Goal: Task Accomplishment & Management: Manage account settings

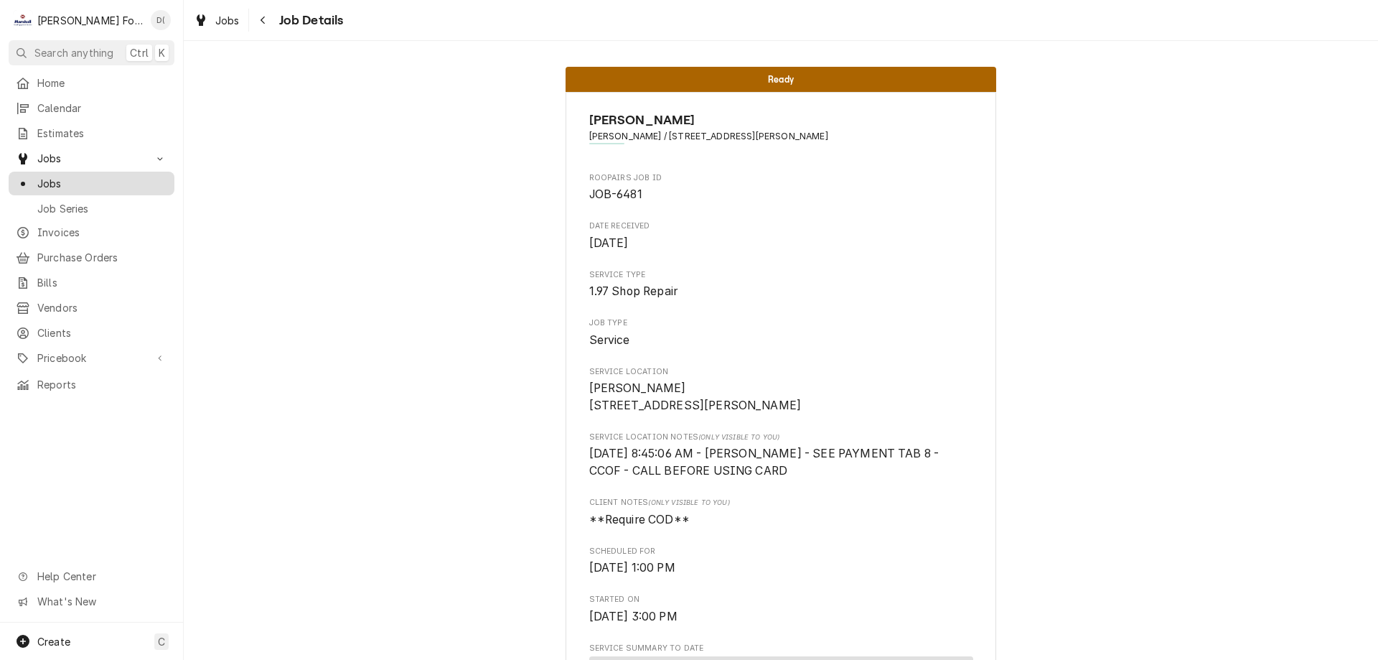
click at [78, 183] on span "Jobs" at bounding box center [102, 183] width 130 height 15
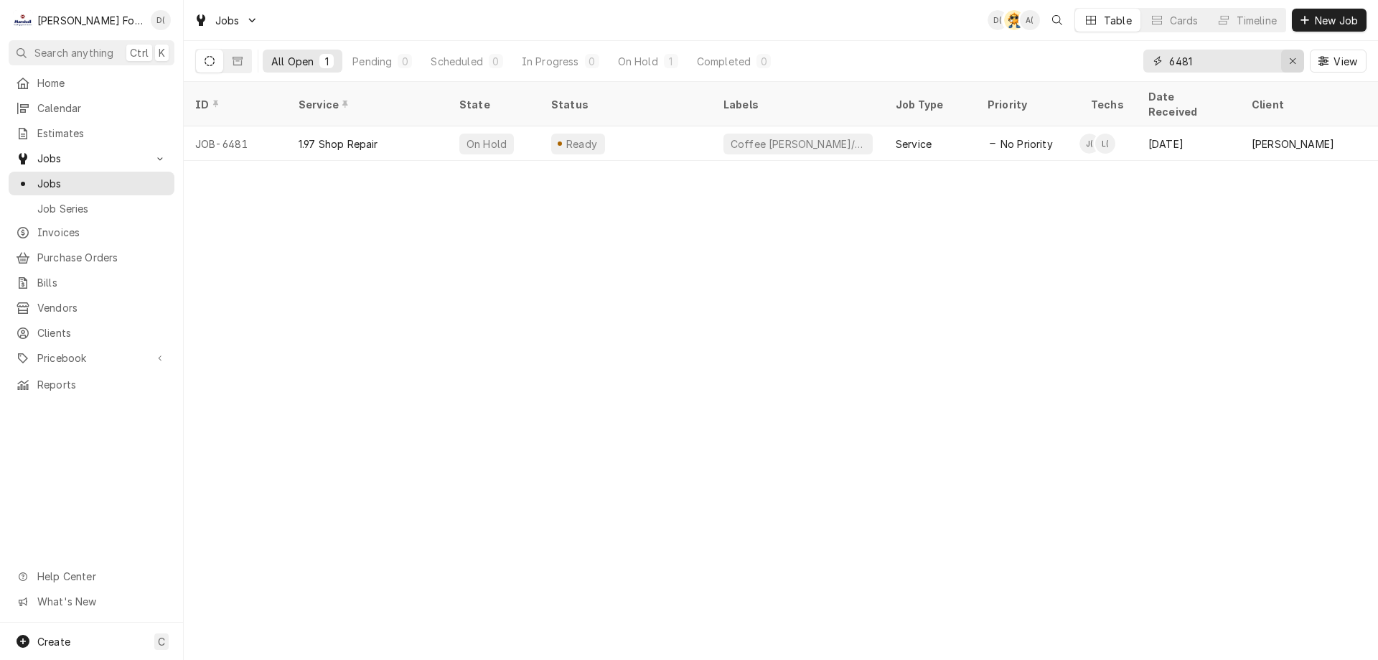
click at [1286, 62] on div "Erase input" at bounding box center [1293, 61] width 14 height 14
click at [1254, 67] on input "Dynamic Content Wrapper" at bounding box center [1236, 61] width 135 height 23
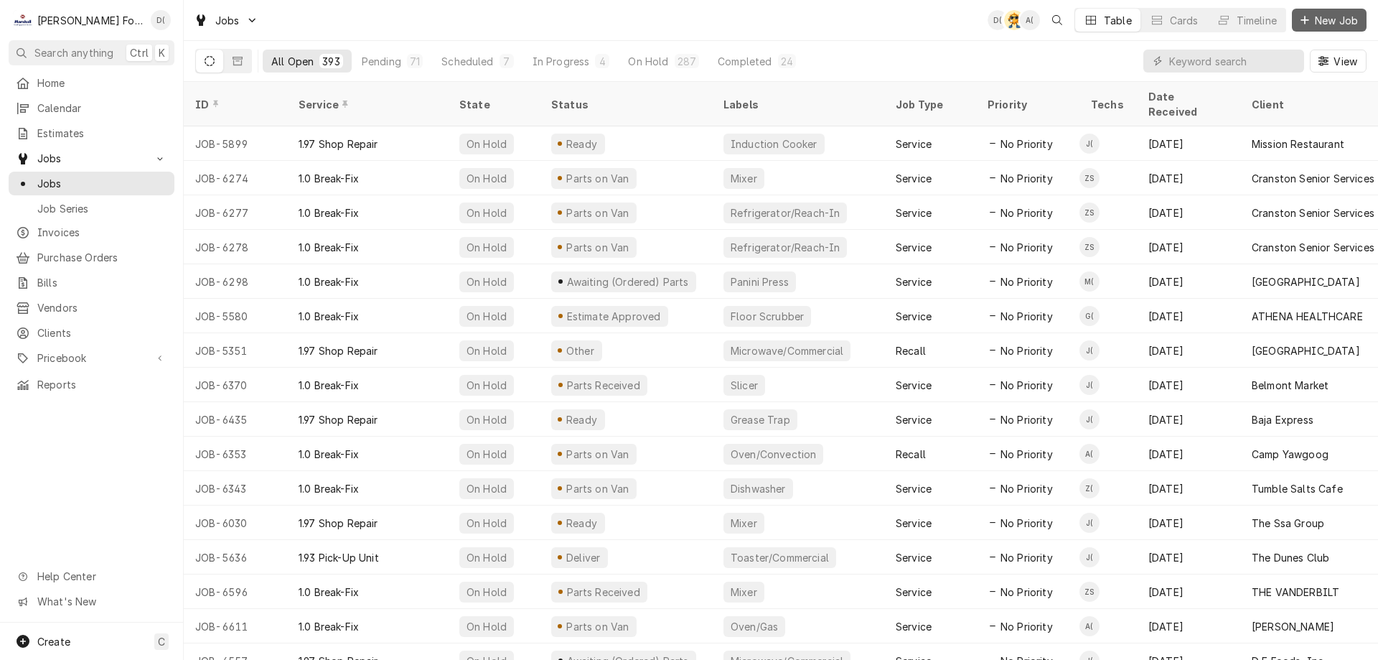
click at [1337, 19] on span "New Job" at bounding box center [1336, 20] width 49 height 15
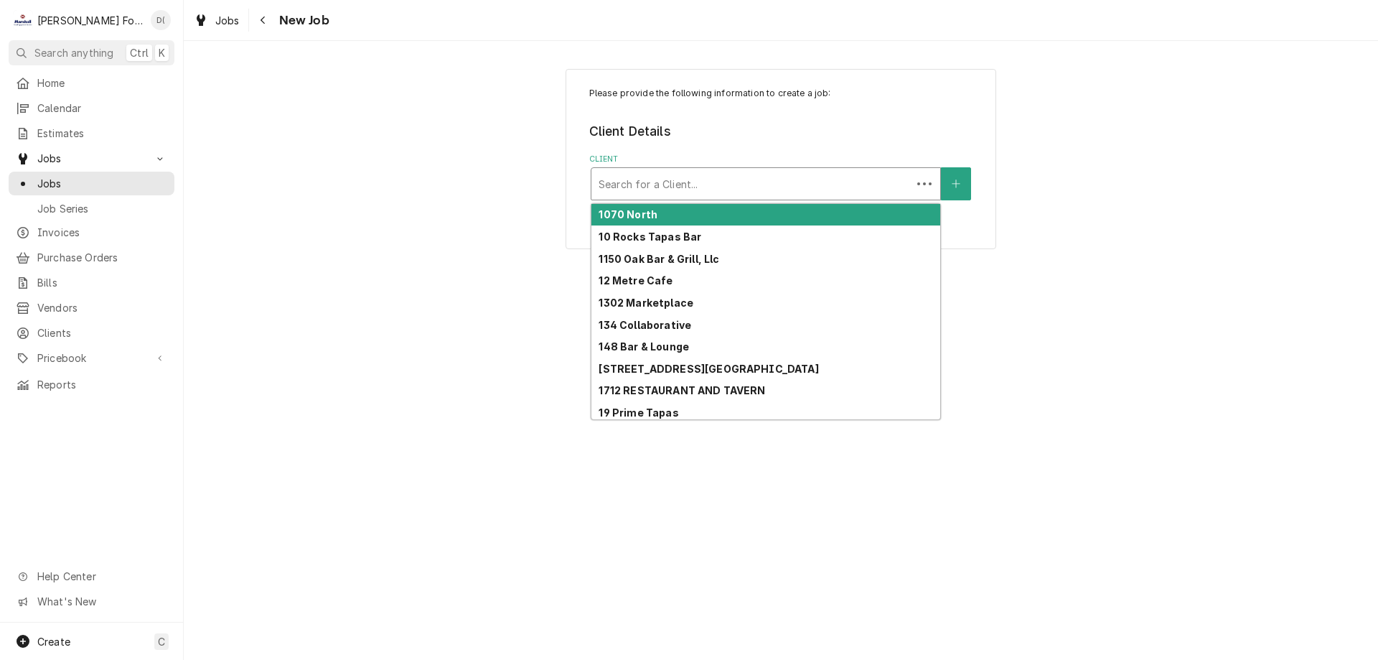
click at [652, 173] on div "Client" at bounding box center [752, 184] width 306 height 26
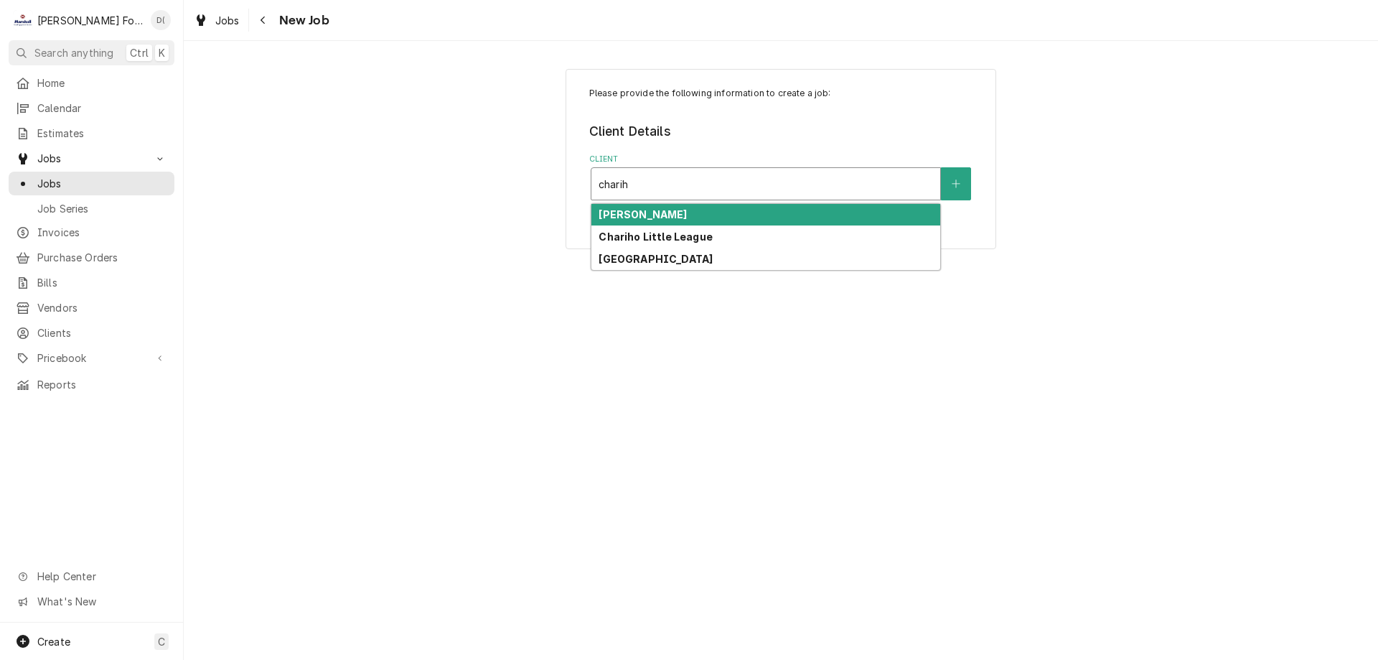
type input "chariho"
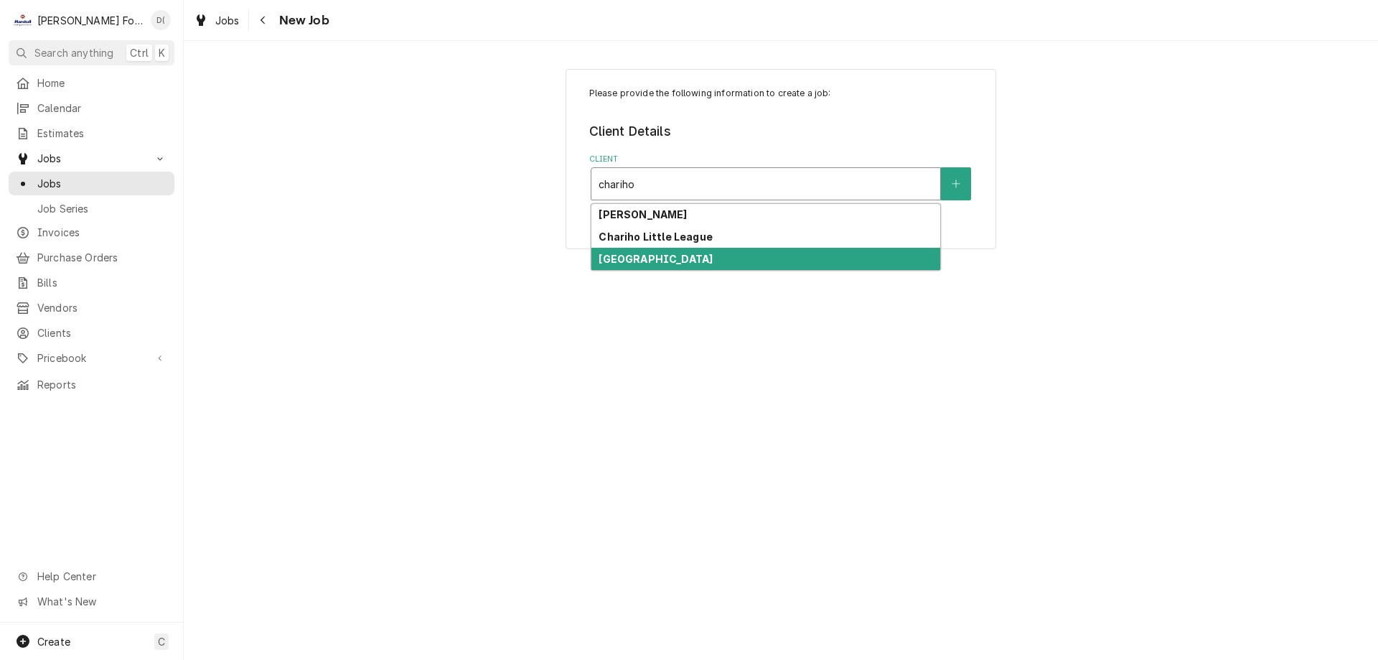
click at [707, 257] on strong "Chariho Regional School District" at bounding box center [656, 259] width 114 height 12
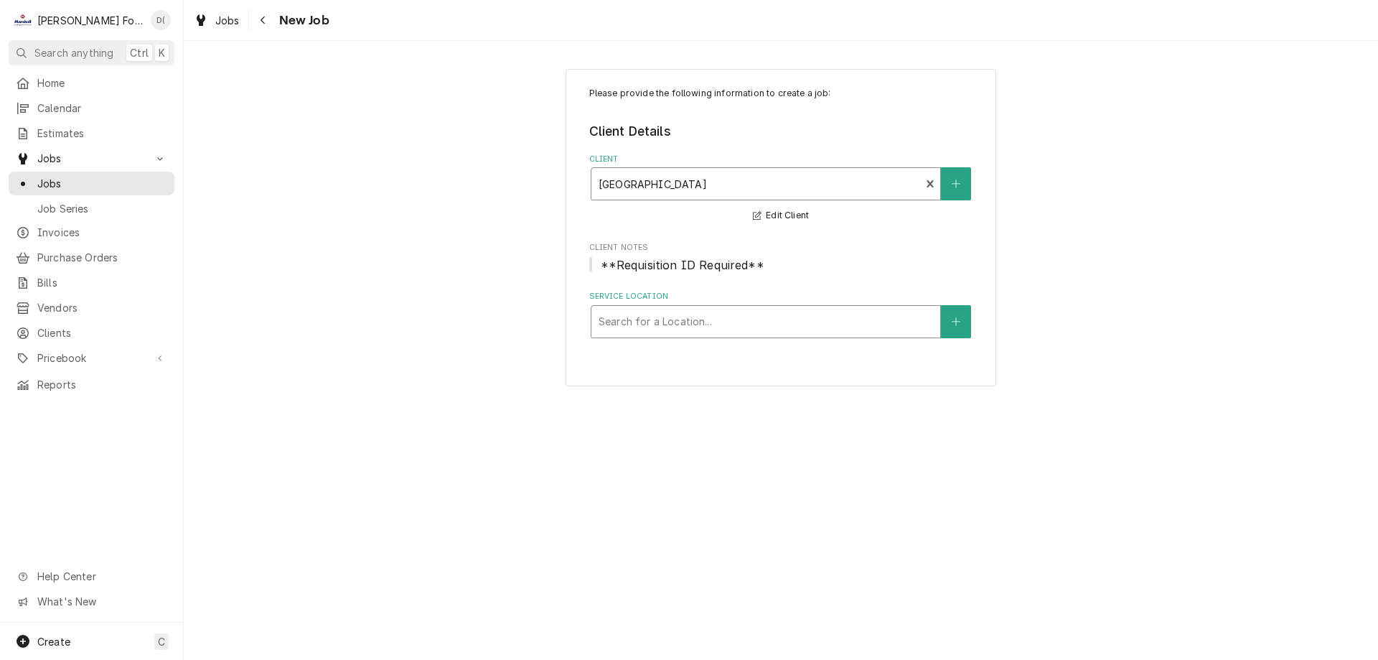
click at [663, 312] on div "Service Location" at bounding box center [766, 322] width 334 height 26
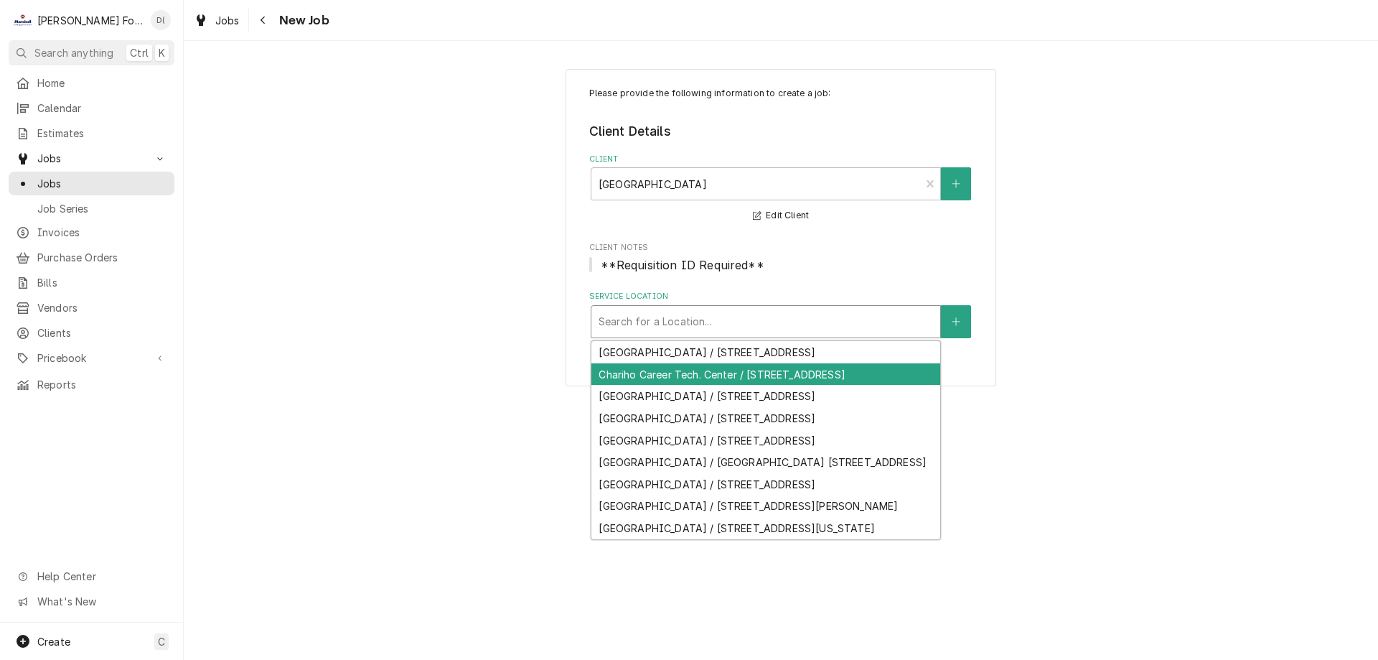
click at [669, 385] on div "Chariho Career Tech. Center / 459 Switch Road, Wood River Jct, RI 02894" at bounding box center [765, 374] width 349 height 22
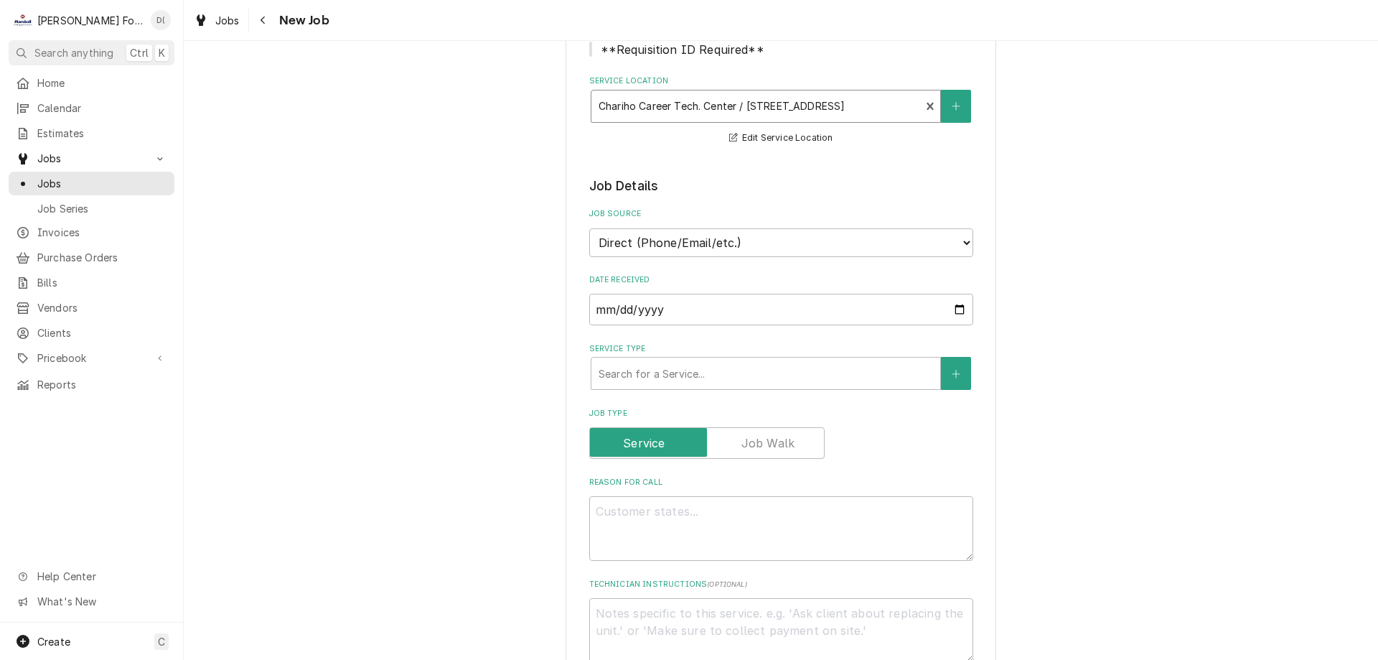
scroll to position [359, 0]
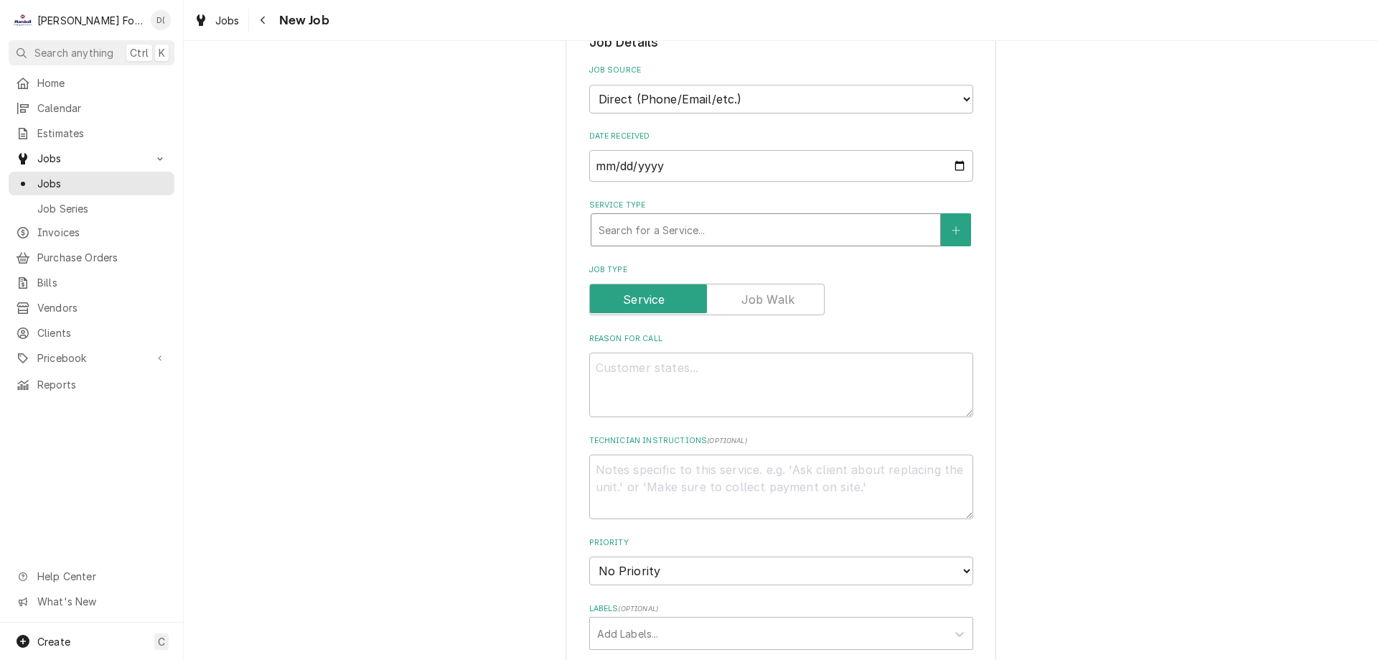
click at [651, 231] on div "Service Type" at bounding box center [766, 230] width 334 height 26
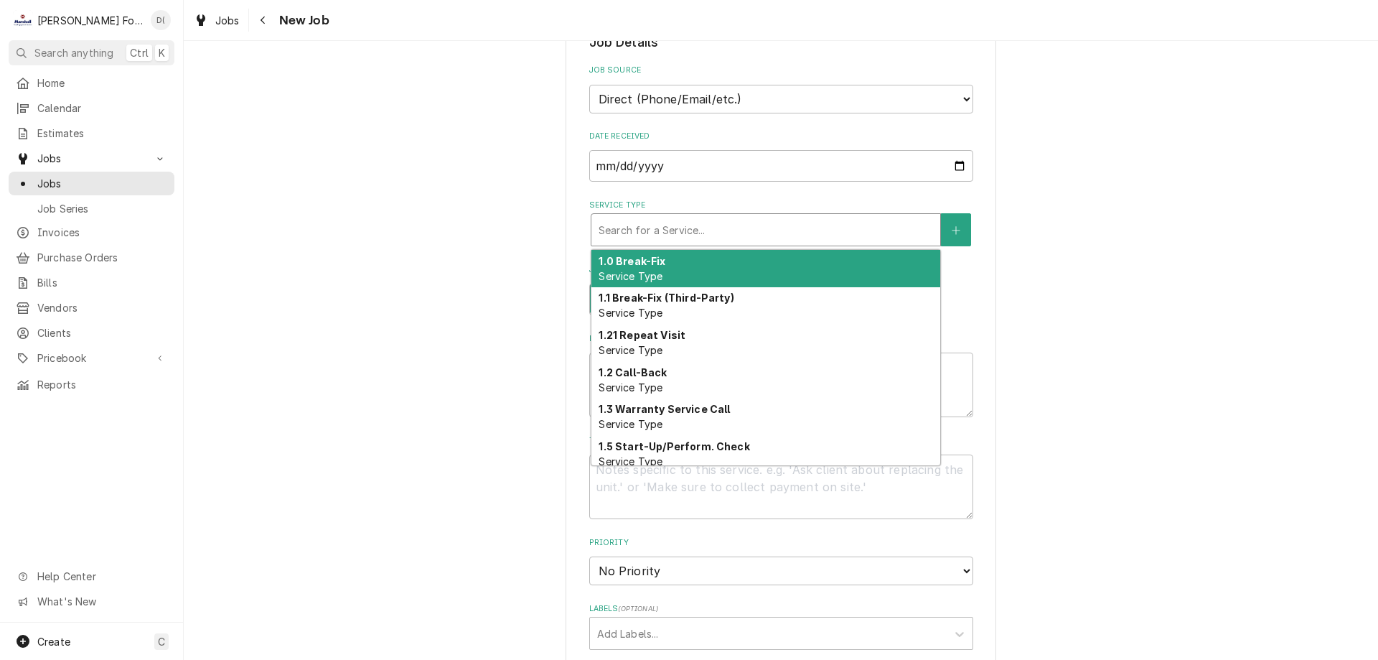
click at [647, 268] on div "1.0 Break-Fix Service Type" at bounding box center [765, 268] width 349 height 37
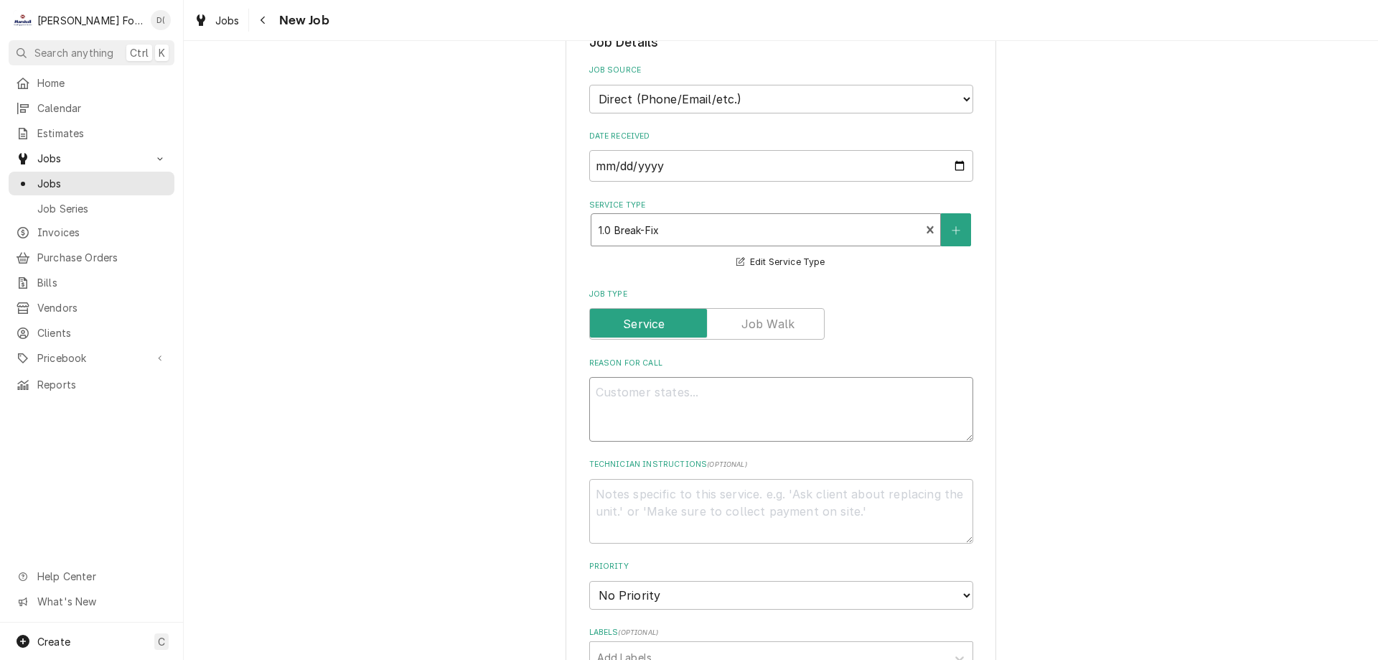
click at [634, 414] on textarea "Reason For Call" at bounding box center [781, 409] width 384 height 65
type textarea "x"
type textarea "c"
type textarea "x"
type textarea "cl"
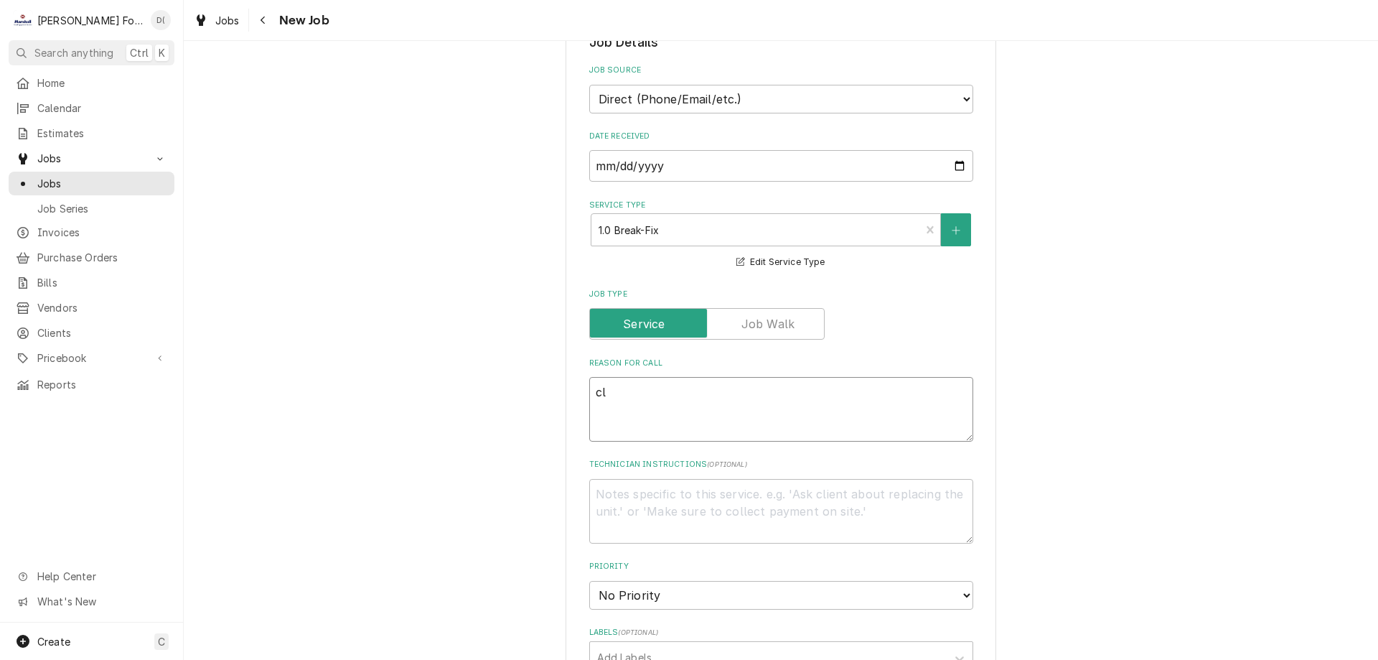
type textarea "x"
type textarea "cle"
type textarea "x"
type textarea "clea"
type textarea "x"
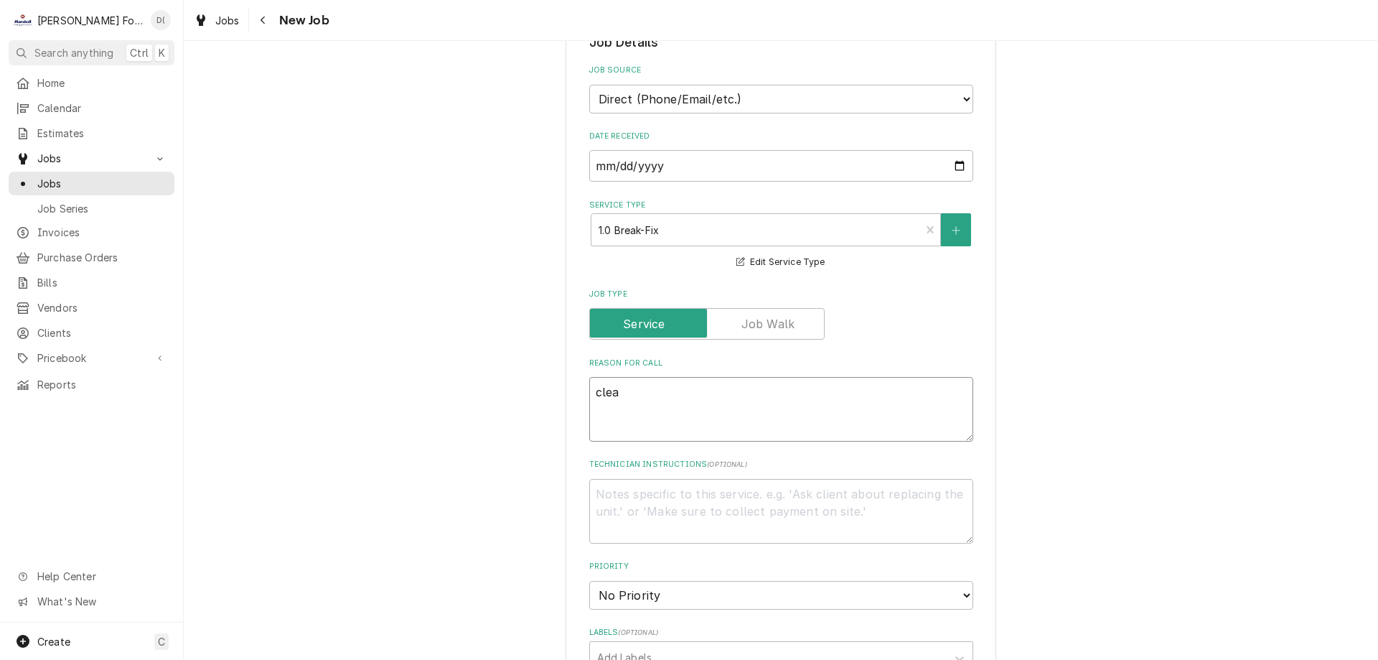
type textarea "clean"
type textarea "x"
type textarea "clean"
type textarea "x"
type textarea "clean s"
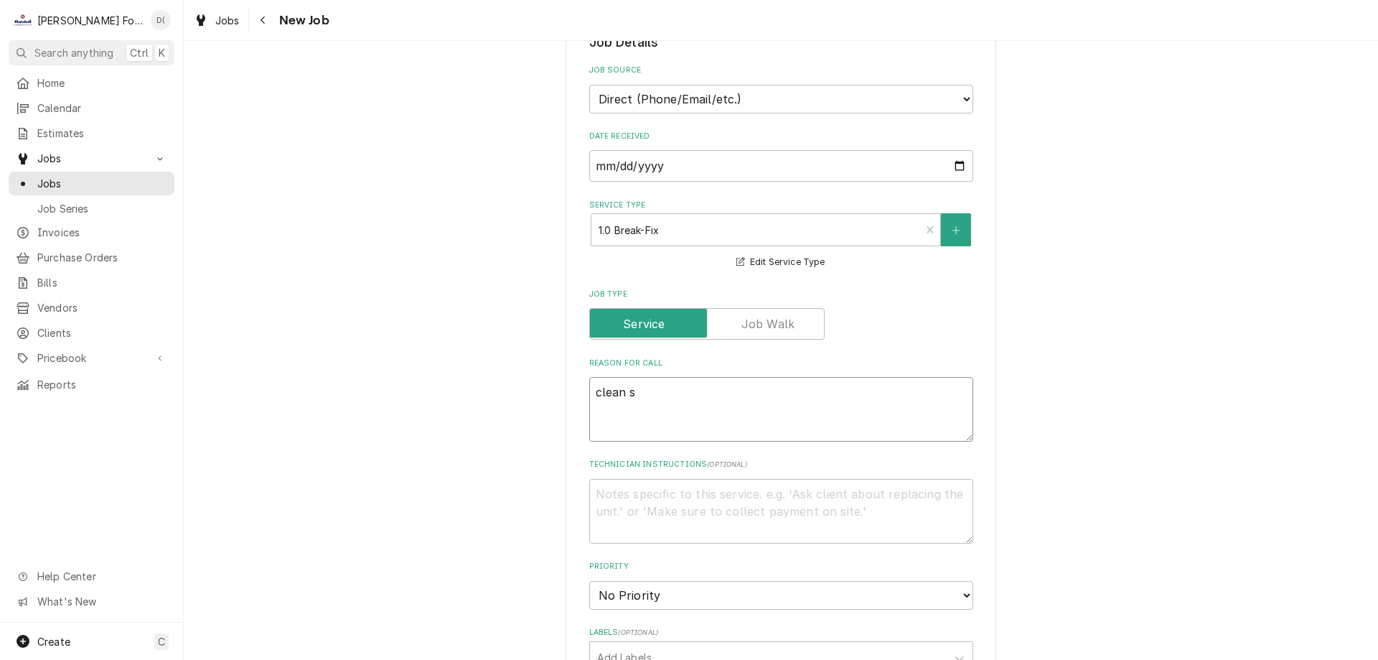
type textarea "x"
type textarea "clean st"
type textarea "x"
type textarea "clean ste"
type textarea "x"
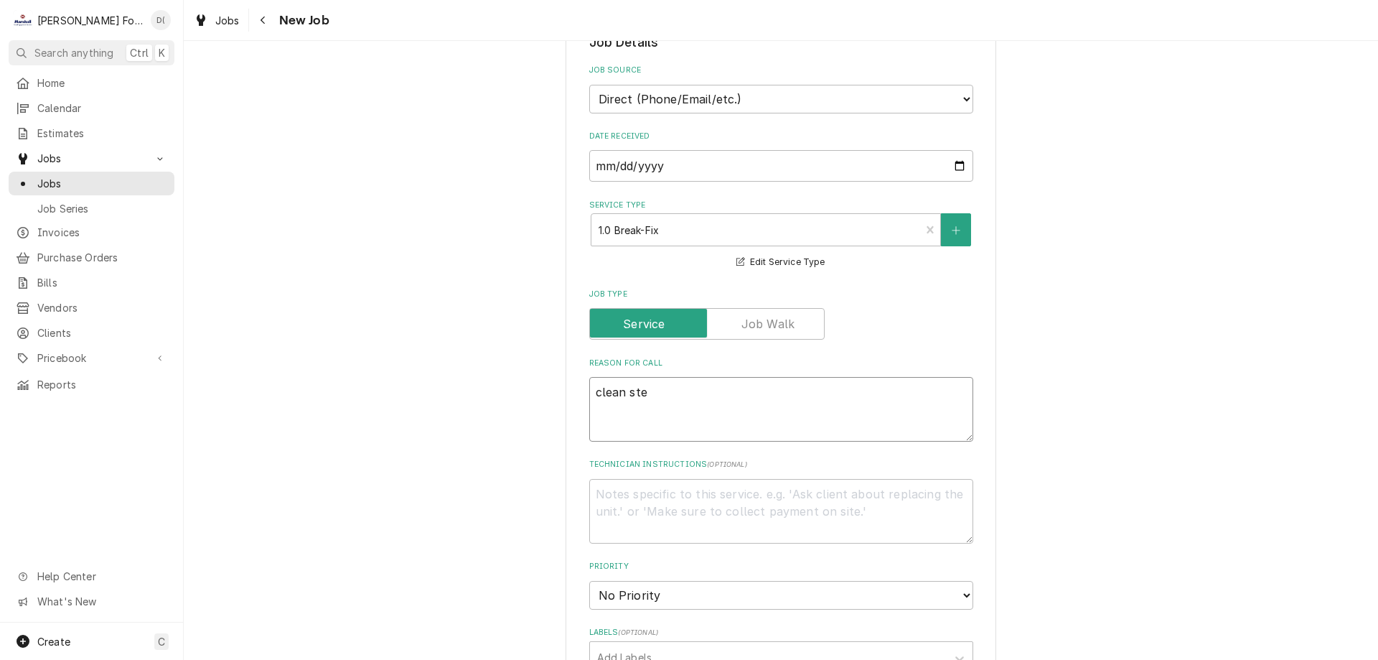
type textarea "clean stea"
type textarea "x"
type textarea "clean steam"
type textarea "x"
type textarea "clean steame"
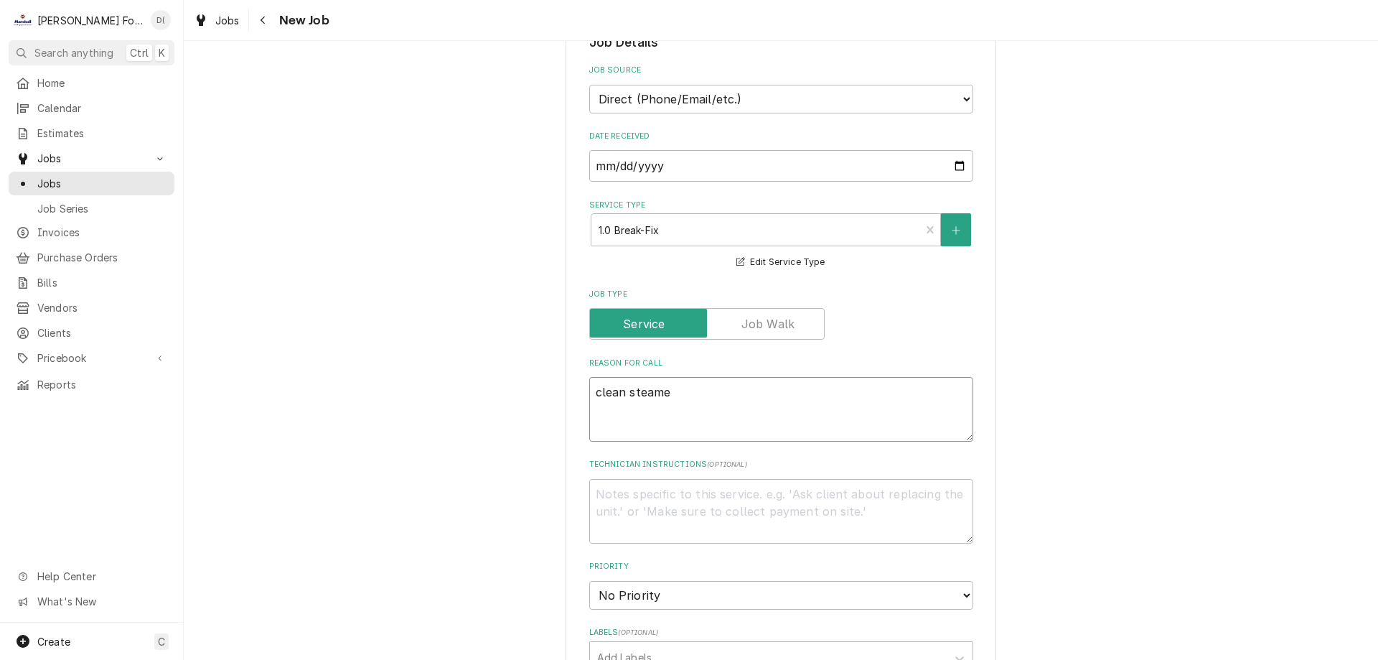
type textarea "x"
type textarea "clean steamer"
type textarea "x"
type textarea "clean steamer"
type textarea "x"
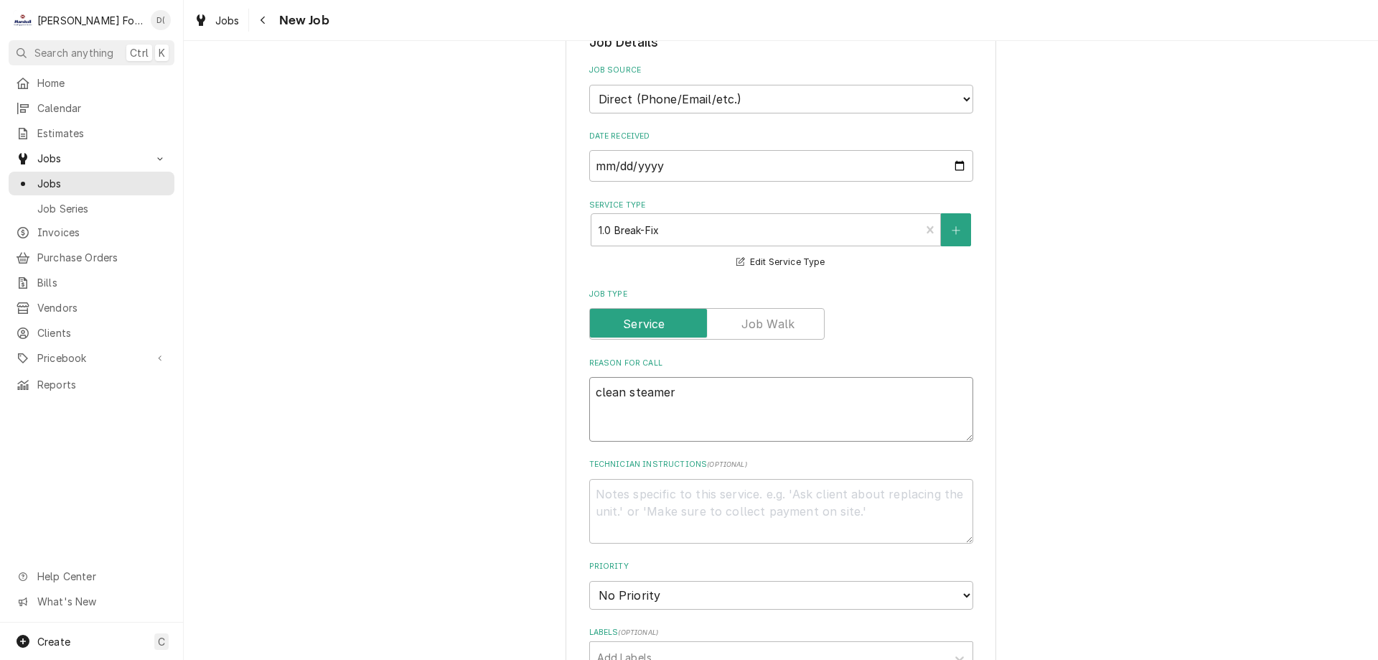
type textarea "clean steamer a"
type textarea "x"
type textarea "clean steamer an"
type textarea "x"
type textarea "clean steamer and"
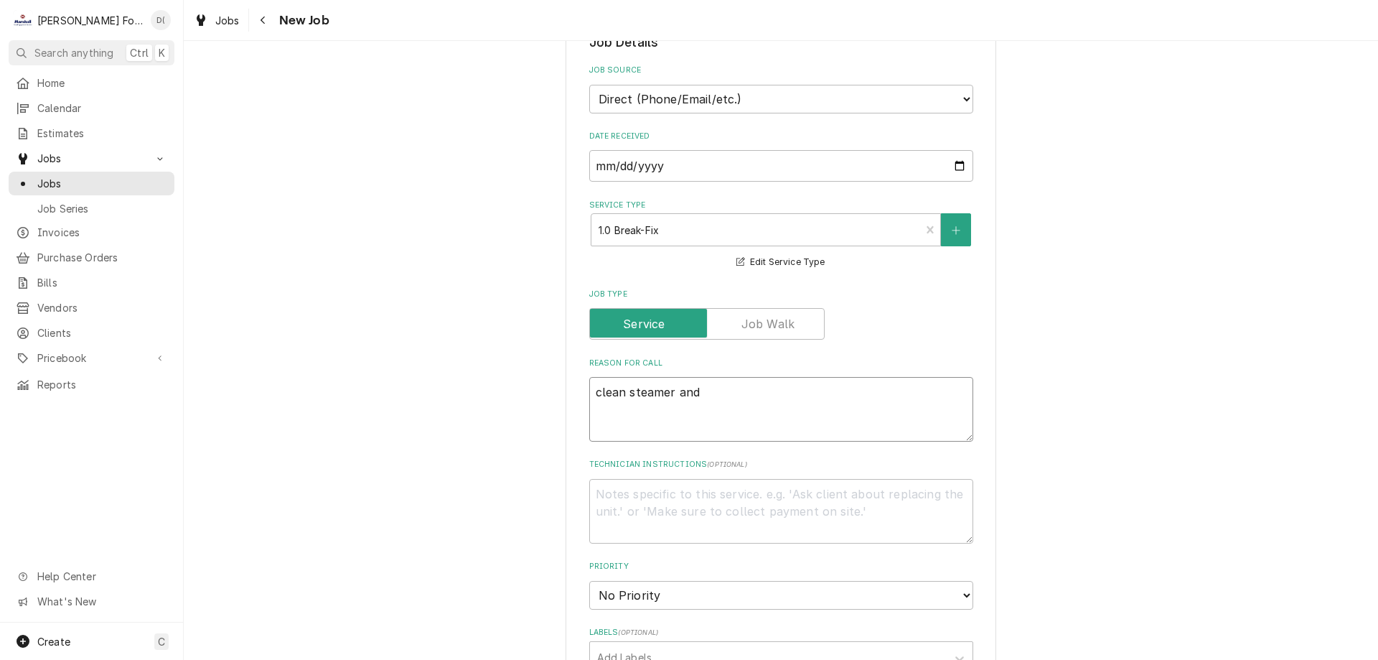
type textarea "x"
type textarea "clean steamer and o"
type textarea "x"
type textarea "clean steamer and op"
type textarea "x"
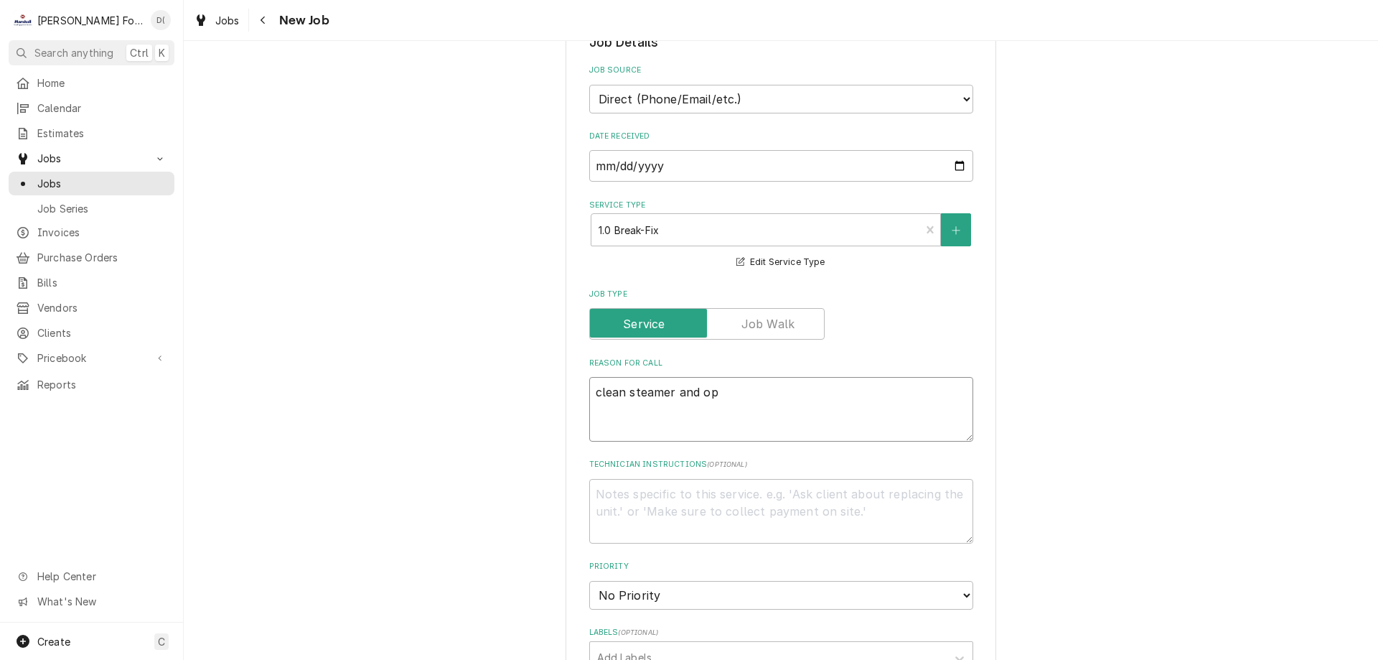
type textarea "clean steamer and ope"
type textarea "x"
type textarea "clean steamer and open"
type textarea "x"
type textarea "clean steamer and open"
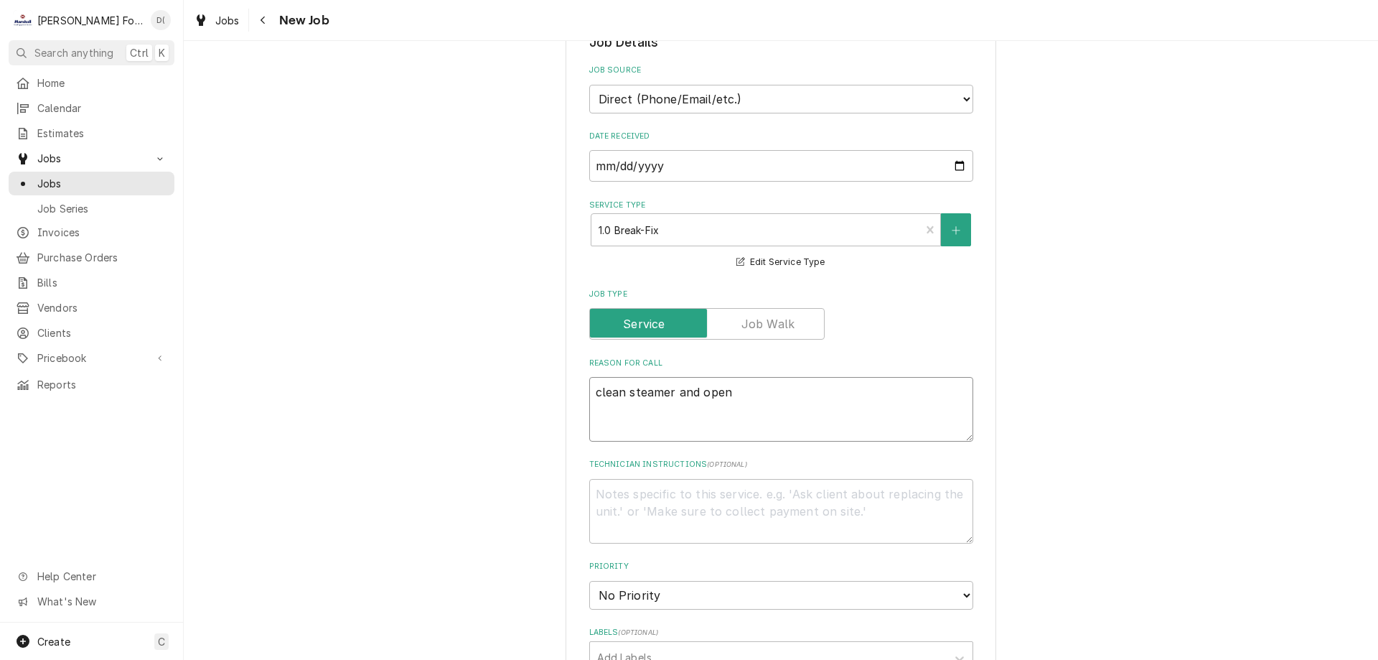
type textarea "x"
type textarea "clean steamer and open"
type textarea "x"
type textarea "clean steamer and ope"
type textarea "x"
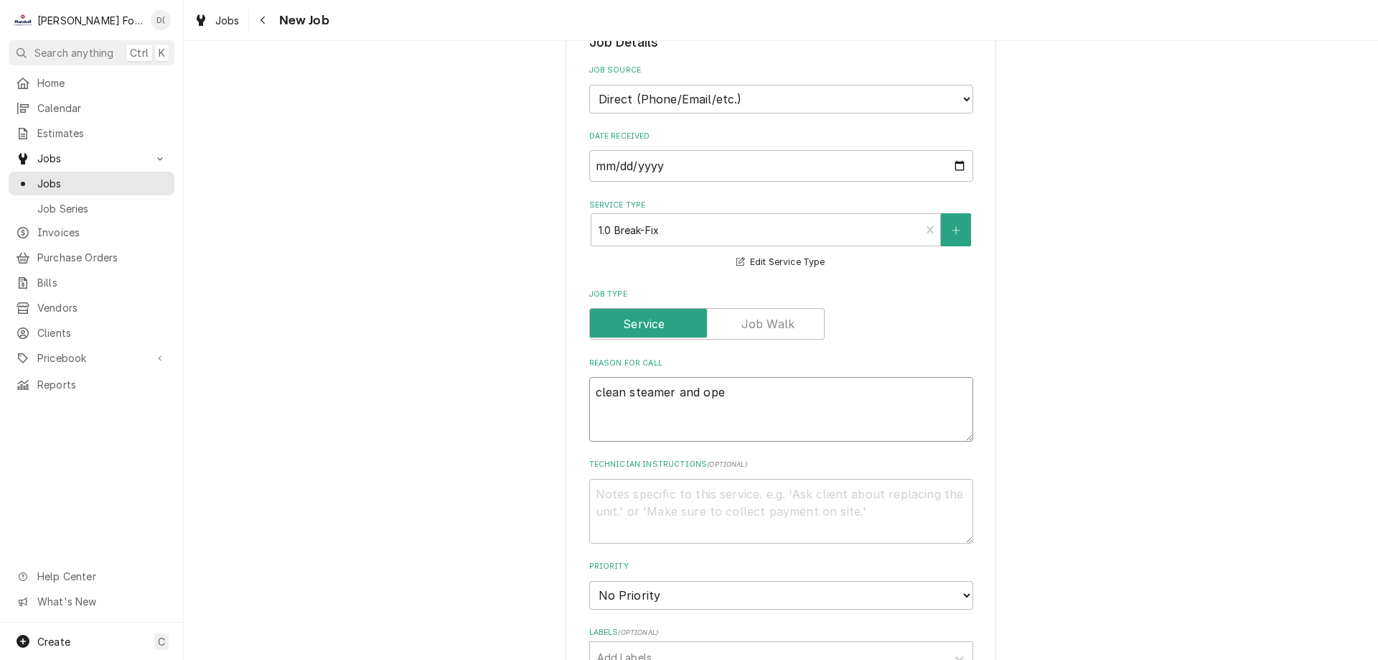
type textarea "clean steamer and op"
type textarea "x"
type textarea "clean steamer and o"
type textarea "x"
type textarea "clean steamer and"
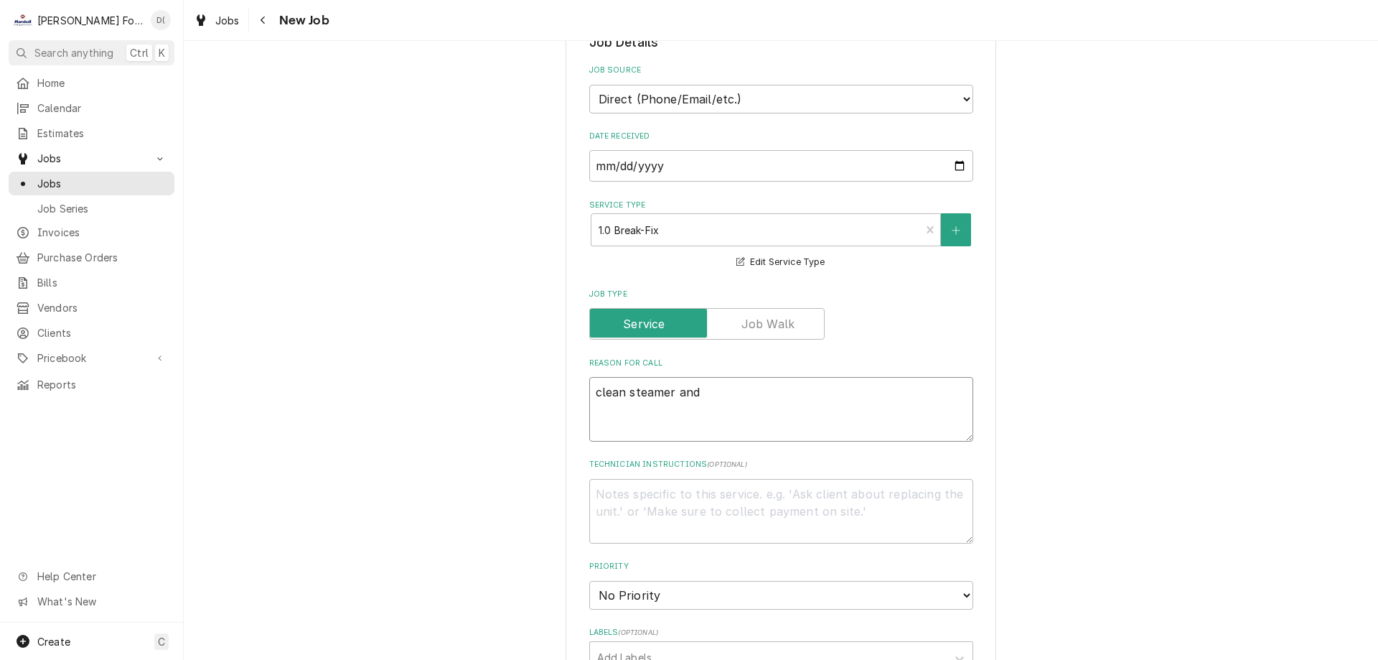
type textarea "x"
type textarea "clean steamer and"
type textarea "x"
type textarea "clean steamer an"
type textarea "x"
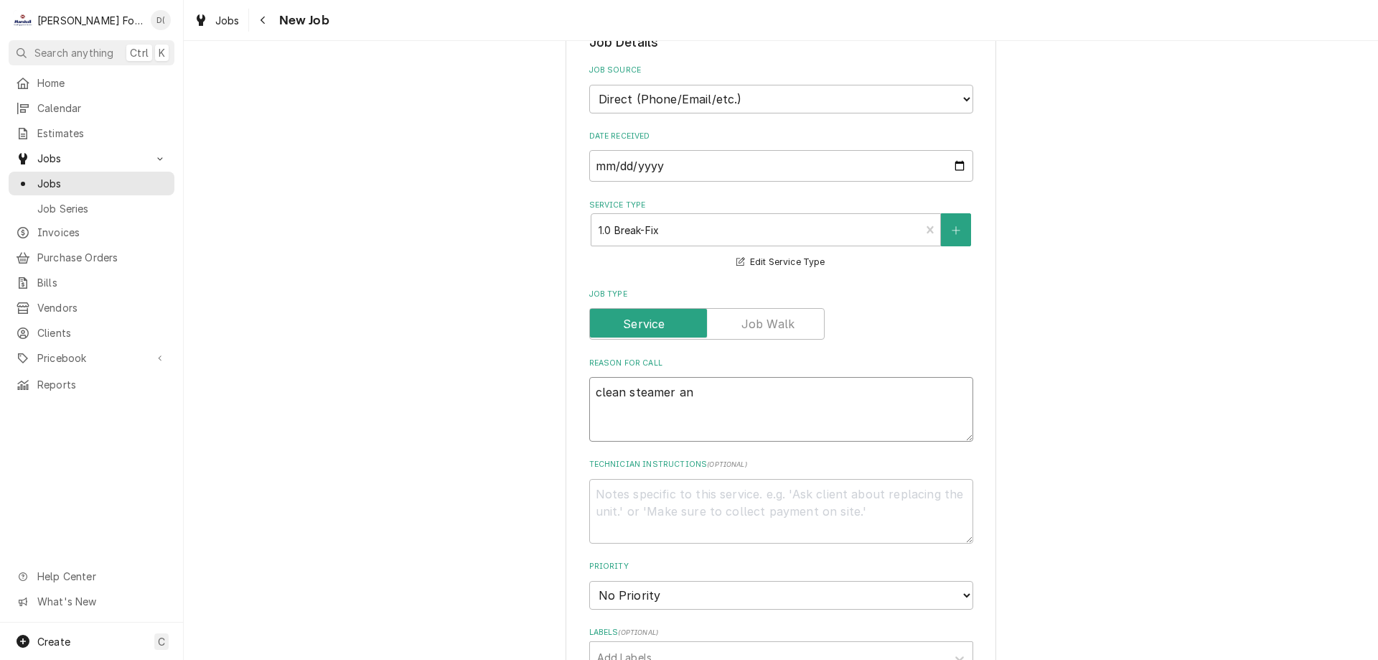
type textarea "clean steamer a"
type textarea "x"
type textarea "clean steamer"
type textarea "x"
type textarea "clean steamer"
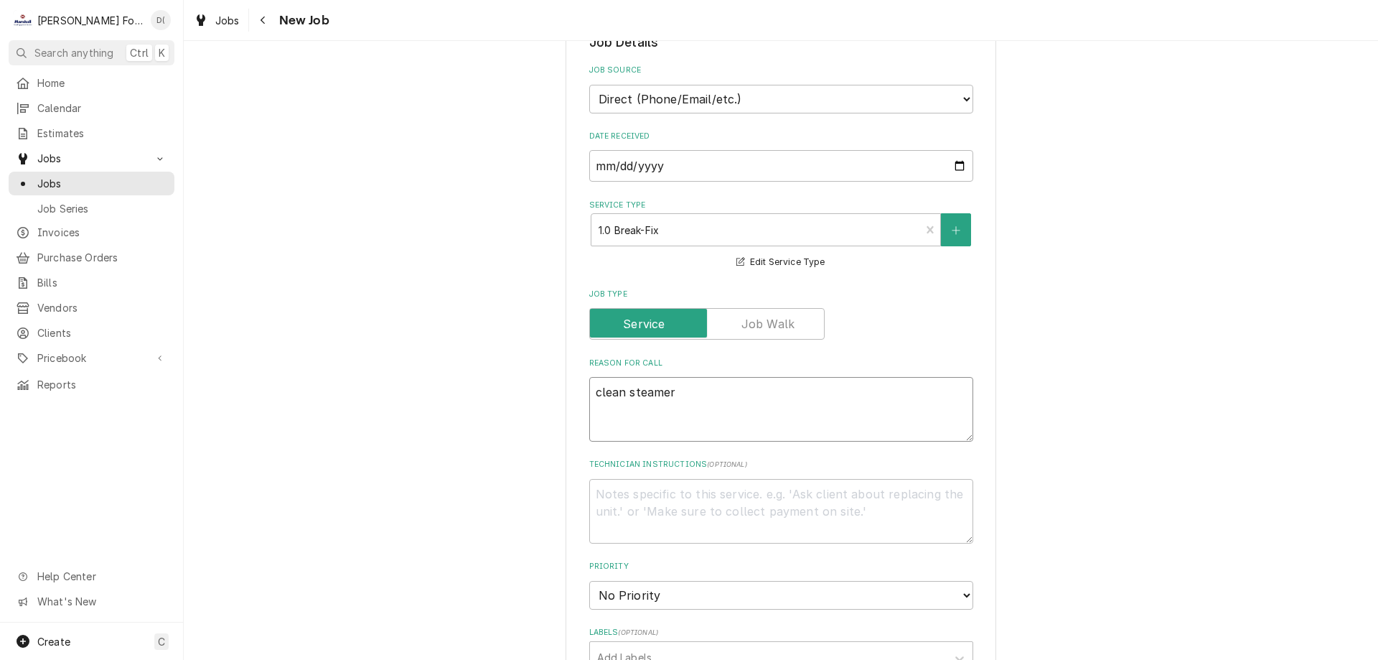
type textarea "x"
type textarea "clean steame"
type textarea "x"
type textarea "clean steam"
type textarea "x"
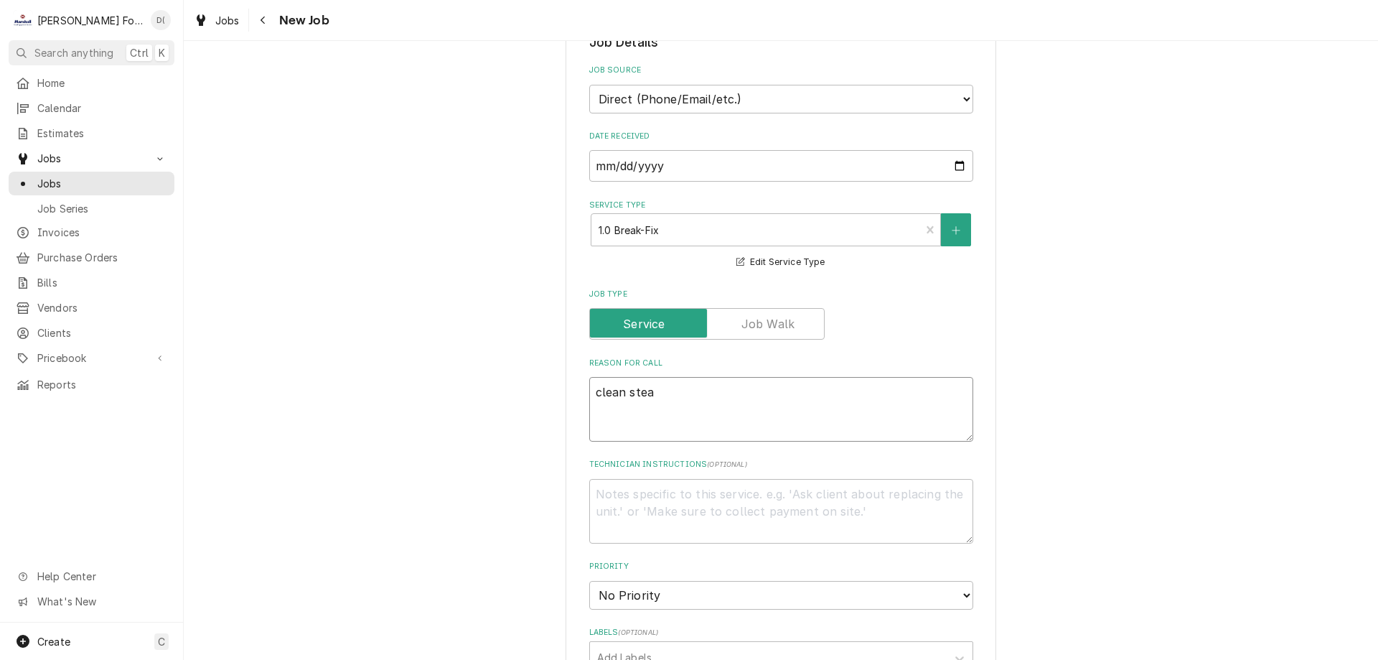
type textarea "clean ste"
type textarea "x"
type textarea "clean st"
type textarea "x"
type textarea "clean s"
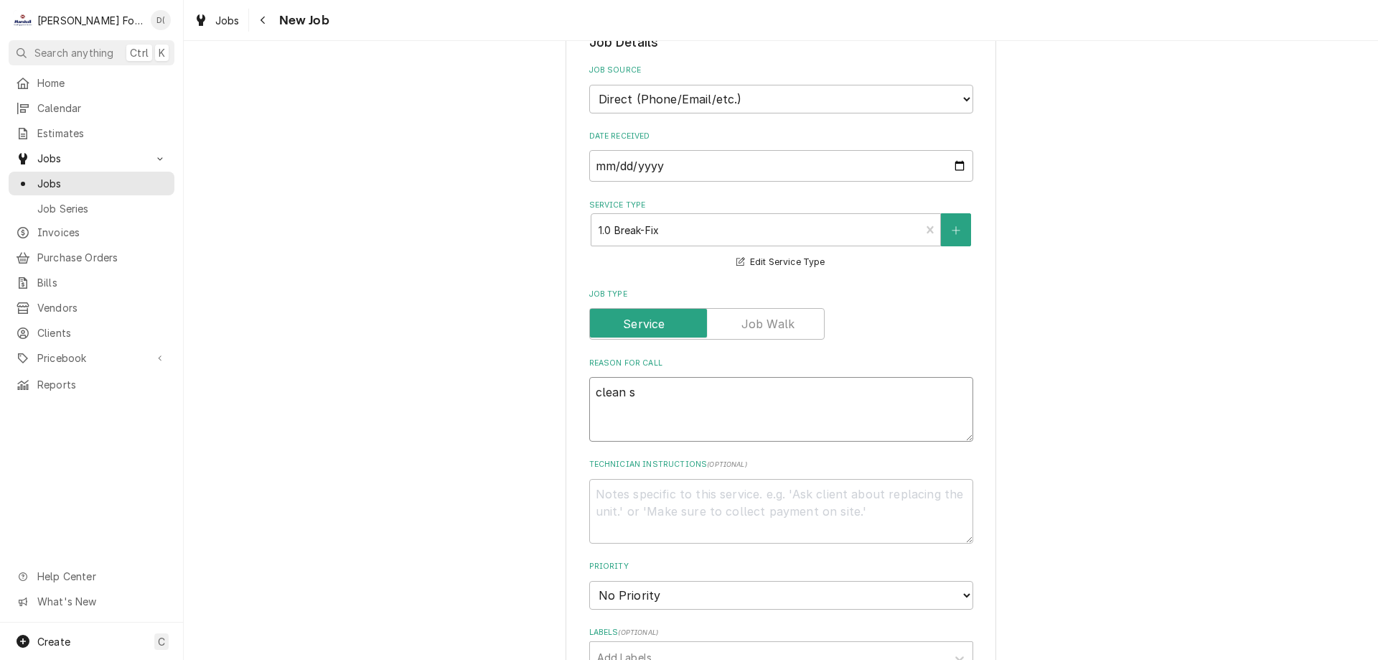
type textarea "x"
type textarea "clean"
type textarea "x"
type textarea "clea"
type textarea "x"
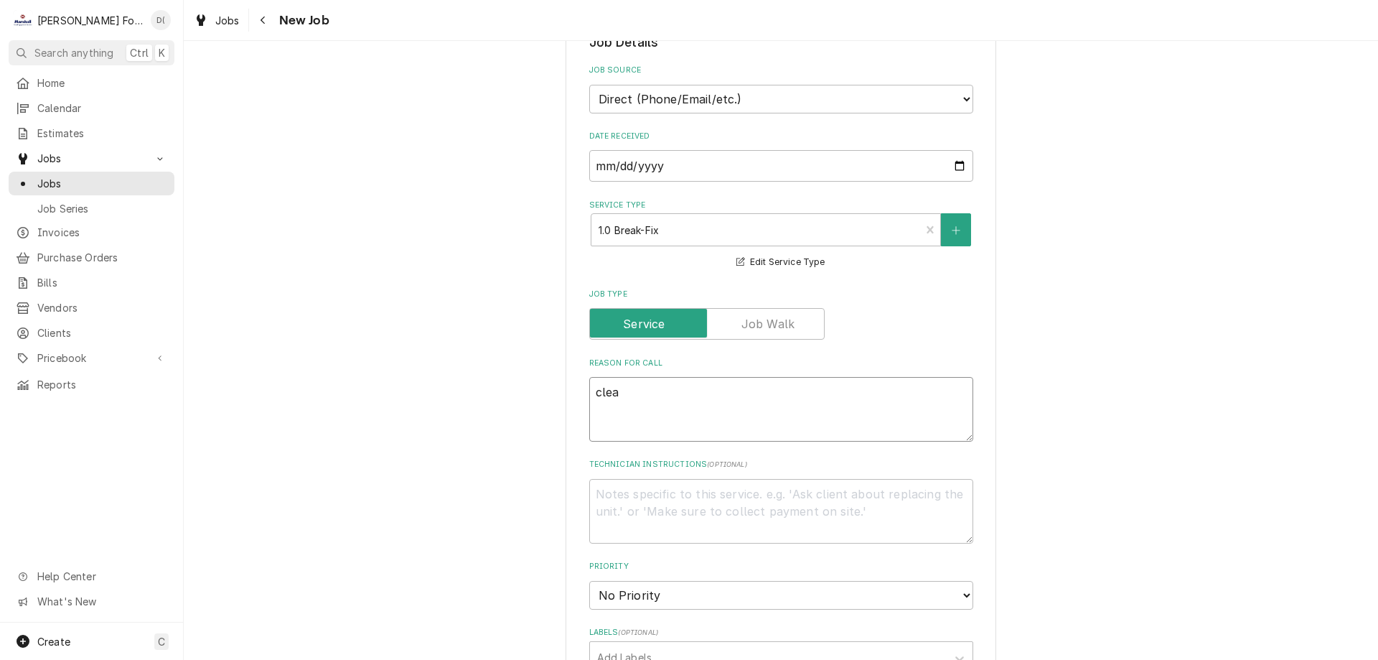
type textarea "cle"
type textarea "x"
type textarea "cl"
type textarea "x"
type textarea "c"
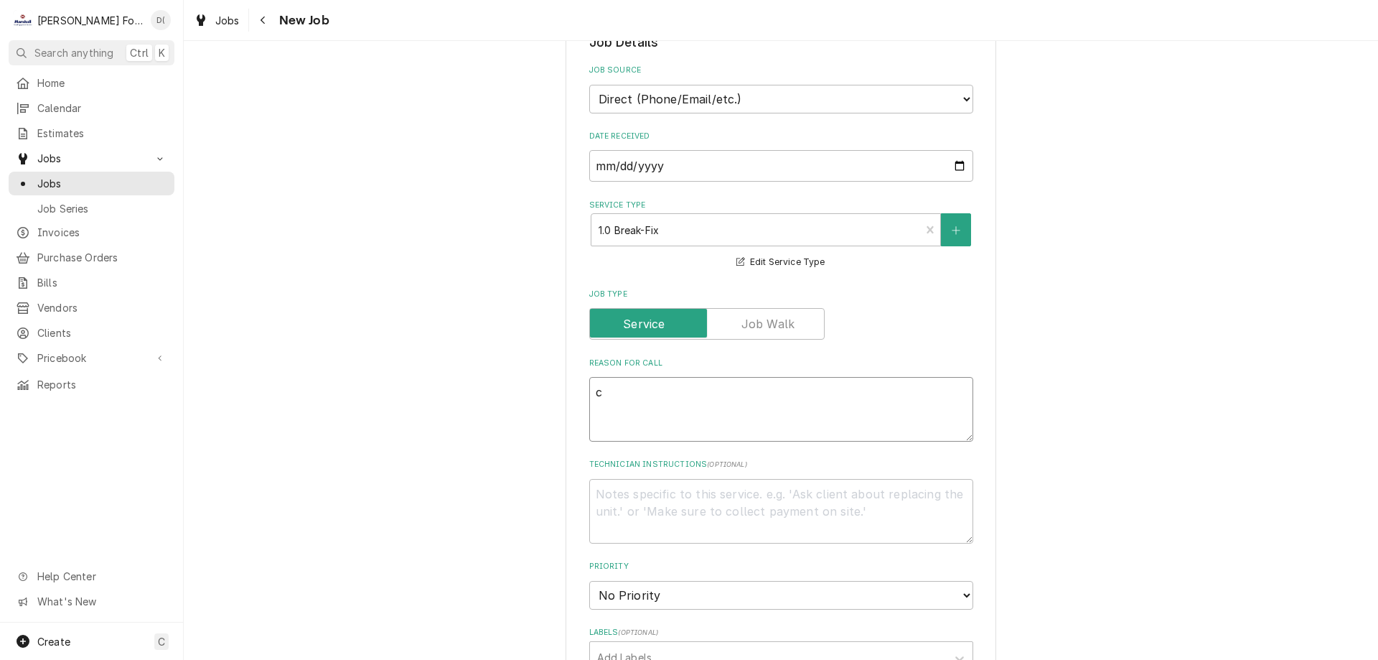
type textarea "x"
type textarea "o"
type textarea "x"
type textarea "op"
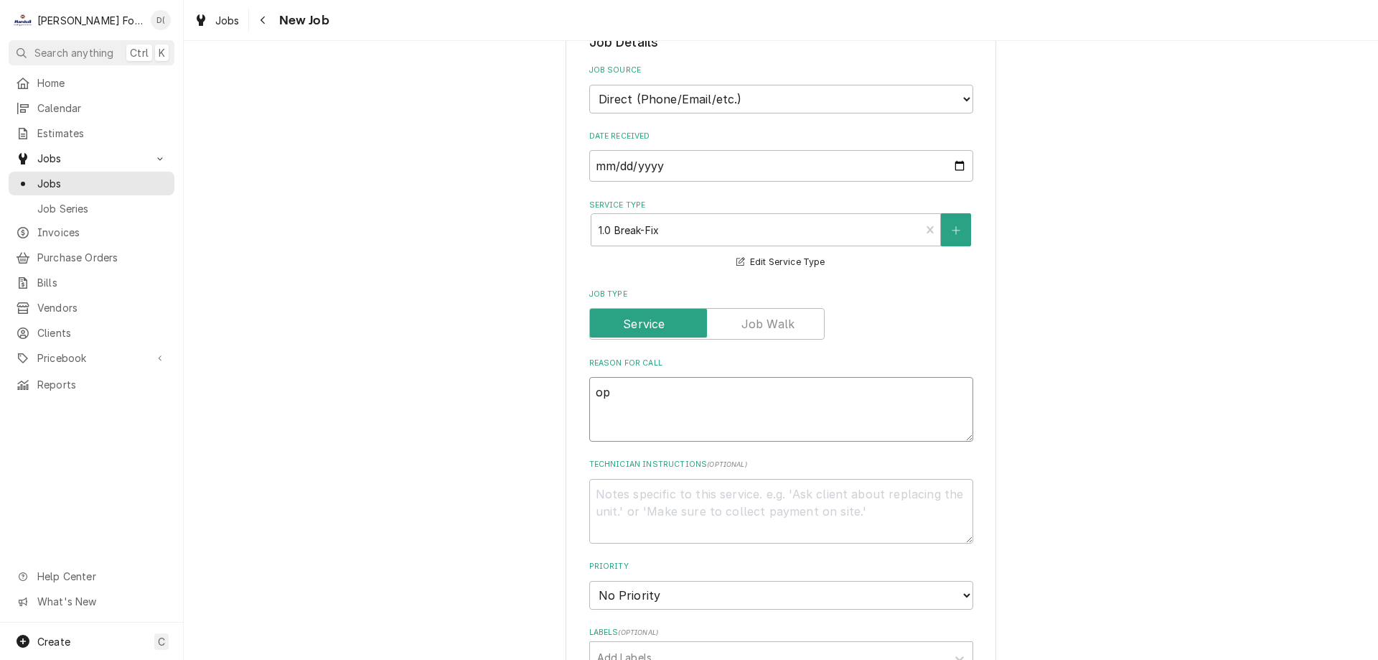
type textarea "x"
type textarea "ope"
type textarea "x"
type textarea "open"
type textarea "x"
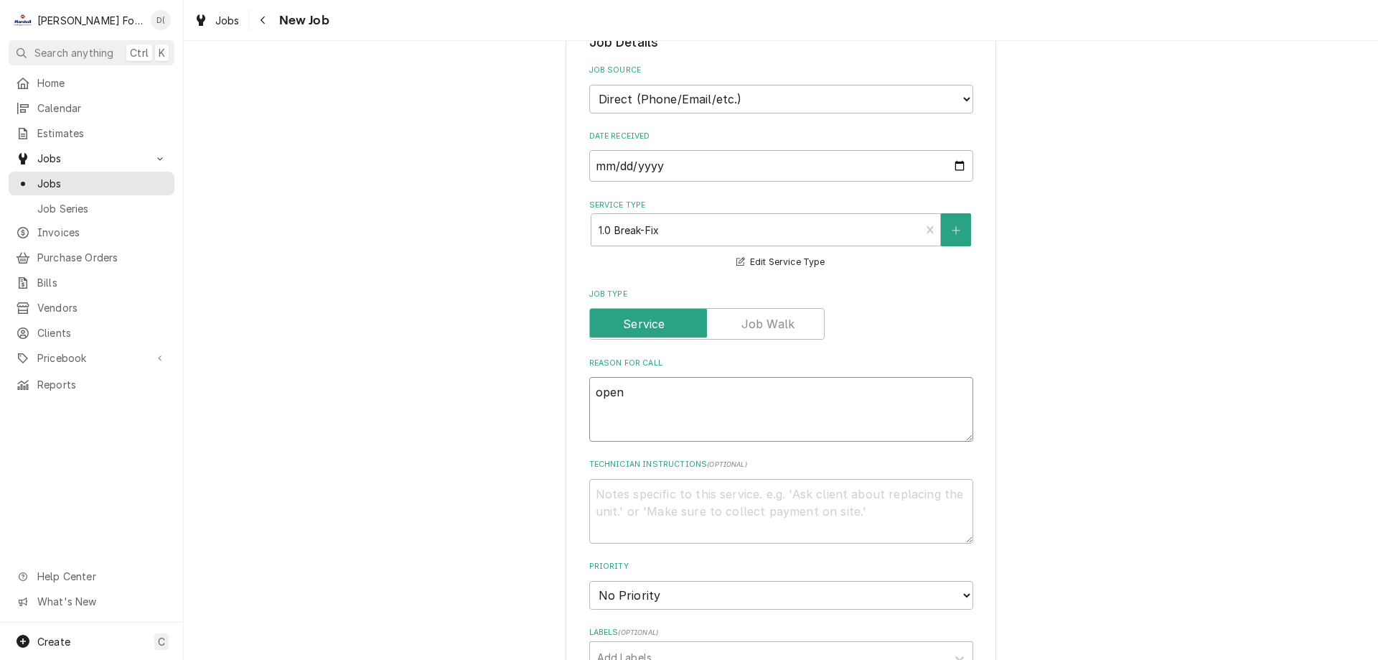
type textarea "open"
type textarea "x"
type textarea "open a"
type textarea "x"
type textarea "open an"
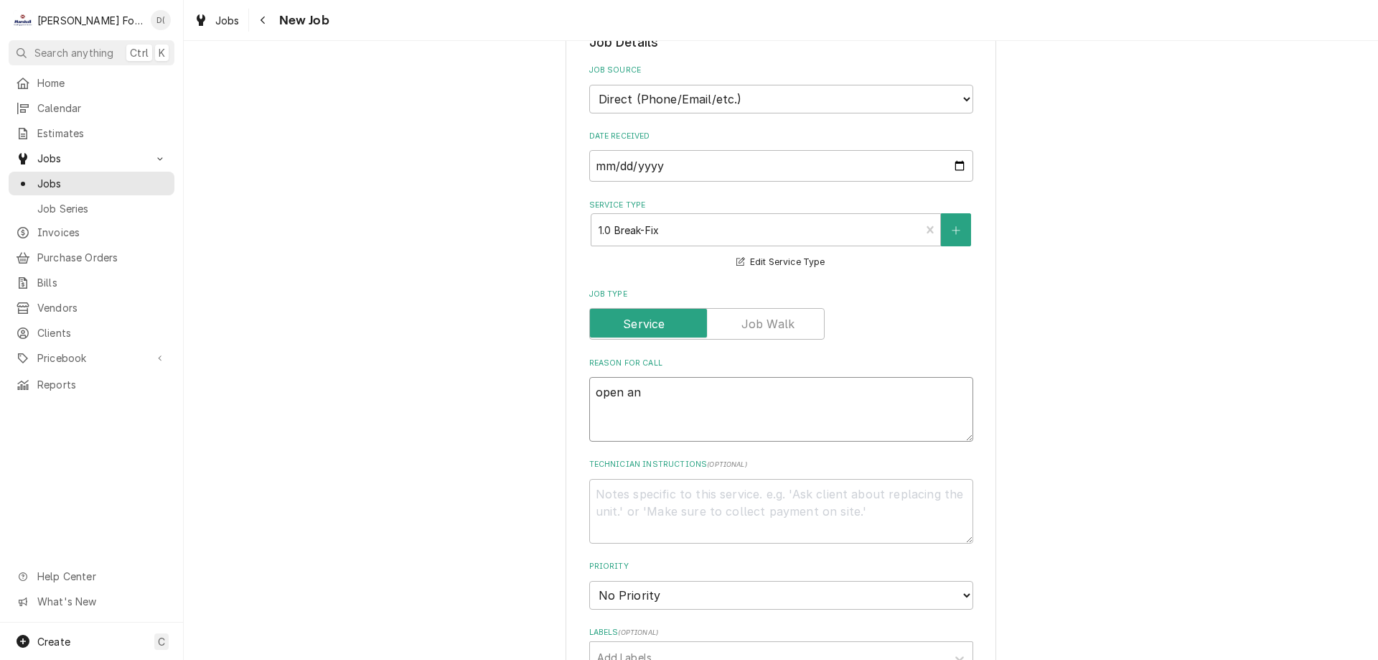
type textarea "x"
type textarea "open and"
type textarea "x"
type textarea "open and c"
type textarea "x"
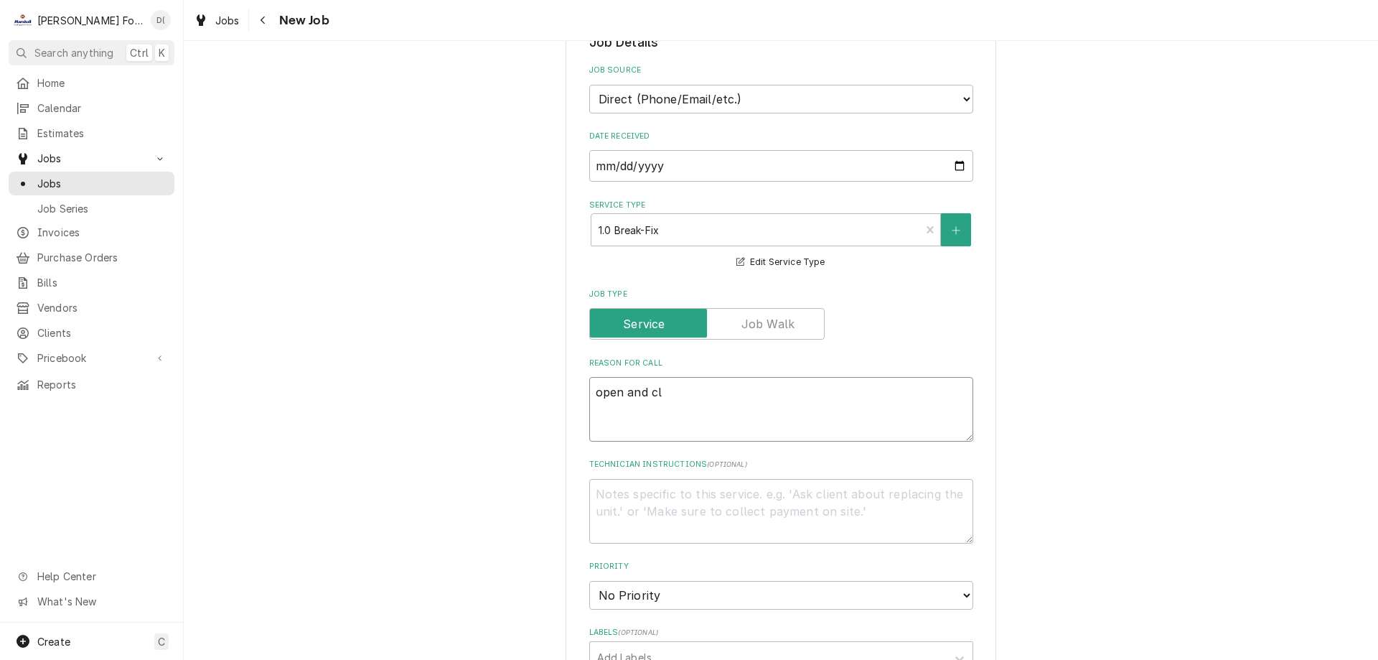
type textarea "open and cle"
type textarea "x"
type textarea "open and clea"
type textarea "x"
type textarea "open and clean"
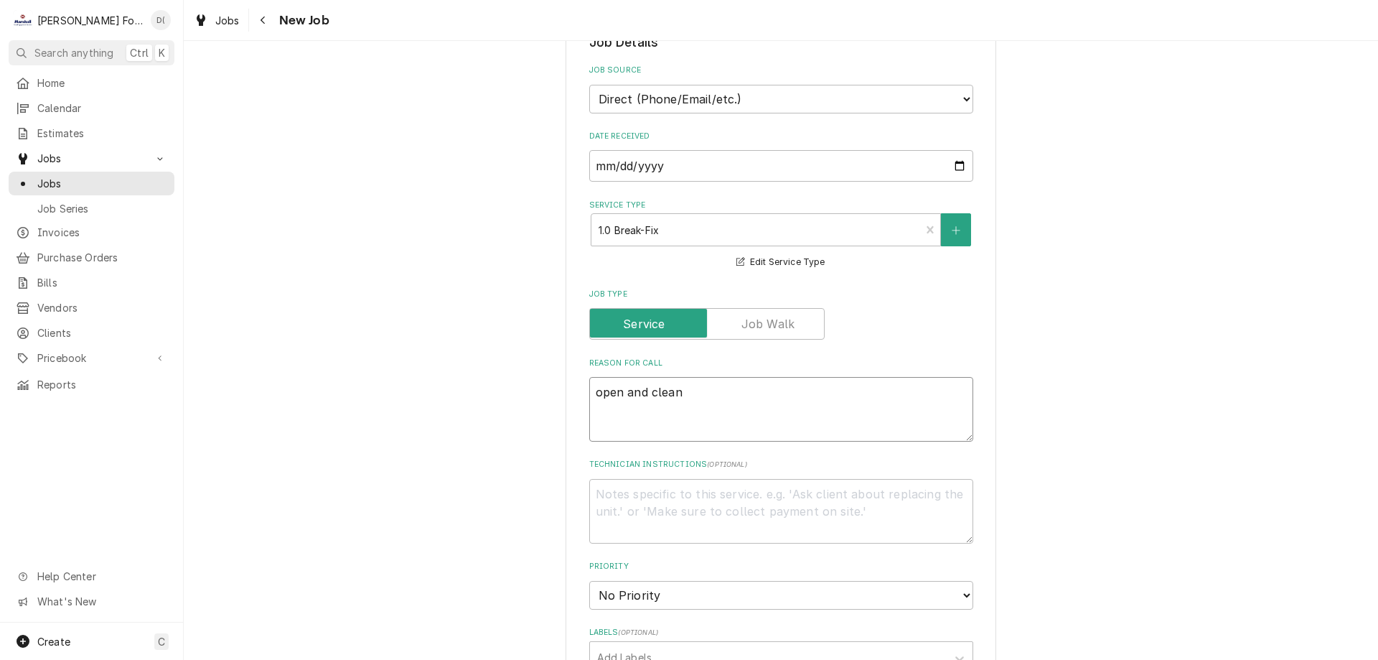
type textarea "x"
type textarea "open and clean"
type textarea "x"
type textarea "open and clean s"
type textarea "x"
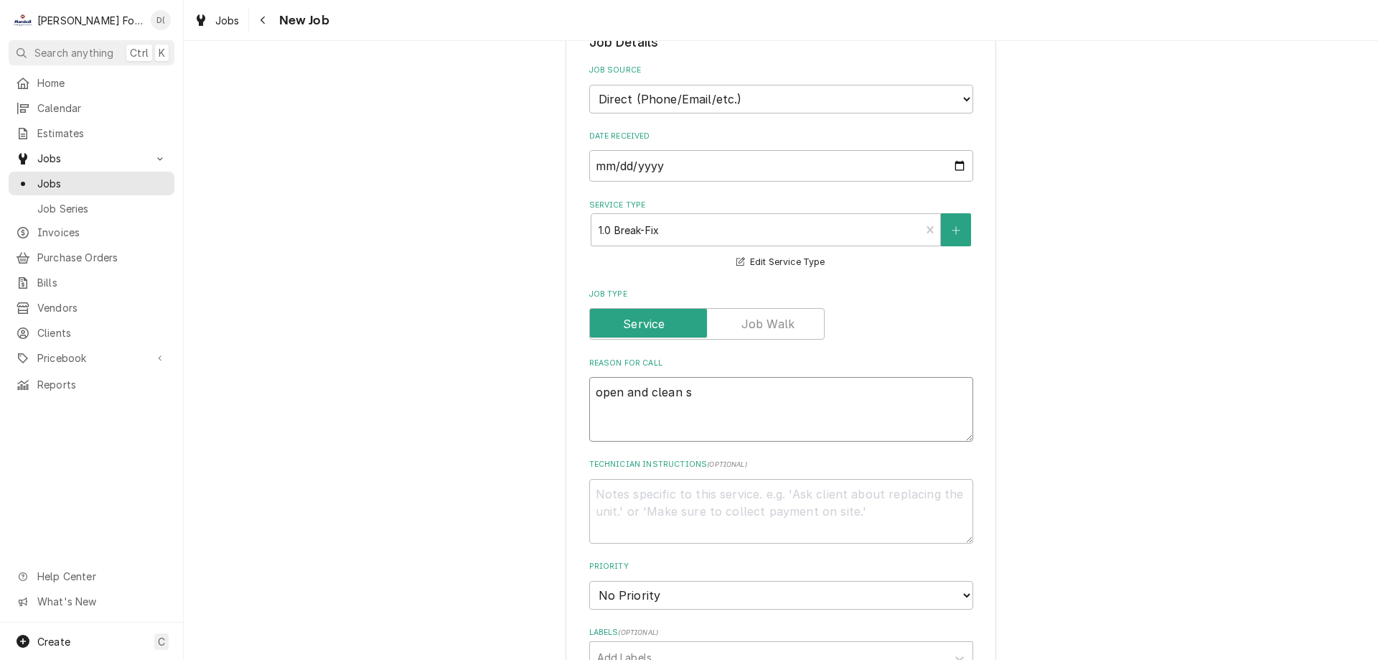
type textarea "open and clean st"
type textarea "x"
type textarea "open and clean ste"
type textarea "x"
type textarea "open and clean stea"
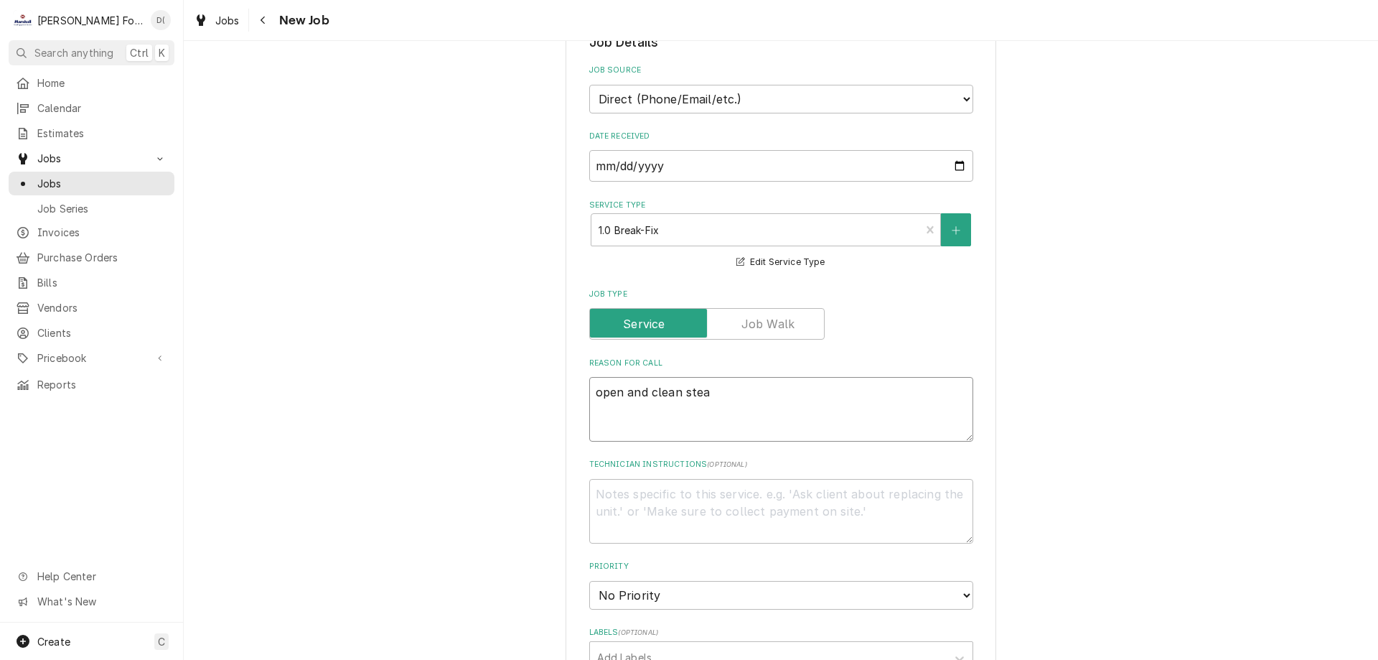
type textarea "x"
type textarea "open and clean steam"
type textarea "x"
type textarea "open and clean steame"
type textarea "x"
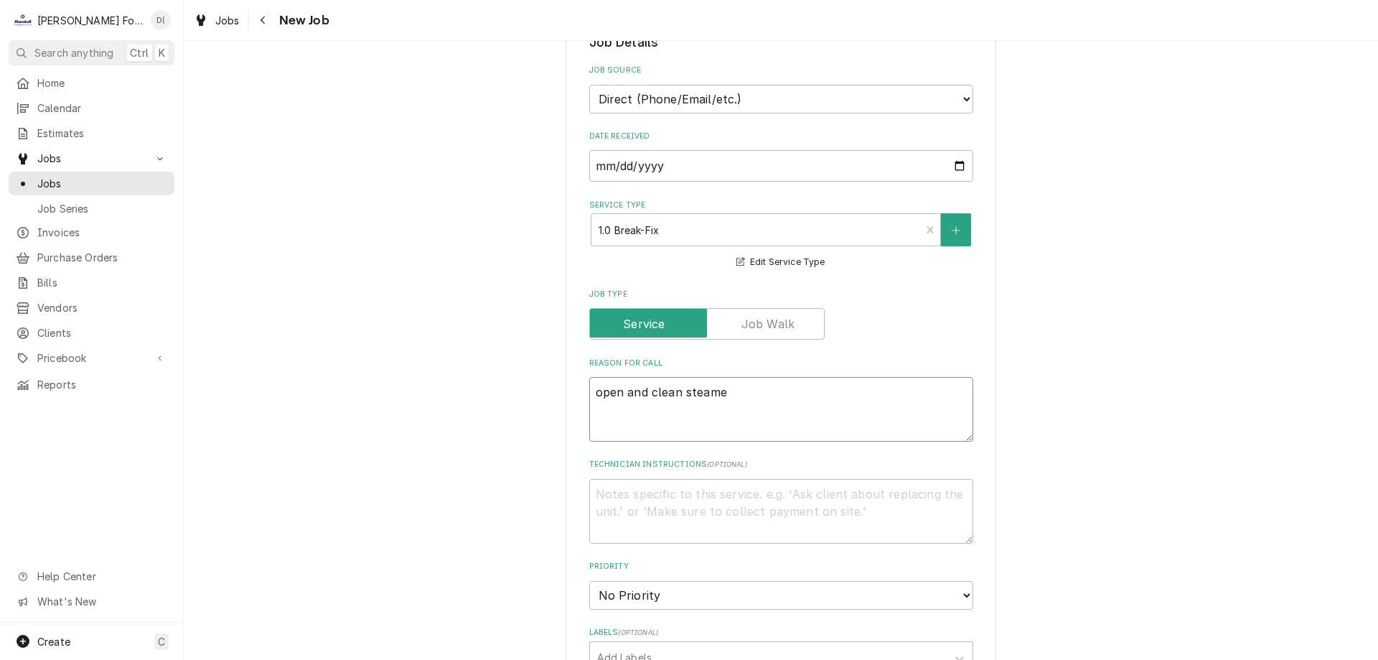
type textarea "open and clean steamer"
type textarea "x"
type textarea "open and clean steamer"
type textarea "x"
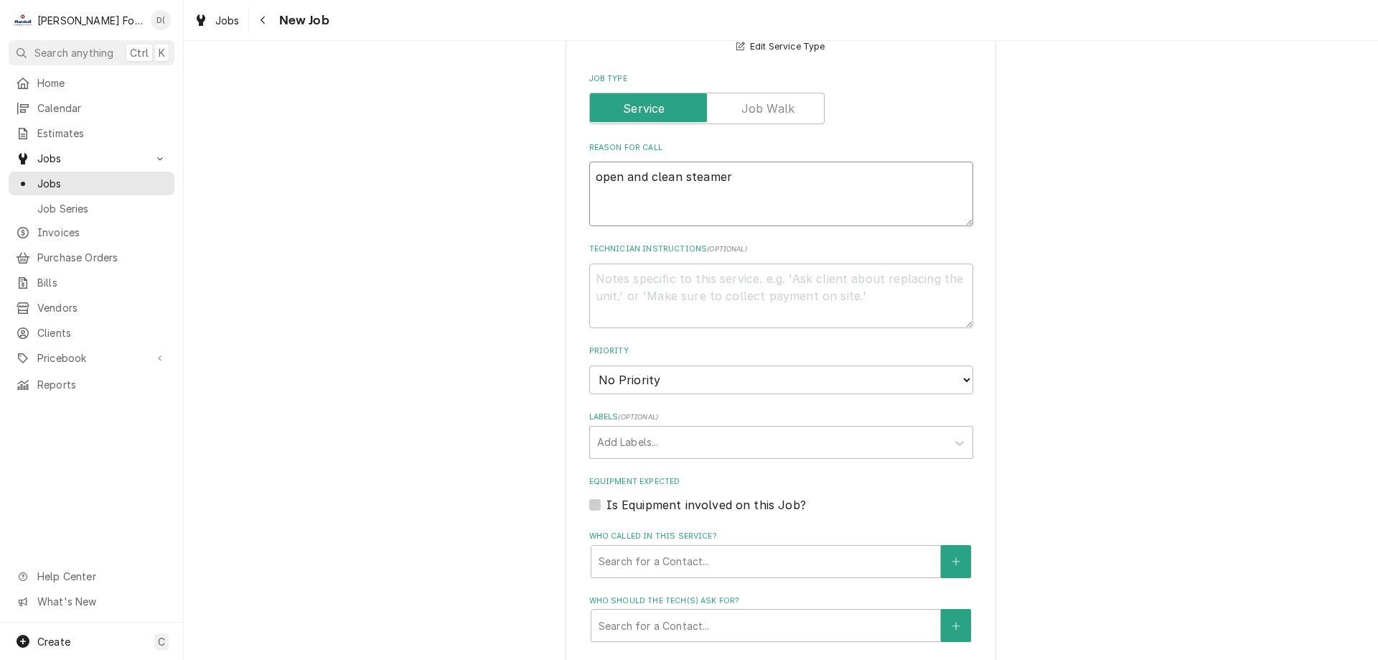
scroll to position [718, 0]
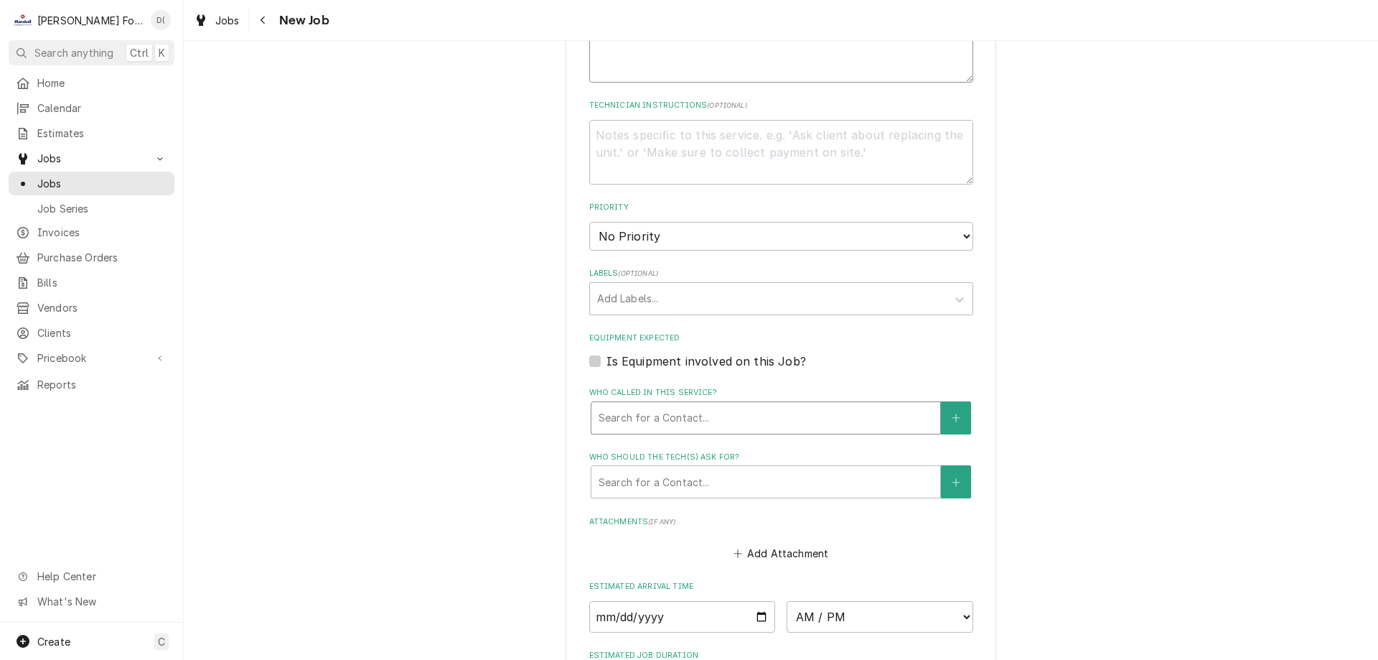
type textarea "open and clean steamer"
click at [680, 409] on div "Who called in this service?" at bounding box center [766, 418] width 334 height 26
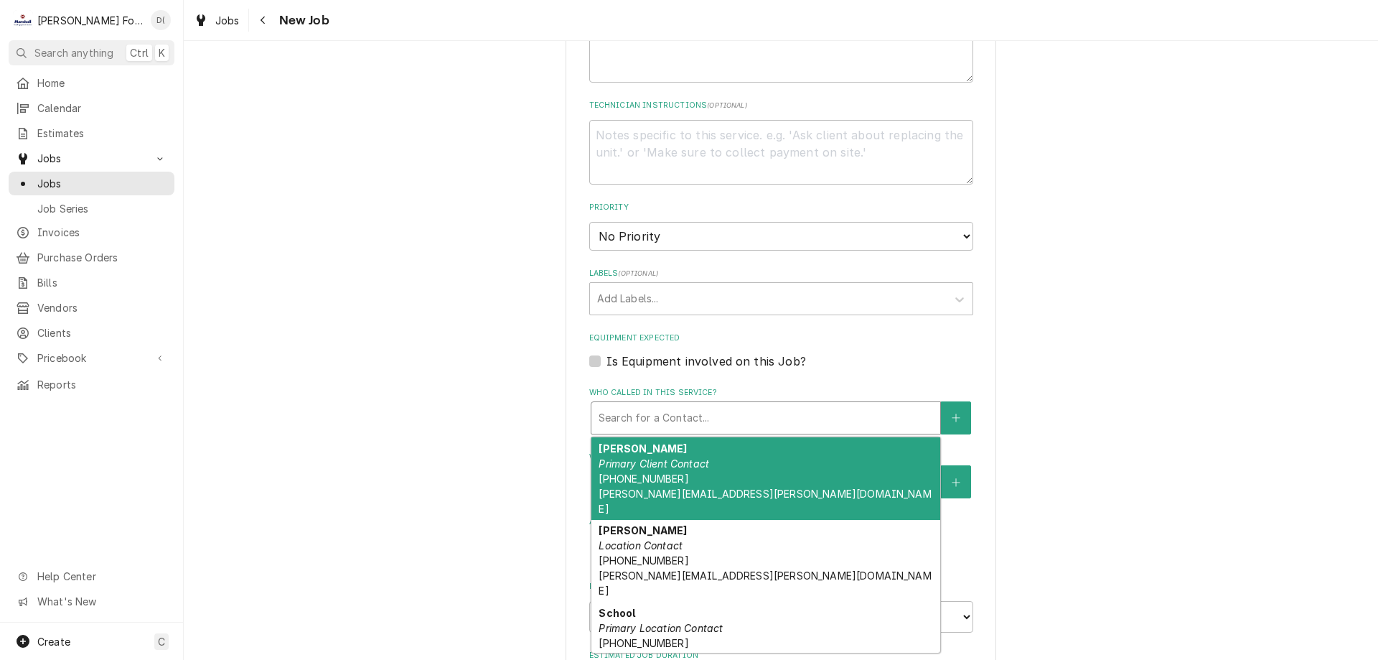
click at [703, 480] on div "Amy Primary Client Contact (401) 364-1152 AMY.HEYWOOD-BALICKI@CHARIHO.K12.RI.US" at bounding box center [765, 478] width 349 height 83
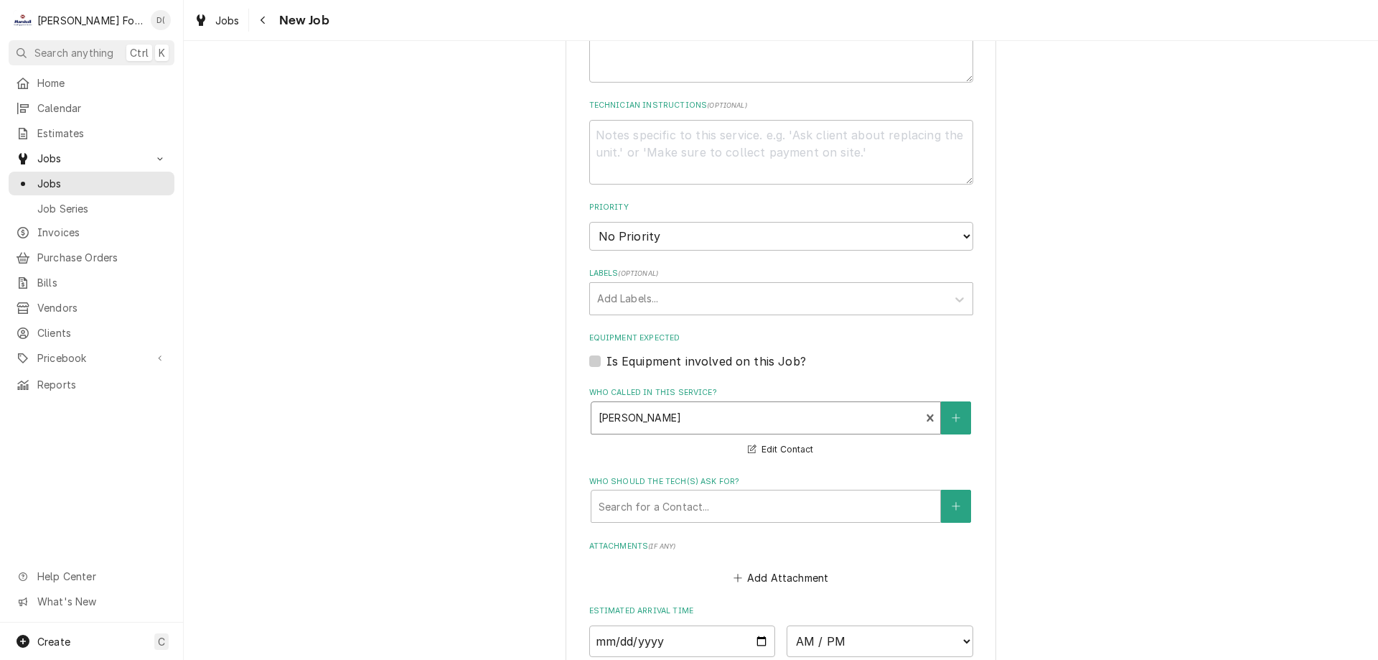
scroll to position [933, 0]
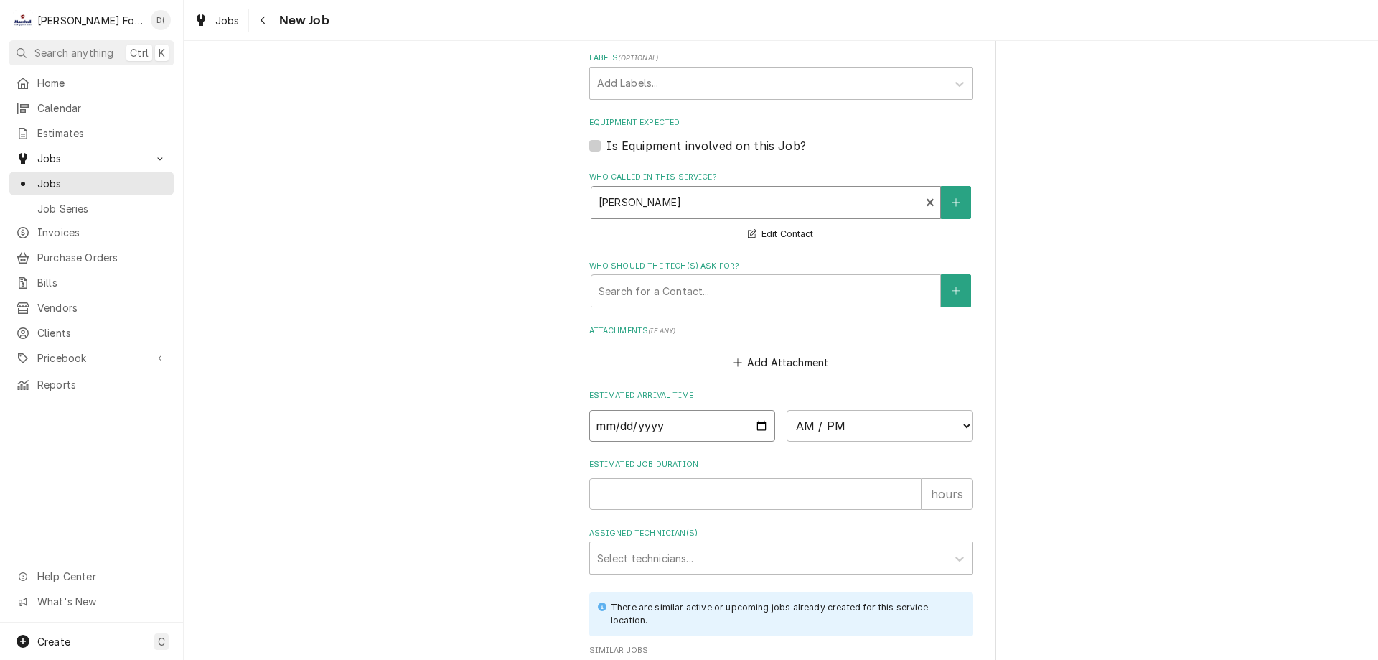
click at [757, 424] on input "Date" at bounding box center [682, 426] width 187 height 32
type textarea "x"
type input "2025-09-26"
type textarea "x"
click at [856, 440] on select "AM / PM 6:00 AM 6:15 AM 6:30 AM 6:45 AM 7:00 AM 7:15 AM 7:30 AM 7:45 AM 8:00 AM…" at bounding box center [880, 426] width 187 height 32
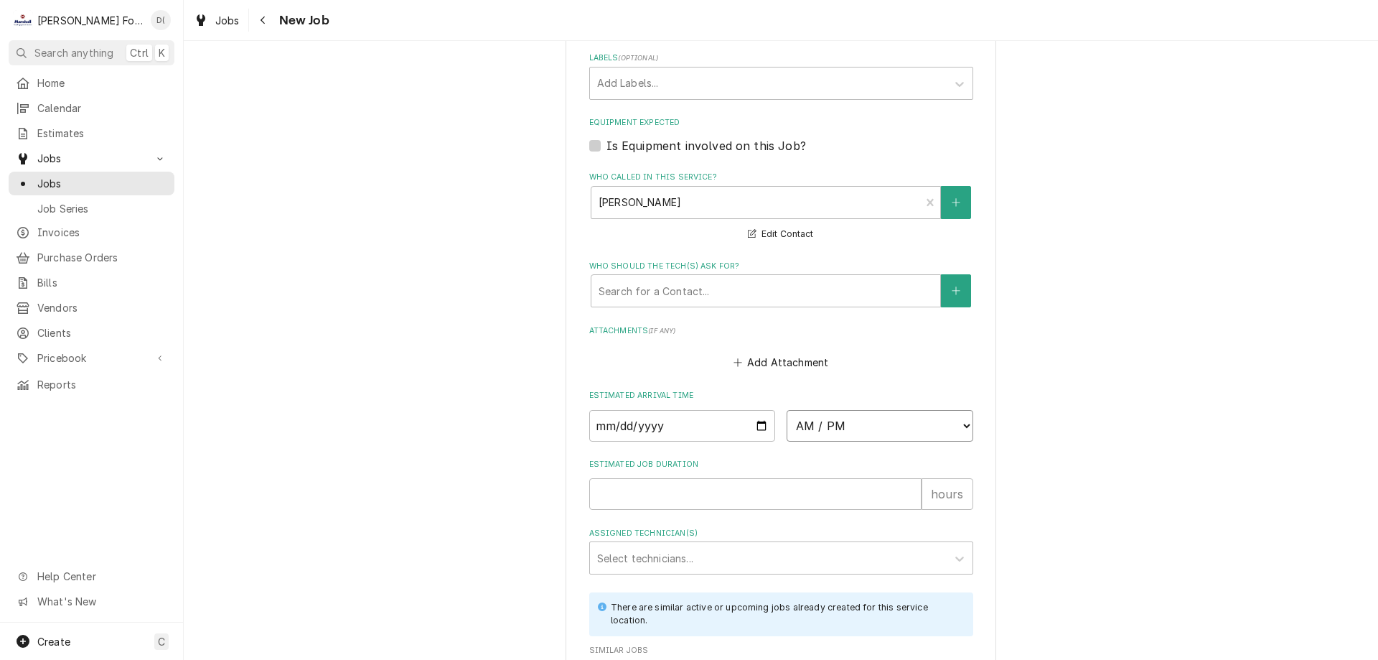
select select "23:00:00"
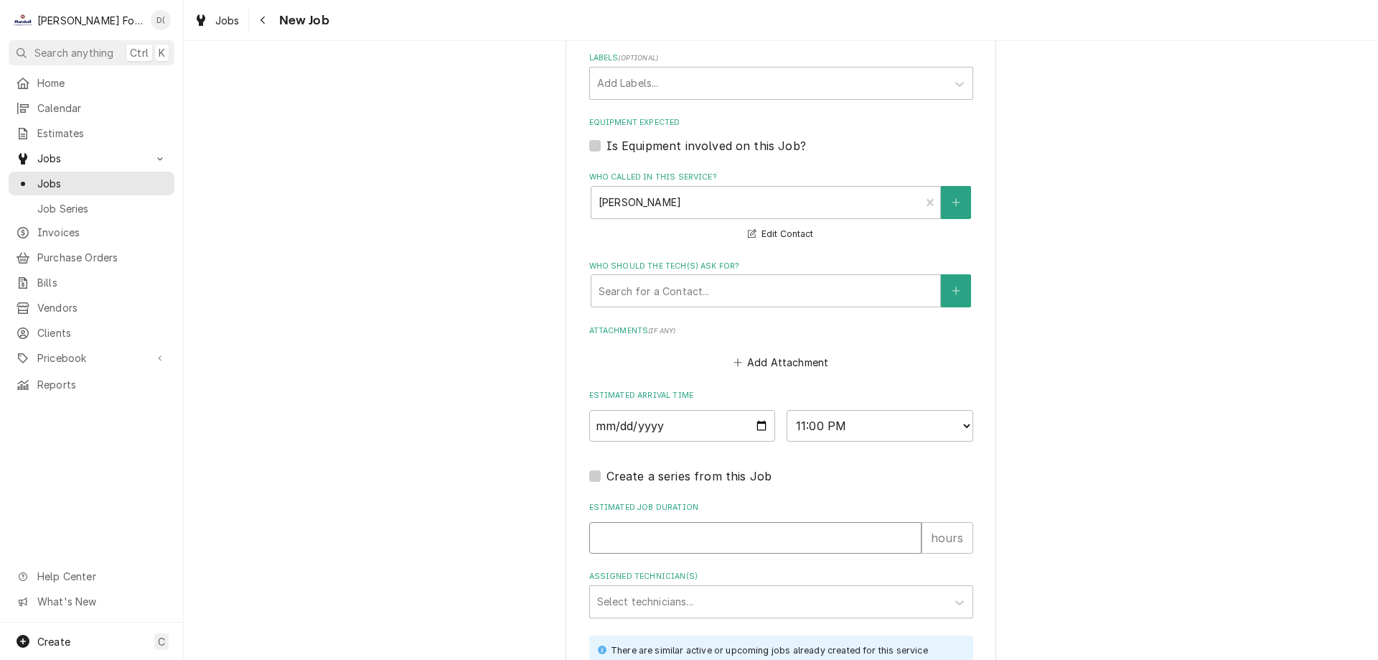
click at [671, 538] on input "Estimated Job Duration" at bounding box center [755, 538] width 332 height 32
type textarea "x"
type input "1"
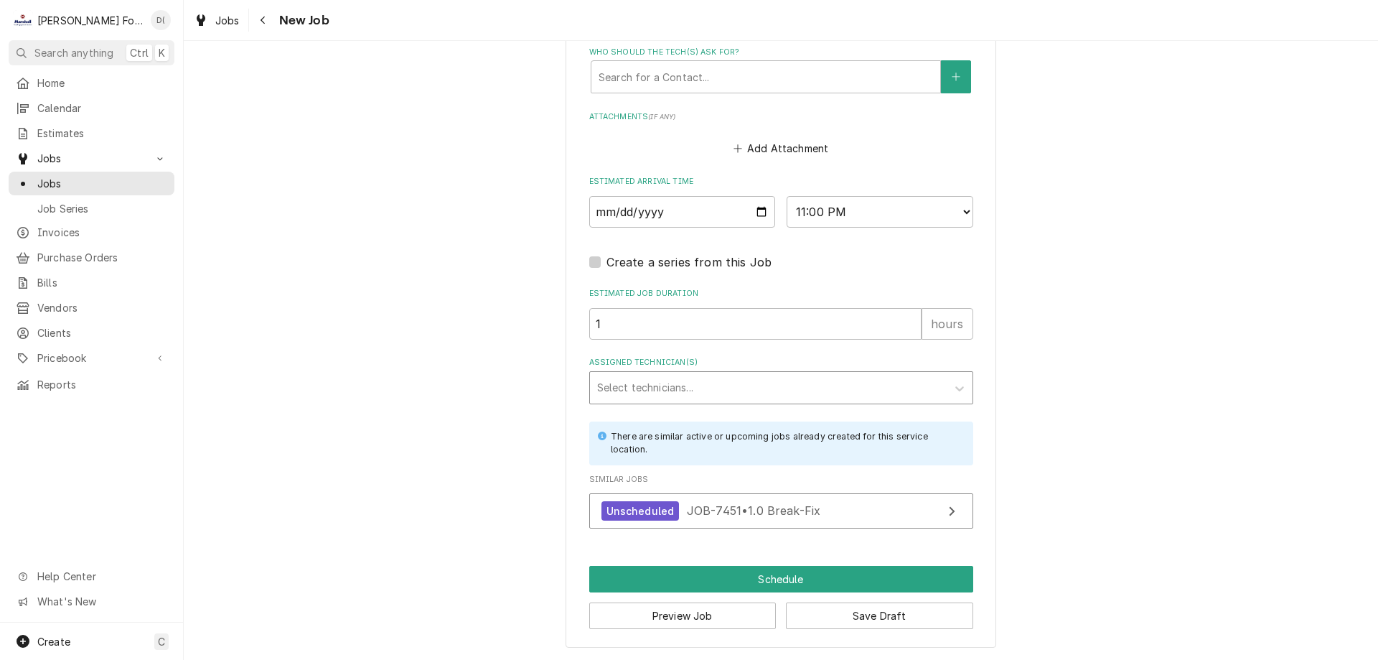
click at [680, 393] on div "Assigned Technician(s)" at bounding box center [768, 388] width 342 height 26
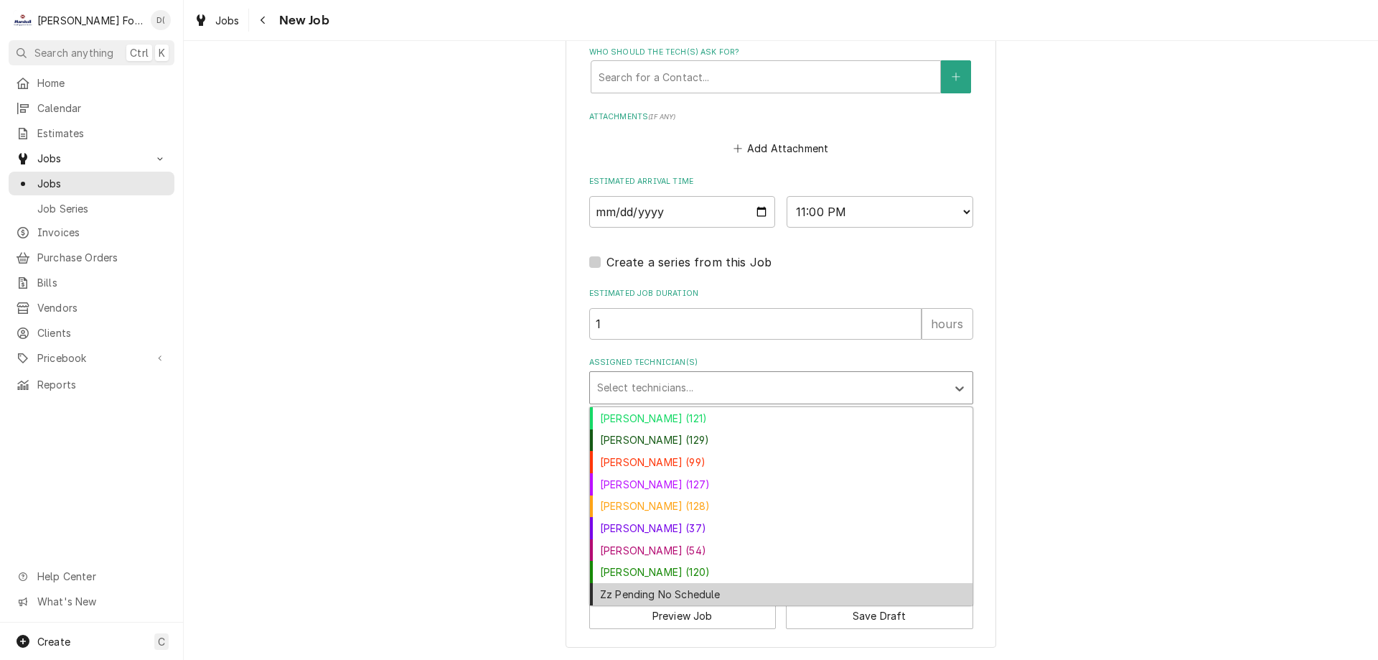
click at [660, 590] on div "Zz Pending No Schedule" at bounding box center [781, 594] width 383 height 22
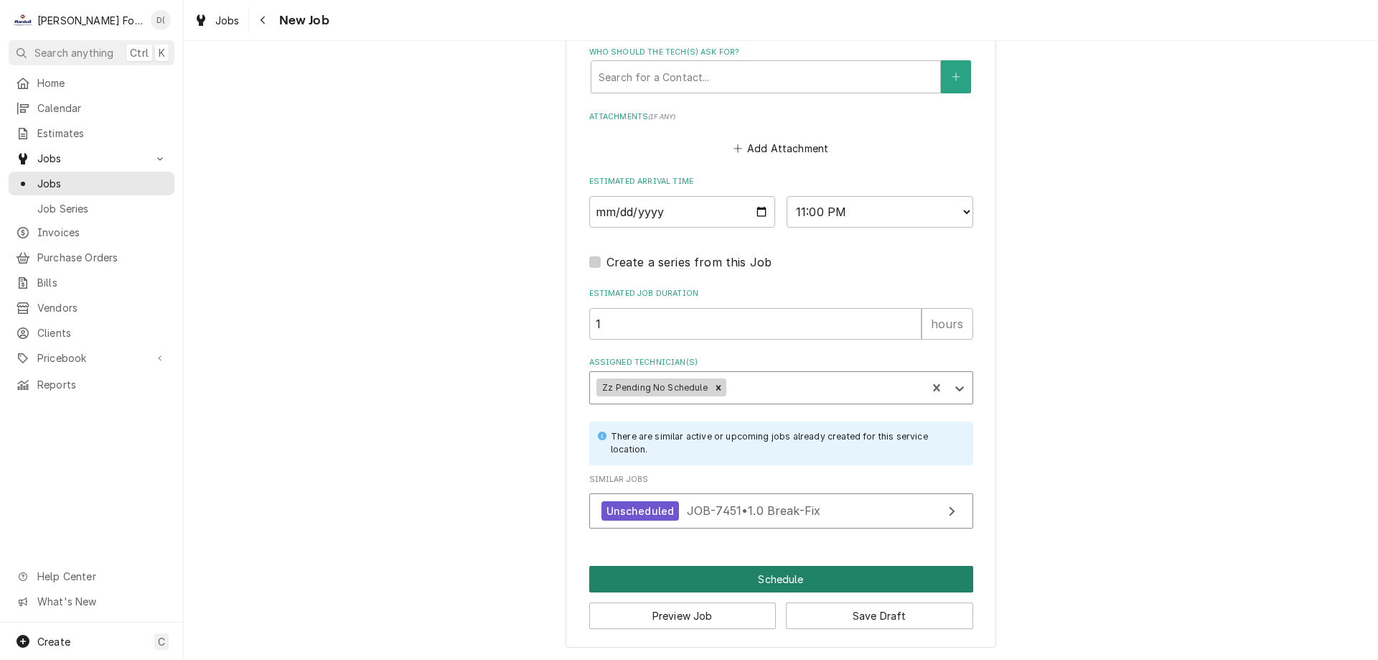
click at [782, 576] on button "Schedule" at bounding box center [781, 579] width 384 height 27
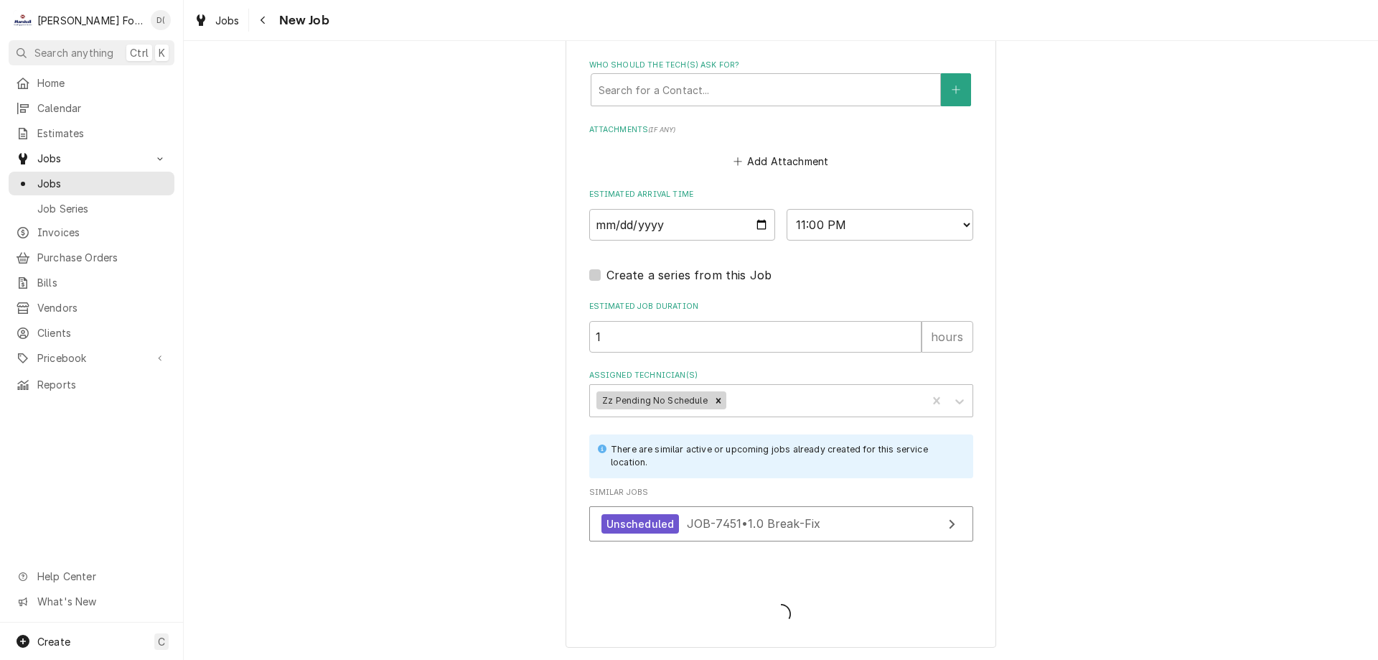
type textarea "x"
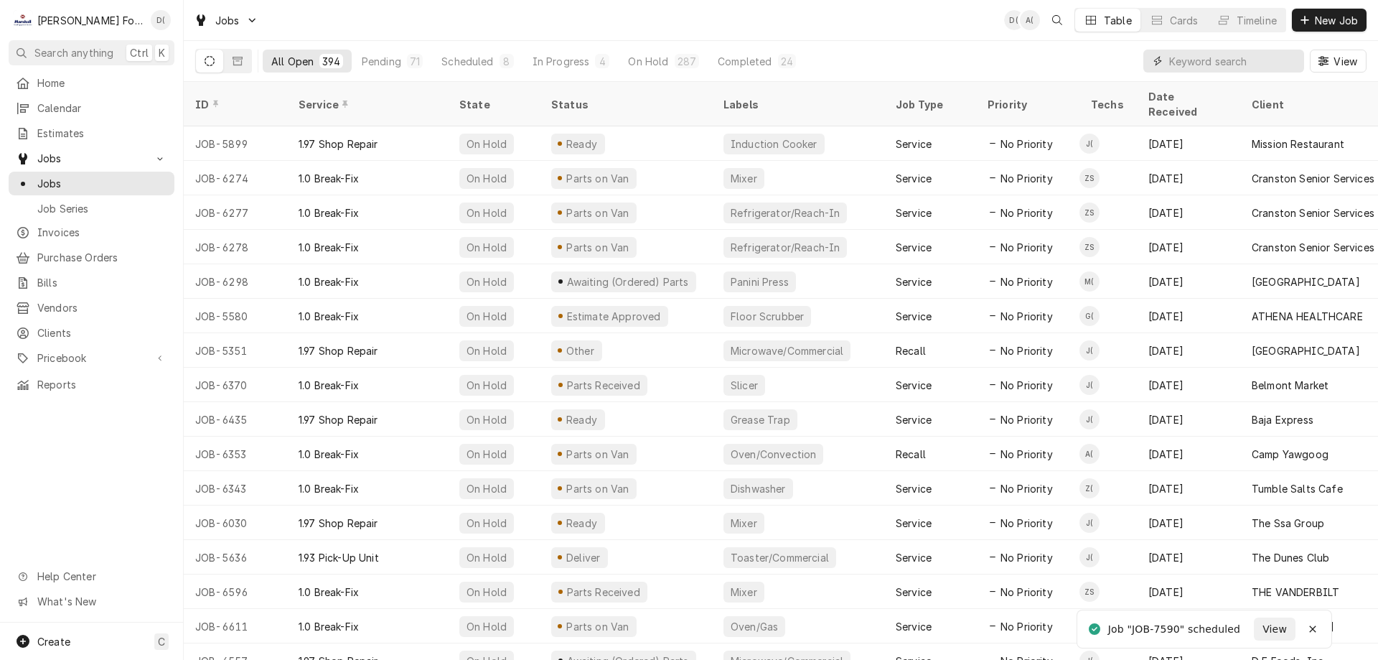
click at [1204, 54] on input "Dynamic Content Wrapper" at bounding box center [1233, 61] width 128 height 23
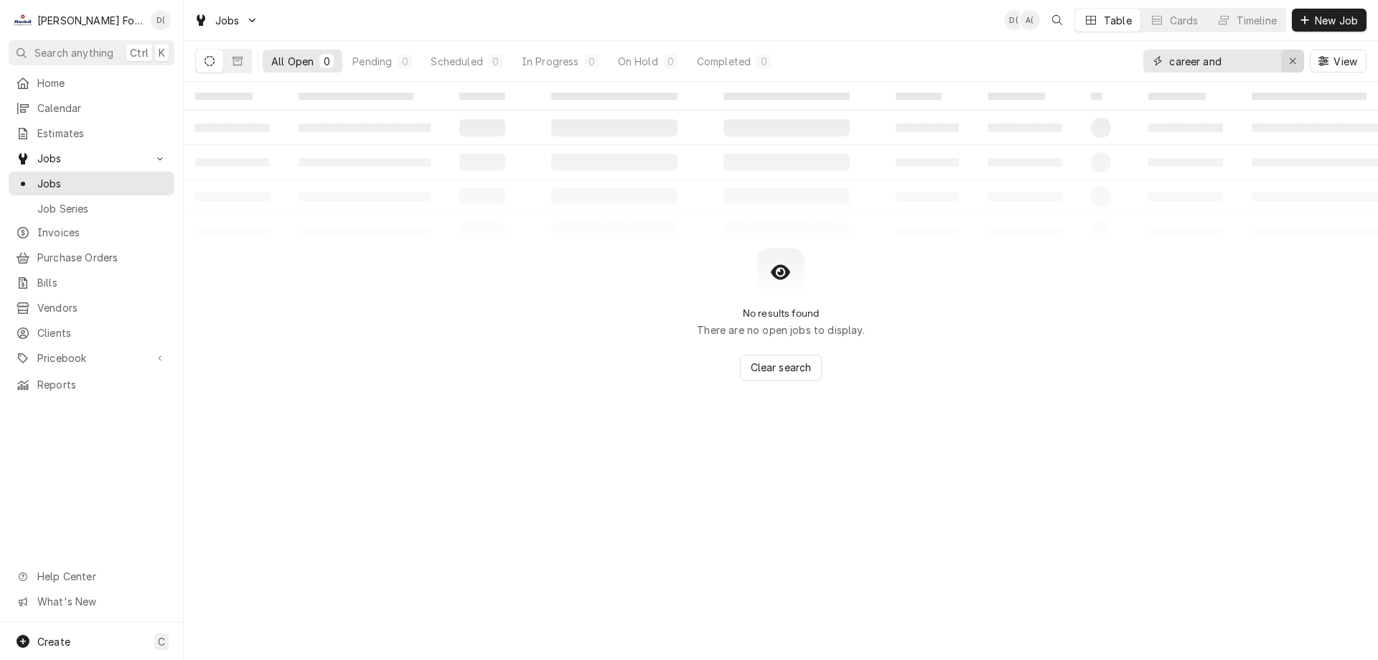
type input "career and"
drag, startPoint x: 1287, startPoint y: 57, endPoint x: 1273, endPoint y: 58, distance: 13.7
click at [1287, 58] on div "Erase input" at bounding box center [1293, 61] width 14 height 14
click at [1255, 60] on input "Dynamic Content Wrapper" at bounding box center [1236, 61] width 135 height 23
type input "c"
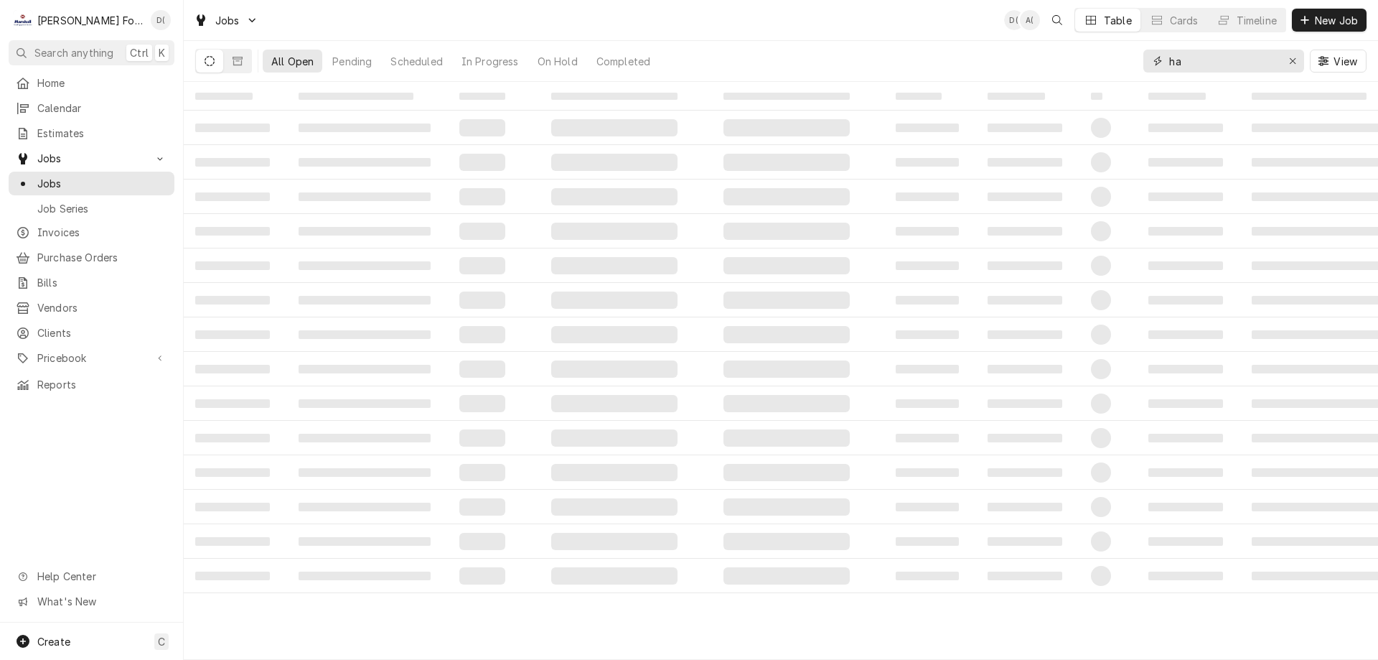
type input "h"
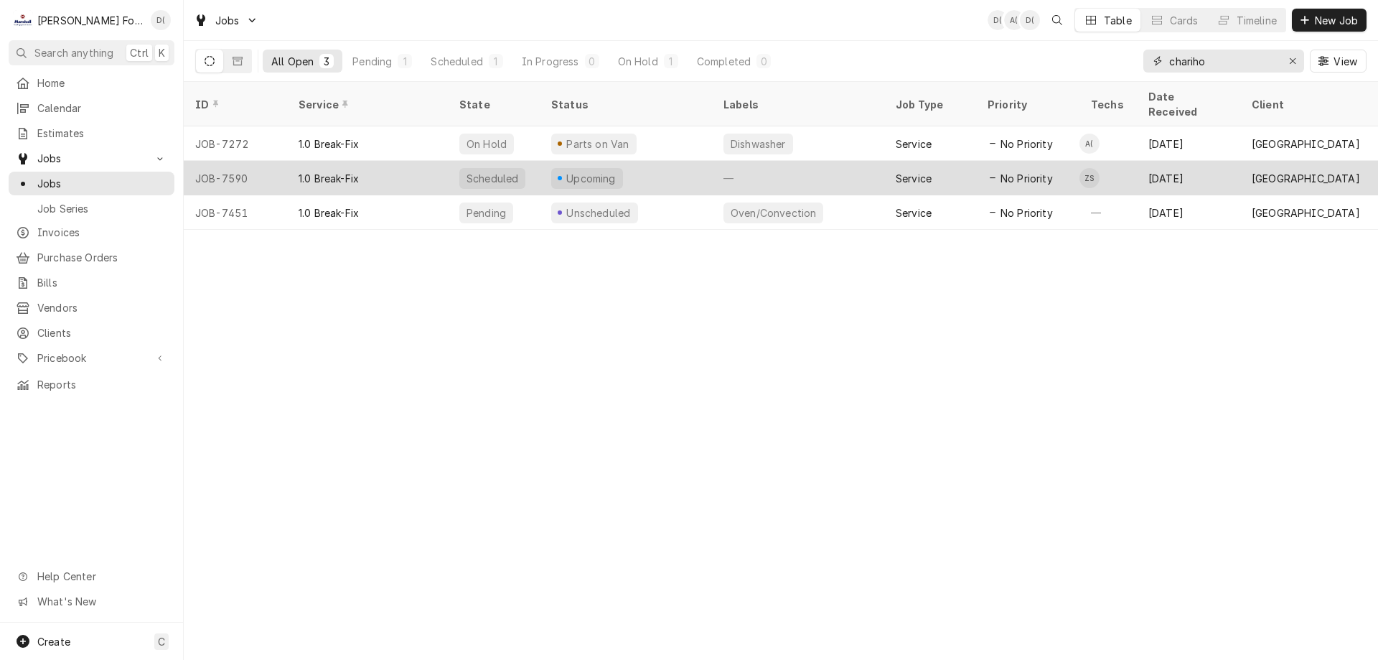
type input "chariho"
click at [655, 161] on div "Upcoming" at bounding box center [626, 178] width 172 height 34
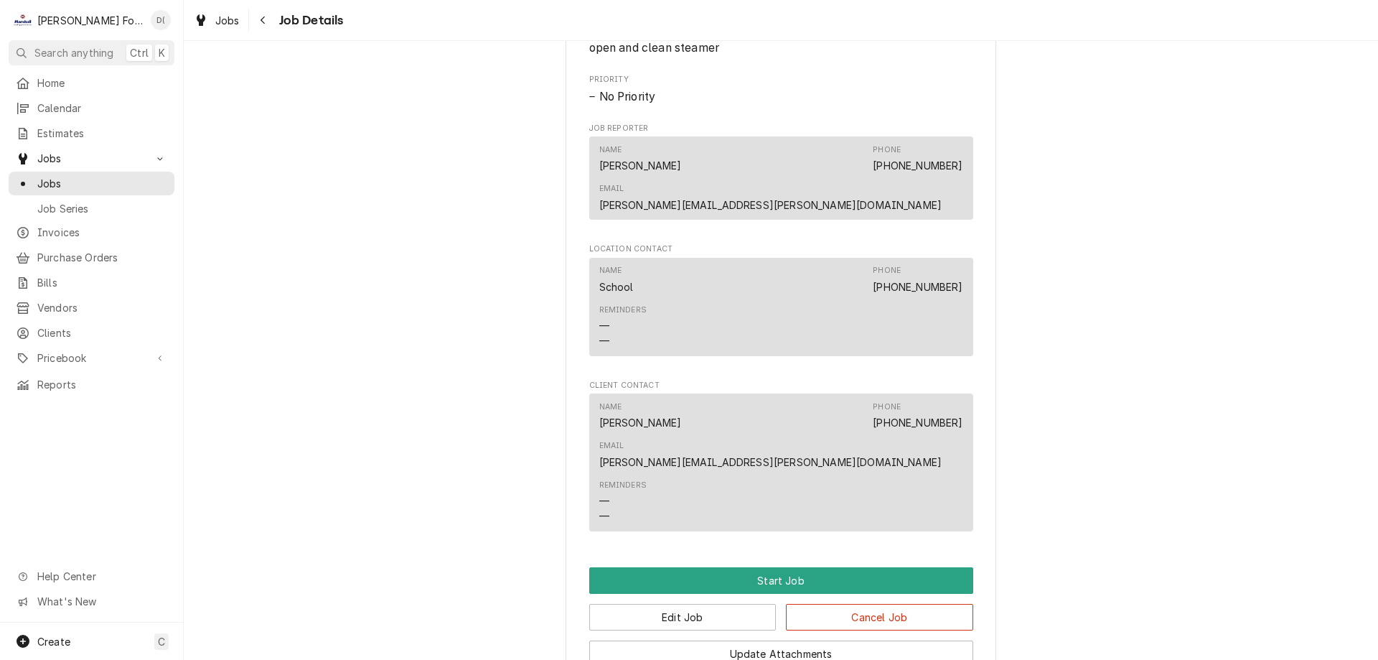
scroll to position [904, 0]
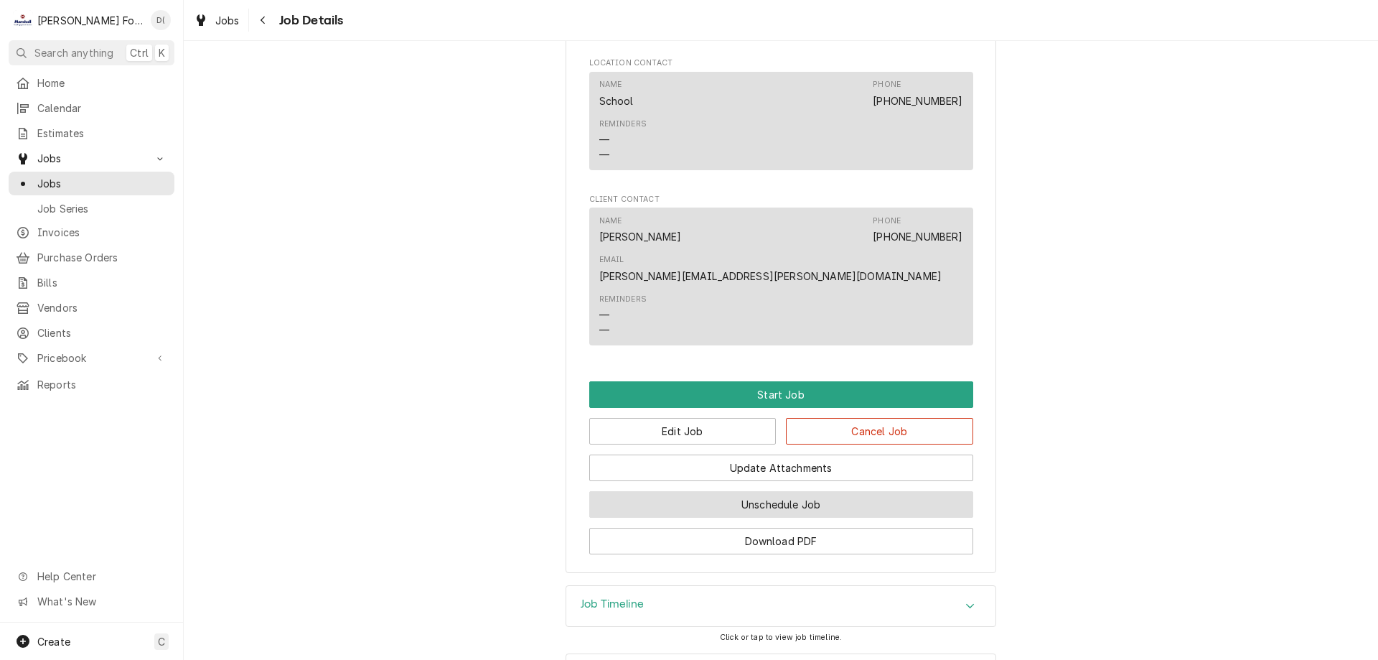
click at [759, 491] on button "Unschedule Job" at bounding box center [781, 504] width 384 height 27
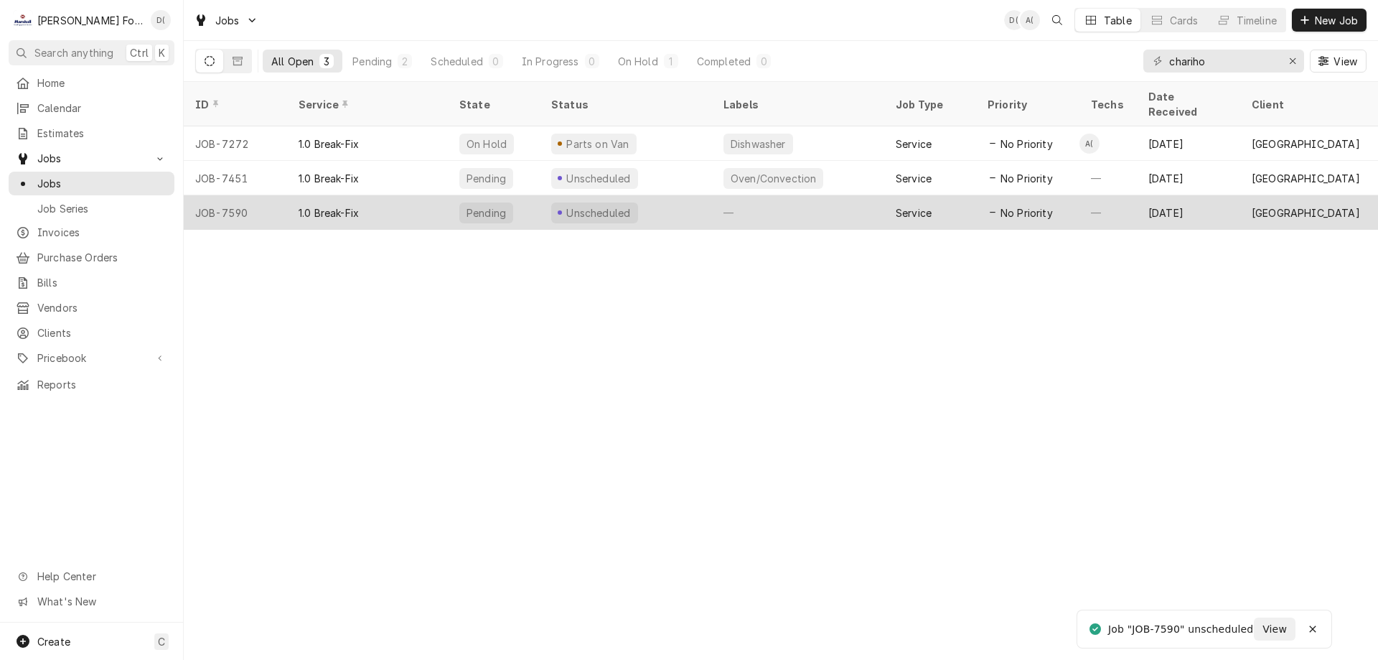
click at [684, 196] on div "Unscheduled" at bounding box center [626, 212] width 172 height 34
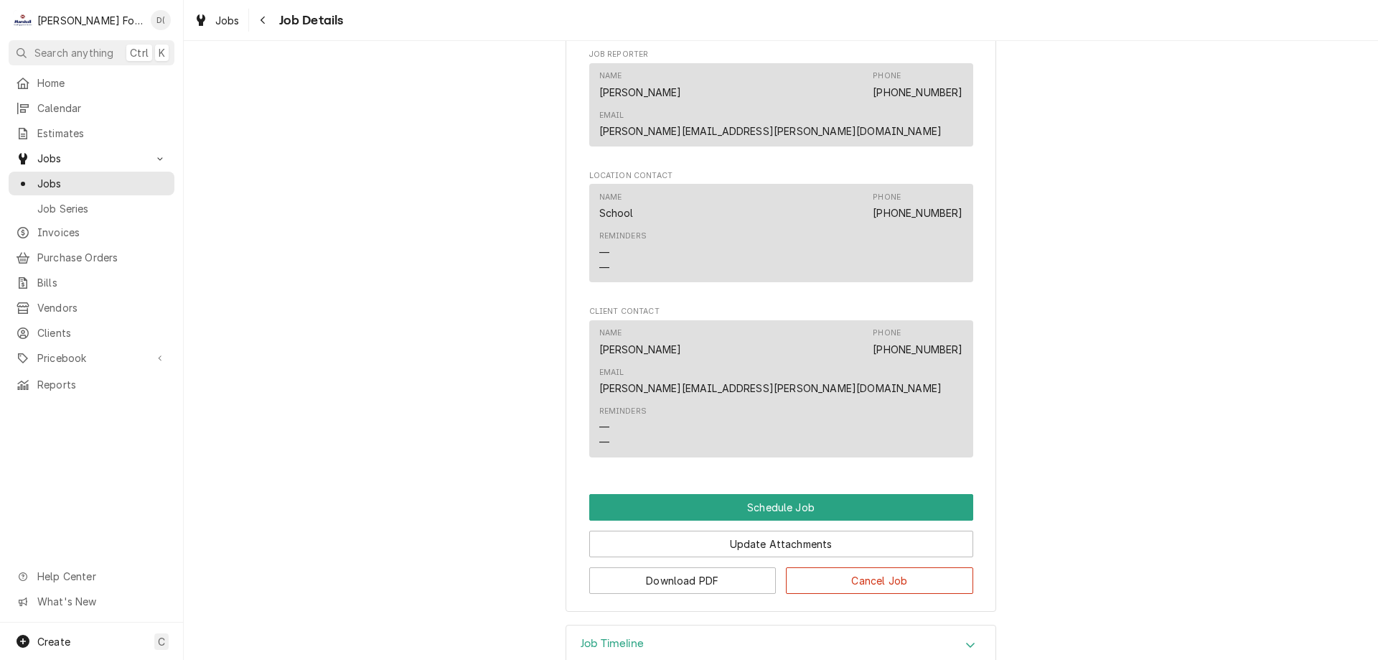
scroll to position [685, 0]
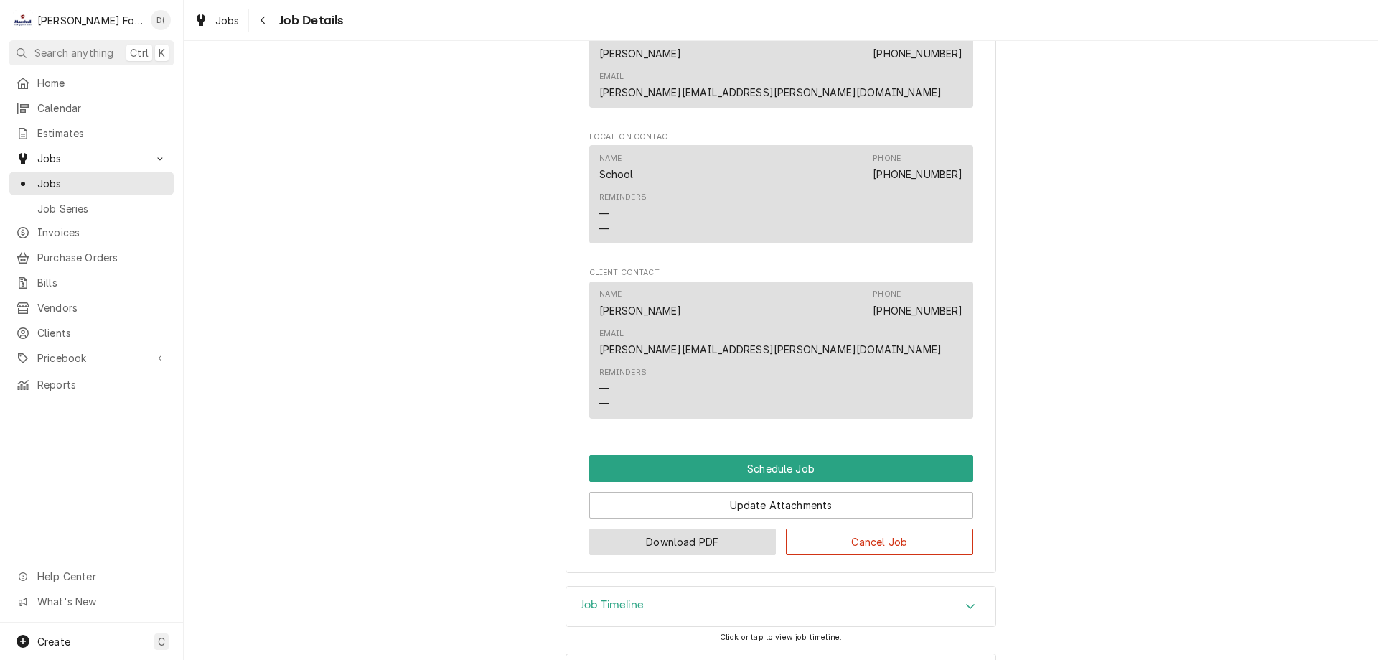
click at [683, 528] on button "Download PDF" at bounding box center [682, 541] width 187 height 27
click at [134, 180] on span "Jobs" at bounding box center [102, 183] width 130 height 15
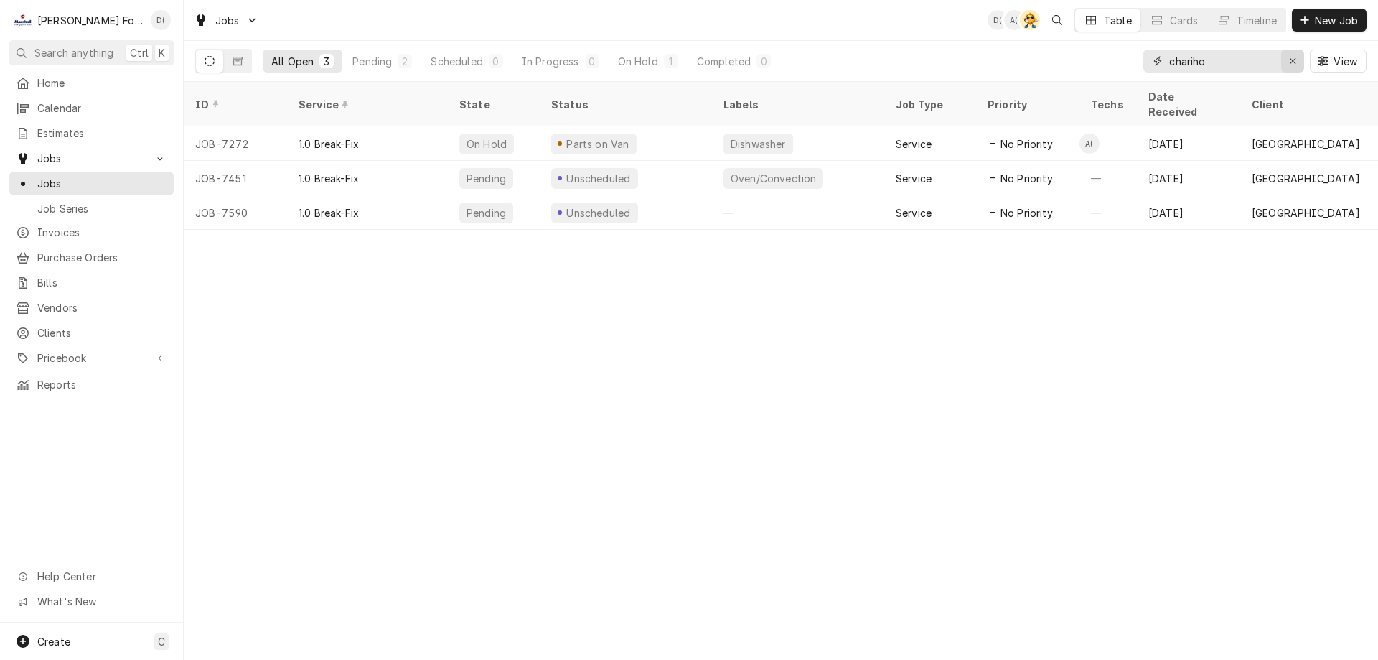
click at [1292, 61] on icon "Erase input" at bounding box center [1293, 61] width 6 height 6
click at [1239, 63] on input "Dynamic Content Wrapper" at bounding box center [1236, 61] width 135 height 23
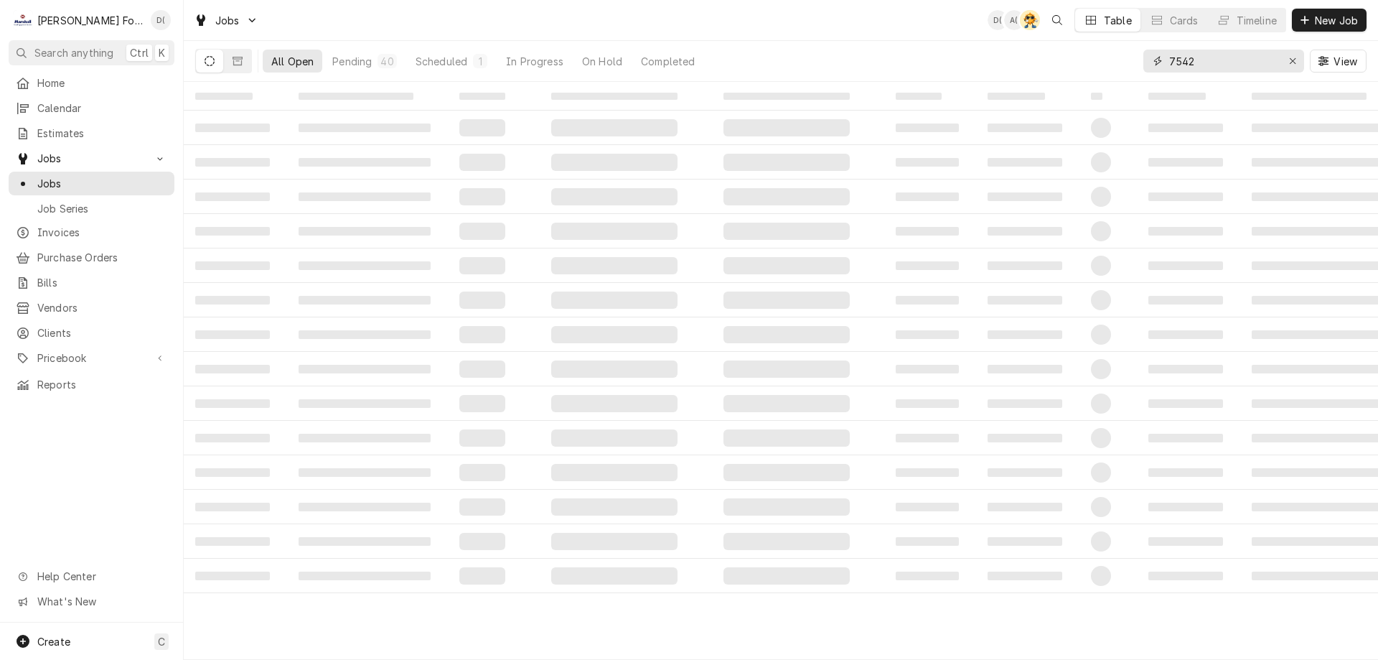
type input "7542"
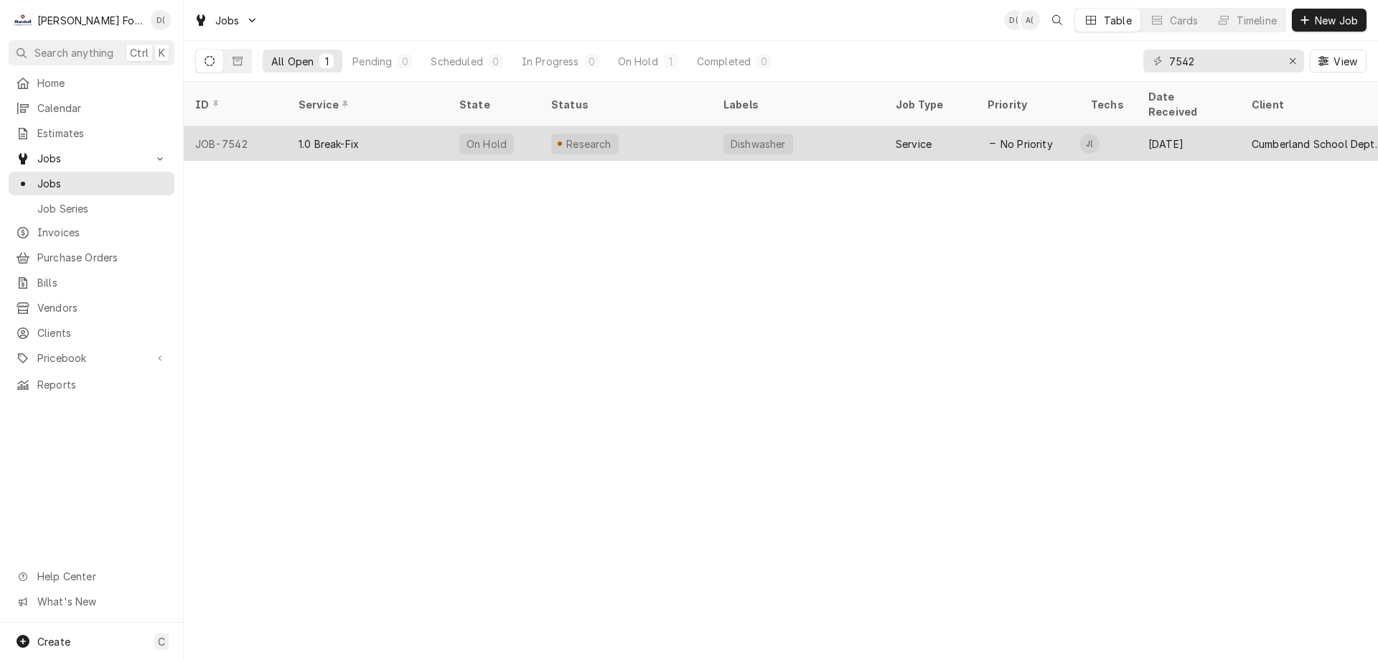
click at [806, 126] on div "Dishwasher" at bounding box center [798, 143] width 172 height 34
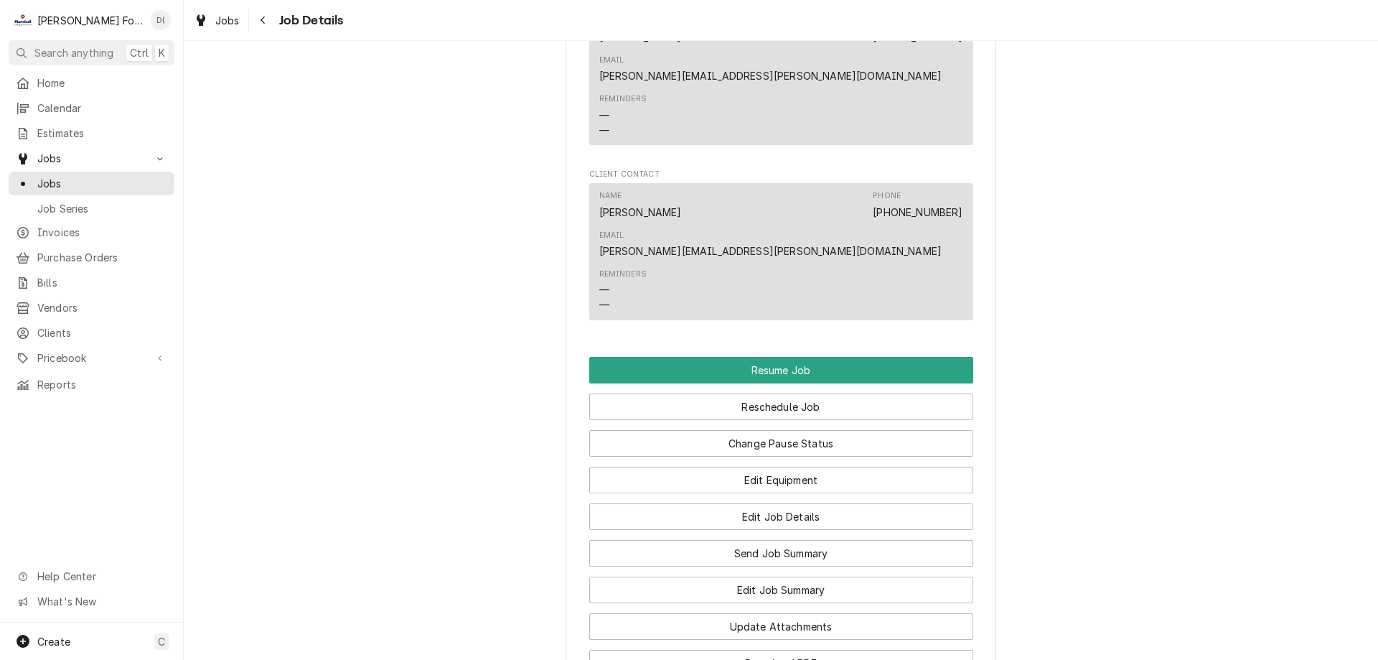
scroll to position [2153, 0]
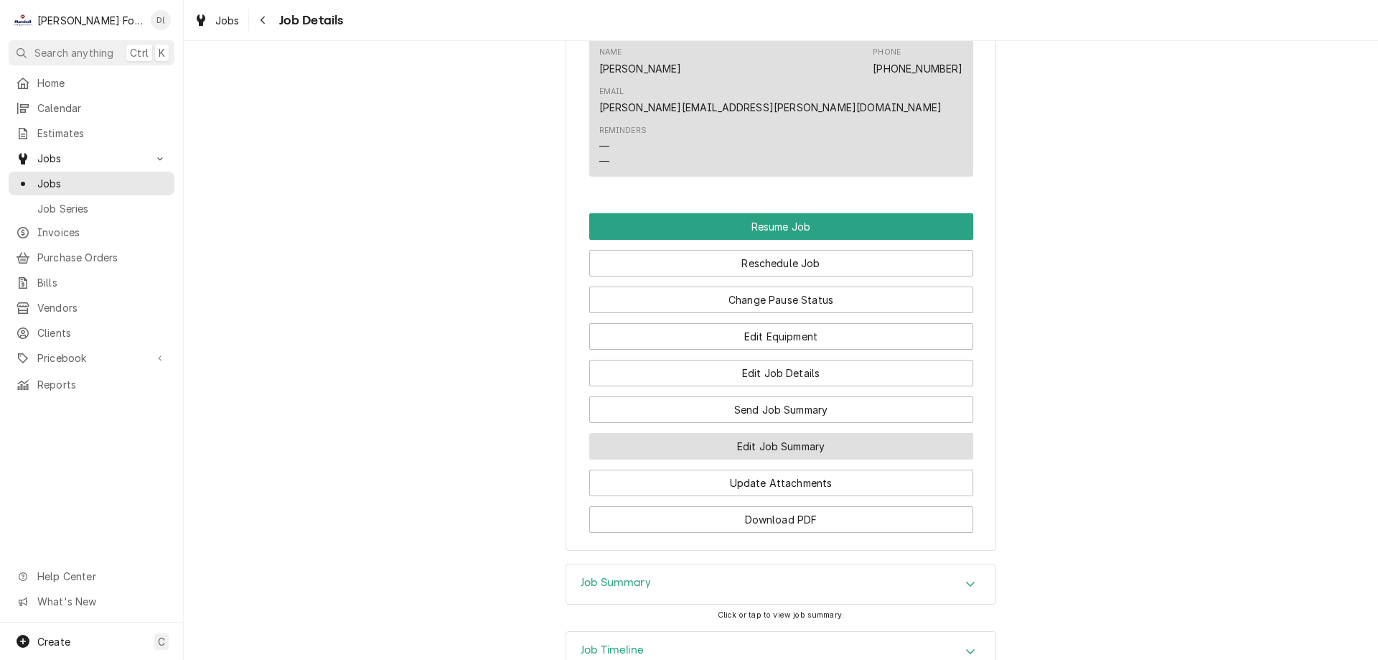
click at [747, 433] on button "Edit Job Summary" at bounding box center [781, 446] width 384 height 27
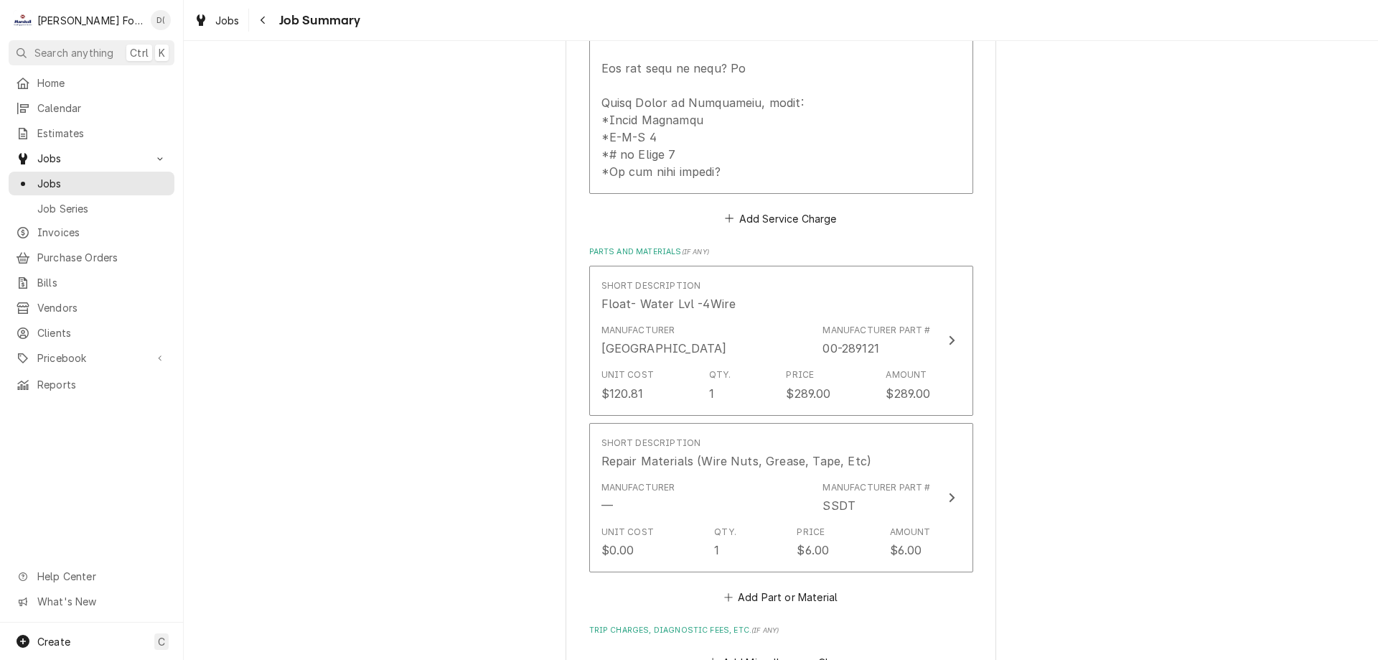
scroll to position [753, 0]
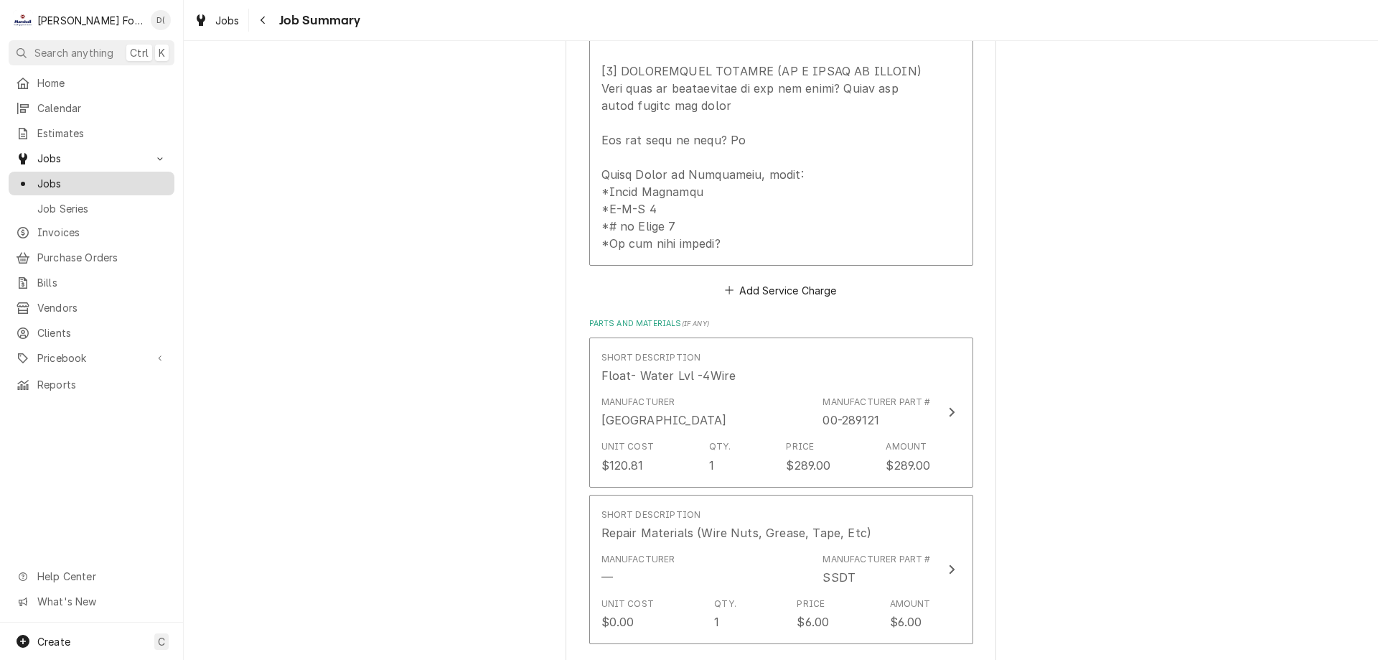
click at [108, 185] on div "Jobs" at bounding box center [91, 183] width 160 height 18
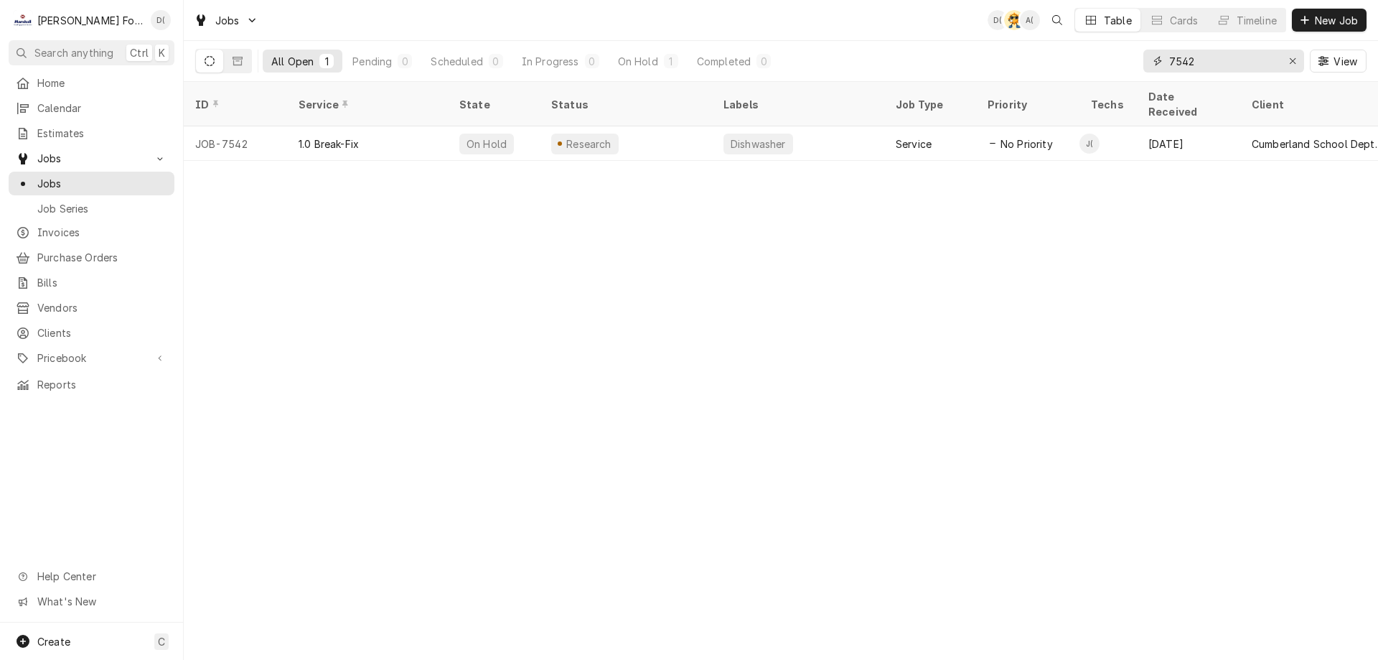
click at [1203, 59] on input "7542" at bounding box center [1223, 61] width 108 height 23
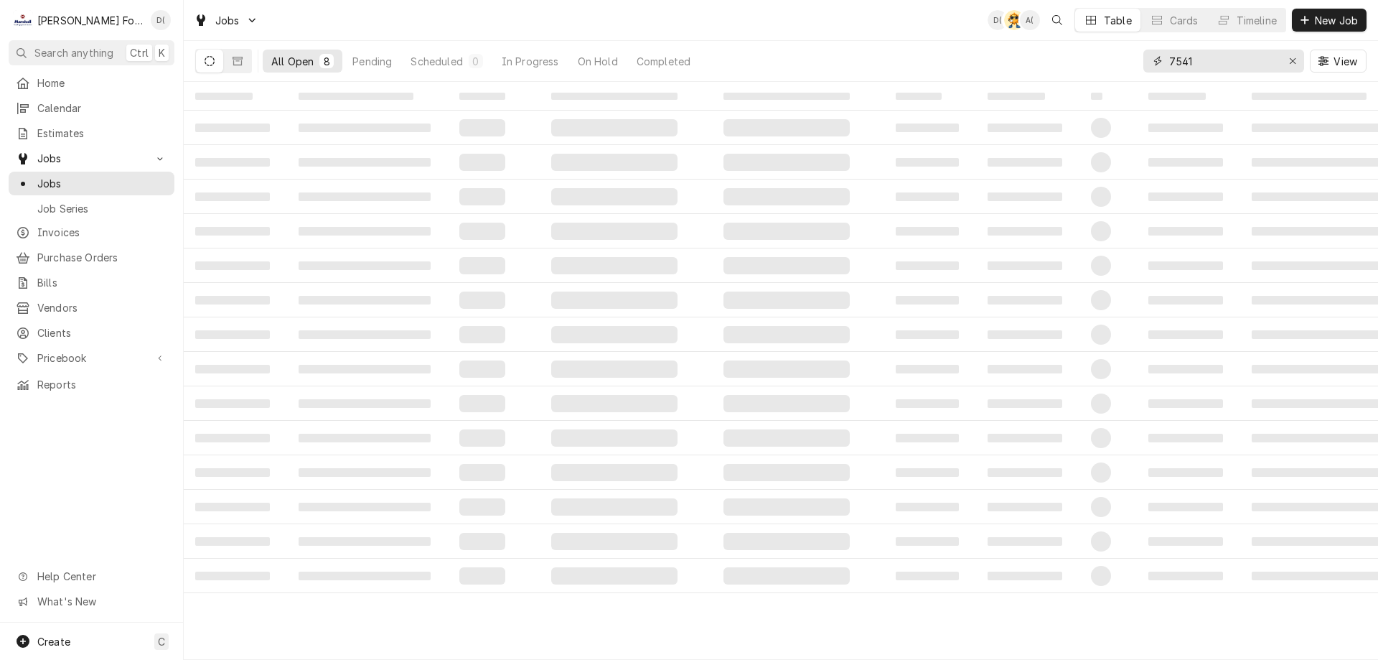
type input "7541"
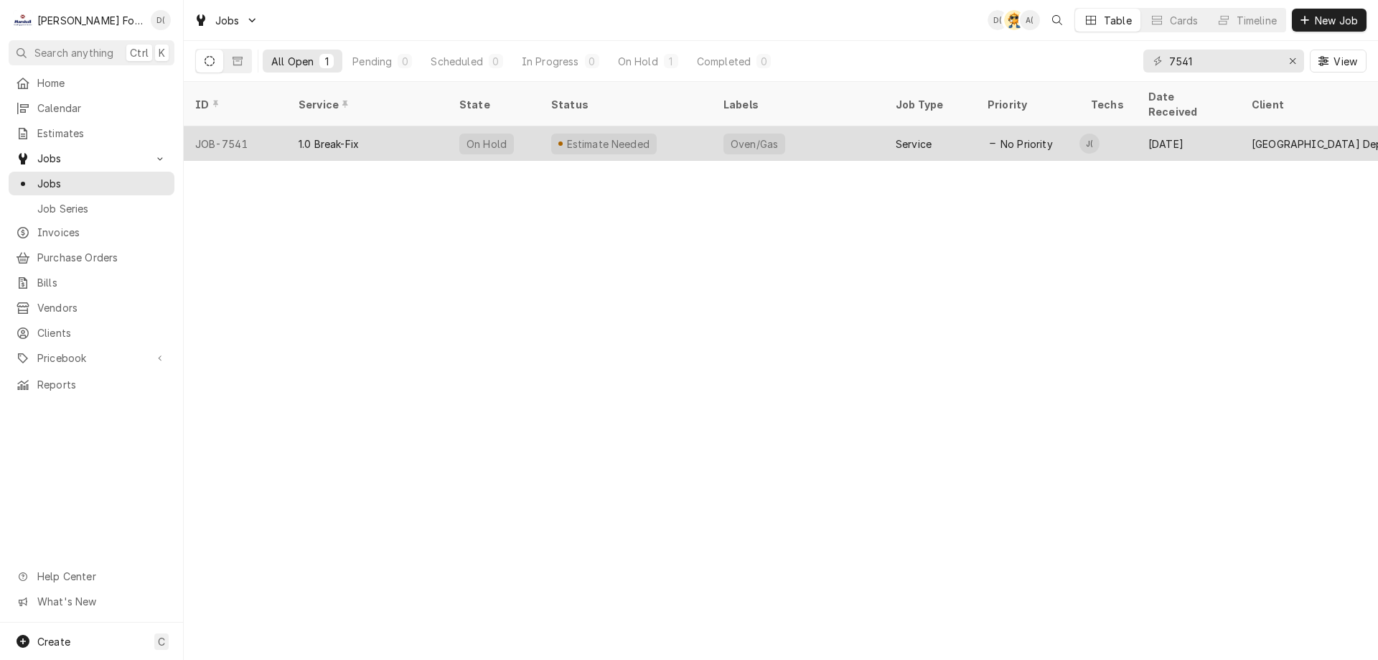
click at [673, 131] on div "Estimate Needed" at bounding box center [626, 143] width 172 height 34
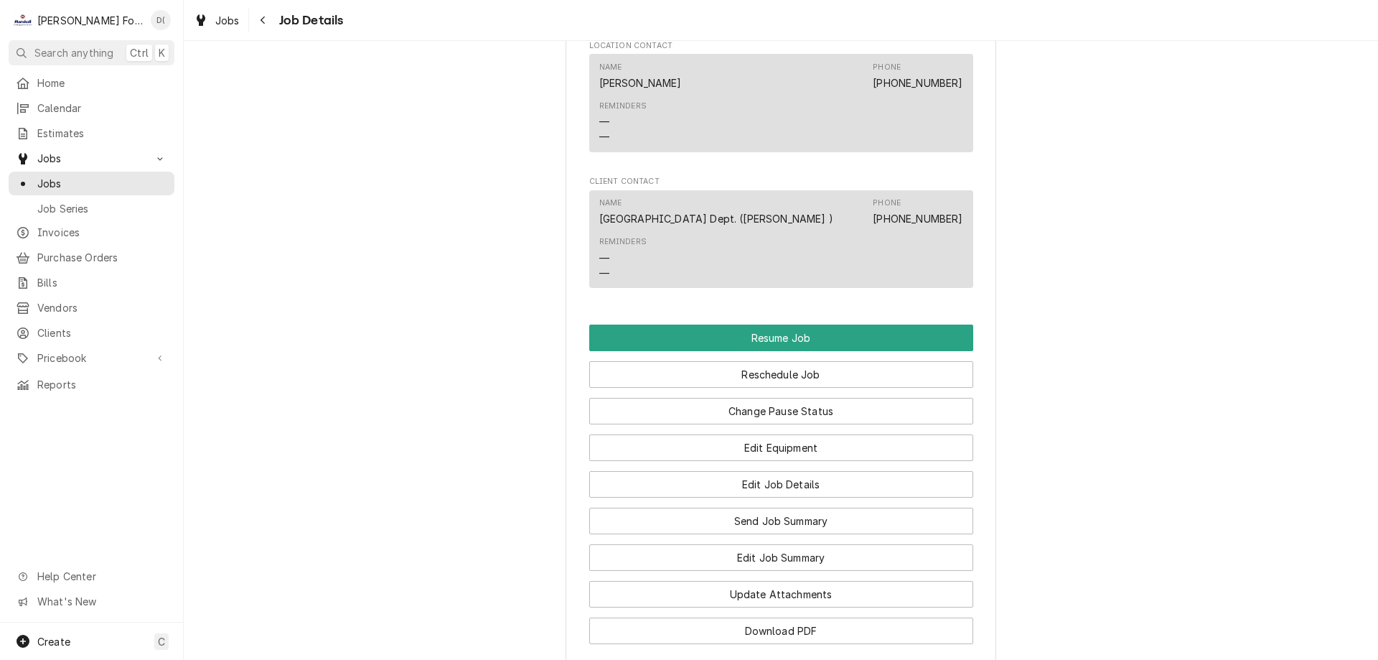
scroll to position [1579, 0]
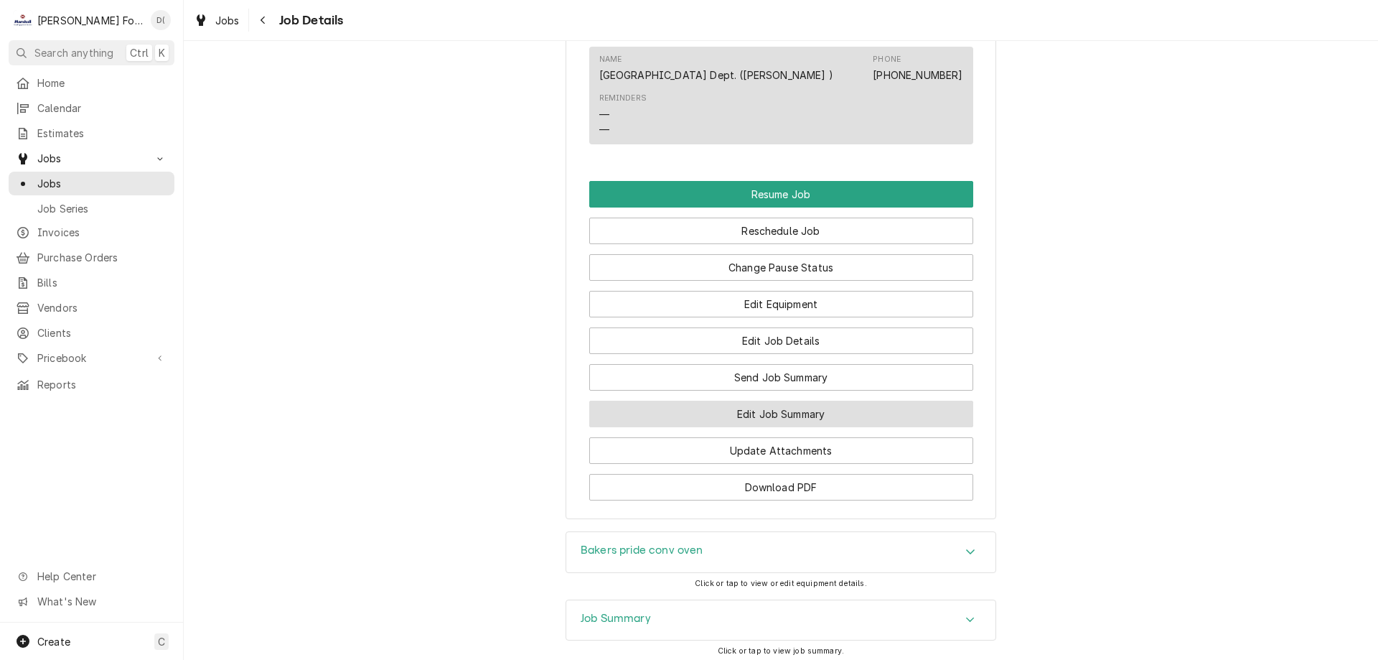
click at [708, 427] on button "Edit Job Summary" at bounding box center [781, 414] width 384 height 27
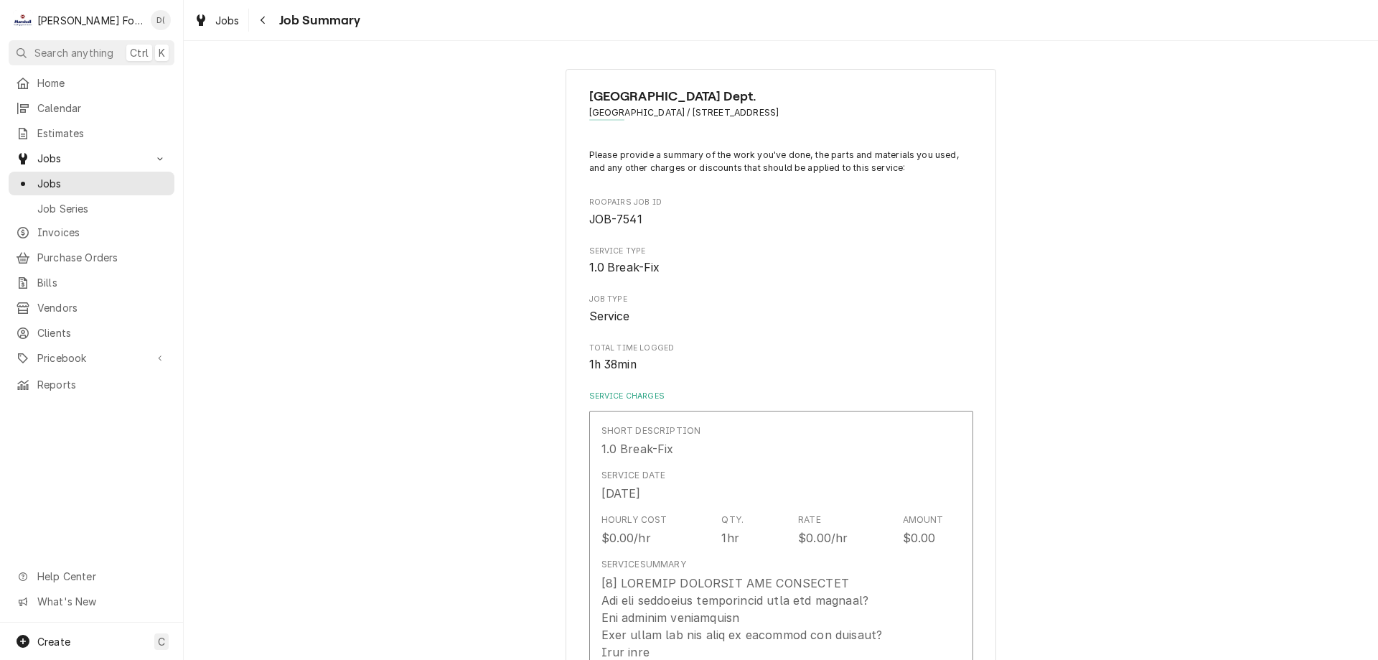
type textarea "x"
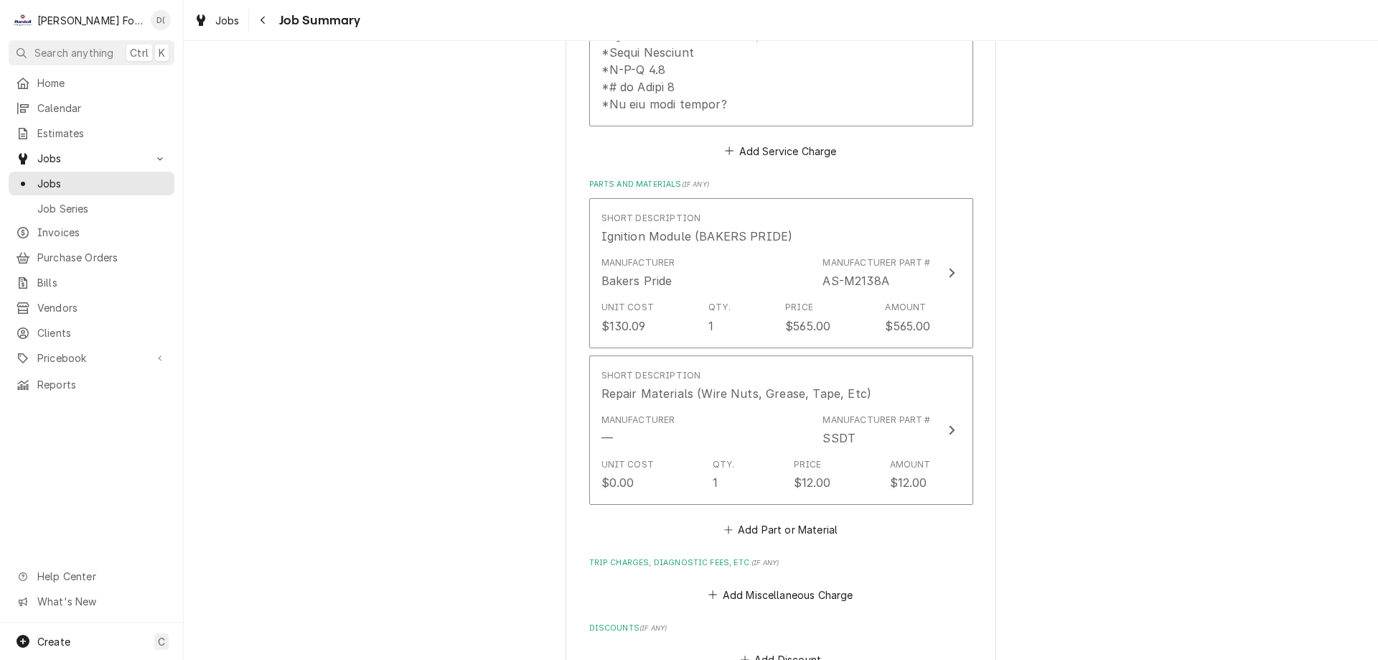
scroll to position [588, 0]
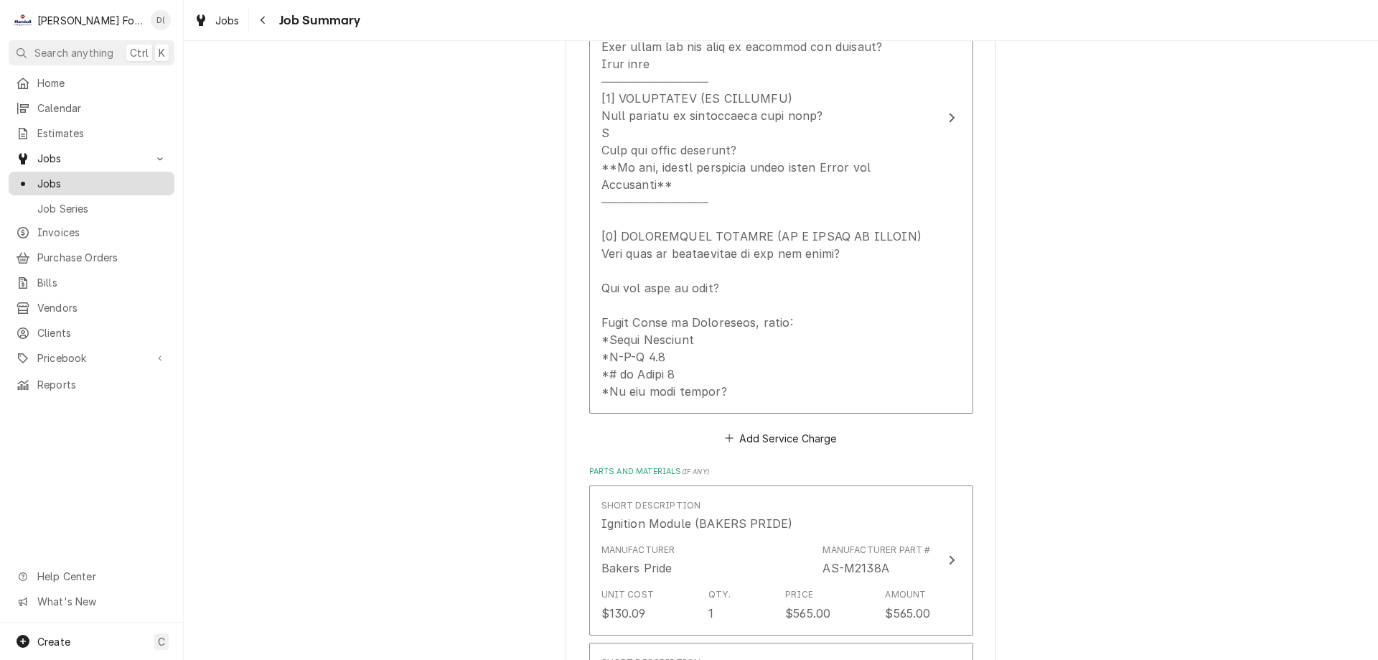
click at [62, 178] on span "Jobs" at bounding box center [102, 183] width 130 height 15
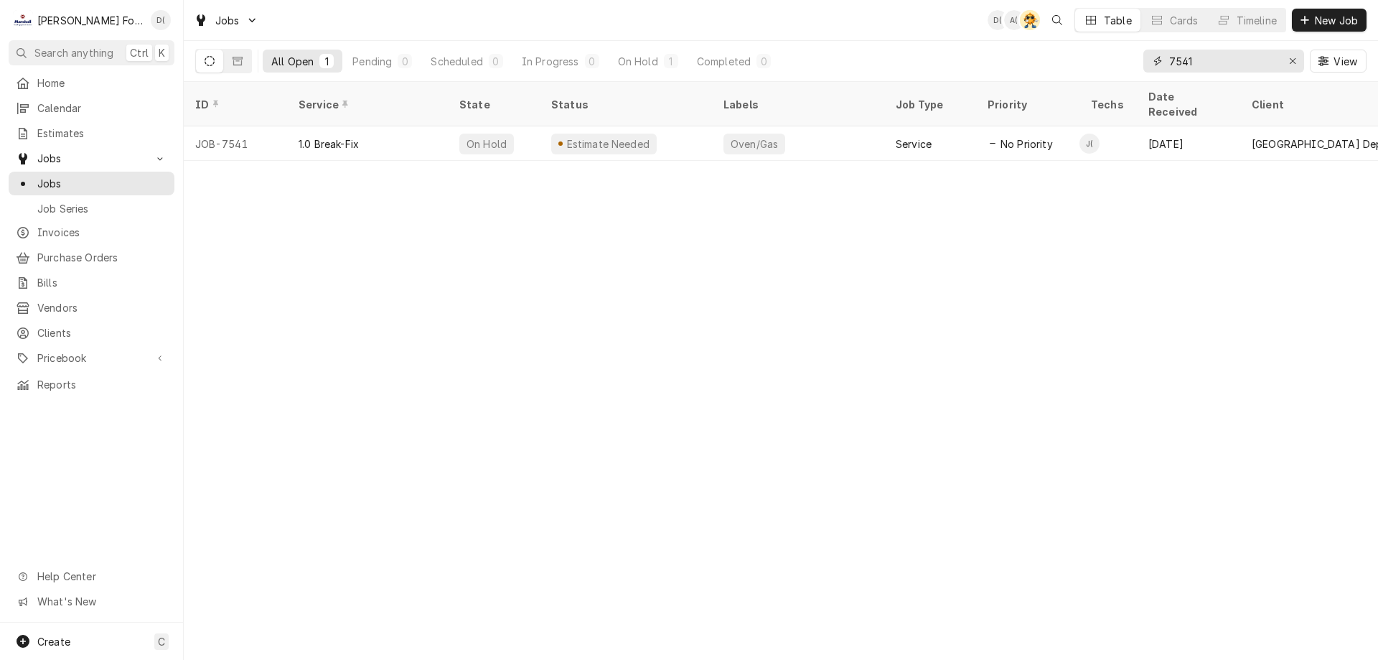
drag, startPoint x: 1235, startPoint y: 63, endPoint x: 1143, endPoint y: 64, distance: 91.9
click at [1143, 64] on div "7541" at bounding box center [1223, 61] width 161 height 23
type input "7399"
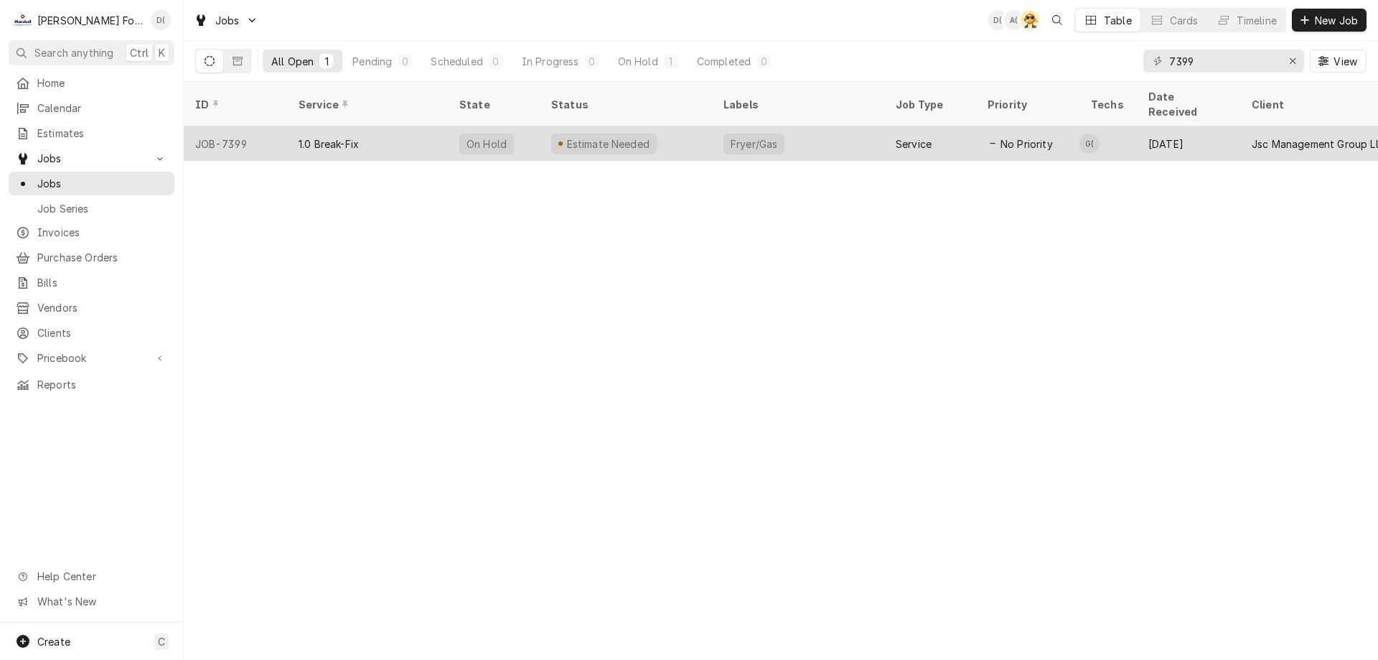
click at [676, 127] on div "Estimate Needed" at bounding box center [626, 143] width 172 height 34
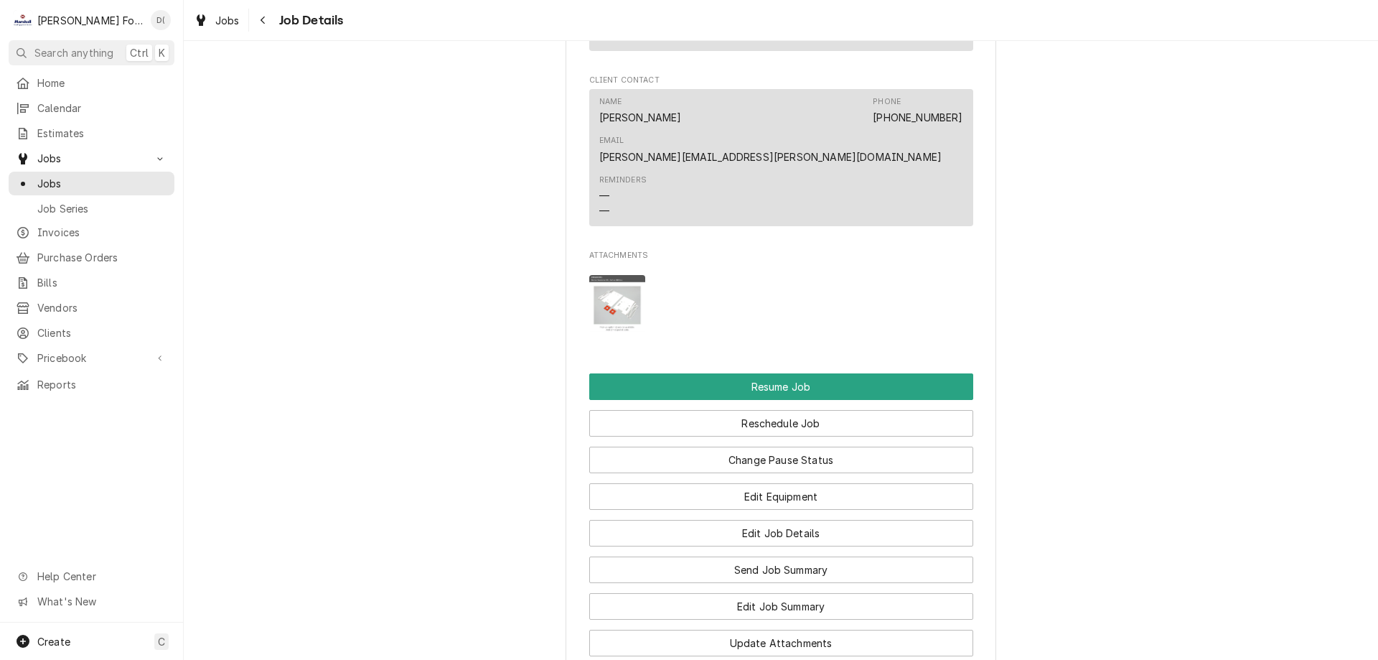
scroll to position [1651, 0]
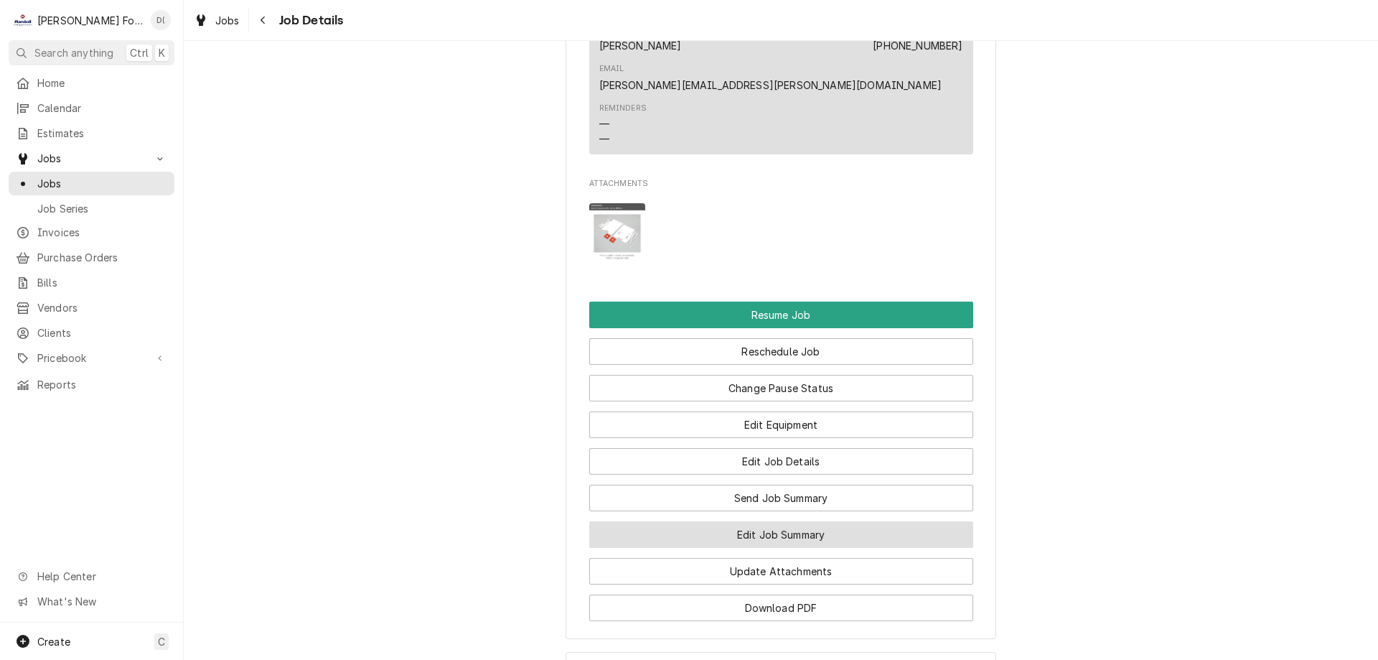
click at [708, 521] on button "Edit Job Summary" at bounding box center [781, 534] width 384 height 27
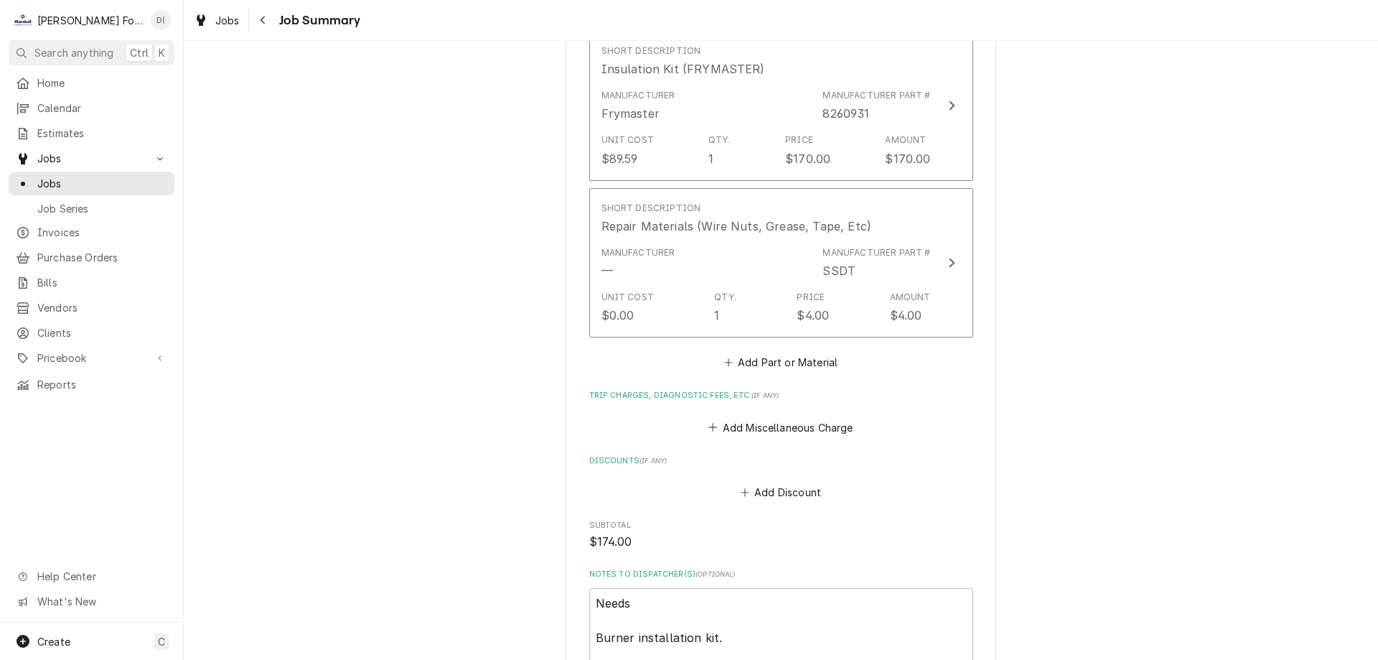
scroll to position [1292, 0]
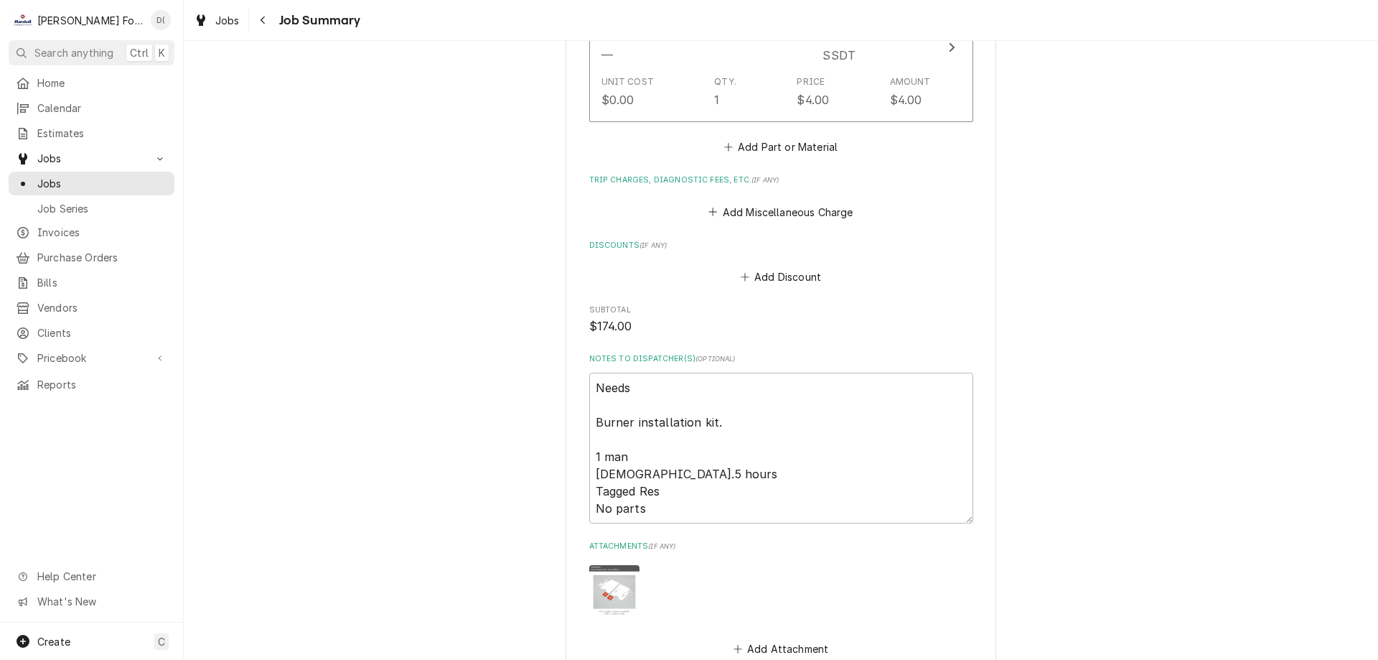
click at [607, 571] on img "Attachments" at bounding box center [614, 590] width 50 height 50
type textarea "x"
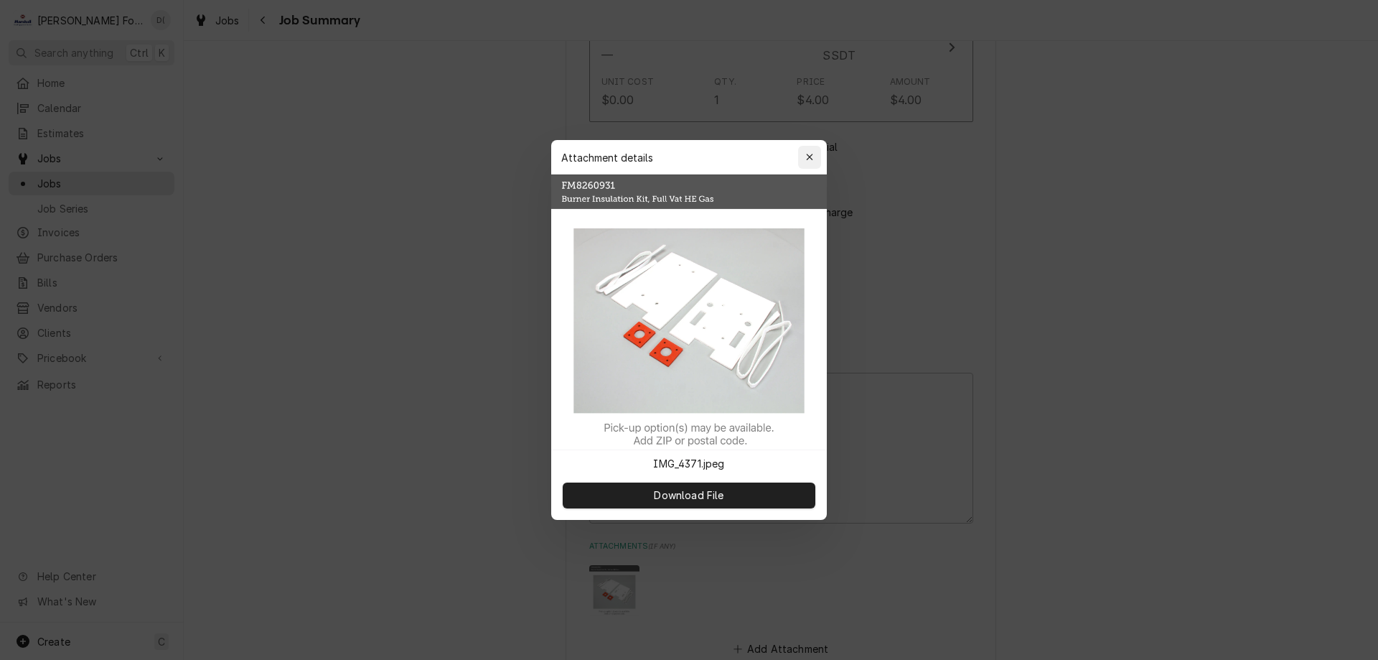
click at [806, 154] on icon "button" at bounding box center [810, 157] width 8 height 10
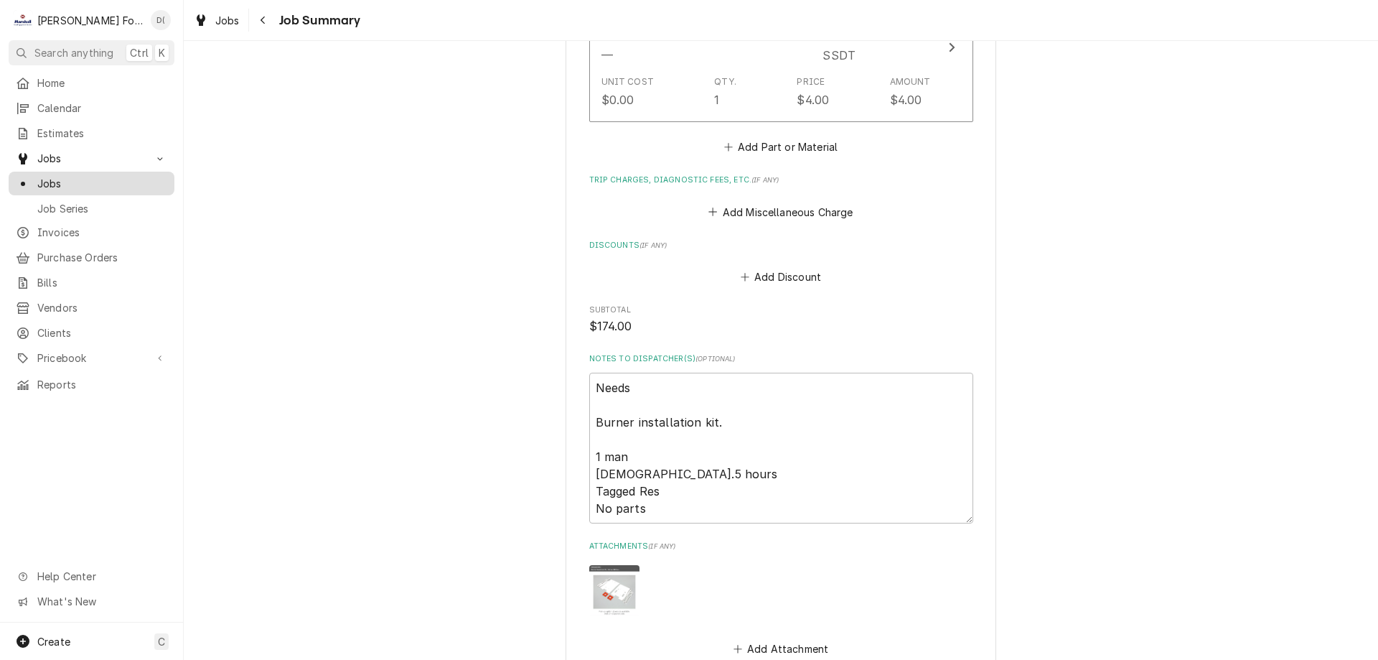
click at [83, 176] on span "Jobs" at bounding box center [102, 183] width 130 height 15
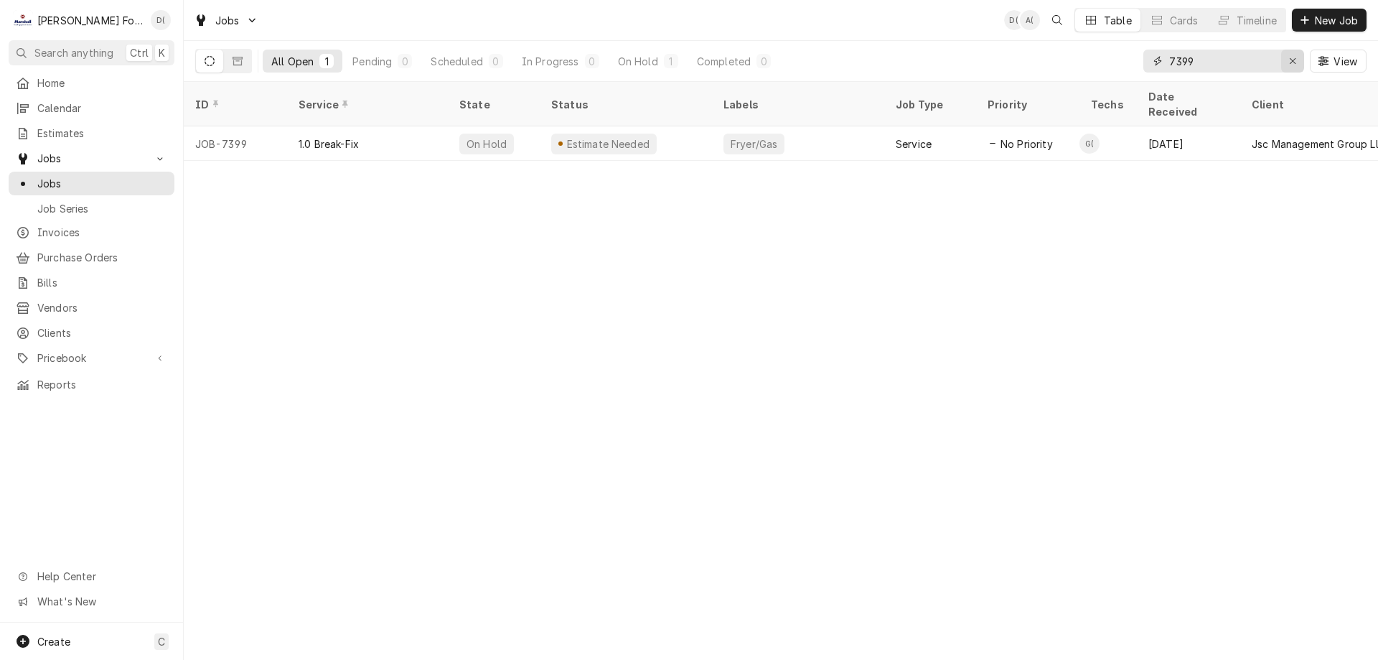
click at [1292, 61] on icon "Erase input" at bounding box center [1293, 61] width 6 height 6
click at [1251, 62] on input "Dynamic Content Wrapper" at bounding box center [1236, 61] width 135 height 23
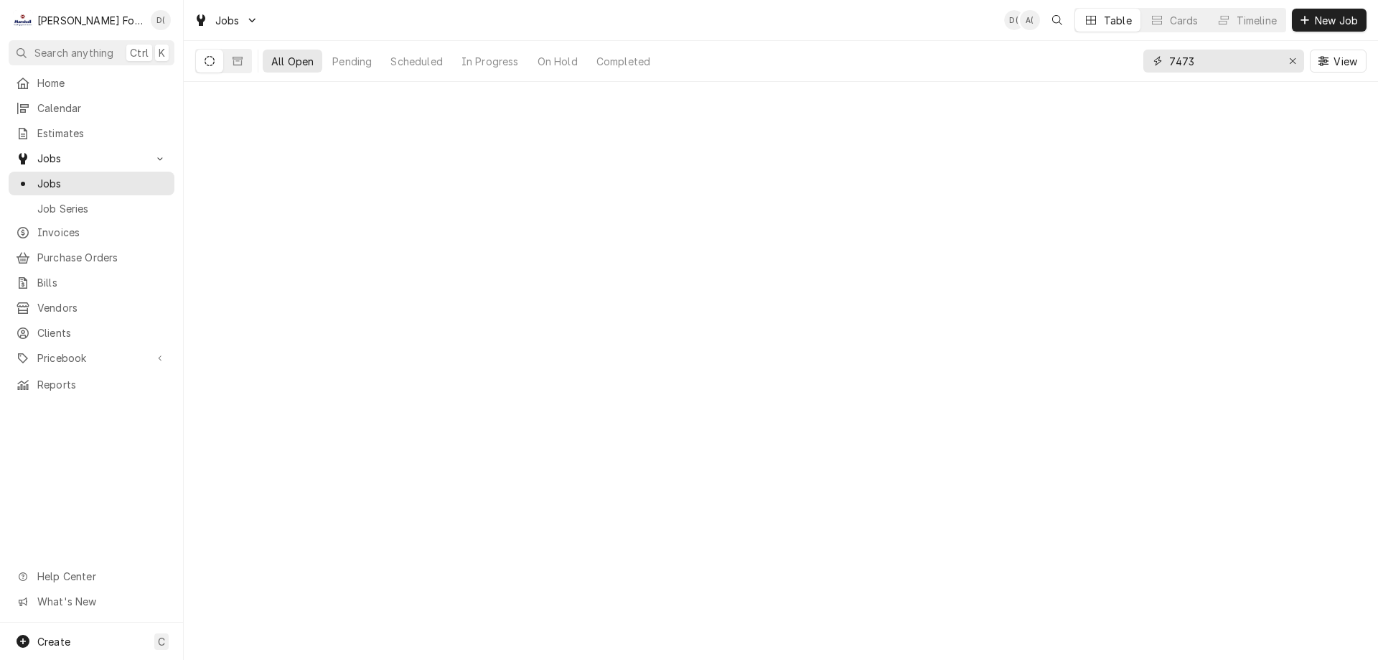
type input "7473"
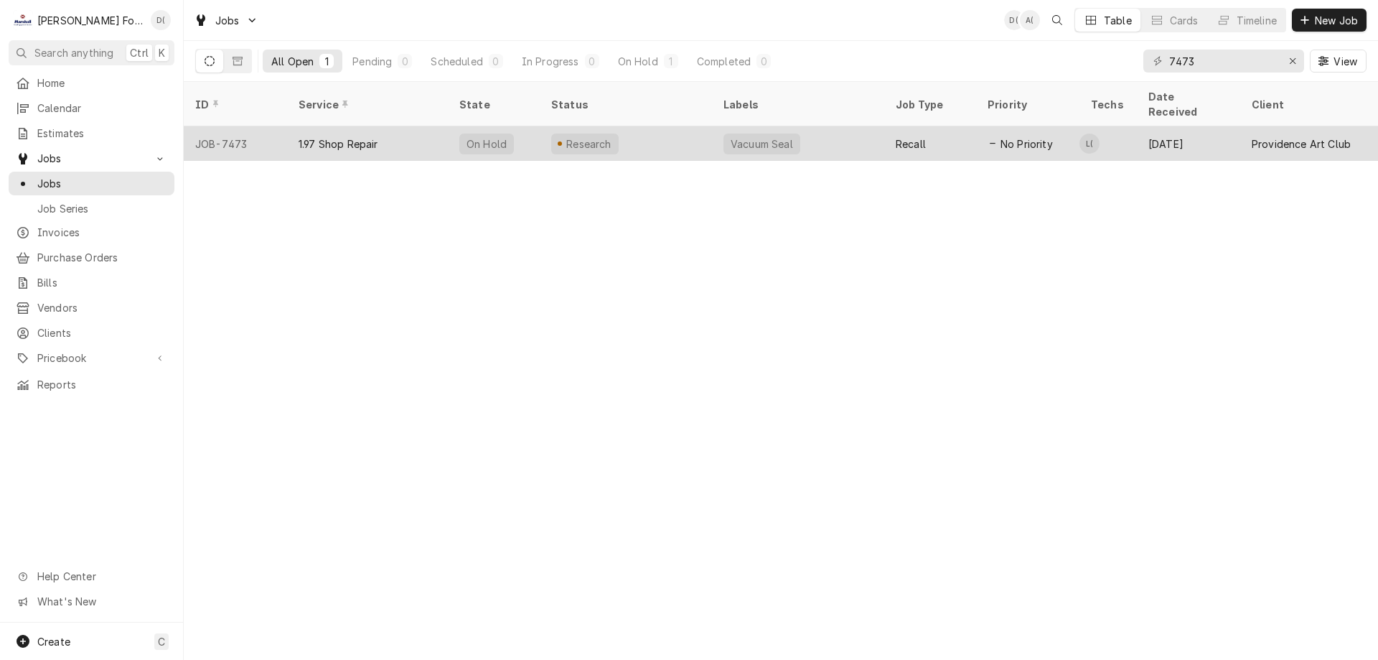
click at [688, 128] on div "Research" at bounding box center [626, 143] width 172 height 34
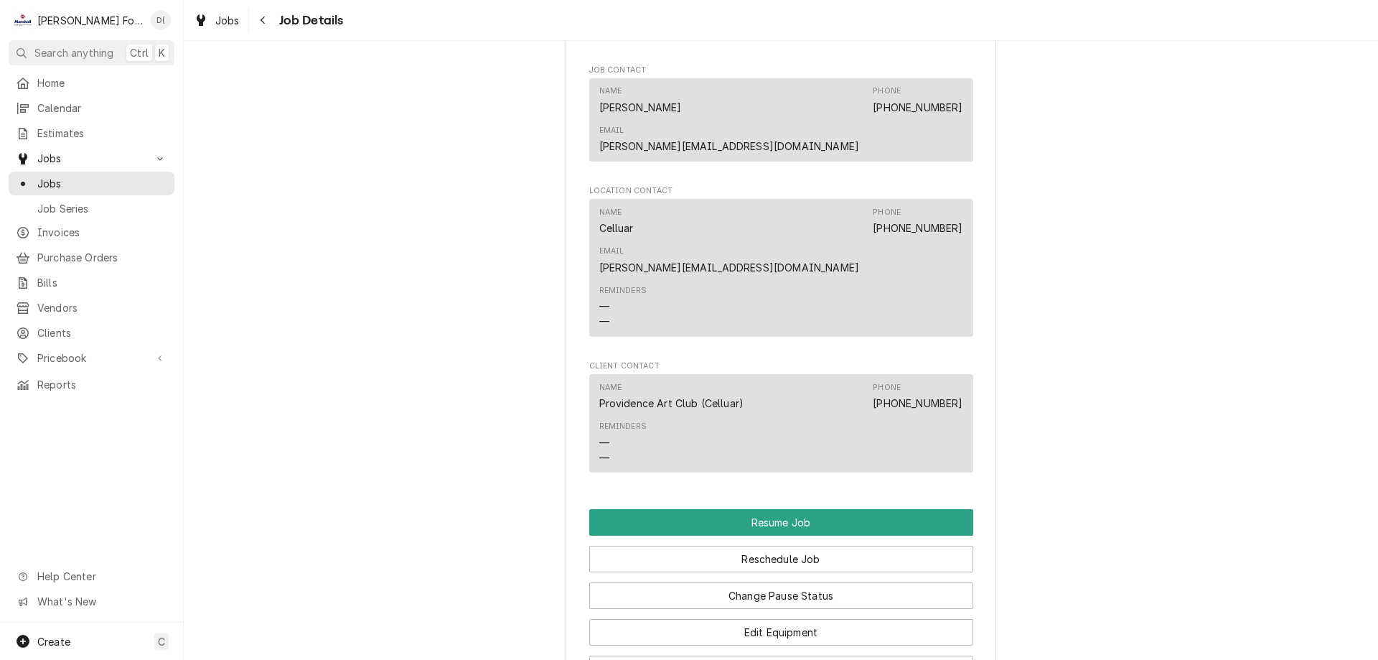
scroll to position [1723, 0]
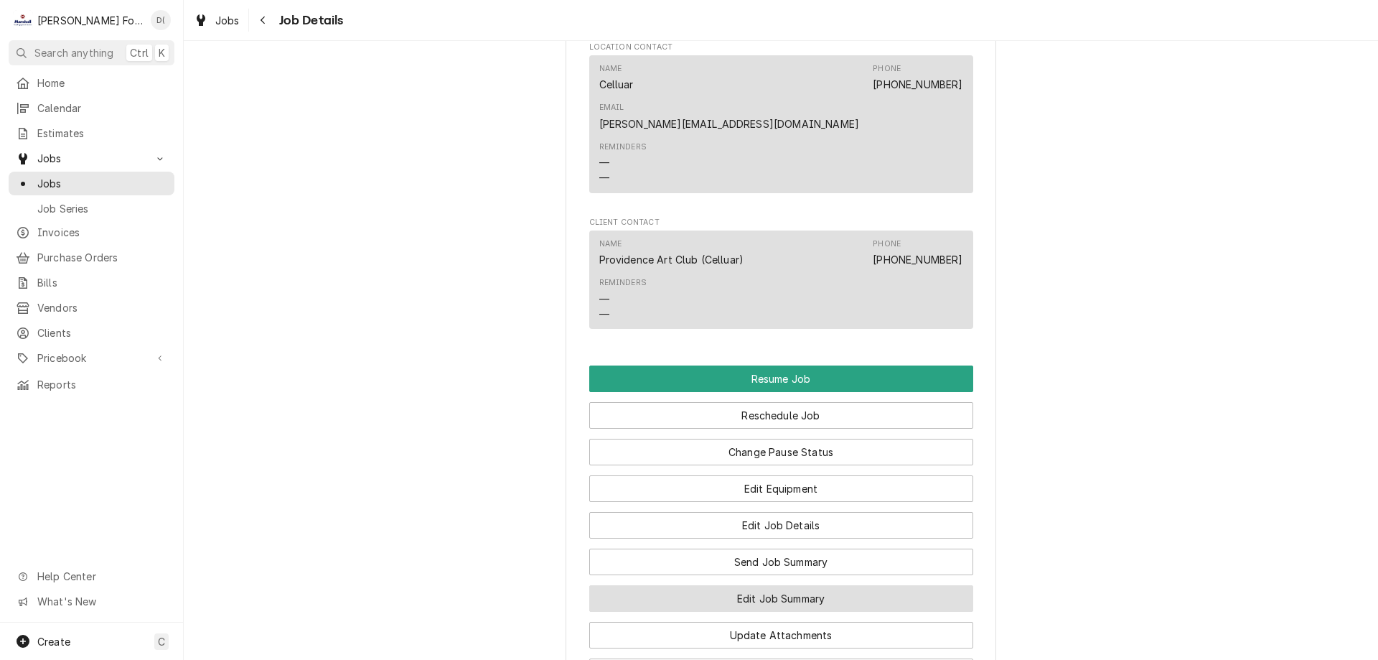
click at [744, 585] on button "Edit Job Summary" at bounding box center [781, 598] width 384 height 27
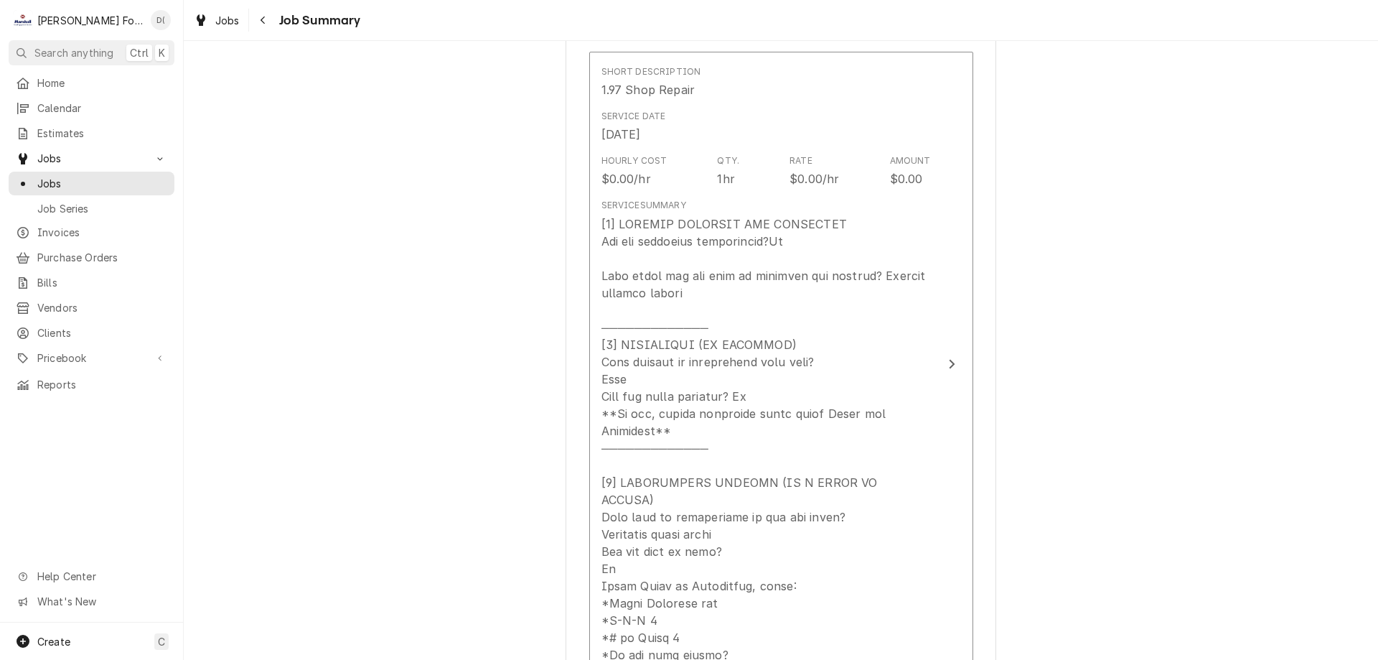
scroll to position [431, 0]
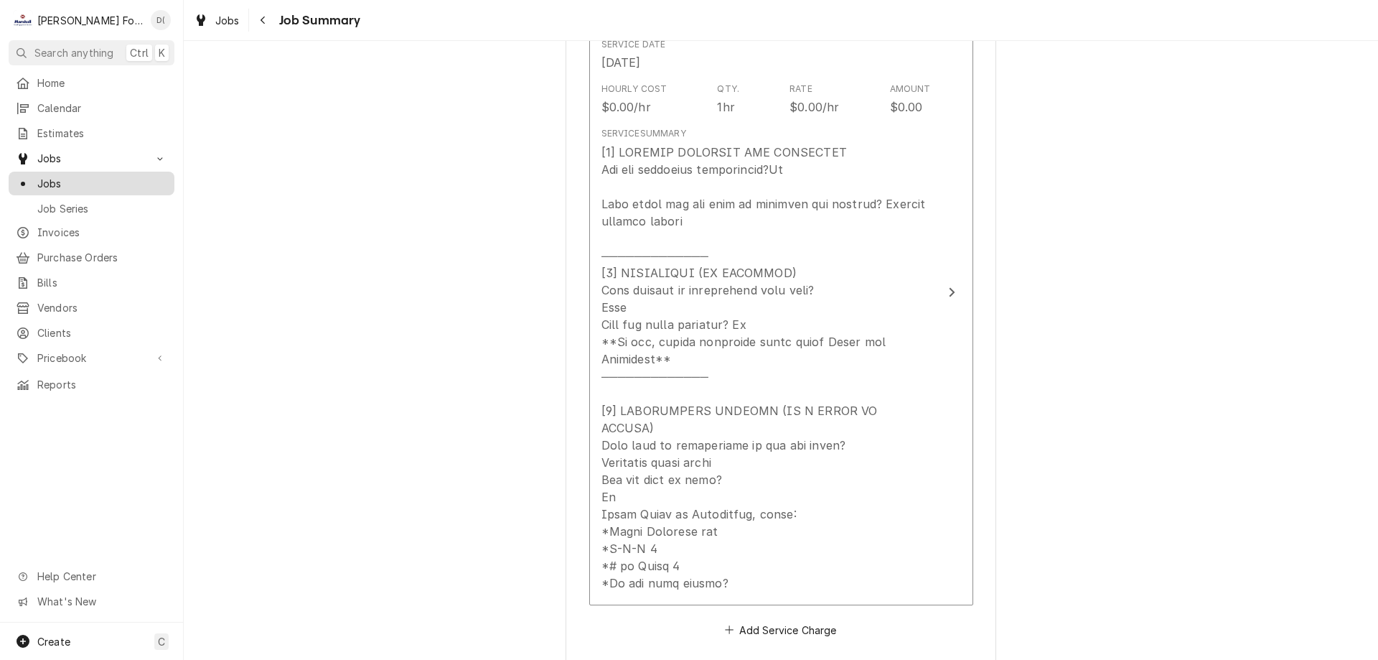
click at [89, 182] on span "Jobs" at bounding box center [102, 183] width 130 height 15
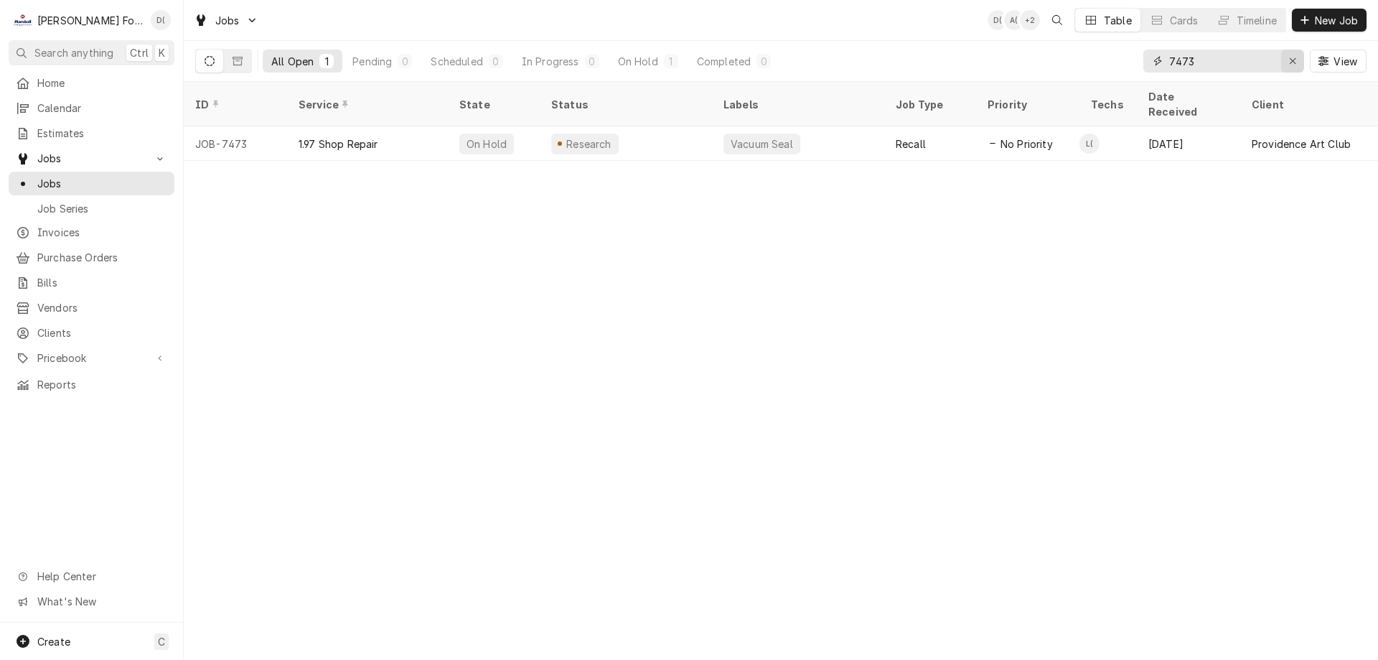
click at [1289, 60] on icon "Erase input" at bounding box center [1293, 61] width 8 height 10
click at [1274, 63] on input "Dynamic Content Wrapper" at bounding box center [1236, 61] width 135 height 23
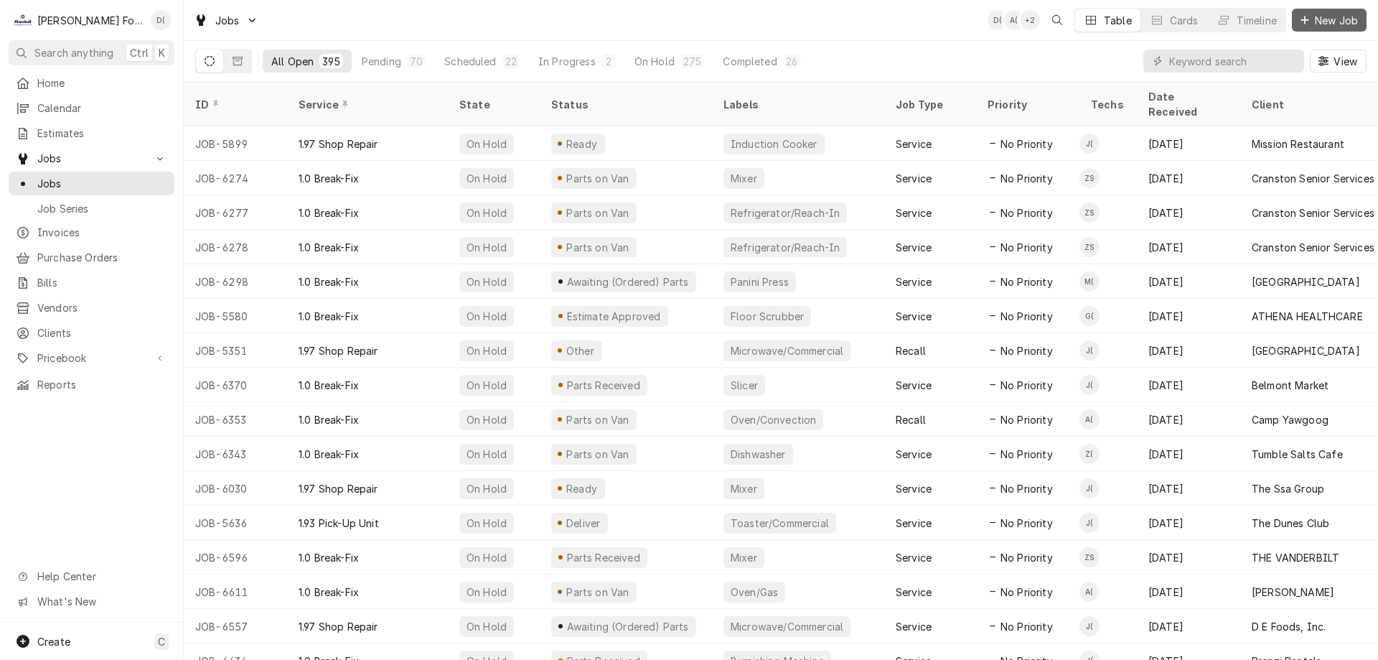
click at [1321, 22] on span "New Job" at bounding box center [1336, 20] width 49 height 15
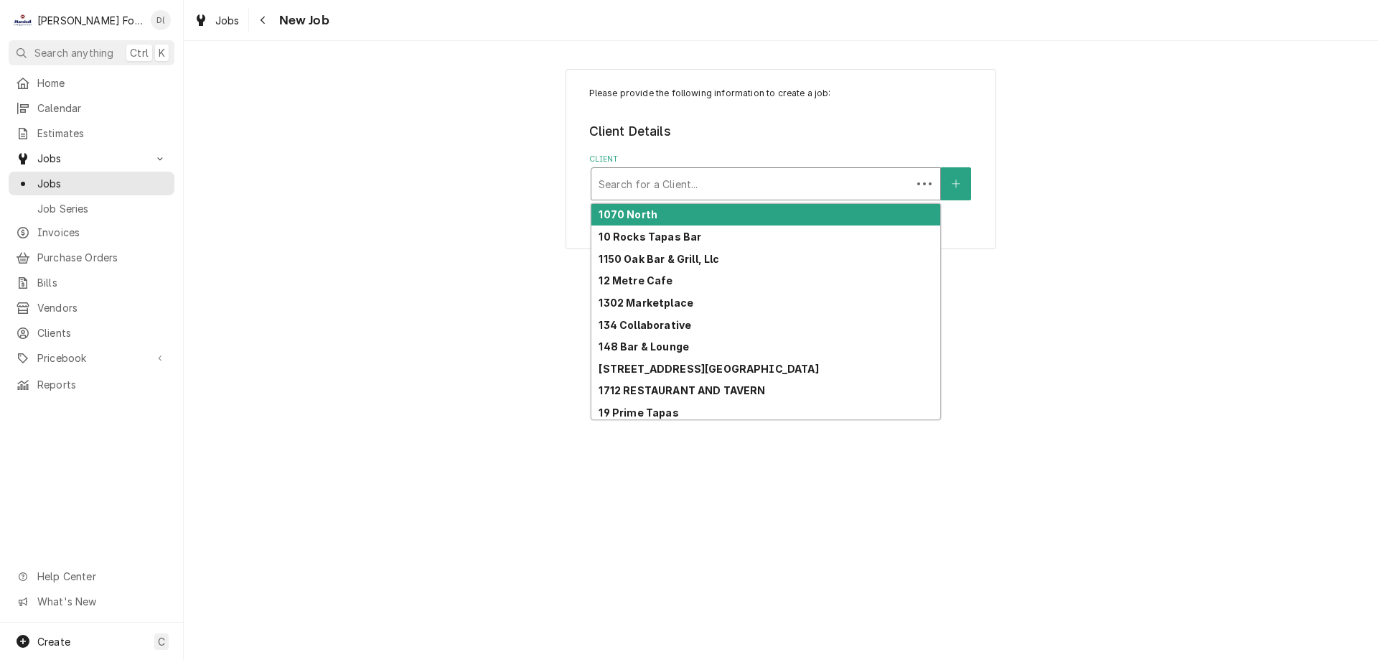
click at [717, 180] on div "Client" at bounding box center [752, 184] width 306 height 26
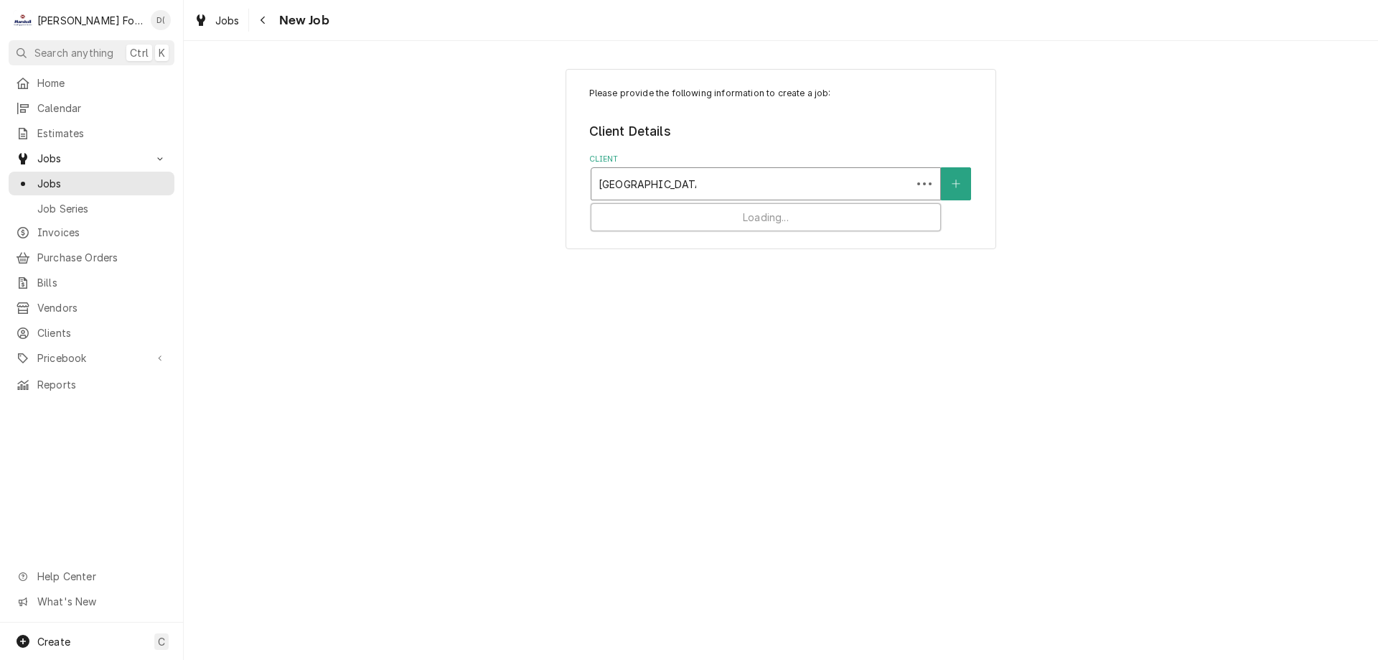
type input "[GEOGRAPHIC_DATA]"
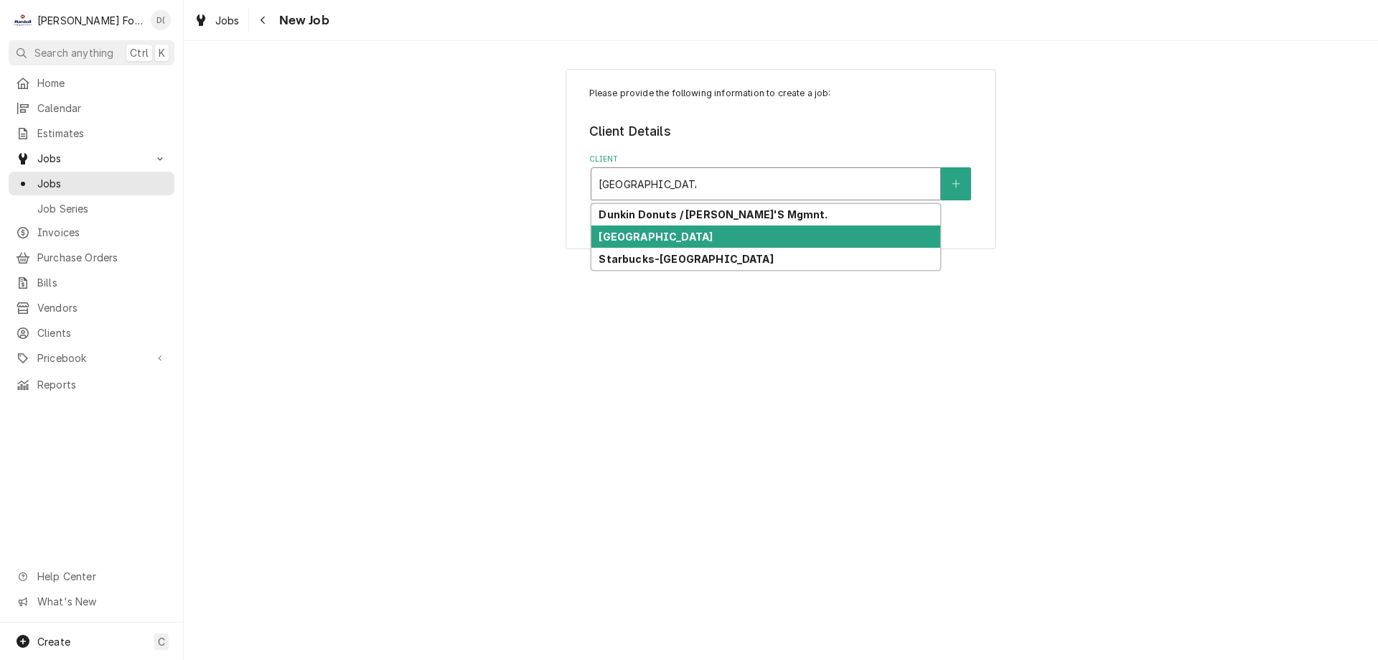
click at [672, 234] on strong "[GEOGRAPHIC_DATA]" at bounding box center [656, 236] width 114 height 12
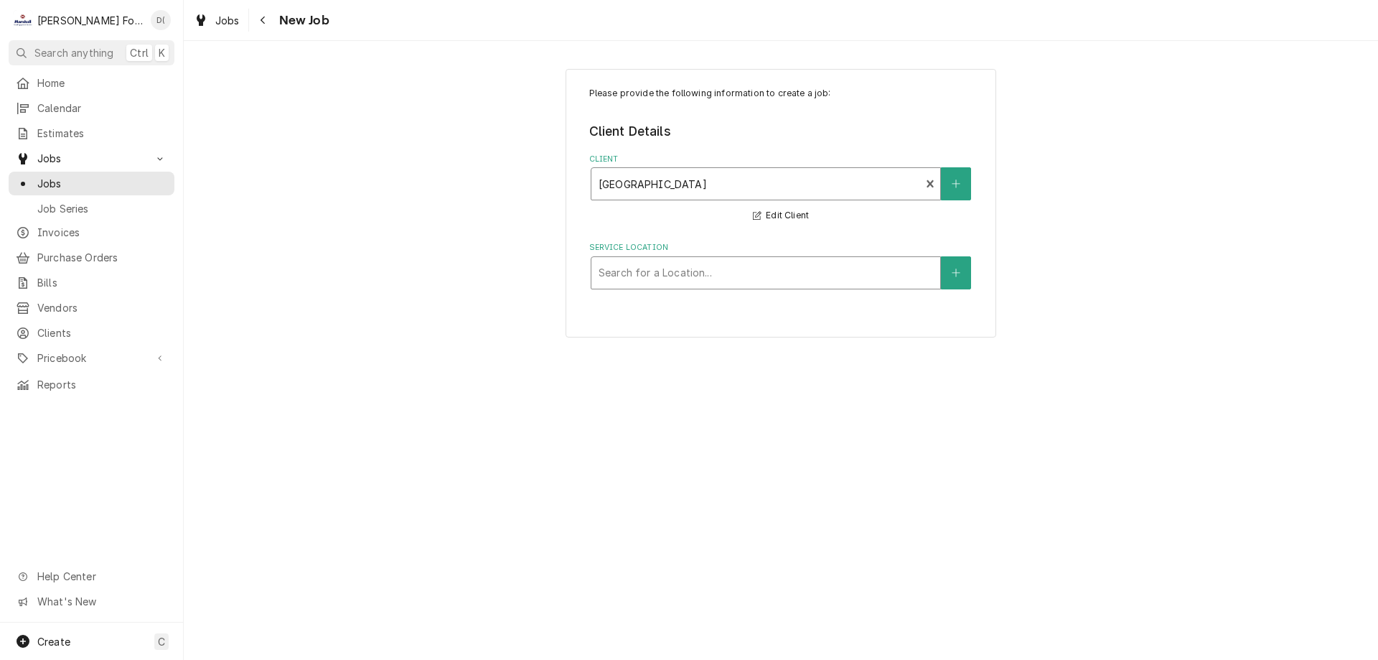
click at [757, 270] on div "Service Location" at bounding box center [766, 273] width 334 height 26
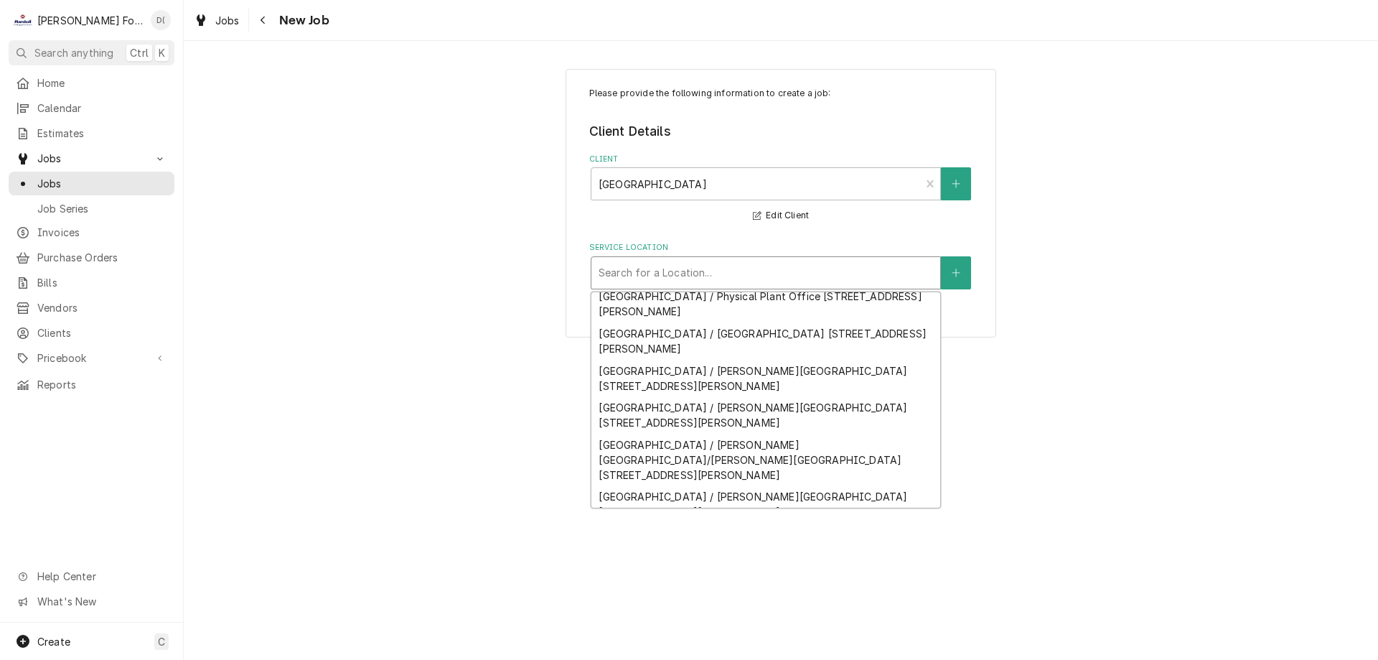
scroll to position [70, 0]
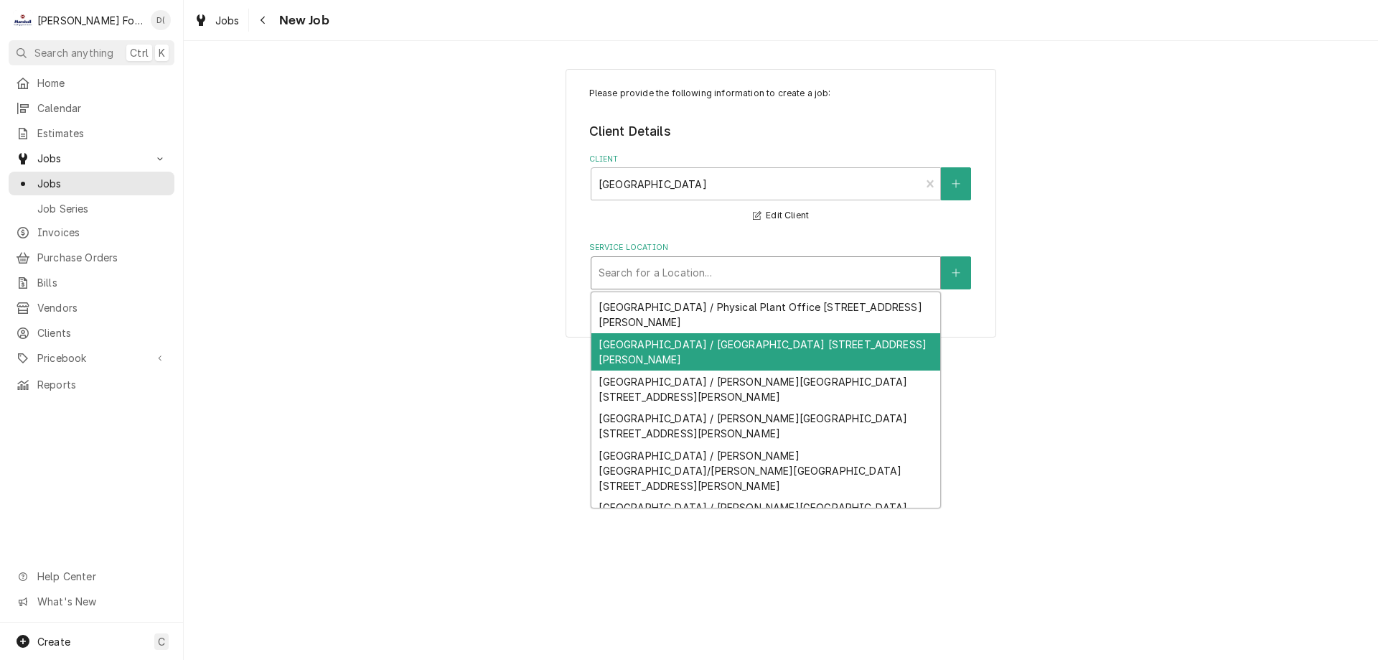
click at [804, 354] on div "[GEOGRAPHIC_DATA] / [GEOGRAPHIC_DATA] [STREET_ADDRESS][PERSON_NAME]" at bounding box center [765, 351] width 349 height 37
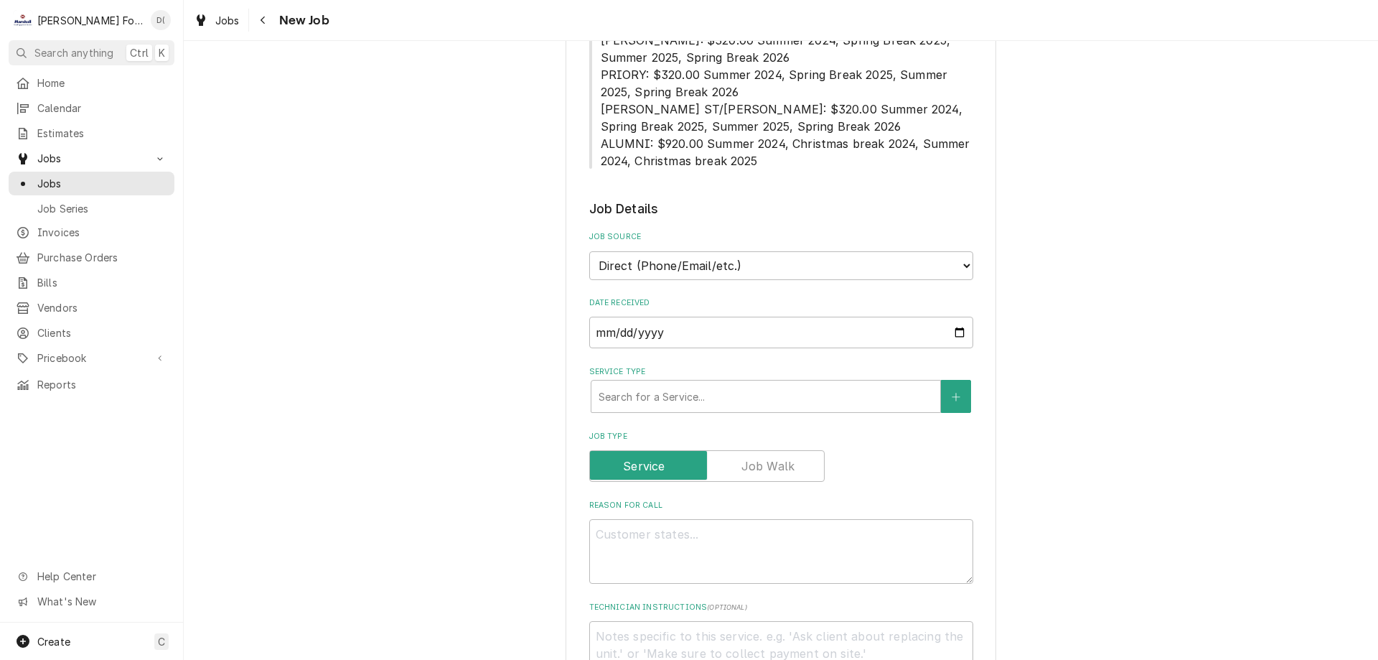
scroll to position [646, 0]
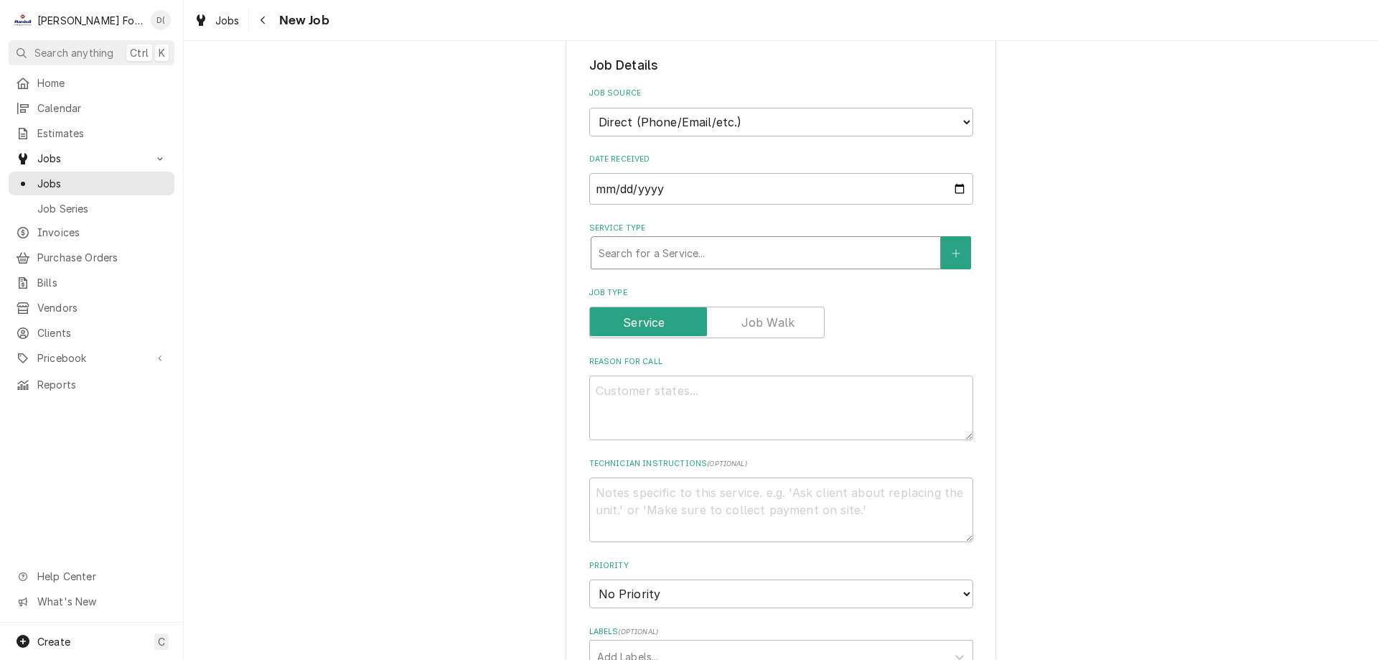
click at [660, 250] on div "Service Type" at bounding box center [766, 253] width 334 height 26
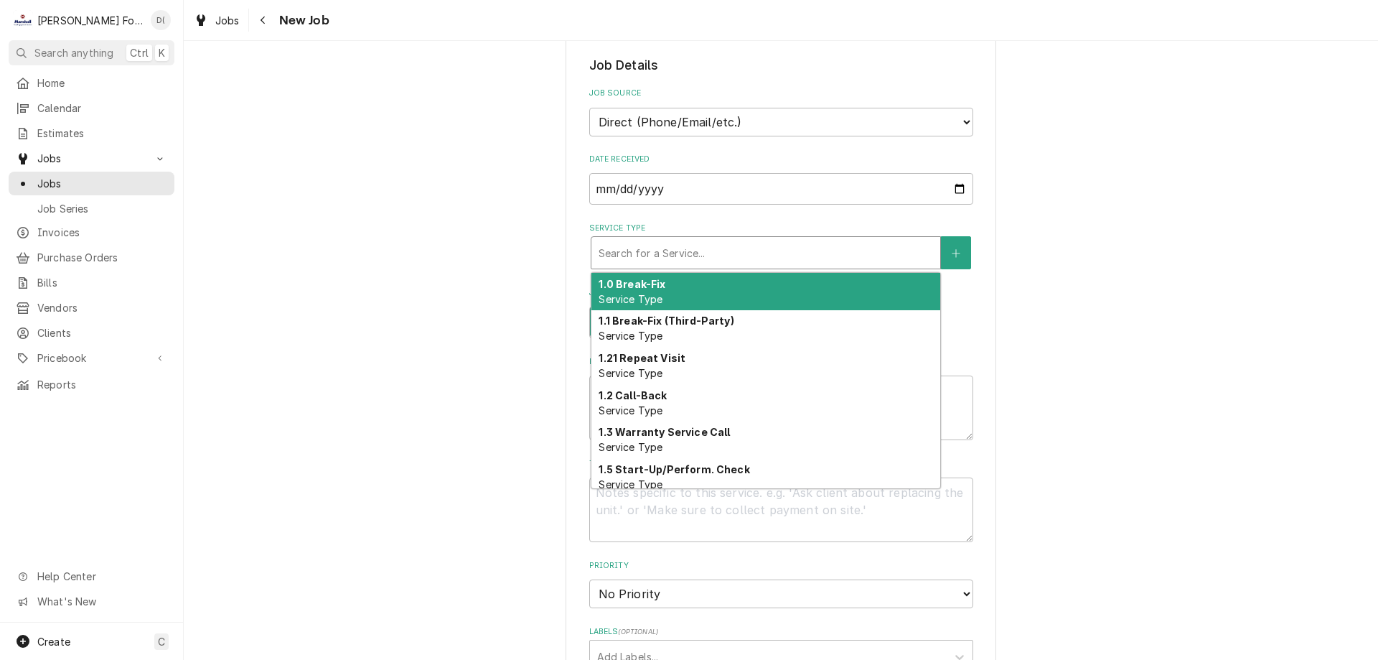
click at [655, 282] on strong "1.0 Break-Fix" at bounding box center [632, 284] width 67 height 12
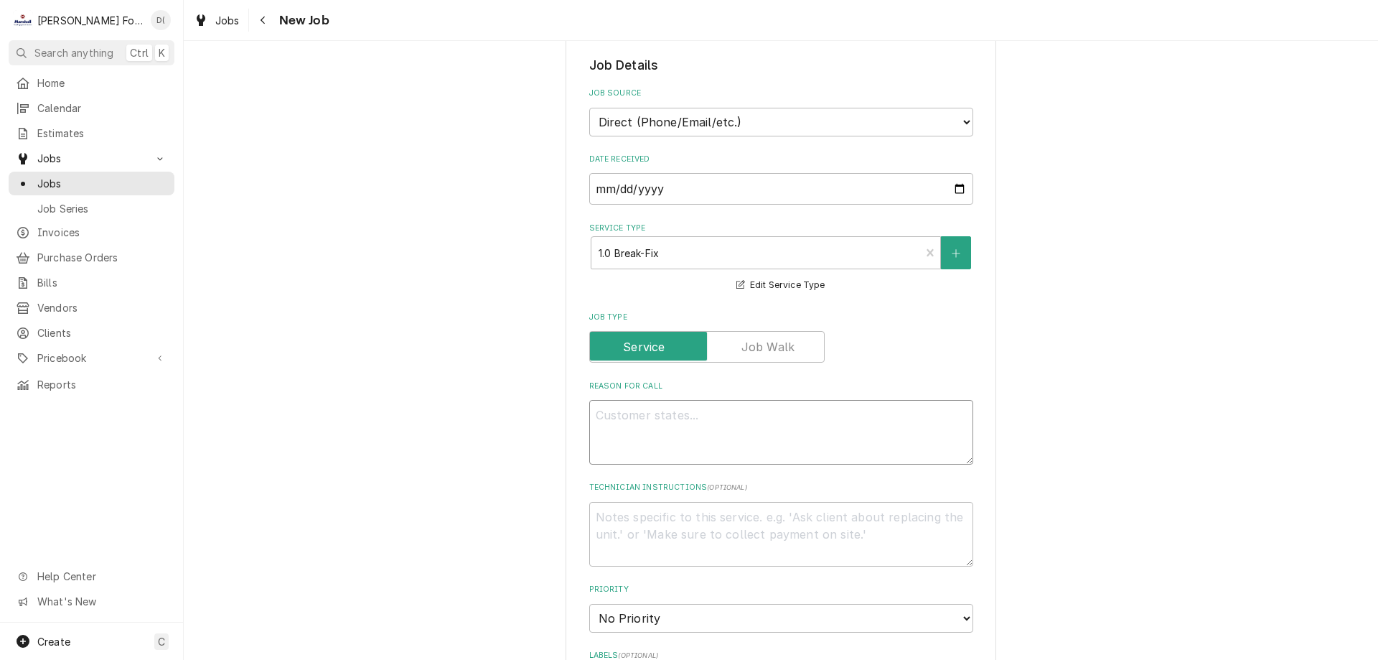
click at [653, 417] on textarea "Reason For Call" at bounding box center [781, 432] width 384 height 65
type textarea "x"
type textarea "s"
type textarea "x"
type textarea "st"
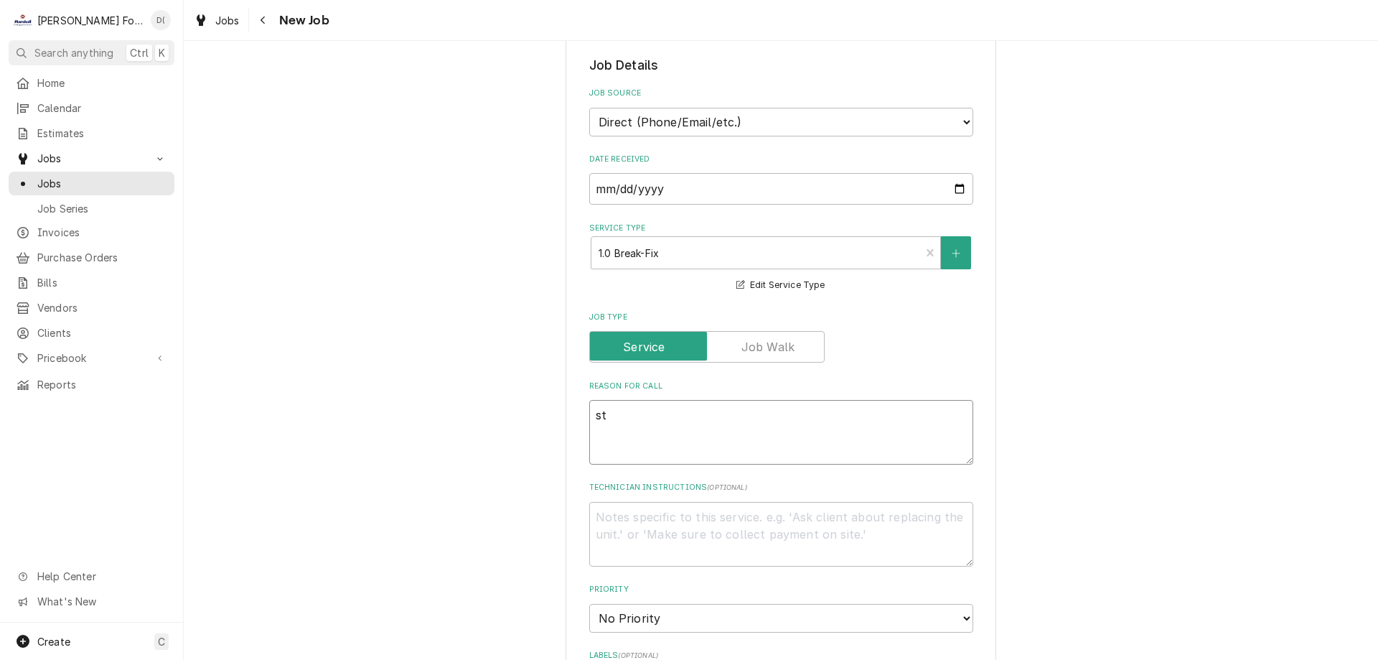
type textarea "x"
type textarea "ste"
type textarea "x"
type textarea "stea"
type textarea "x"
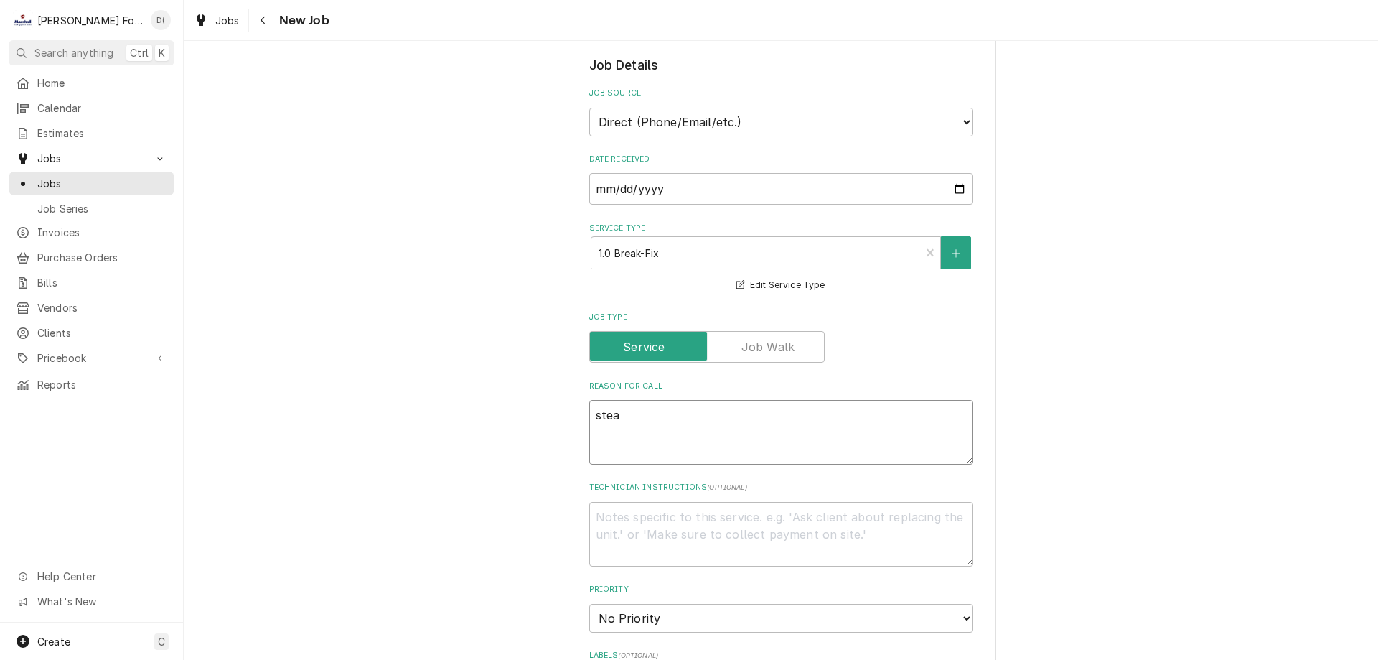
type textarea "steam"
type textarea "x"
type textarea "steam"
type textarea "x"
type textarea "steam t"
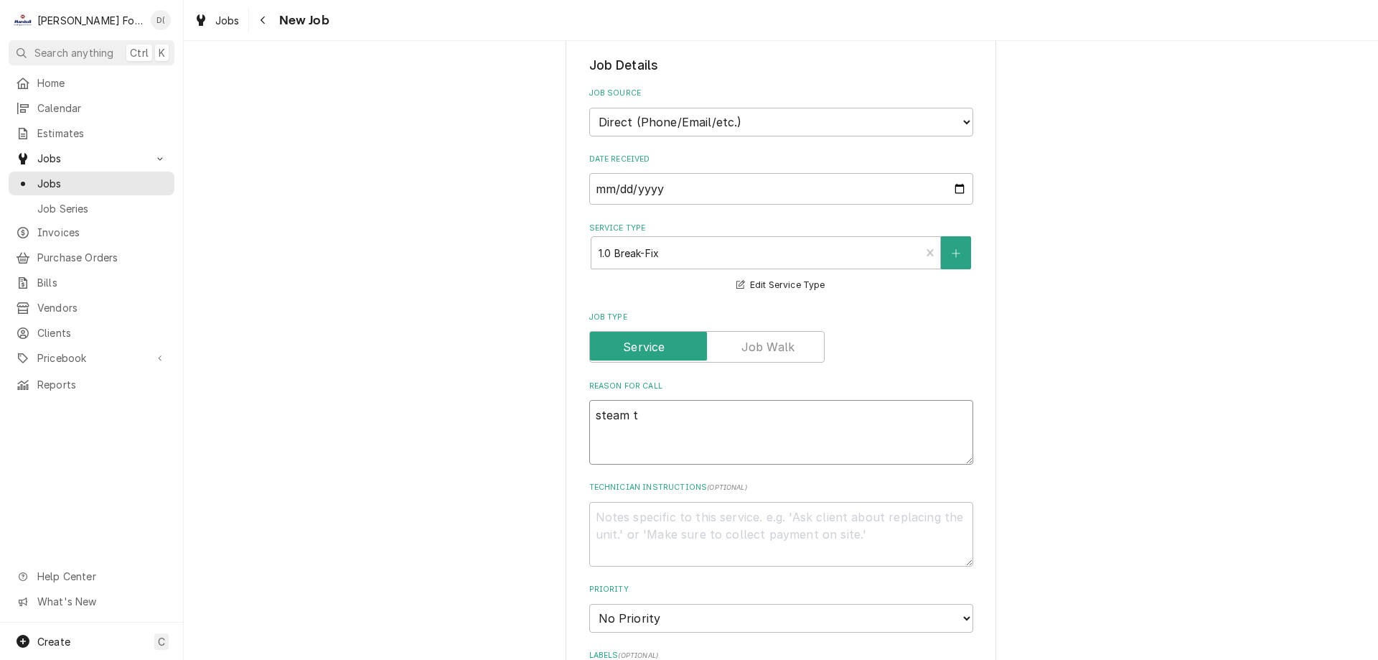
type textarea "x"
type textarea "steam ta"
type textarea "x"
type textarea "steam tab"
type textarea "x"
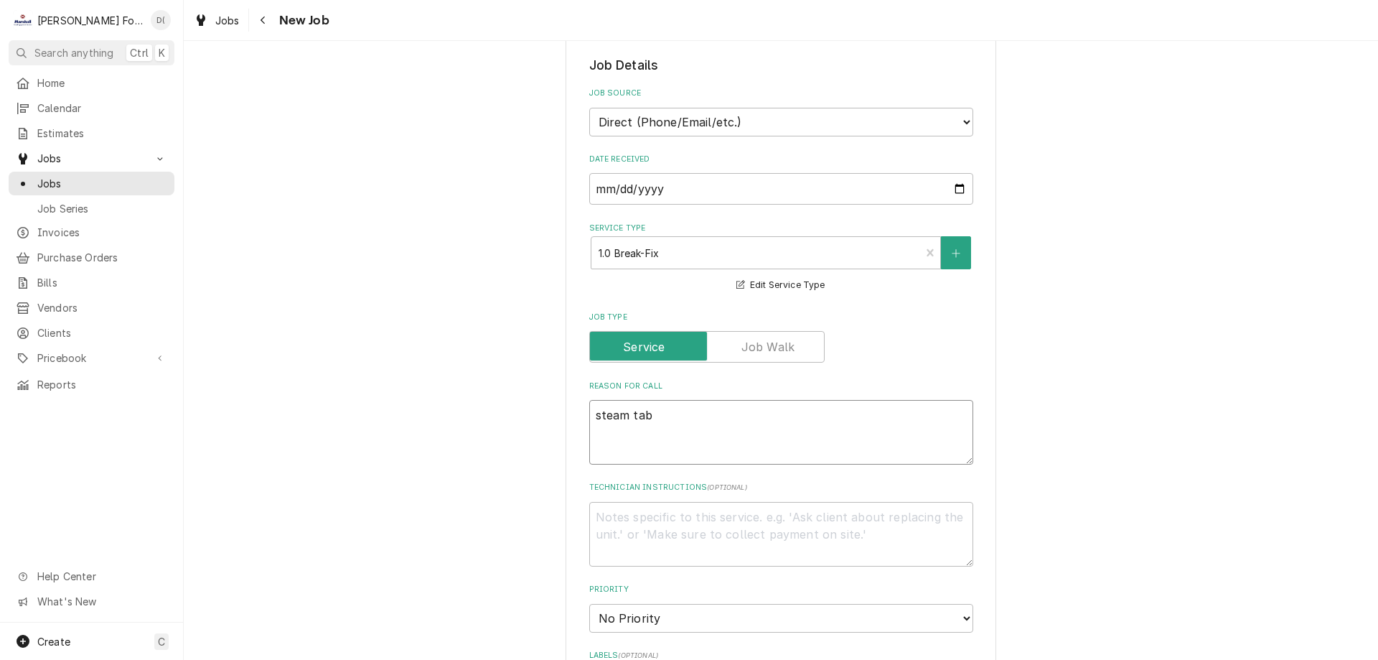
type textarea "steam tabl"
type textarea "x"
type textarea "steam table"
type textarea "x"
type textarea "steam table"
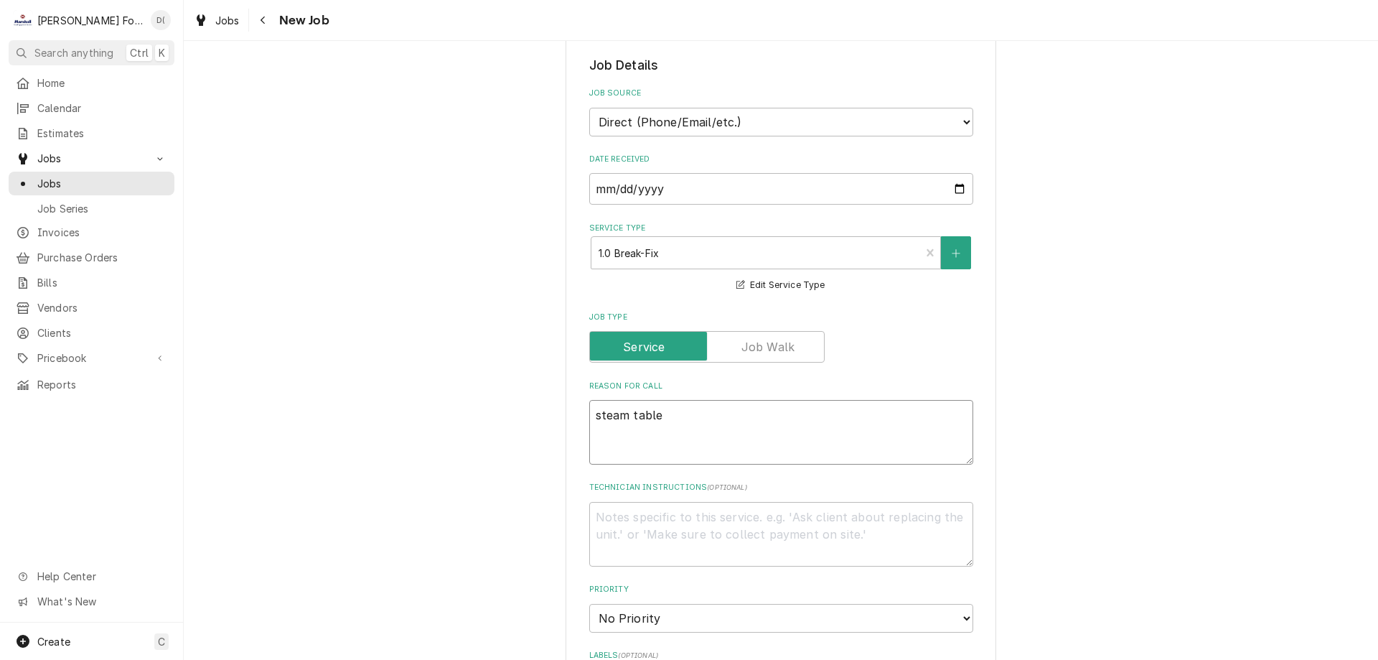
type textarea "x"
type textarea "steam table u"
type textarea "x"
type textarea "steam table un"
type textarea "x"
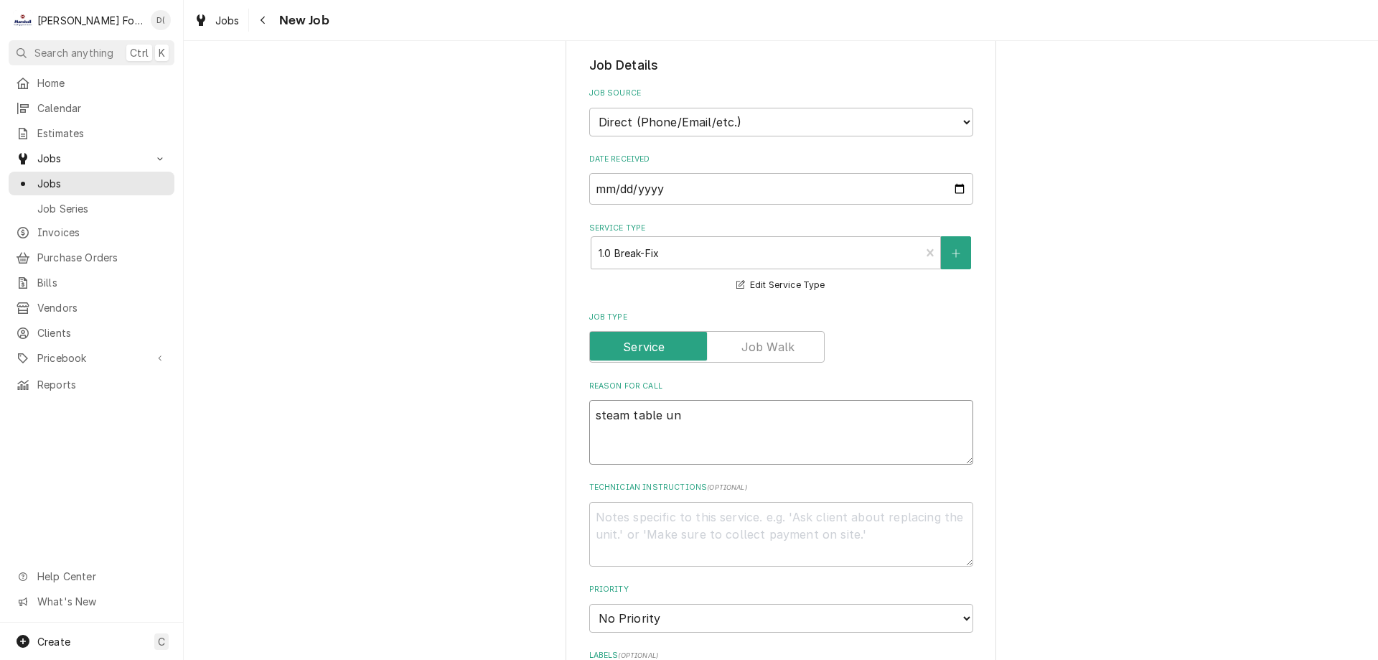
type textarea "steam table uni"
type textarea "x"
type textarea "steam table unit"
type textarea "x"
type textarea "steam table unit"
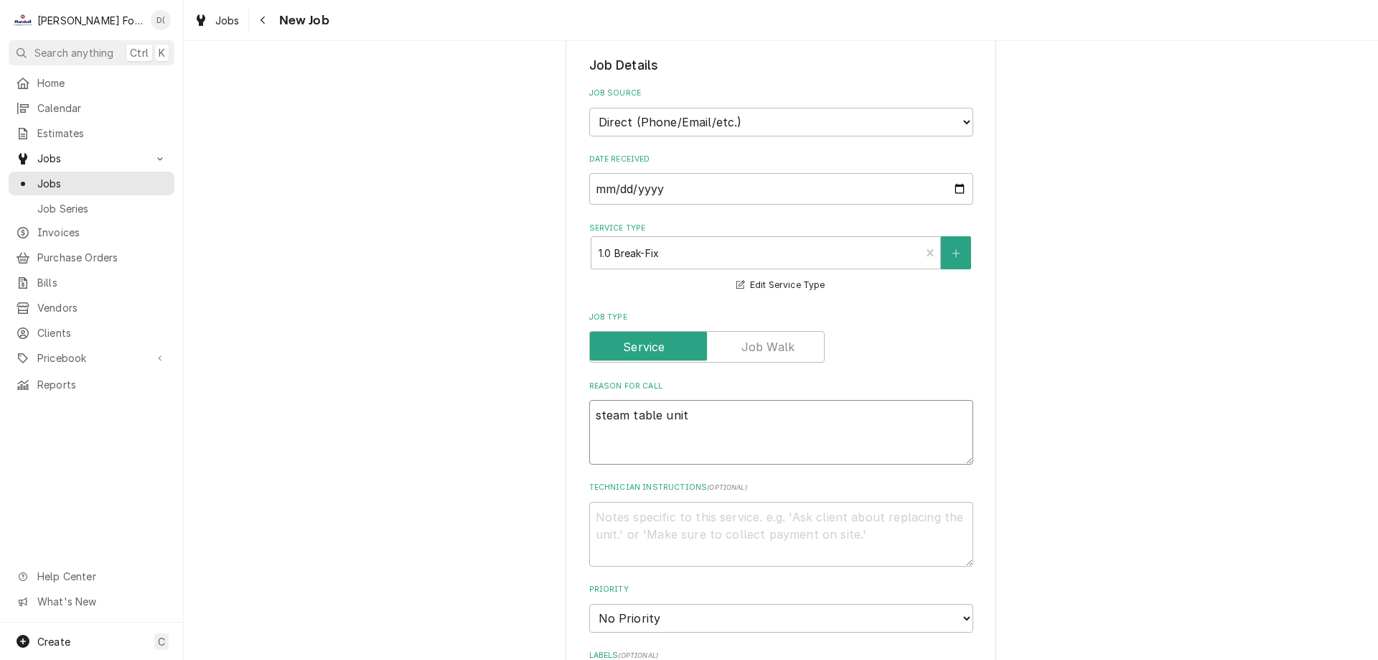
type textarea "x"
type textarea "steam table unit i"
type textarea "x"
type textarea "steam table unit in"
type textarea "x"
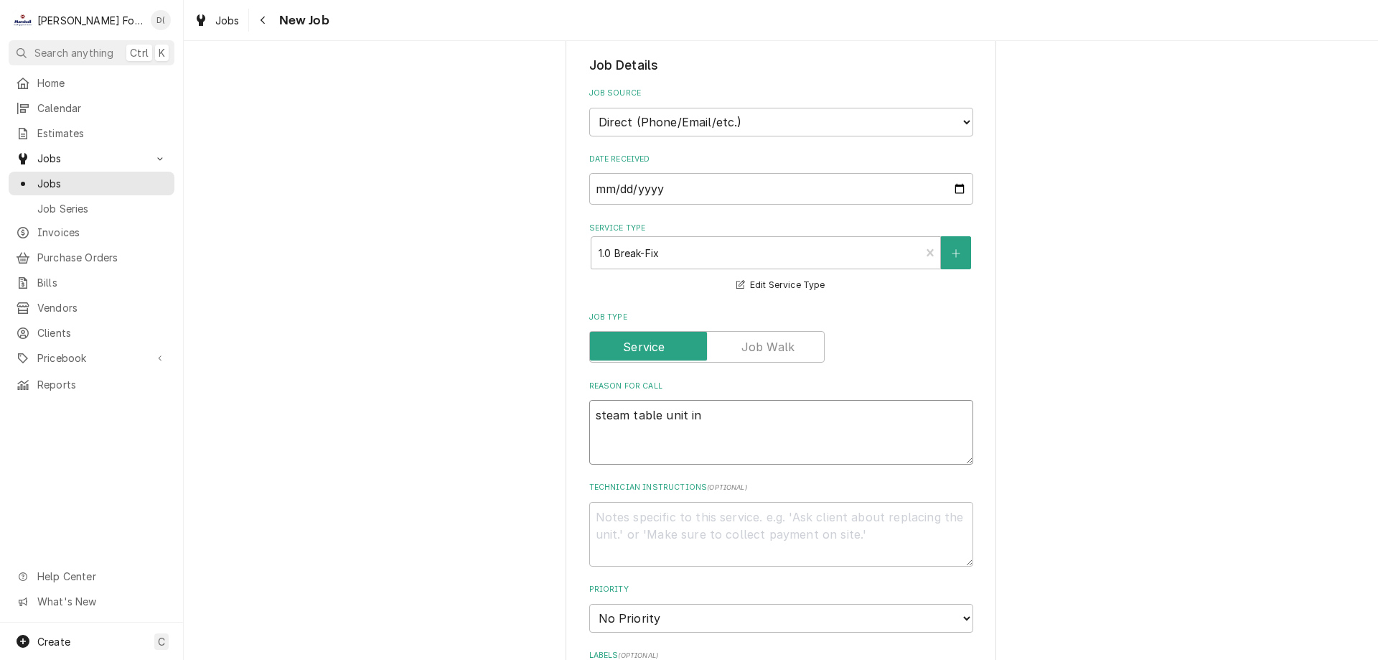
type textarea "steam table unit in"
type textarea "x"
type textarea "steam table unit in t"
type textarea "x"
type textarea "steam table unit in te"
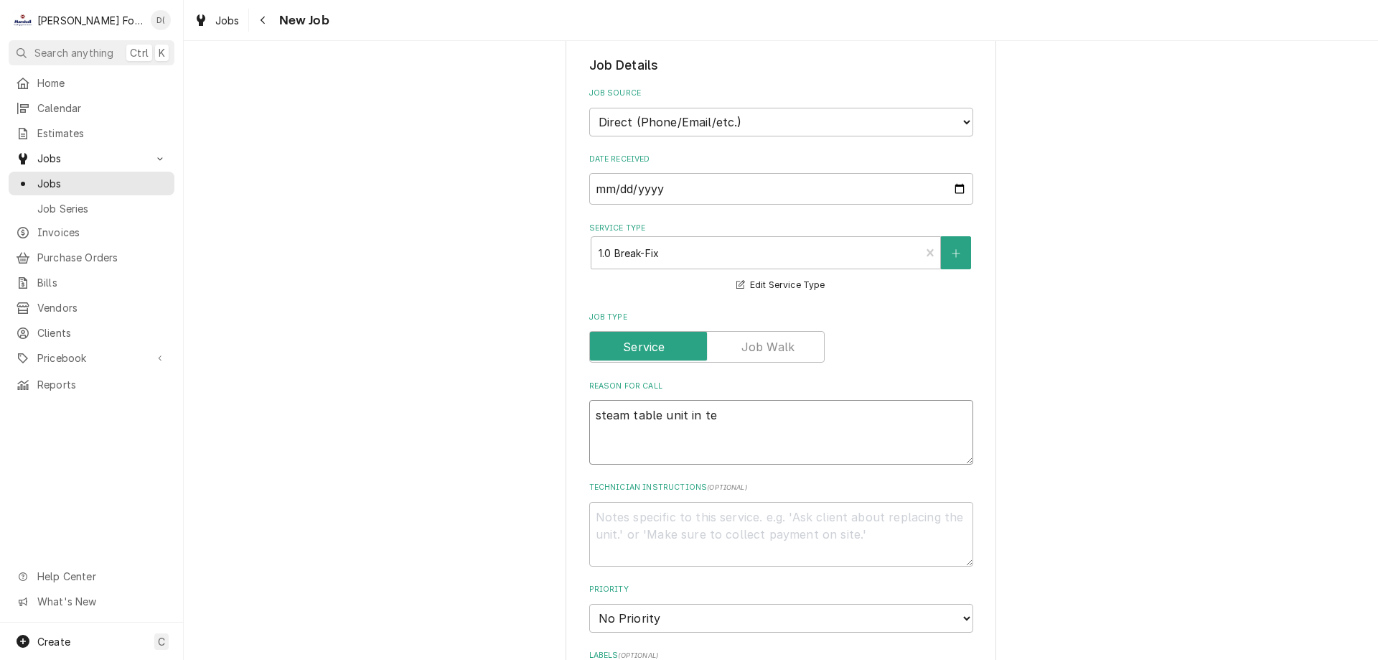
type textarea "x"
type textarea "steam table unit in teh"
type textarea "x"
type textarea "steam table unit in teh"
type textarea "x"
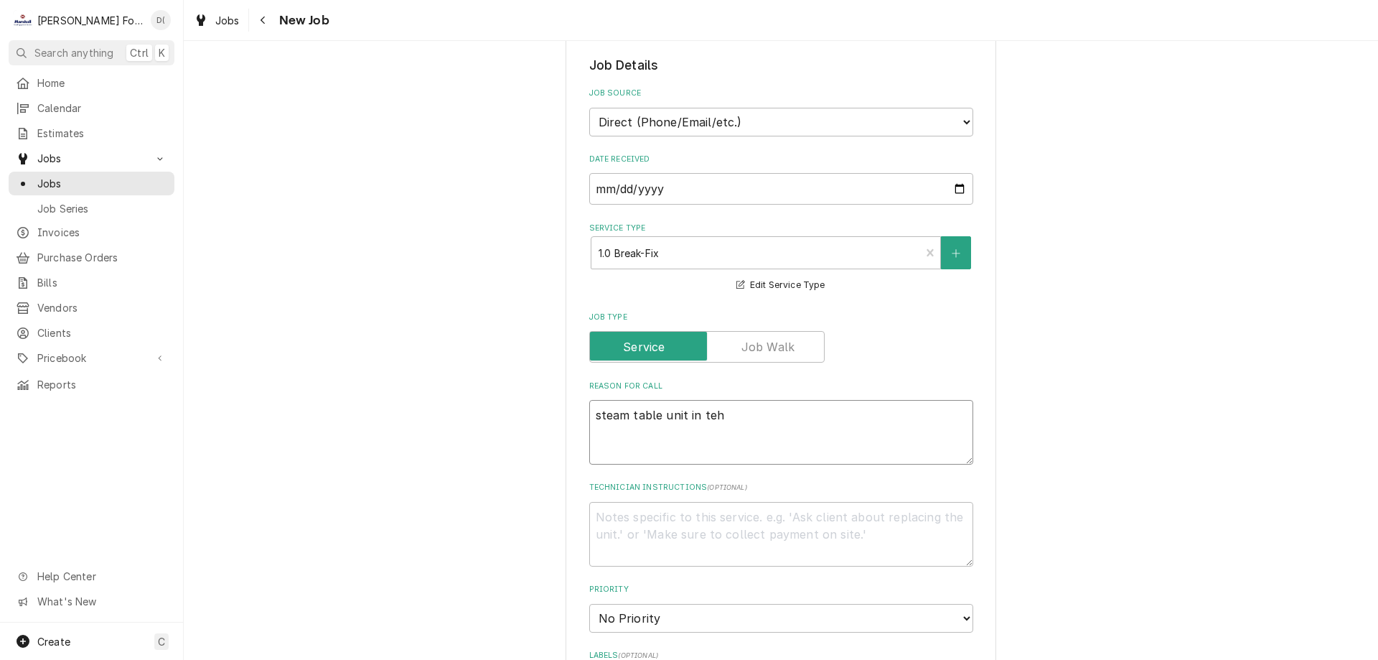
type textarea "steam table unit in teh"
type textarea "x"
type textarea "steam table unit in te"
type textarea "x"
type textarea "steam table unit in t"
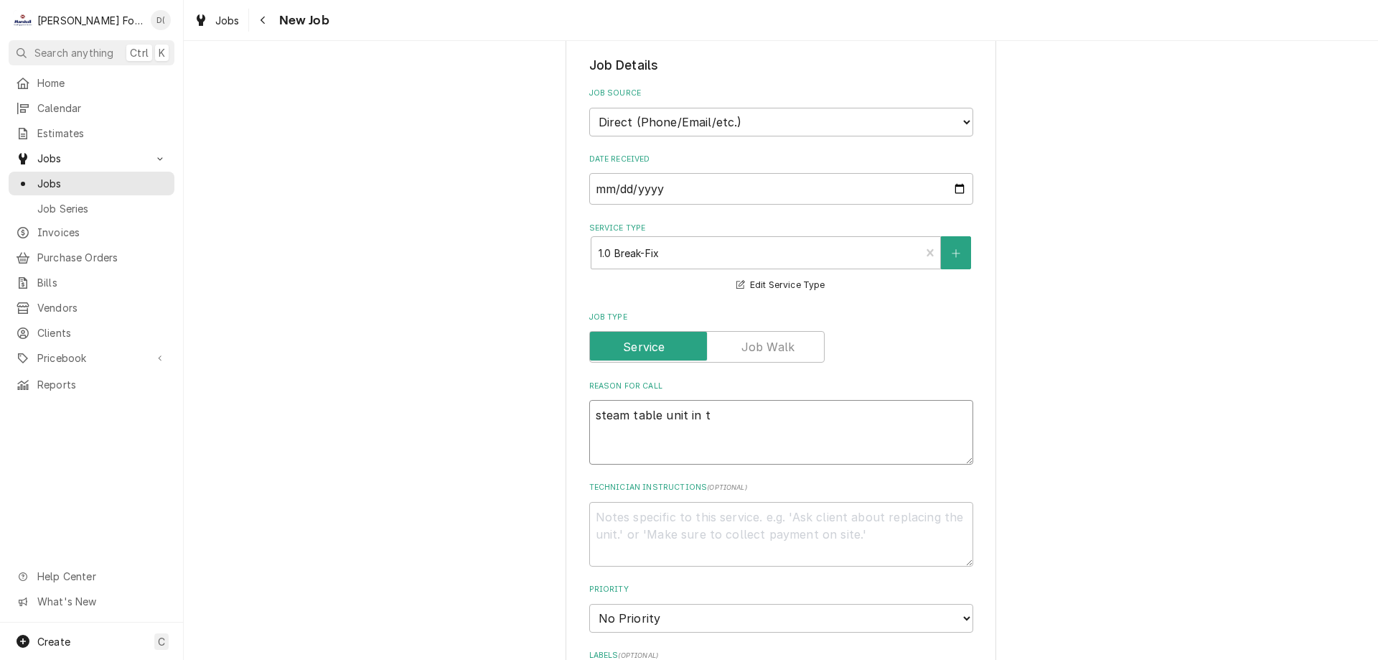
type textarea "x"
type textarea "steam table unit in th"
type textarea "x"
type textarea "steam table unit in the"
type textarea "x"
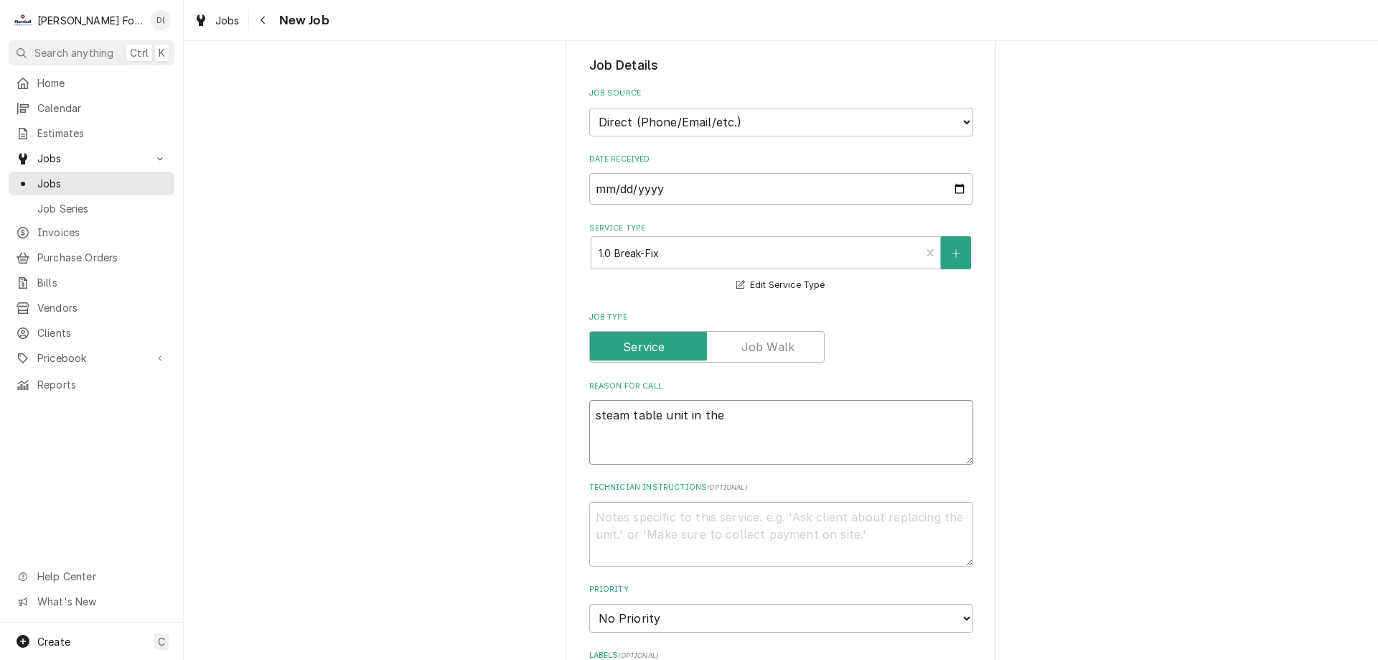
type textarea "steam table unit in the"
type textarea "x"
type textarea "steam table unit in the k"
type textarea "x"
type textarea "steam table unit in the ki"
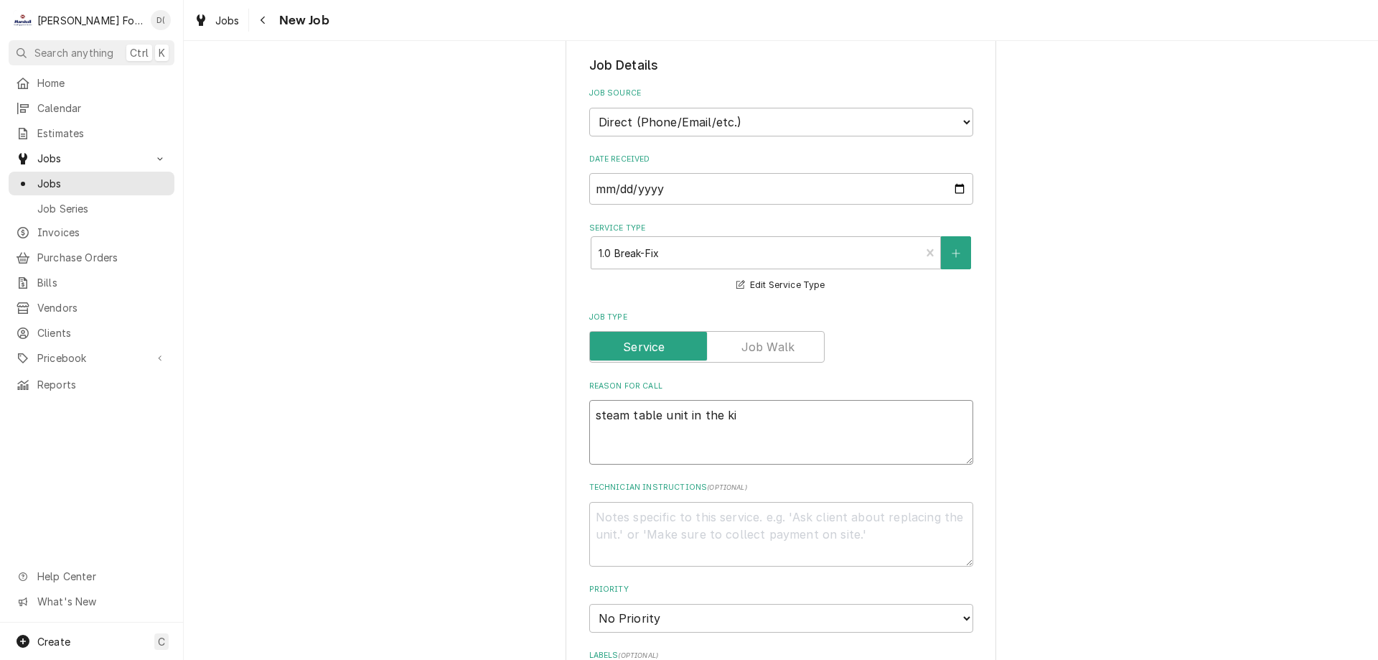
type textarea "x"
type textarea "steam table unit in the kit"
type textarea "x"
type textarea "steam table unit in the kitc"
type textarea "x"
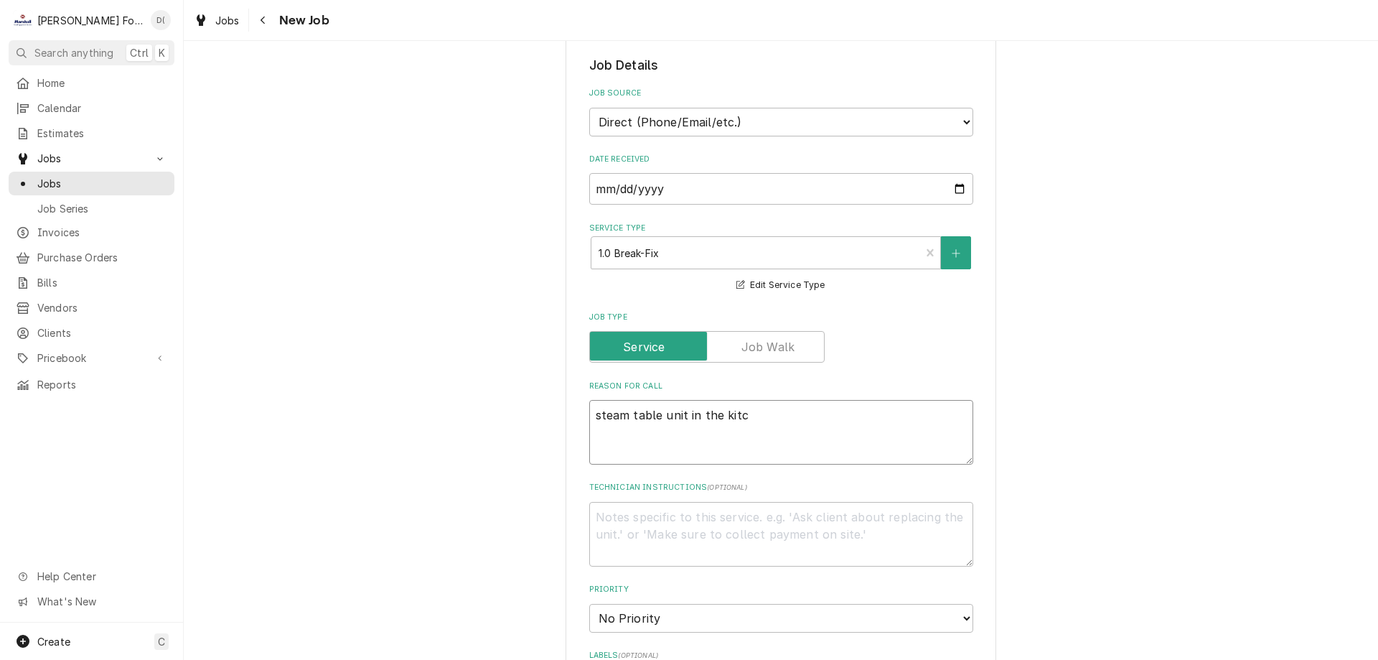
type textarea "steam table unit in the kitch"
type textarea "x"
type textarea "steam table unit in the kitche"
type textarea "x"
type textarea "steam table unit in the kitchen"
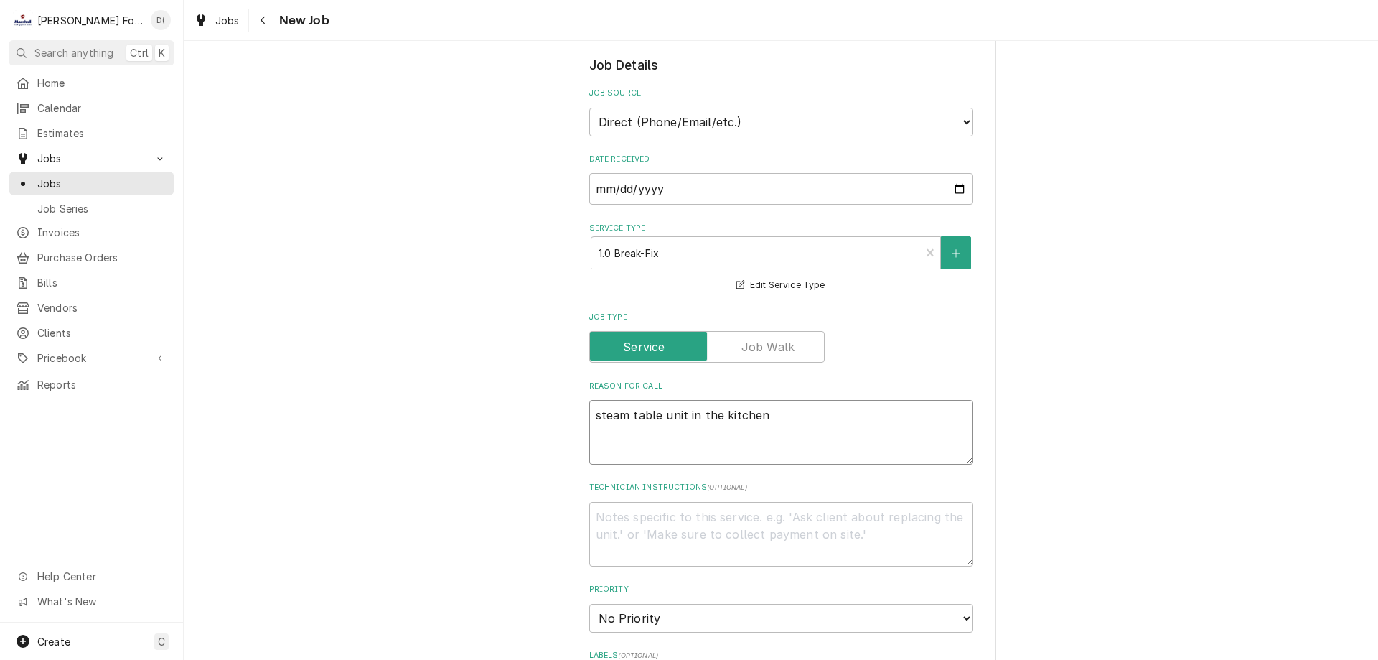
type textarea "x"
type textarea "steam table unit in the kitchen"
type textarea "x"
type textarea "steam table unit in the kitchen i"
type textarea "x"
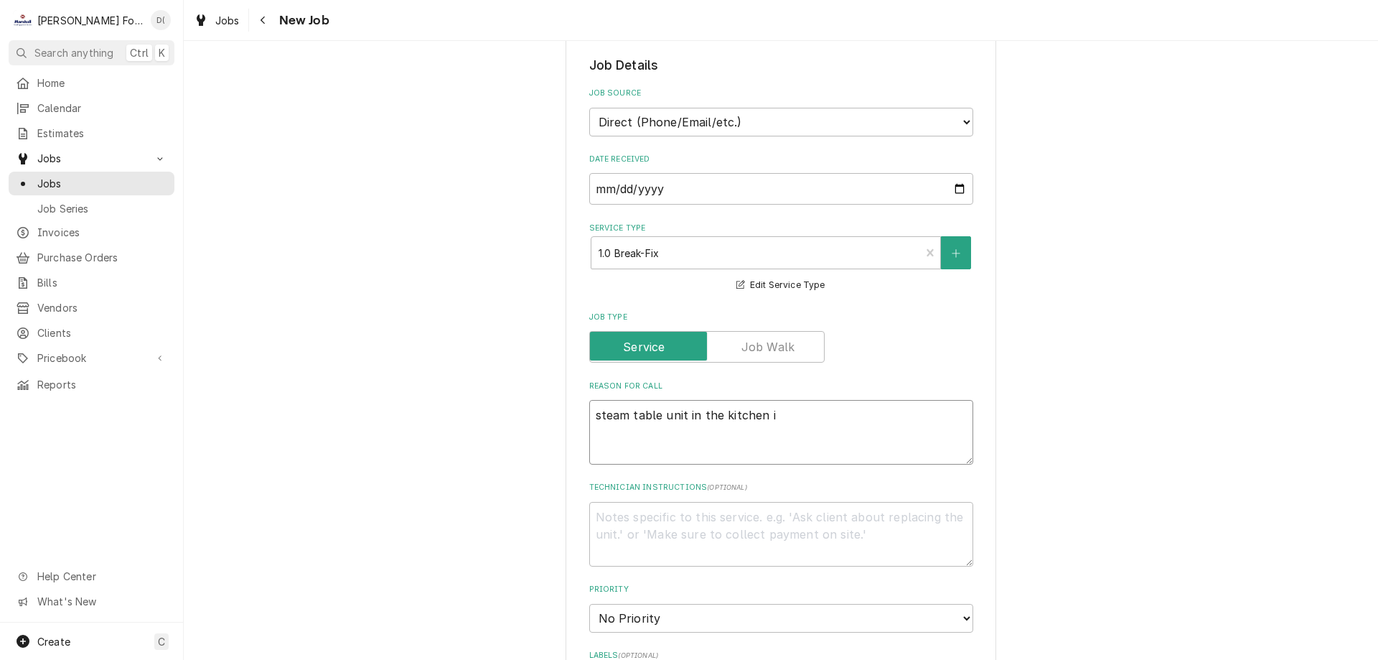
type textarea "steam table unit in the kitchen it"
type textarea "x"
type textarea "steam table unit in the kitchen it"
type textarea "x"
type textarea "steam table unit in the kitchen it"
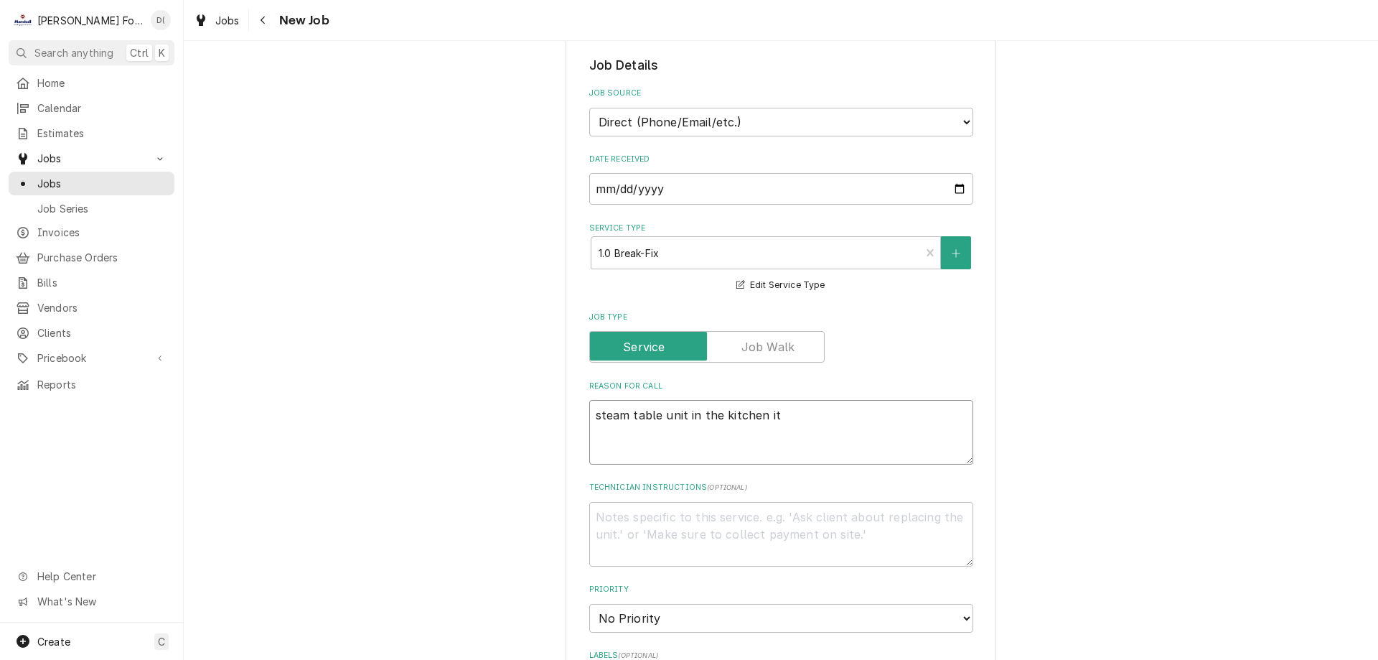
type textarea "x"
type textarea "steam table unit in the kitchen i"
type textarea "x"
type textarea "steam table unit in the kitchen is"
type textarea "x"
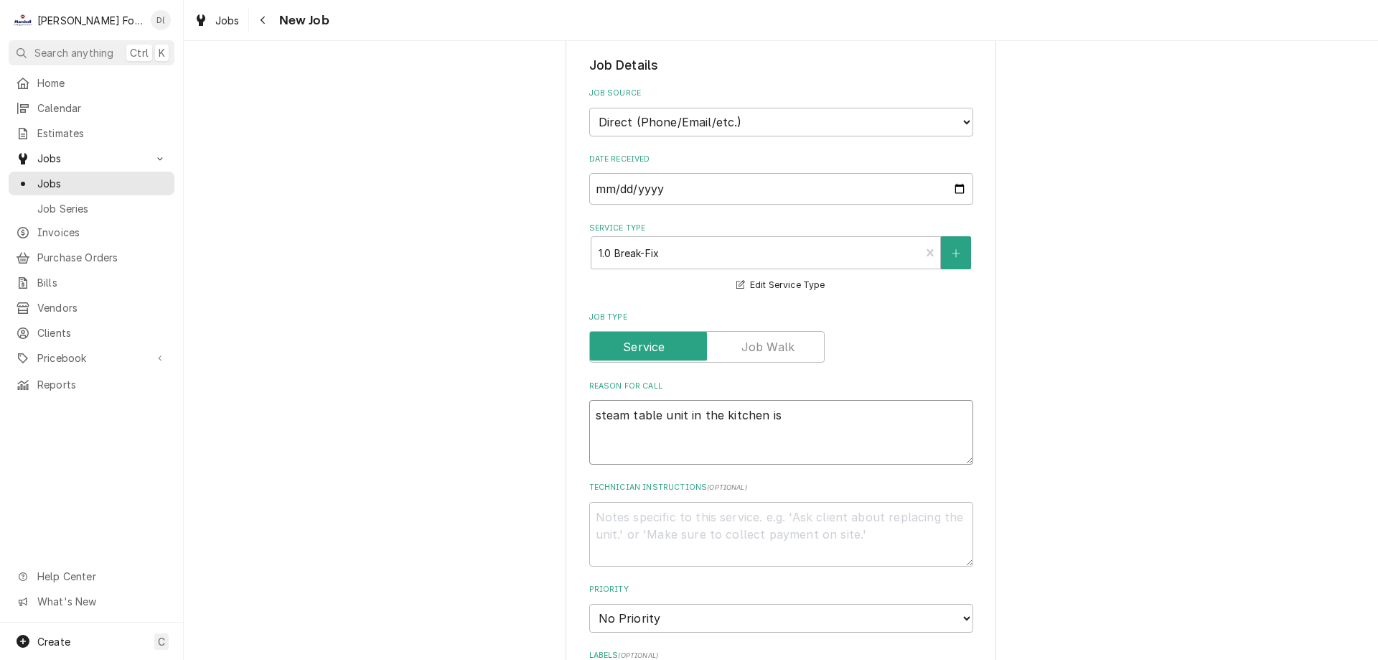
type textarea "steam table unit in the kitchen is"
type textarea "x"
type textarea "steam table unit in the kitchen is n"
type textarea "x"
type textarea "steam table unit in the kitchen is no"
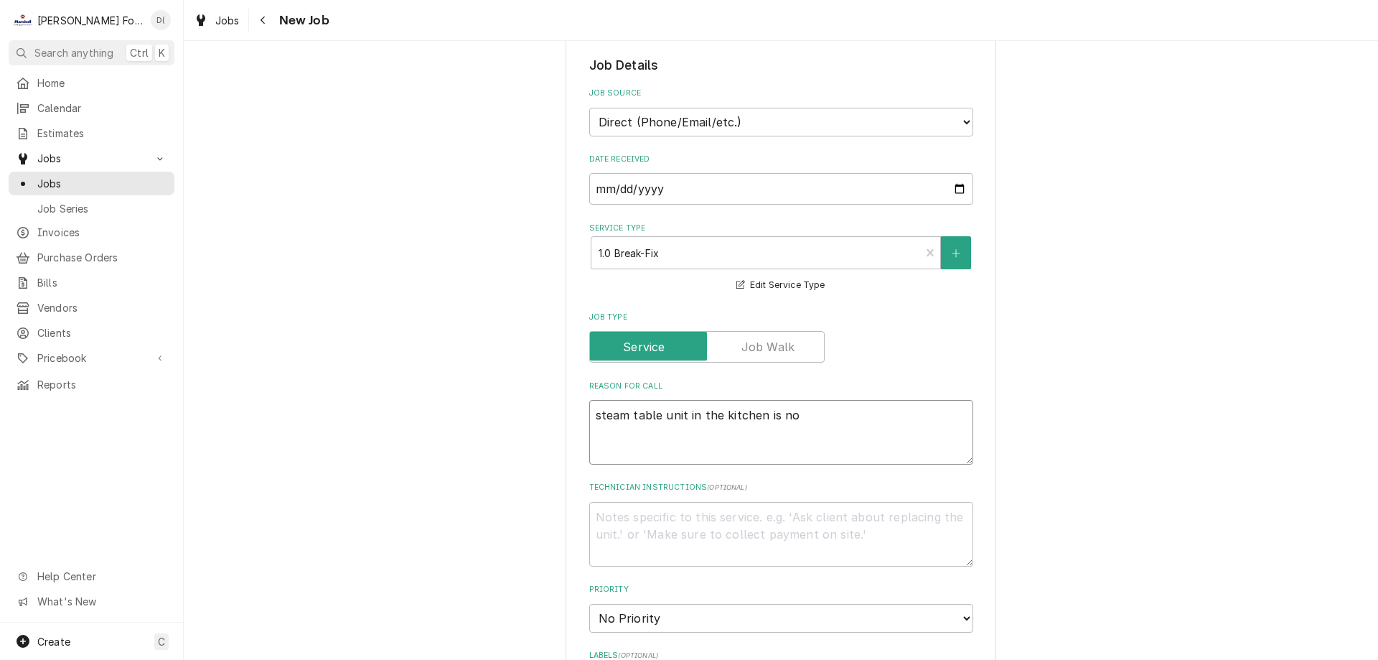
type textarea "x"
type textarea "steam table unit in the kitchen is not"
type textarea "x"
type textarea "steam table unit in the kitchen is not"
type textarea "x"
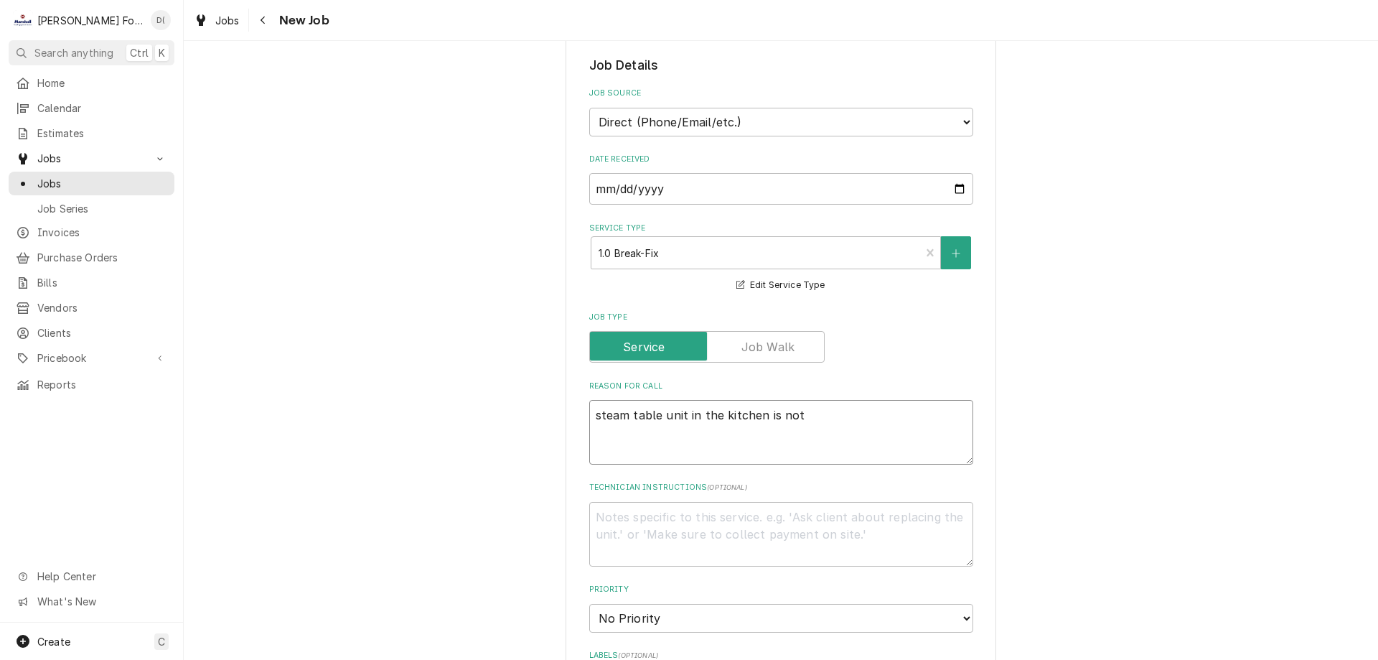
type textarea "steam table unit in the kitchen is not w"
type textarea "x"
type textarea "steam table unit in the kitchen is not wo"
type textarea "x"
type textarea "steam table unit in the kitchen is not wor"
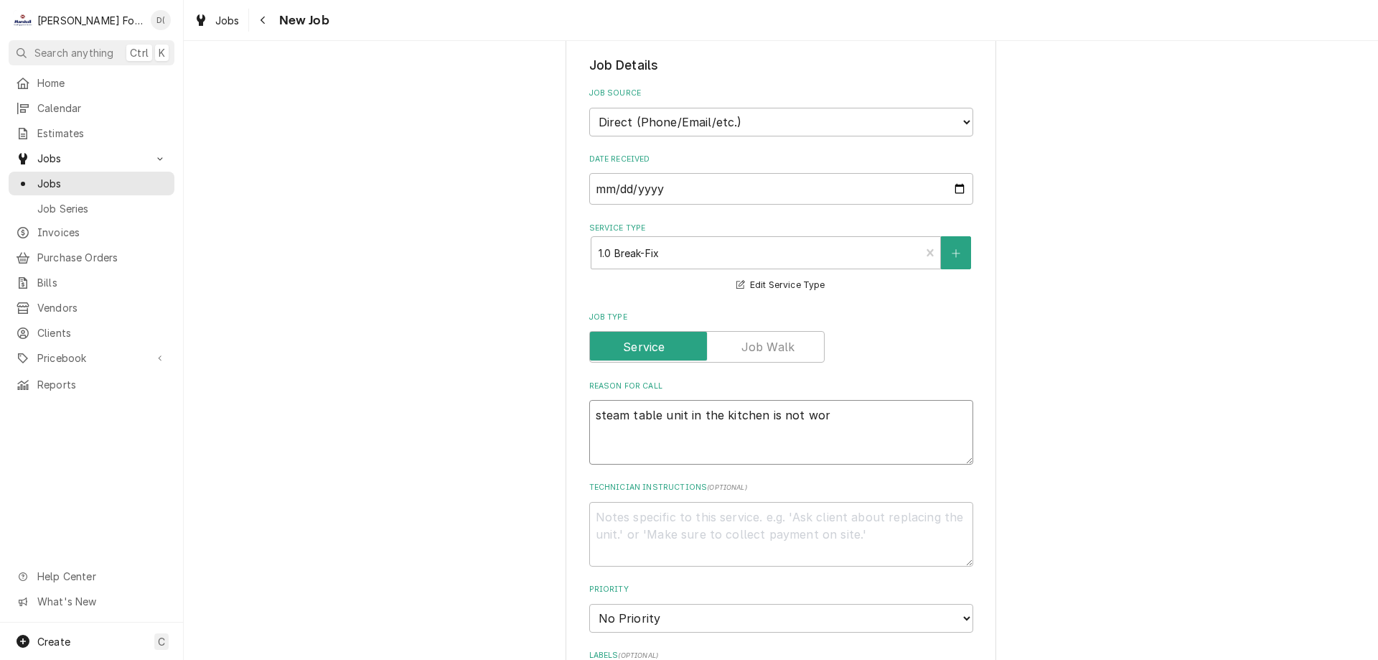
type textarea "x"
type textarea "steam table unit in the kitchen is not work"
type textarea "x"
type textarea "steam table unit in the kitchen is not worki"
type textarea "x"
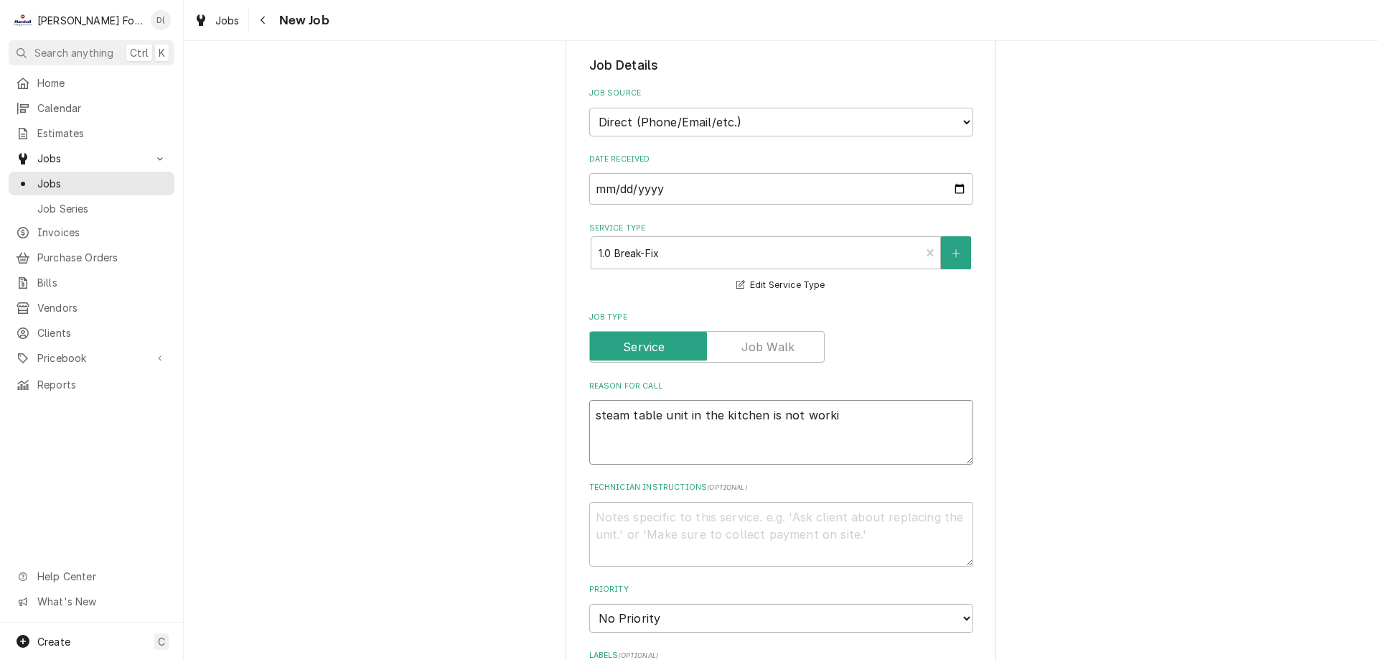
type textarea "steam table unit in the kitchen is not workin"
type textarea "x"
type textarea "steam table unit in the kitchen is not working"
type textarea "x"
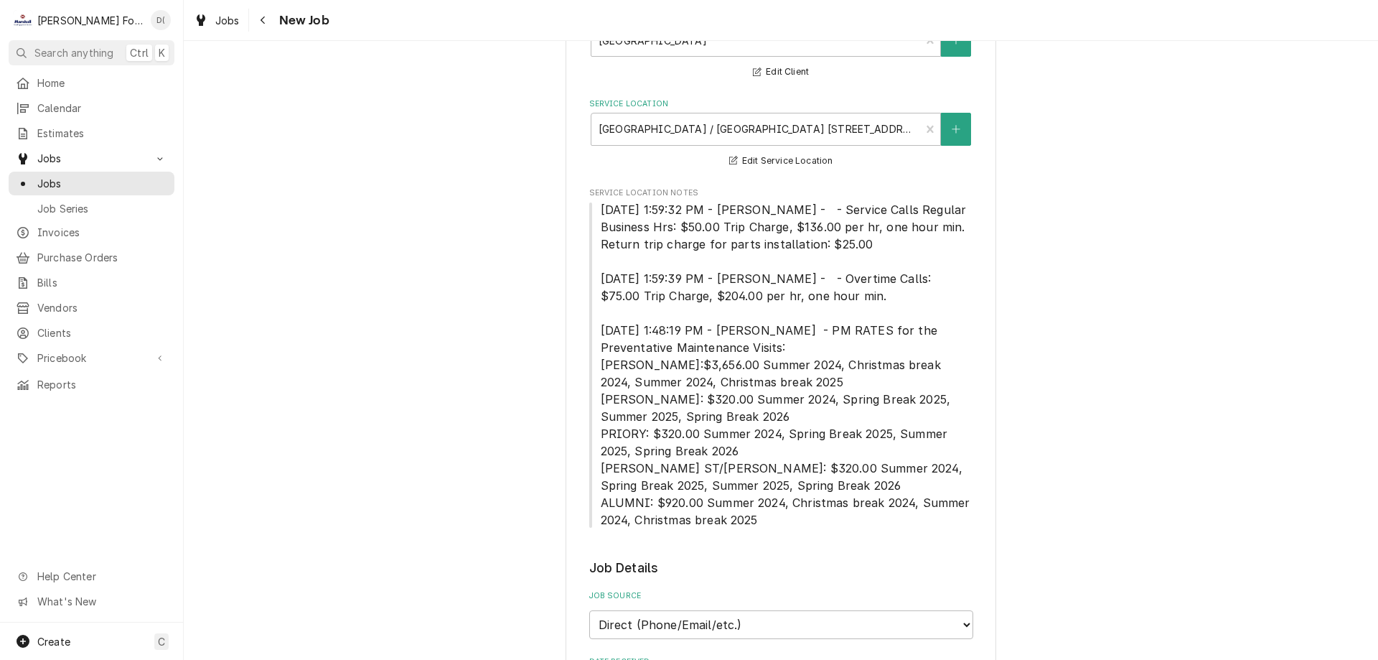
scroll to position [359, 0]
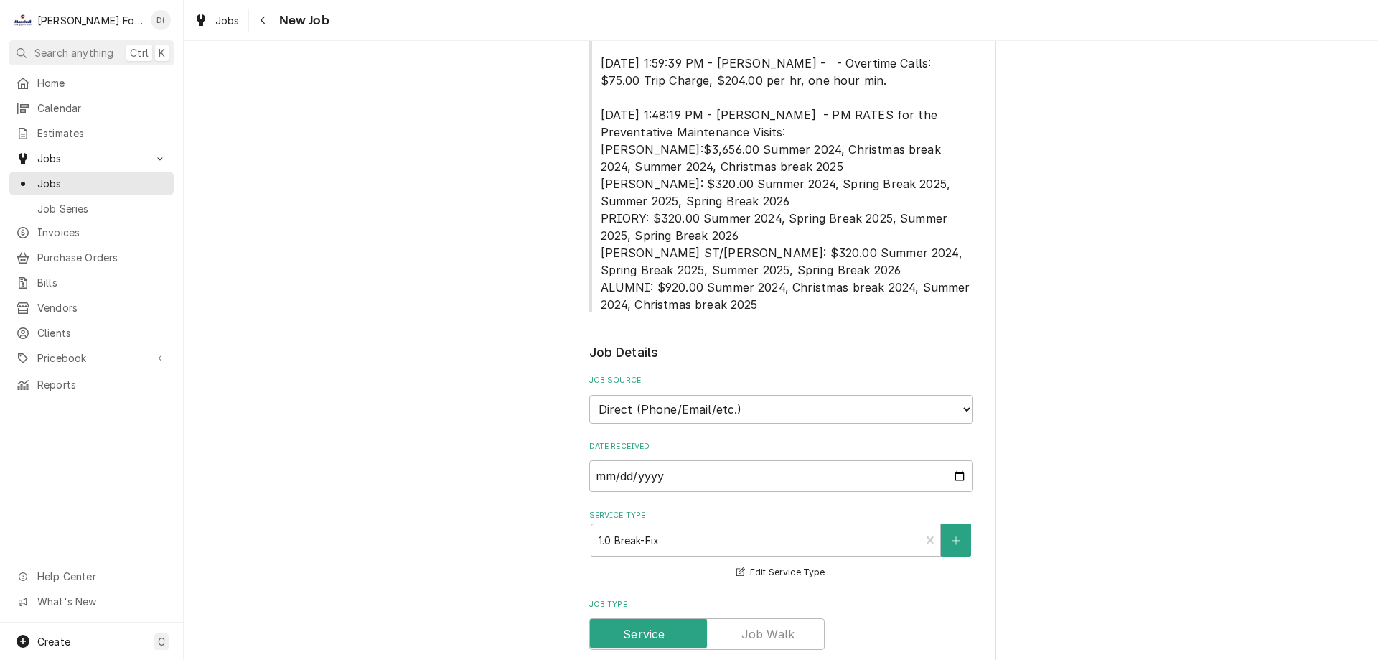
type textarea "steam table unit in the kitchen is not working"
click at [954, 408] on select "Direct (Phone/Email/etc.) Service Channel Corrigo Ecotrak Other" at bounding box center [781, 409] width 384 height 29
select select "100"
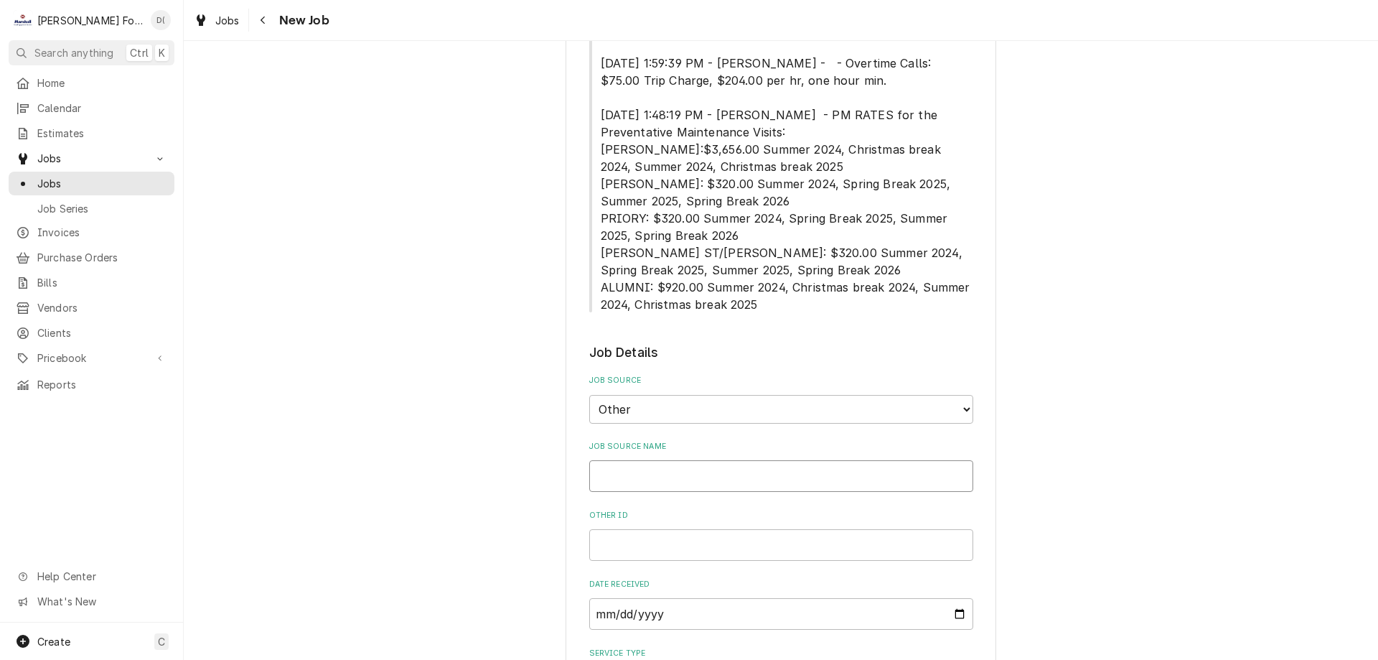
click at [673, 465] on input "Job Source Name" at bounding box center [781, 476] width 384 height 32
type textarea "x"
type input "P"
type textarea "x"
type input "PR"
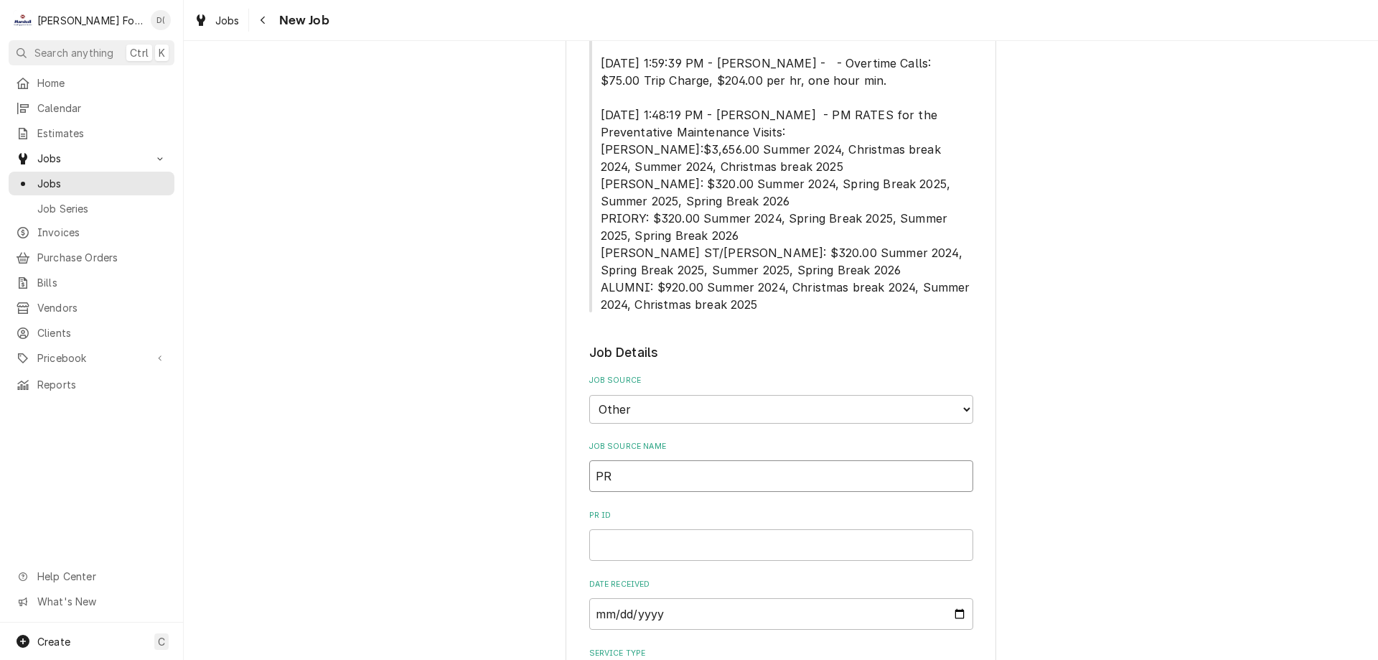
type textarea "x"
type input "PR-"
type textarea "x"
type input "PR-A"
type textarea "x"
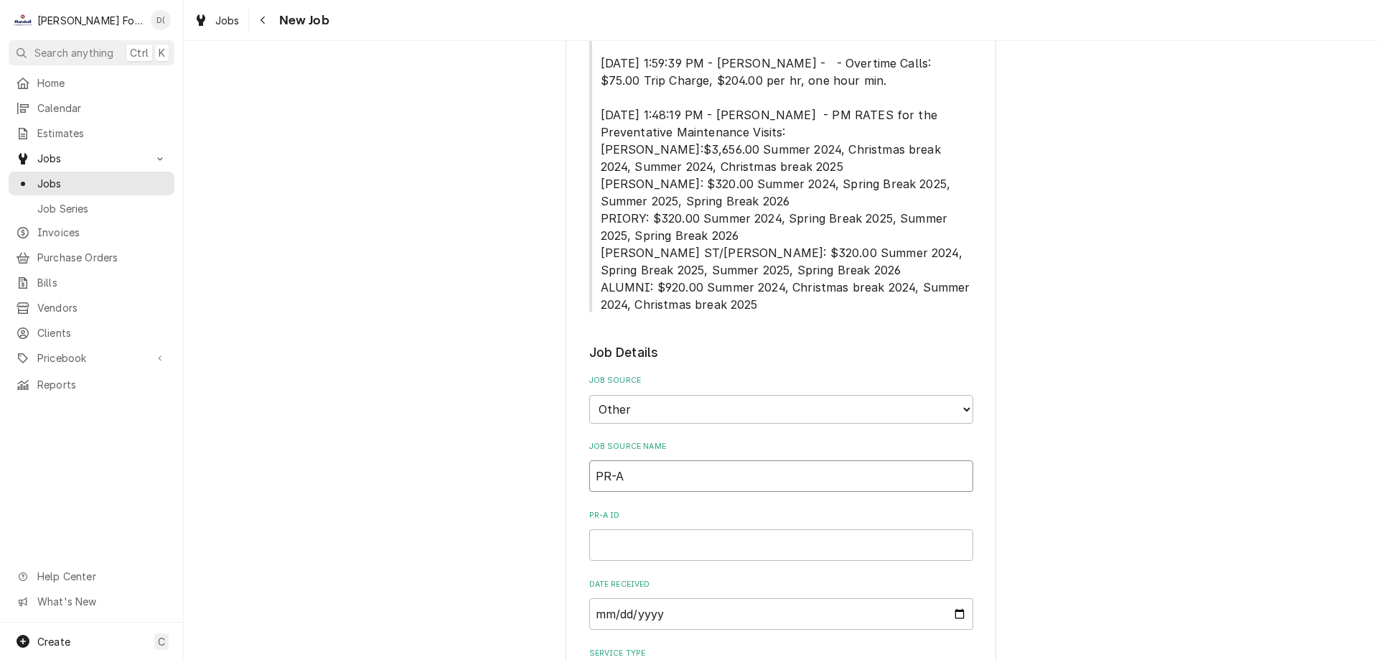
type input "PR-A-"
type textarea "x"
type input "PR-A-1"
type textarea "x"
type input "PR-A-1"
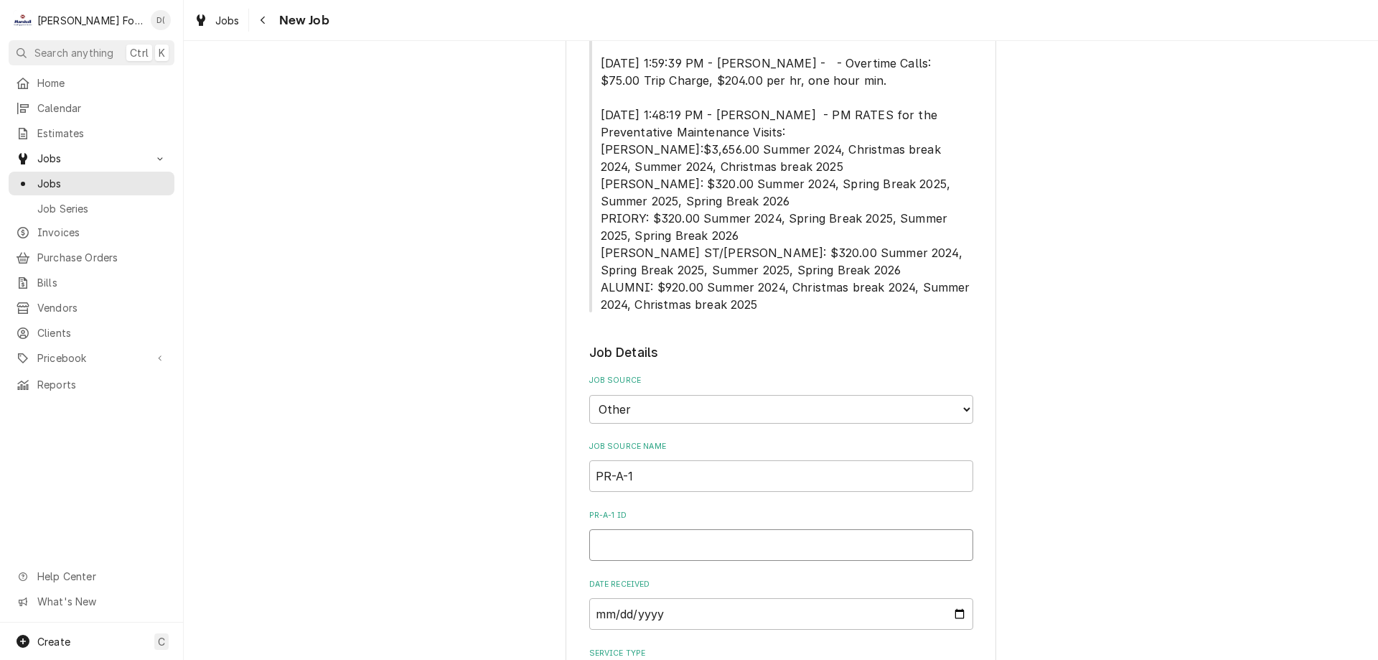
click at [634, 536] on input "PR-A-1 ID" at bounding box center [781, 545] width 384 height 32
type textarea "x"
type input "P"
type textarea "x"
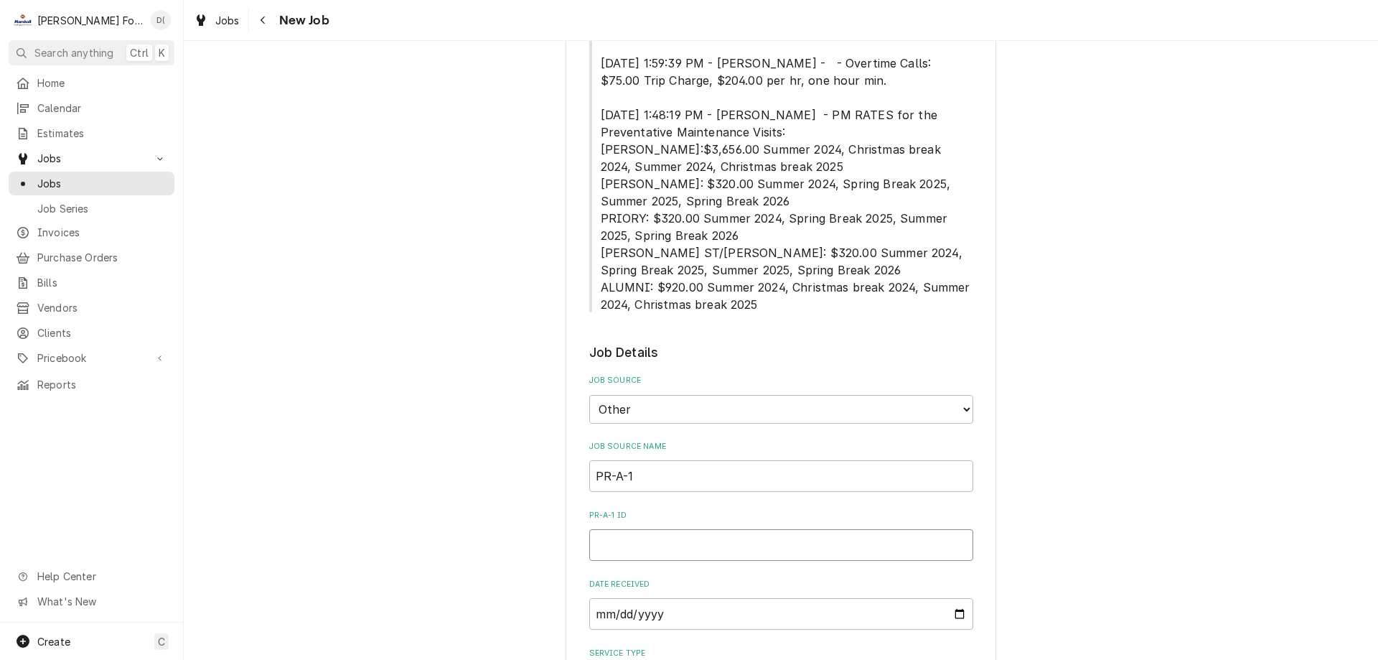
type input "5"
type textarea "x"
type input "51"
type textarea "x"
type input "518"
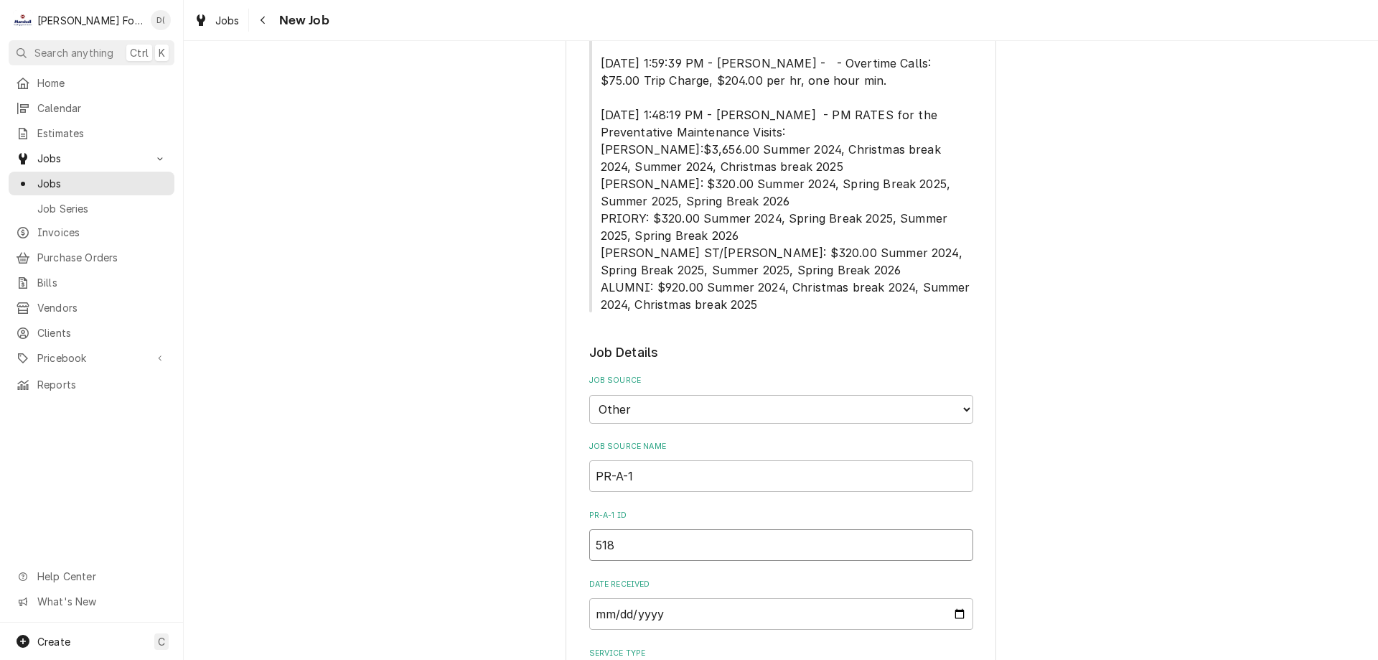
type textarea "x"
type input "5189"
type textarea "x"
type input "51892"
type textarea "x"
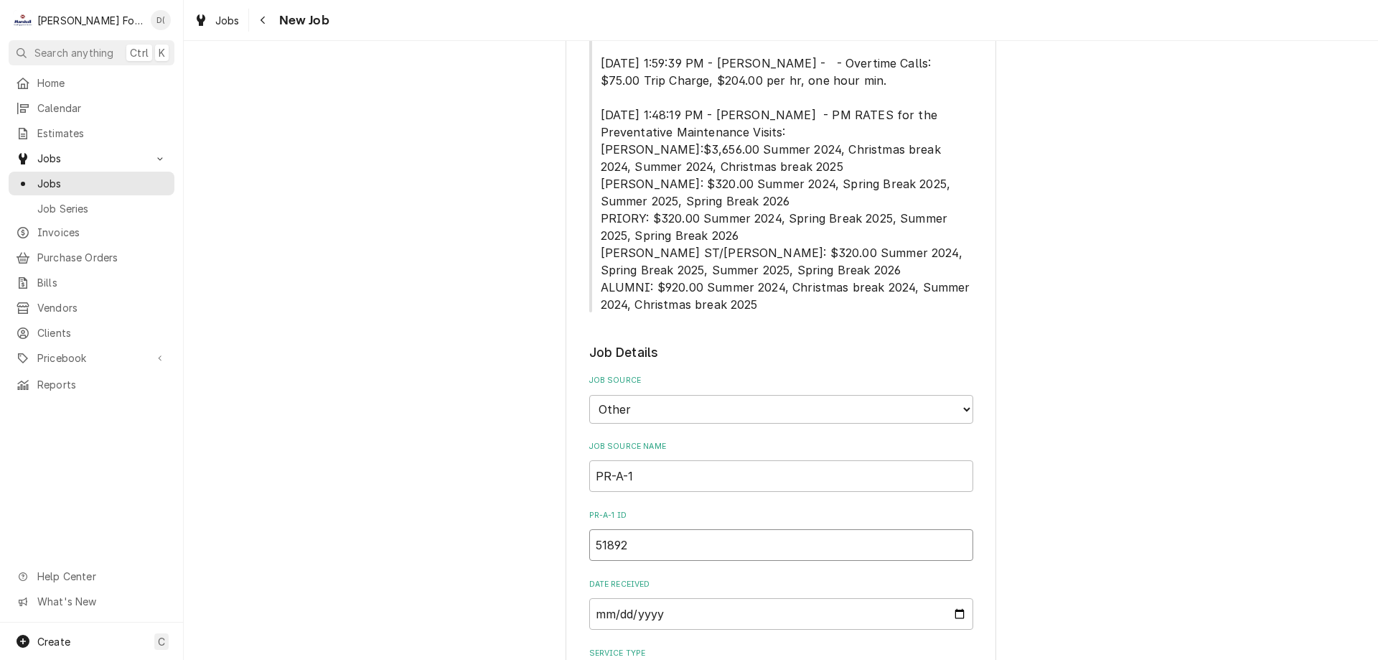
type input "518920"
type textarea "x"
type input "5189209"
type textarea "x"
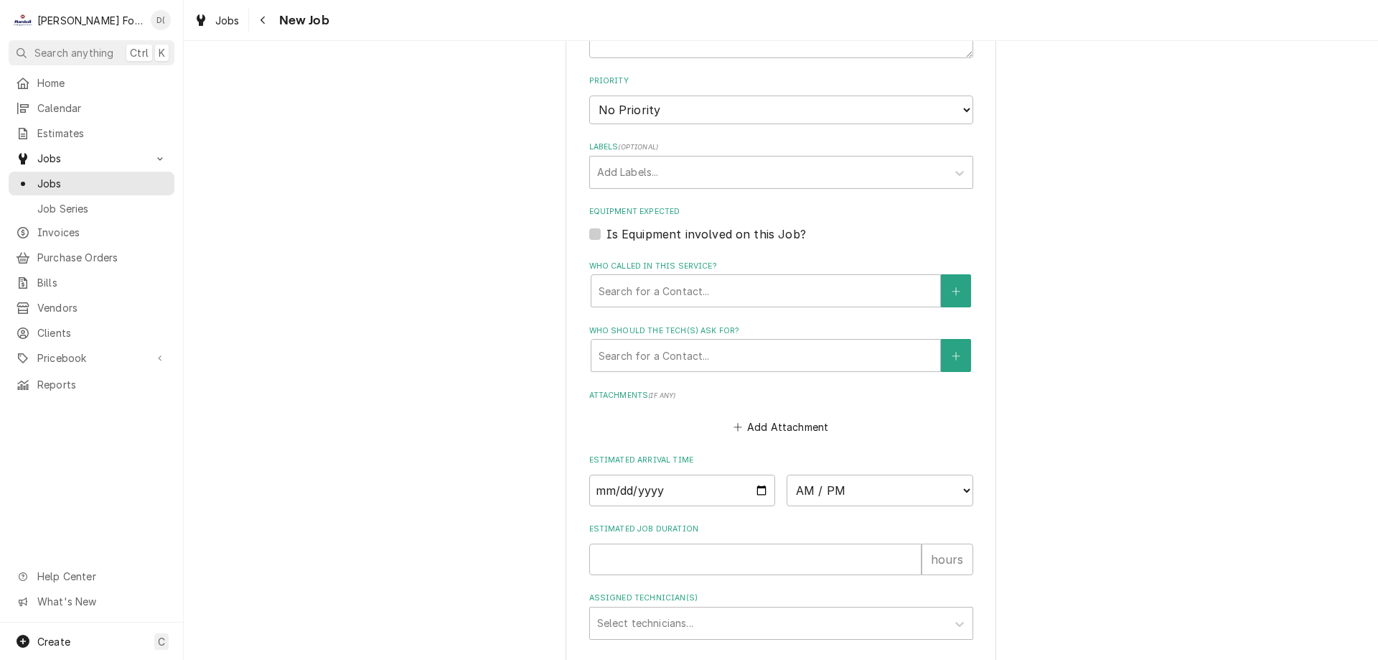
scroll to position [1396, 0]
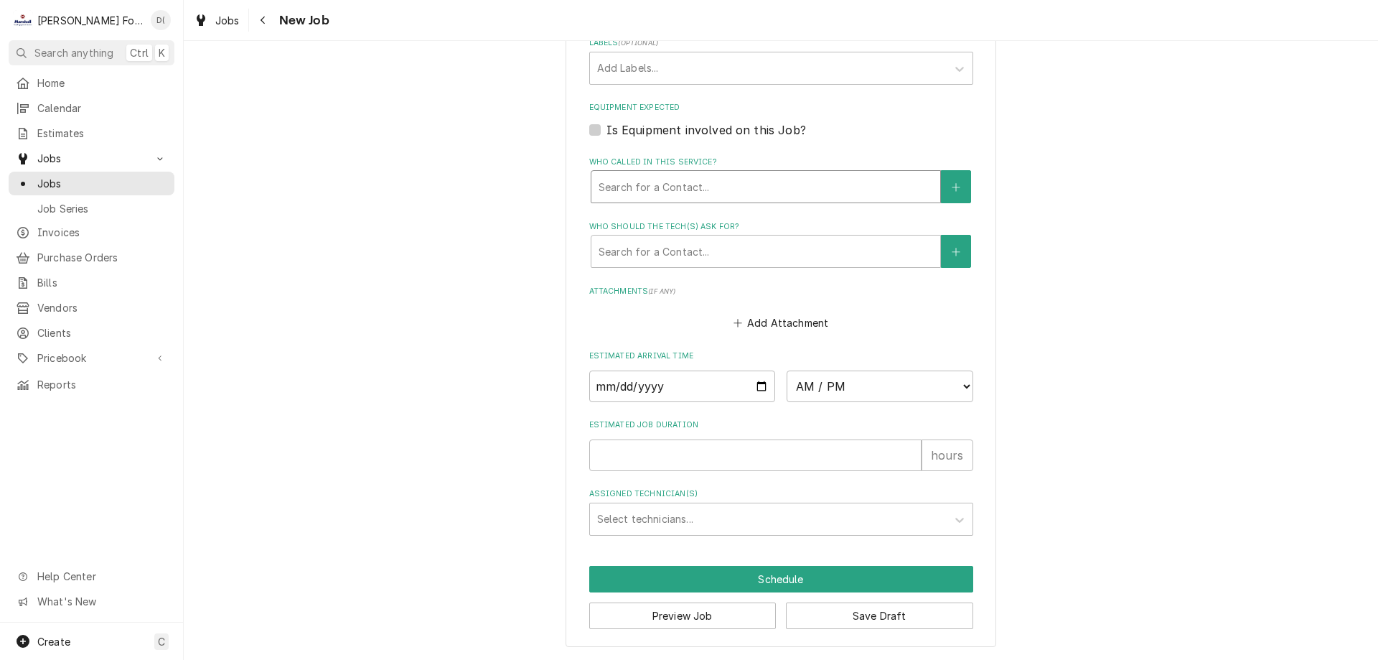
type input "5189209"
click at [687, 184] on div "Who called in this service?" at bounding box center [766, 187] width 334 height 26
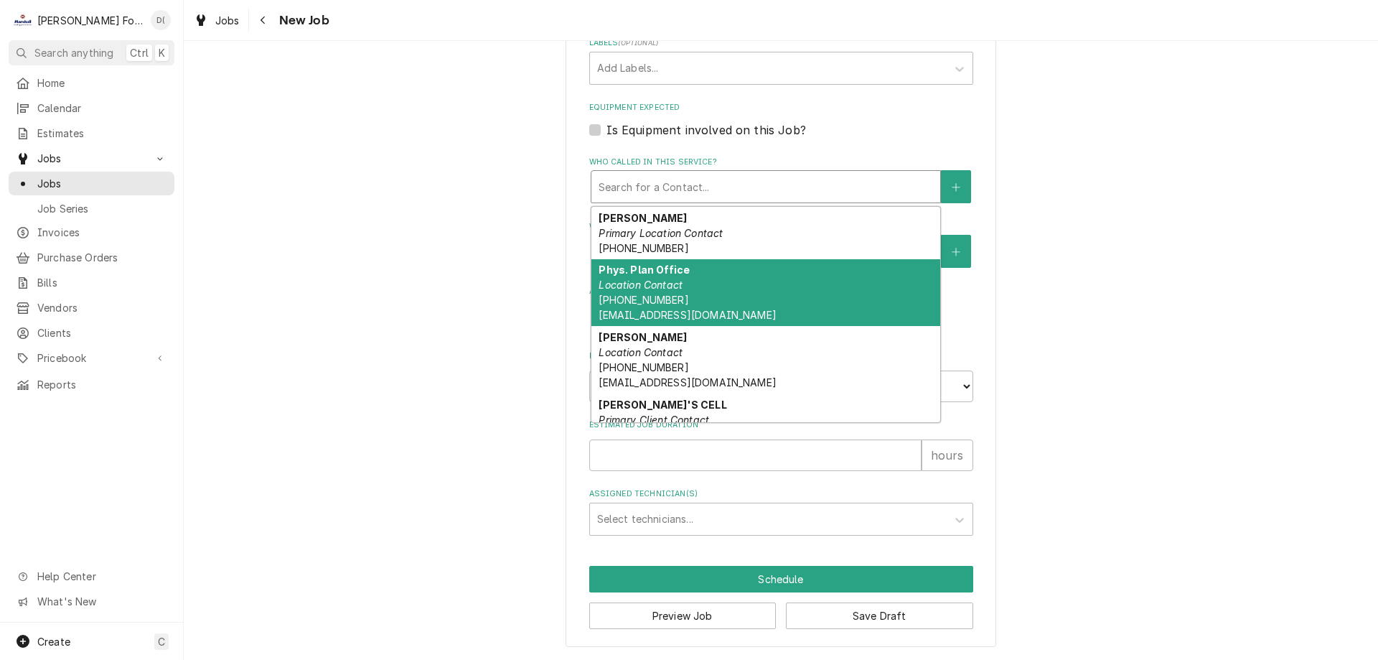
scroll to position [72, 0]
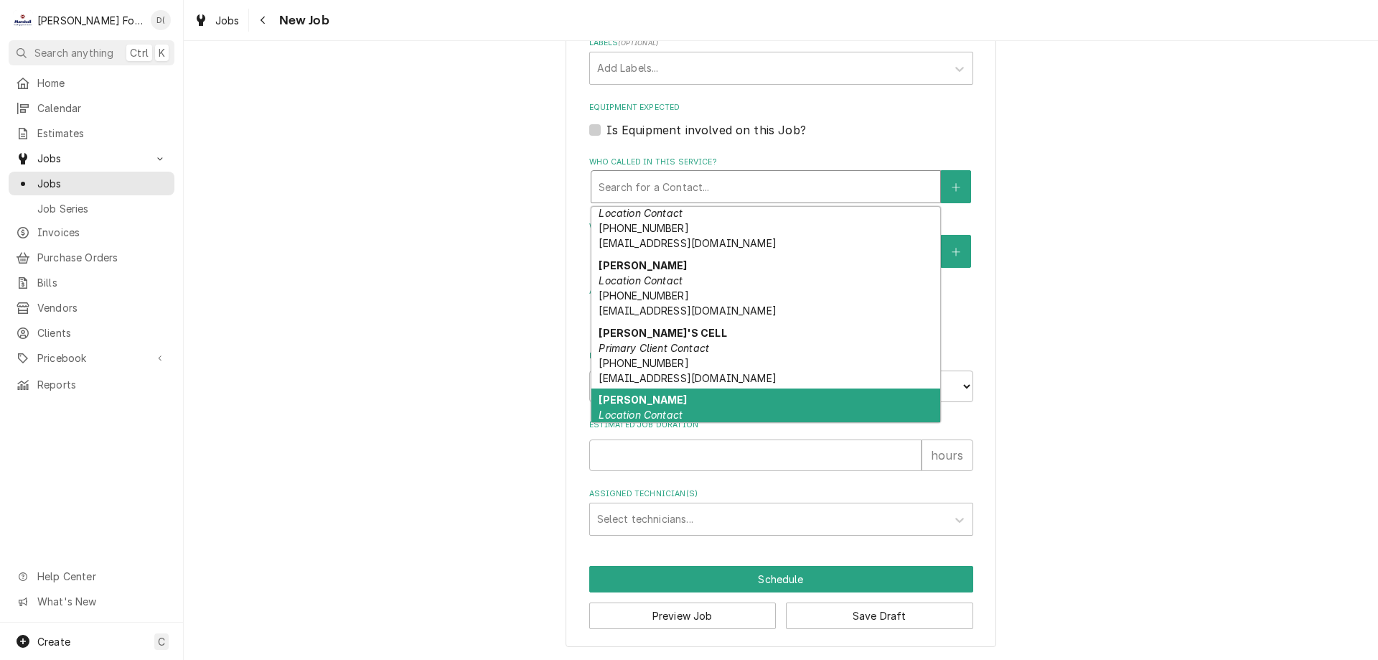
click at [685, 398] on div "Tom O'Brien Location Contact (401) 865-1556 tobrien9@providence.edu" at bounding box center [765, 421] width 349 height 67
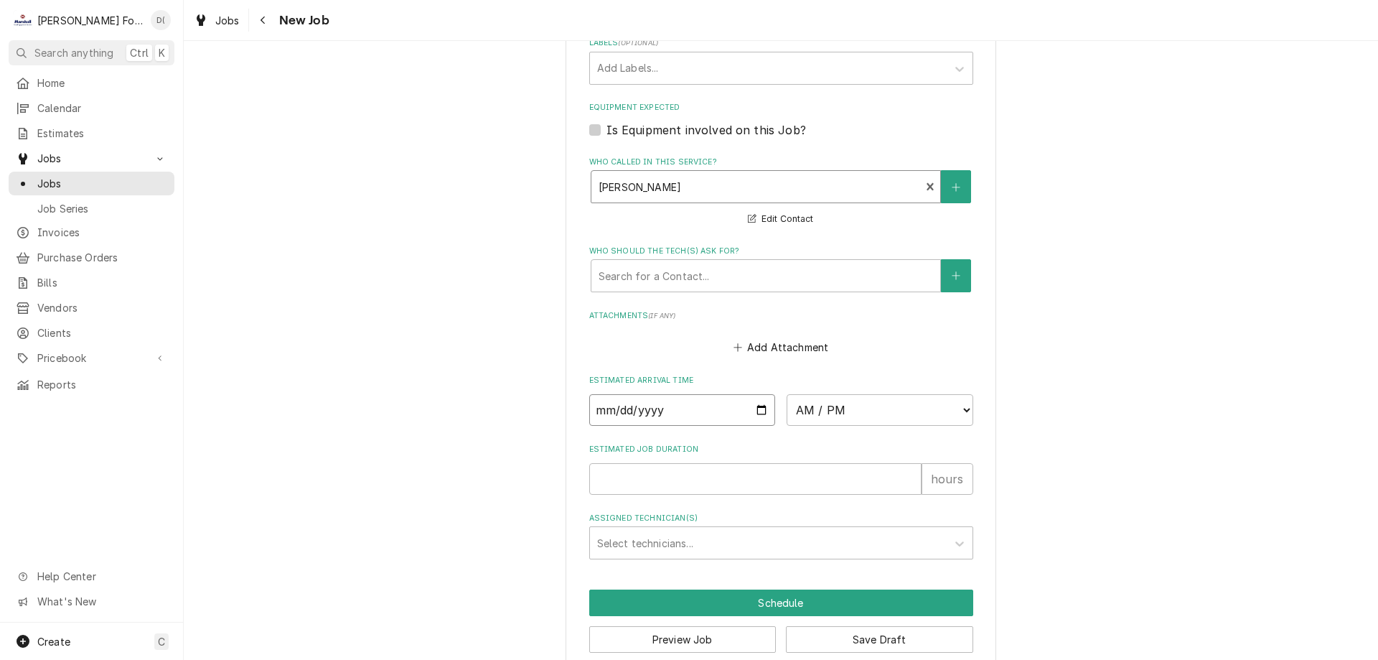
click at [752, 409] on input "Date" at bounding box center [682, 410] width 187 height 32
type textarea "x"
type input "2025-09-26"
type textarea "x"
click at [907, 411] on select "AM / PM 6:00 AM 6:15 AM 6:30 AM 6:45 AM 7:00 AM 7:15 AM 7:30 AM 7:45 AM 8:00 AM…" at bounding box center [880, 410] width 187 height 32
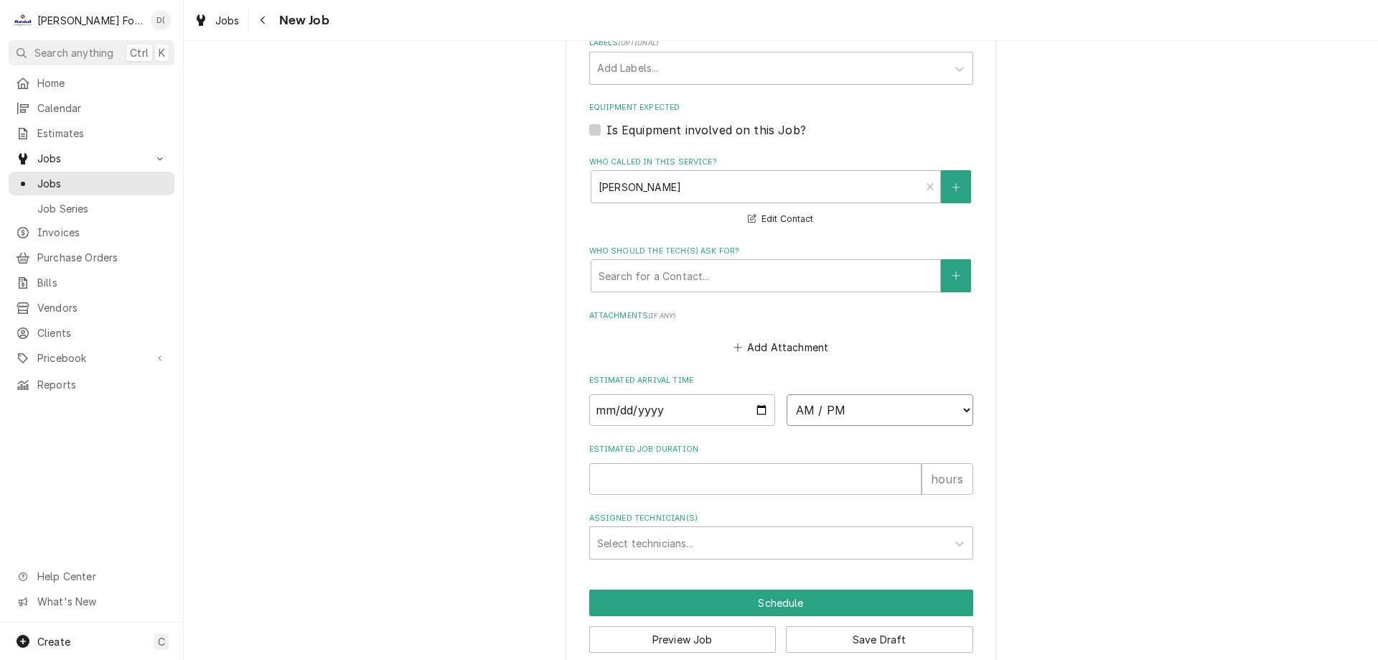
select select "17:15:00"
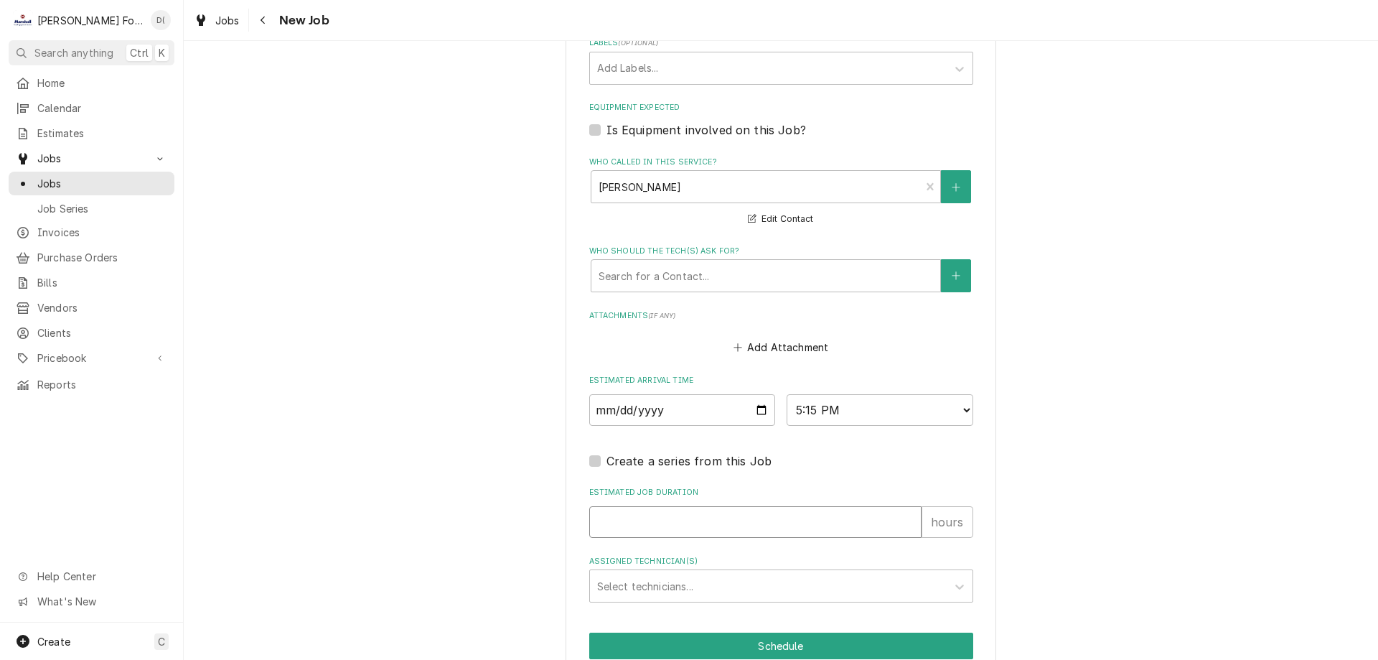
click at [666, 515] on input "Estimated Job Duration" at bounding box center [755, 522] width 332 height 32
type textarea "x"
type input "1"
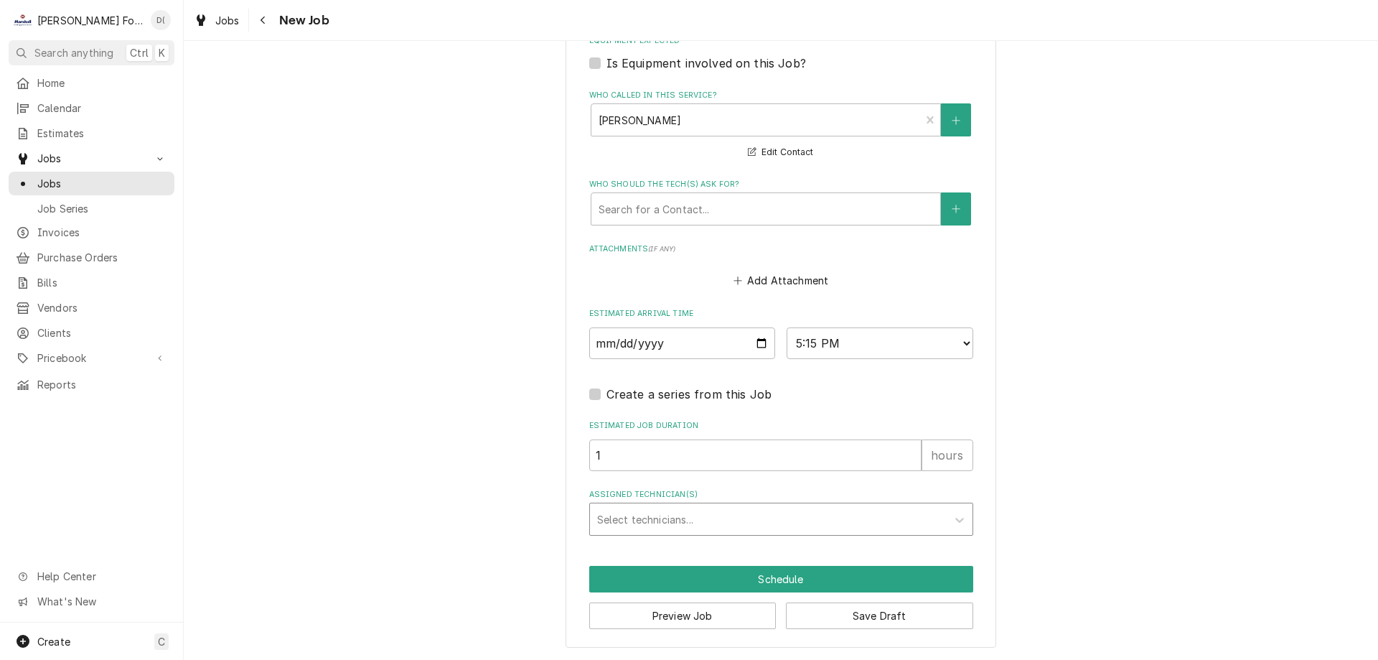
click at [651, 507] on div "Assigned Technician(s)" at bounding box center [768, 519] width 342 height 26
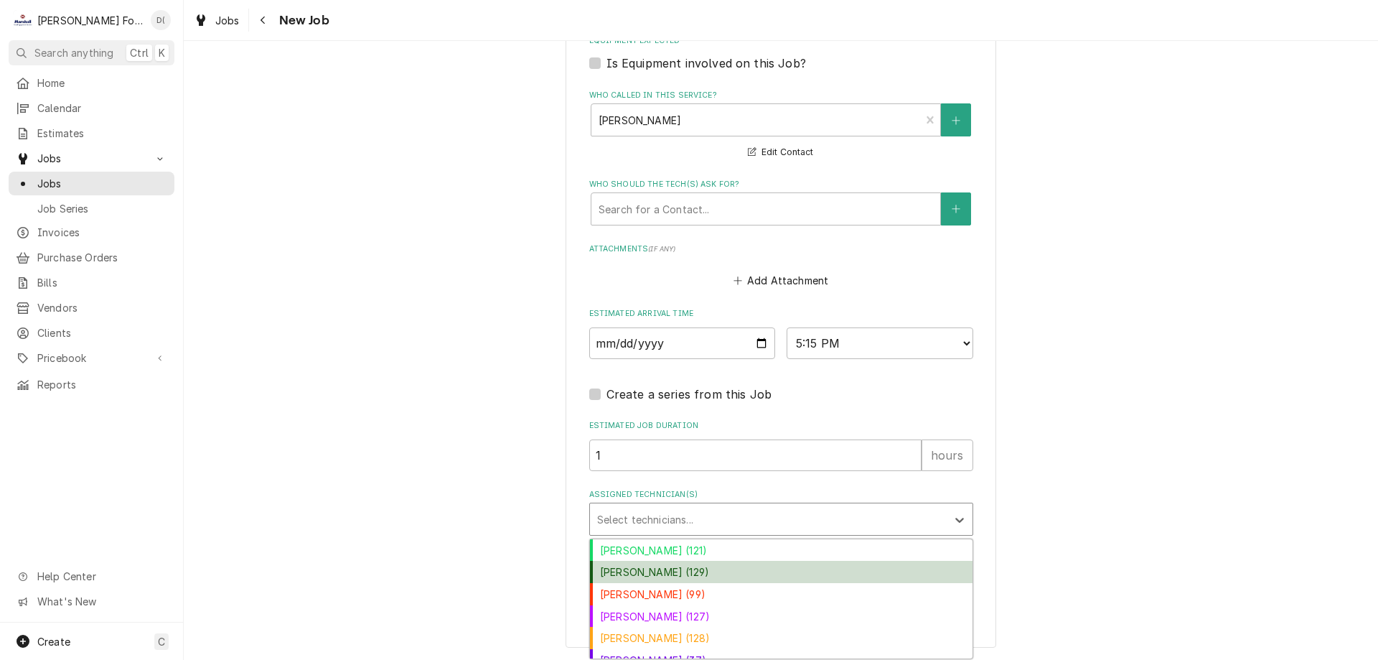
scroll to position [79, 0]
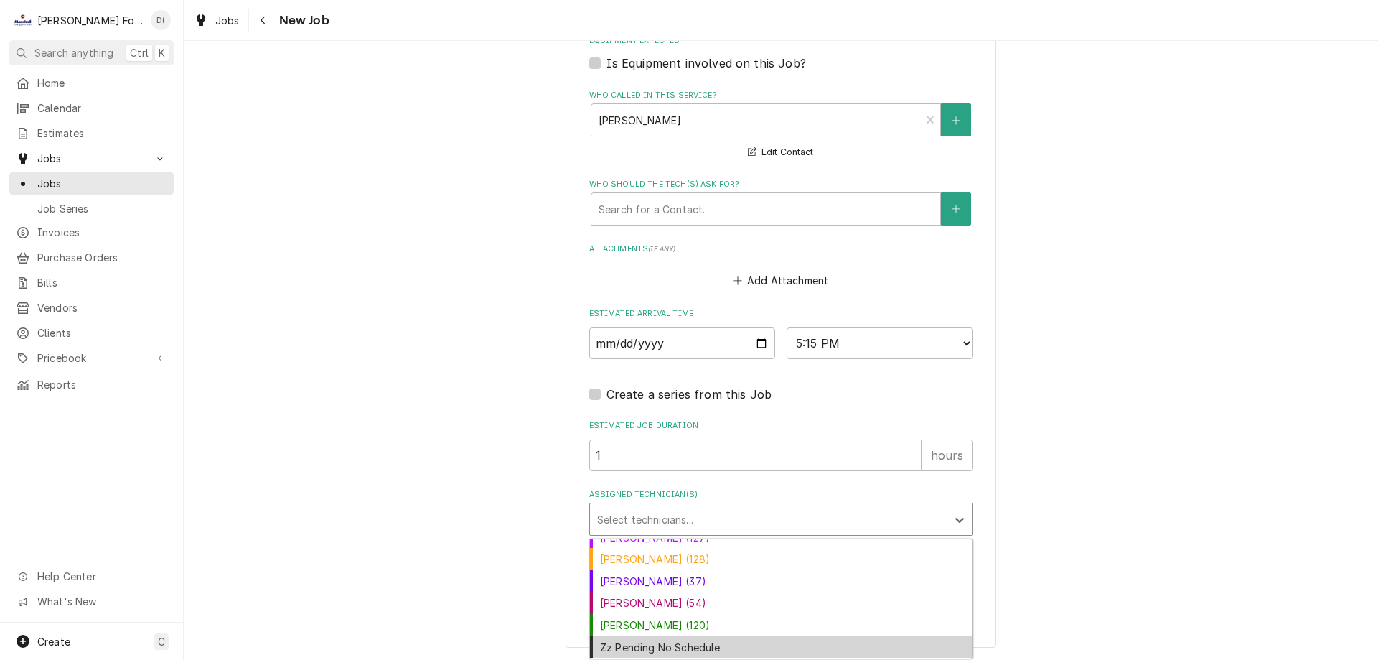
click at [704, 645] on div "Zz Pending No Schedule" at bounding box center [781, 647] width 383 height 22
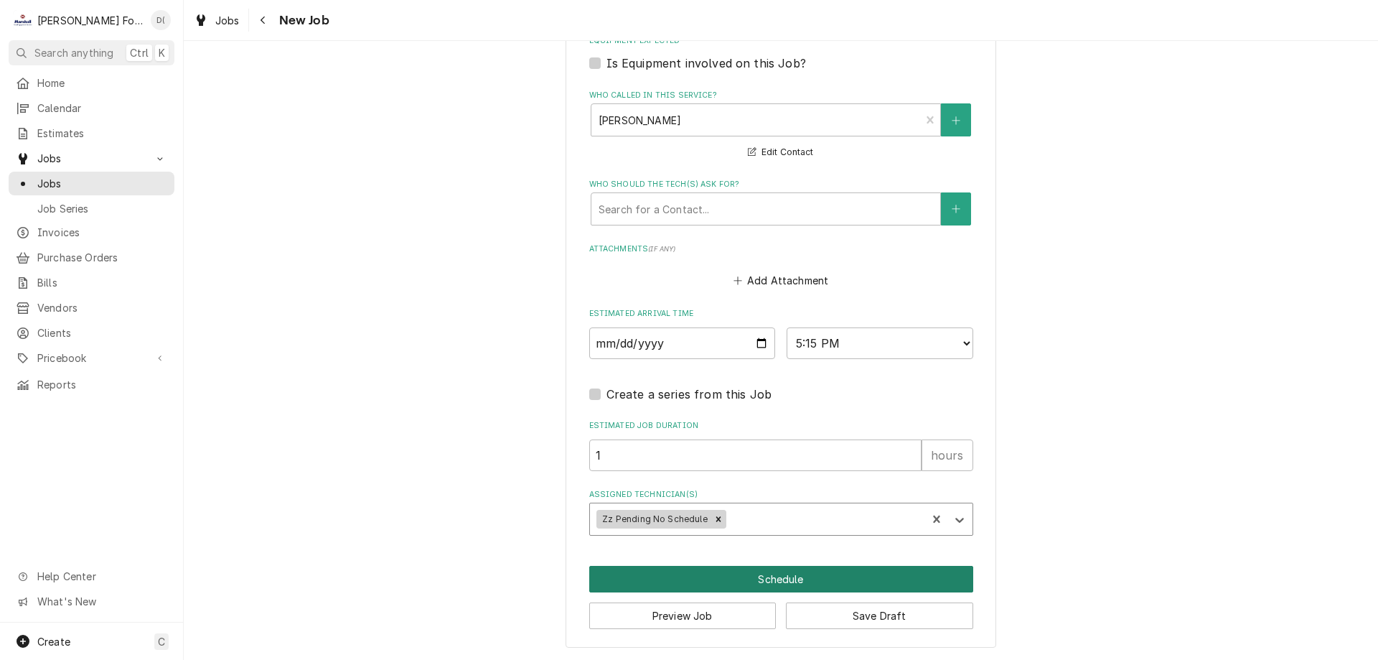
click at [777, 576] on button "Schedule" at bounding box center [781, 579] width 384 height 27
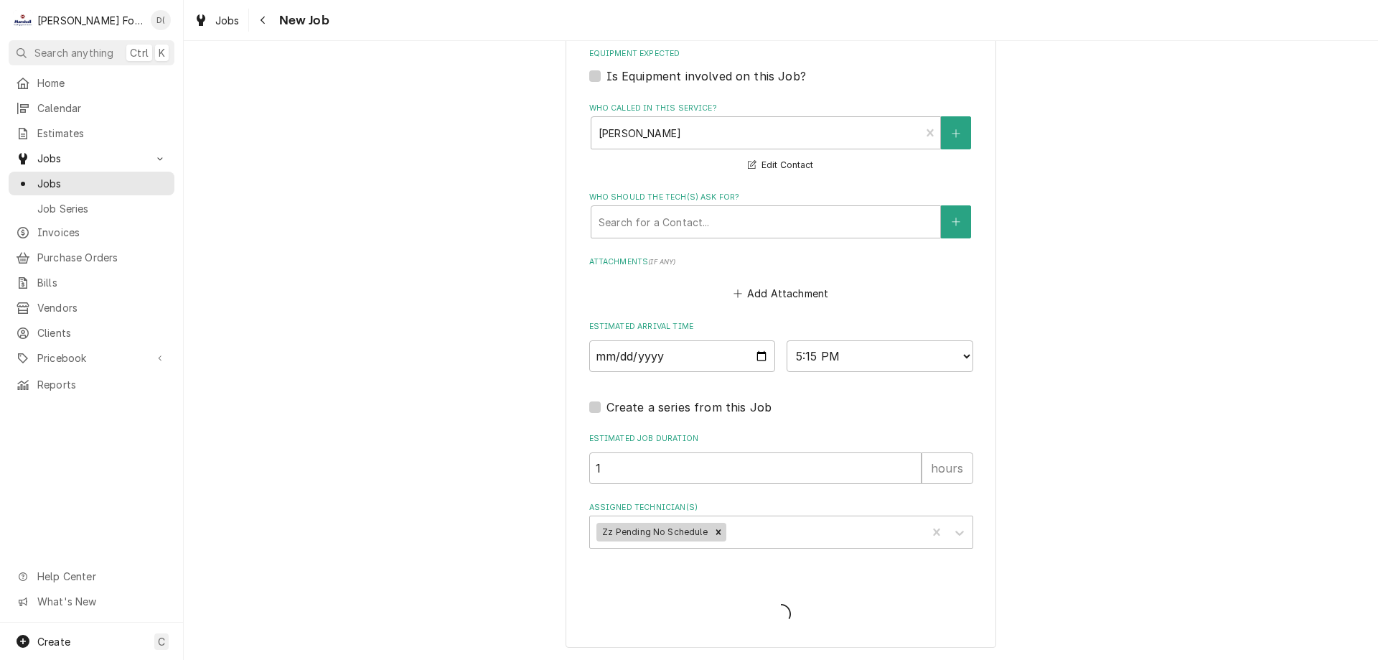
scroll to position [1450, 0]
type textarea "x"
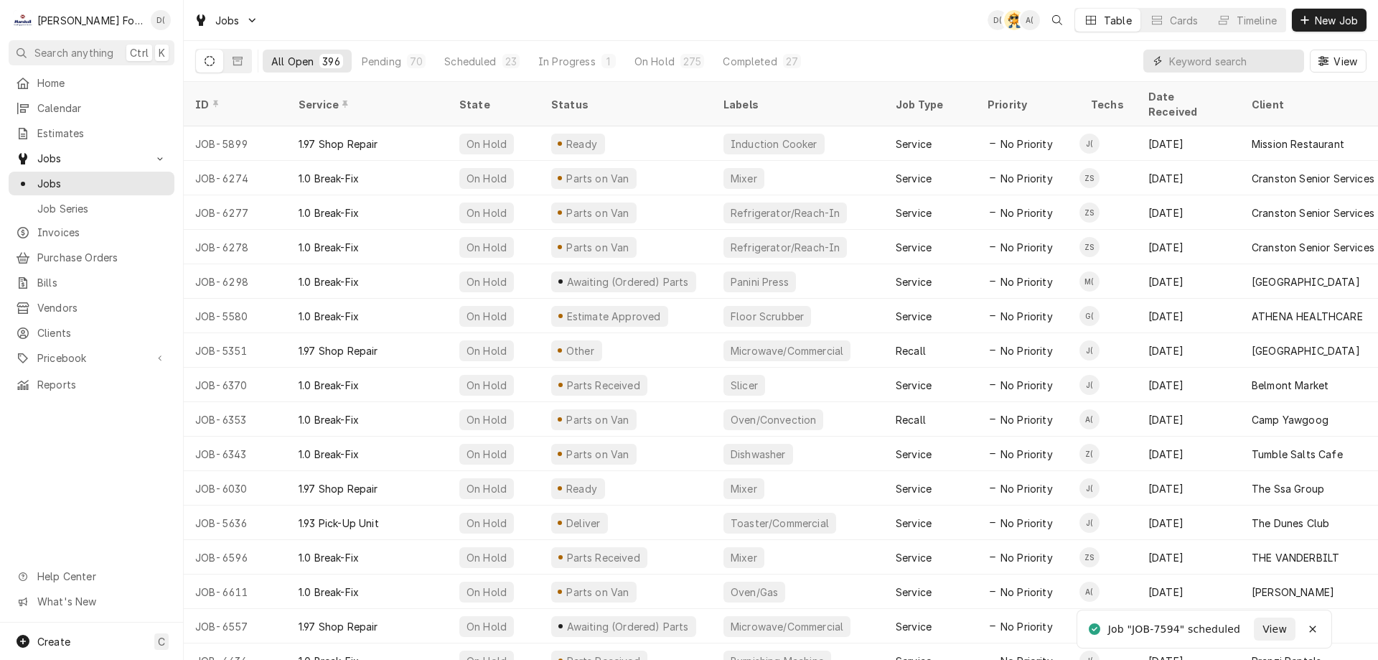
click at [1212, 64] on input "Dynamic Content Wrapper" at bounding box center [1233, 61] width 128 height 23
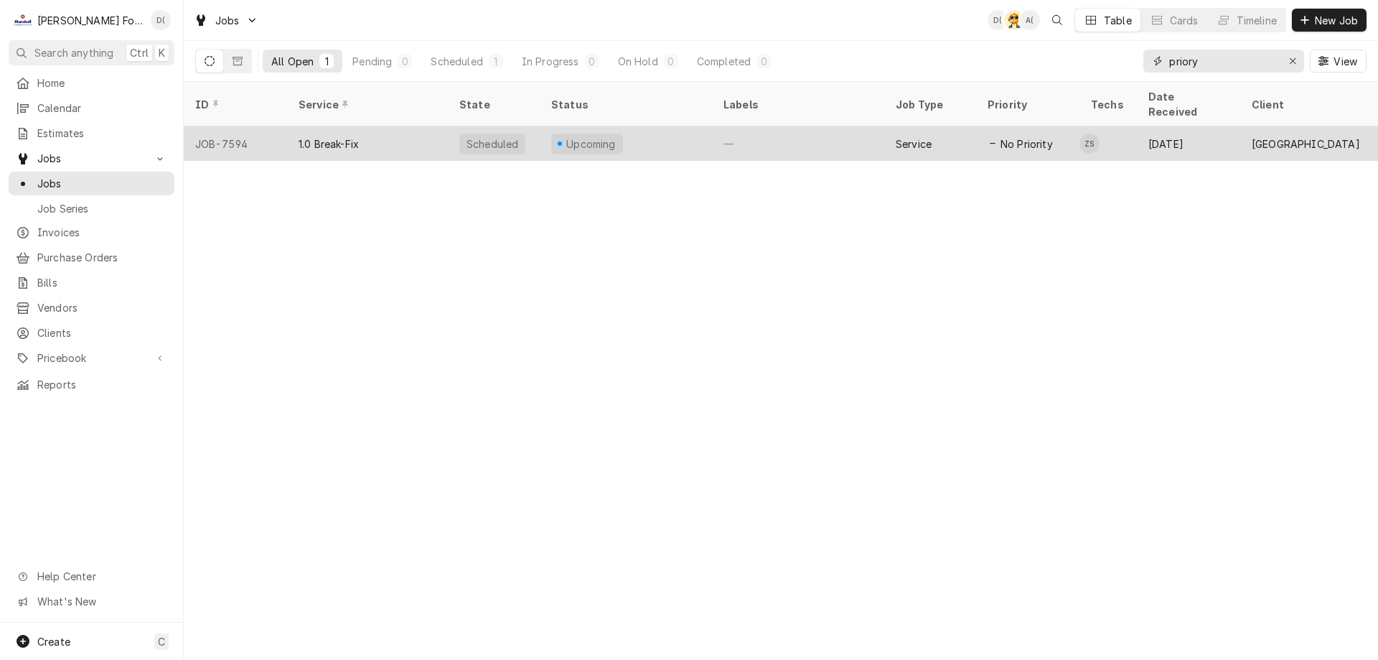
type input "priory"
click at [704, 126] on div "Upcoming" at bounding box center [626, 143] width 172 height 34
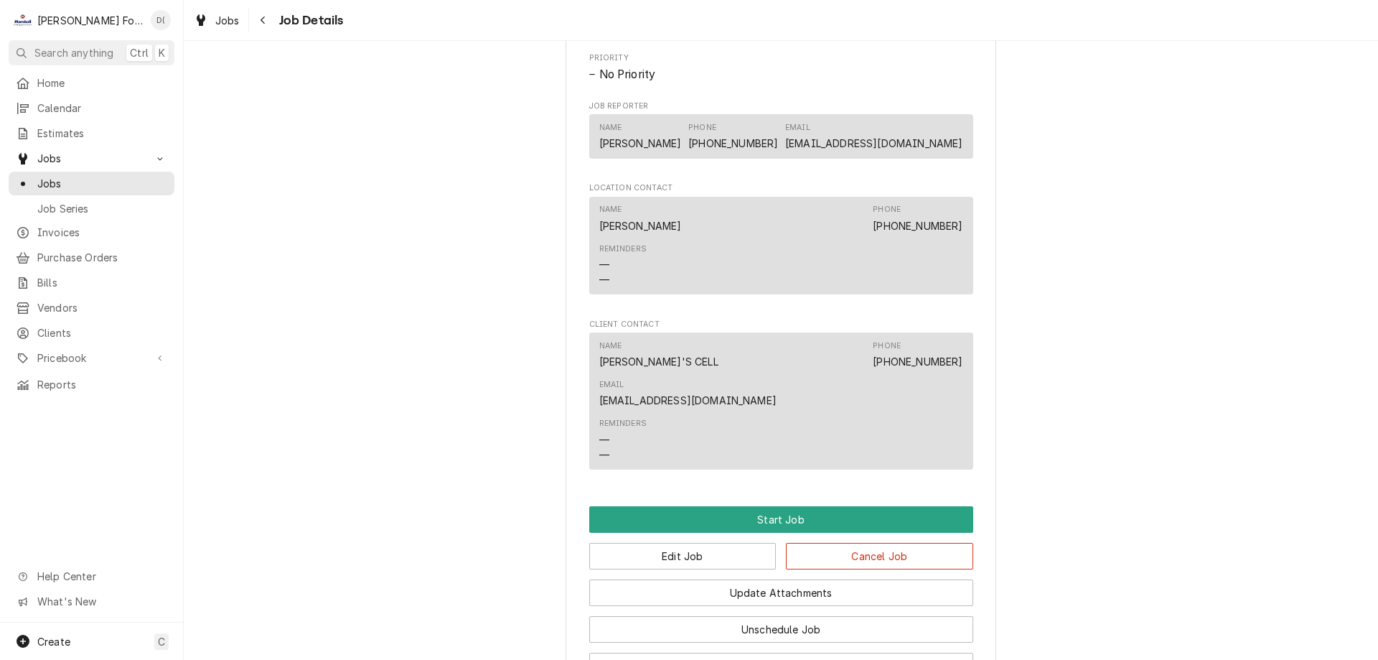
scroll to position [1258, 0]
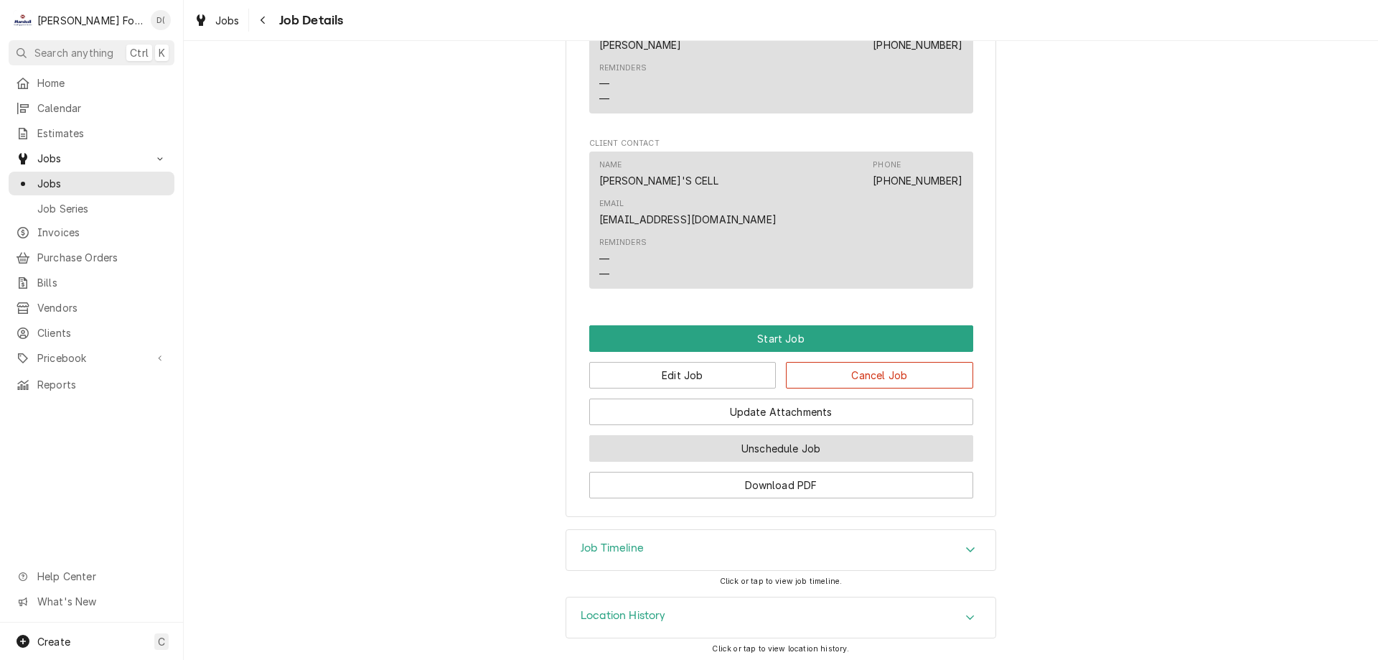
click at [781, 438] on button "Unschedule Job" at bounding box center [781, 448] width 384 height 27
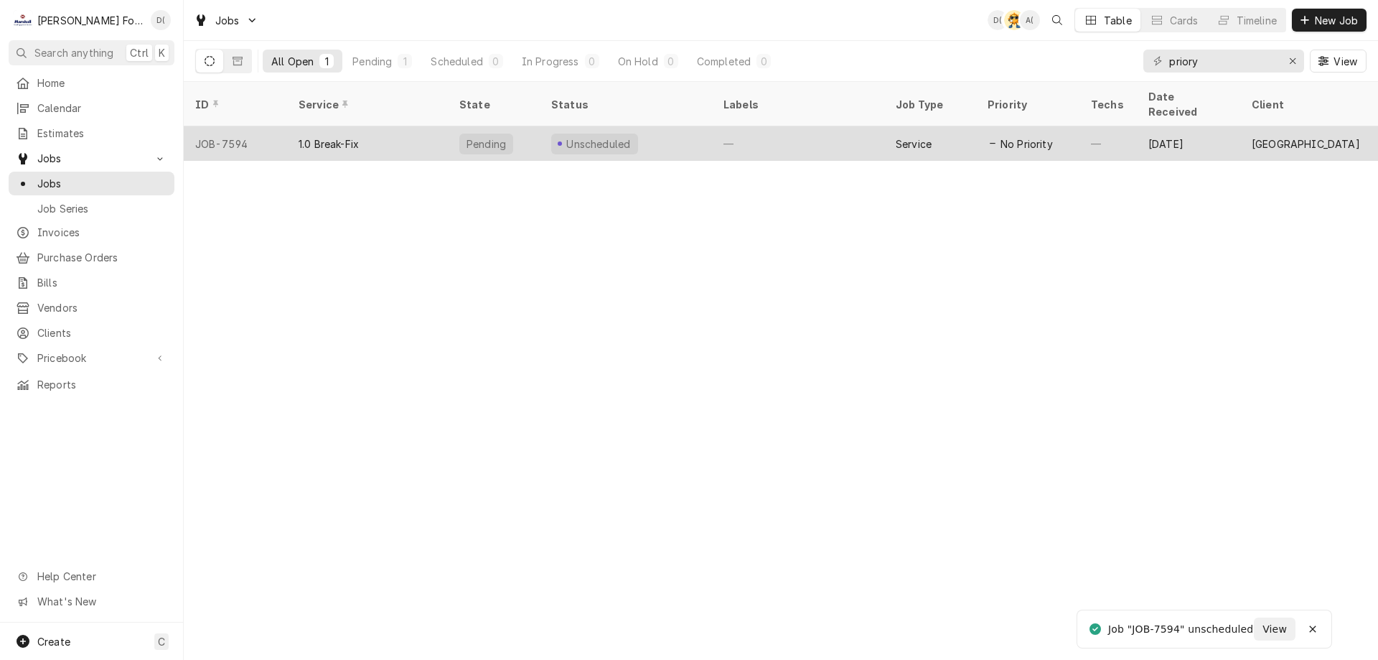
click at [654, 126] on div "Unscheduled" at bounding box center [626, 143] width 172 height 34
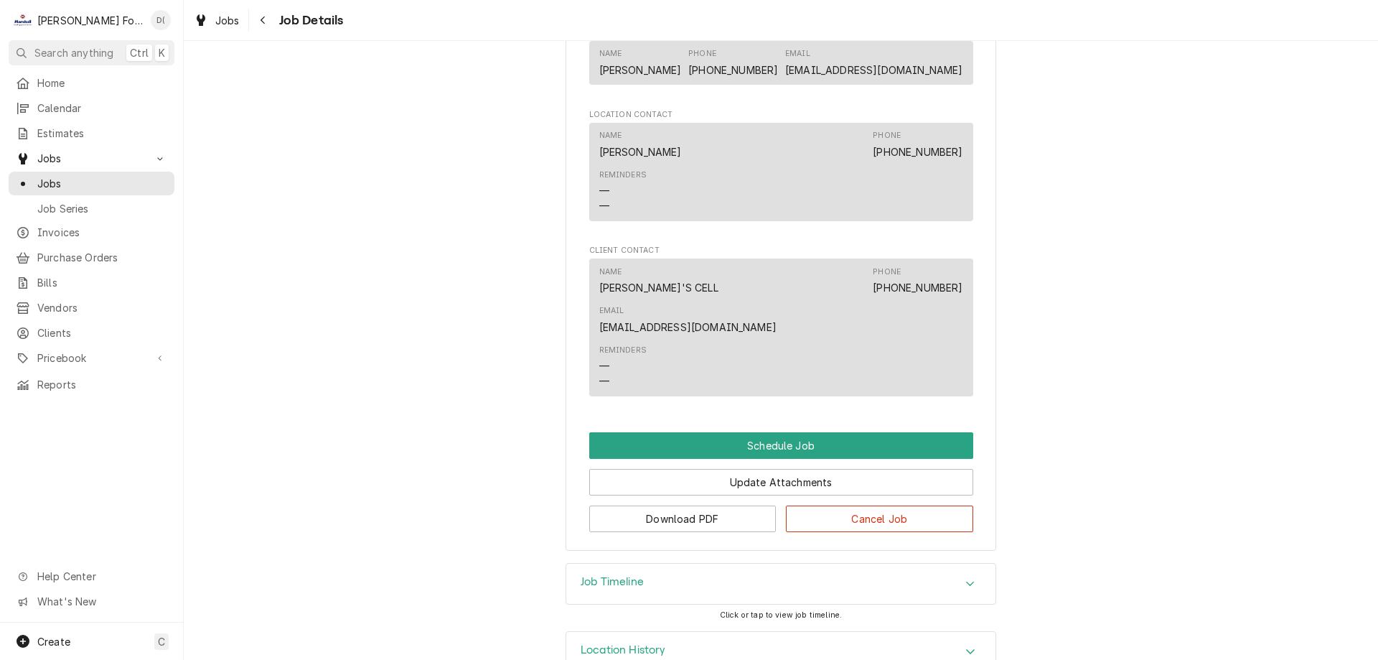
scroll to position [1039, 0]
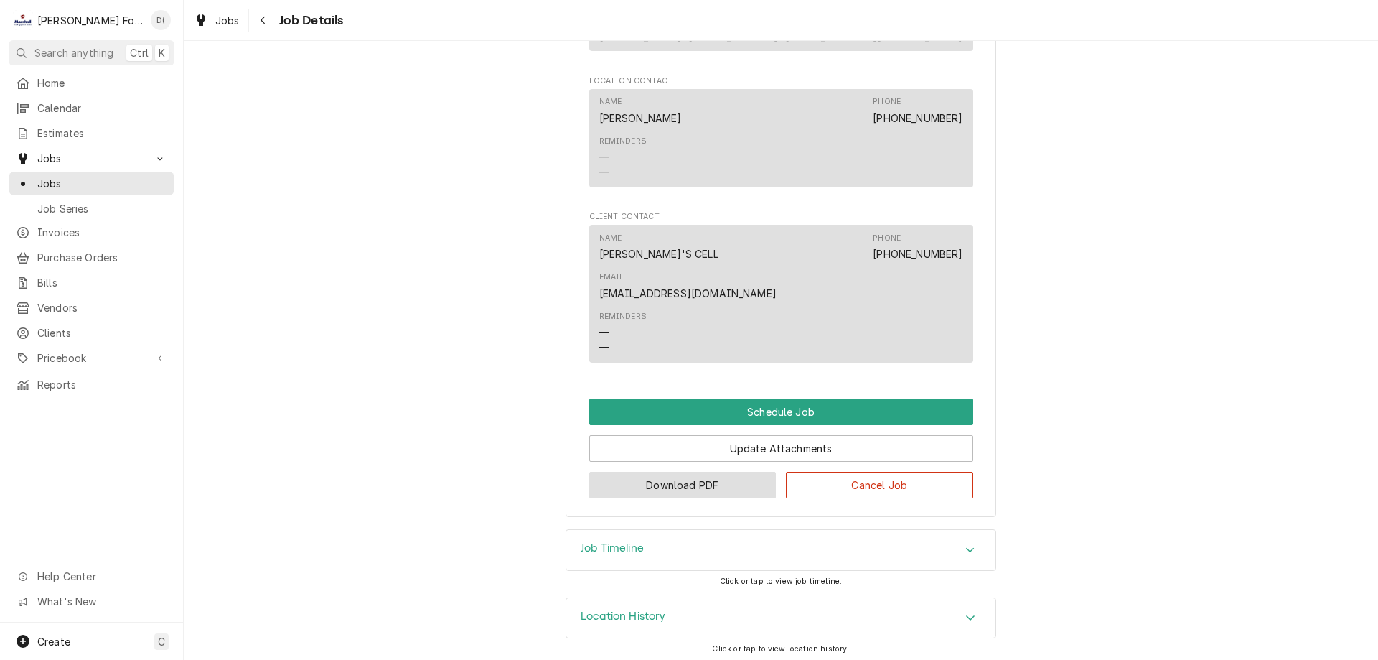
click at [653, 480] on button "Download PDF" at bounding box center [682, 485] width 187 height 27
click at [95, 176] on span "Jobs" at bounding box center [102, 183] width 130 height 15
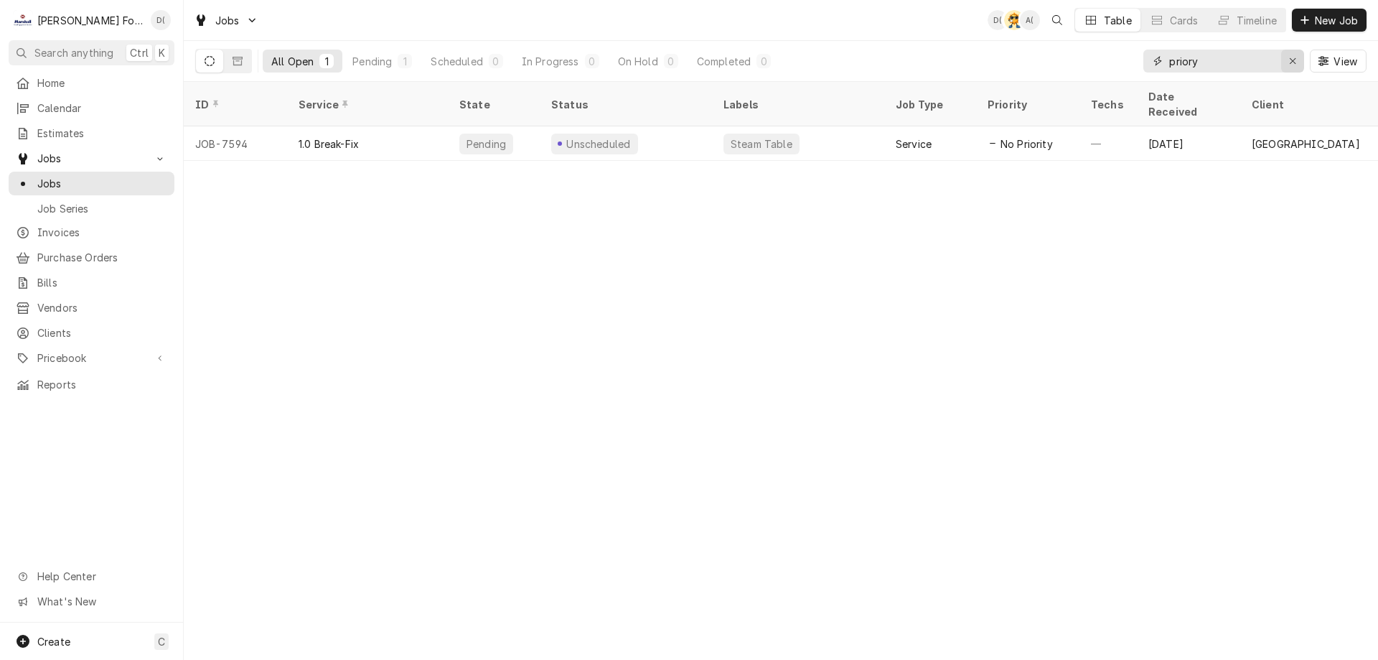
click at [1289, 60] on icon "Erase input" at bounding box center [1293, 61] width 8 height 10
click at [1267, 62] on input "Dynamic Content Wrapper" at bounding box center [1236, 61] width 135 height 23
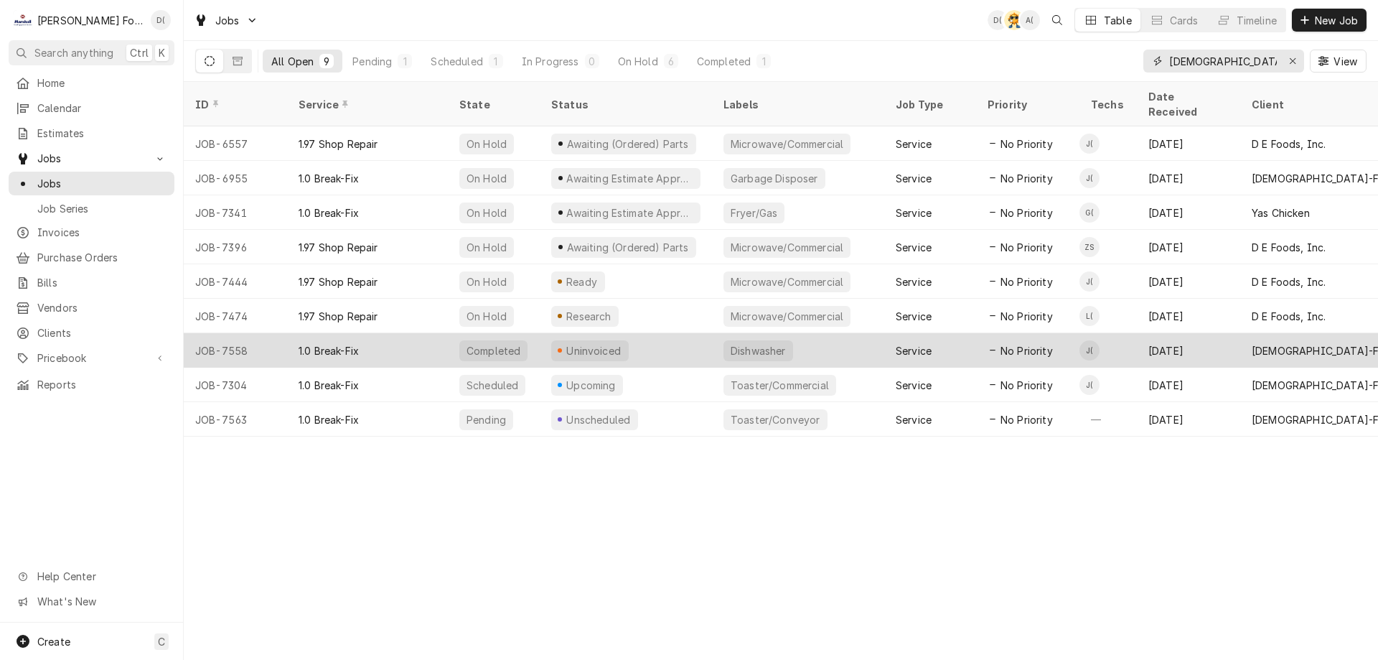
type input "[DEMOGRAPHIC_DATA]"
click at [437, 333] on div "1.0 Break-Fix" at bounding box center [367, 350] width 161 height 34
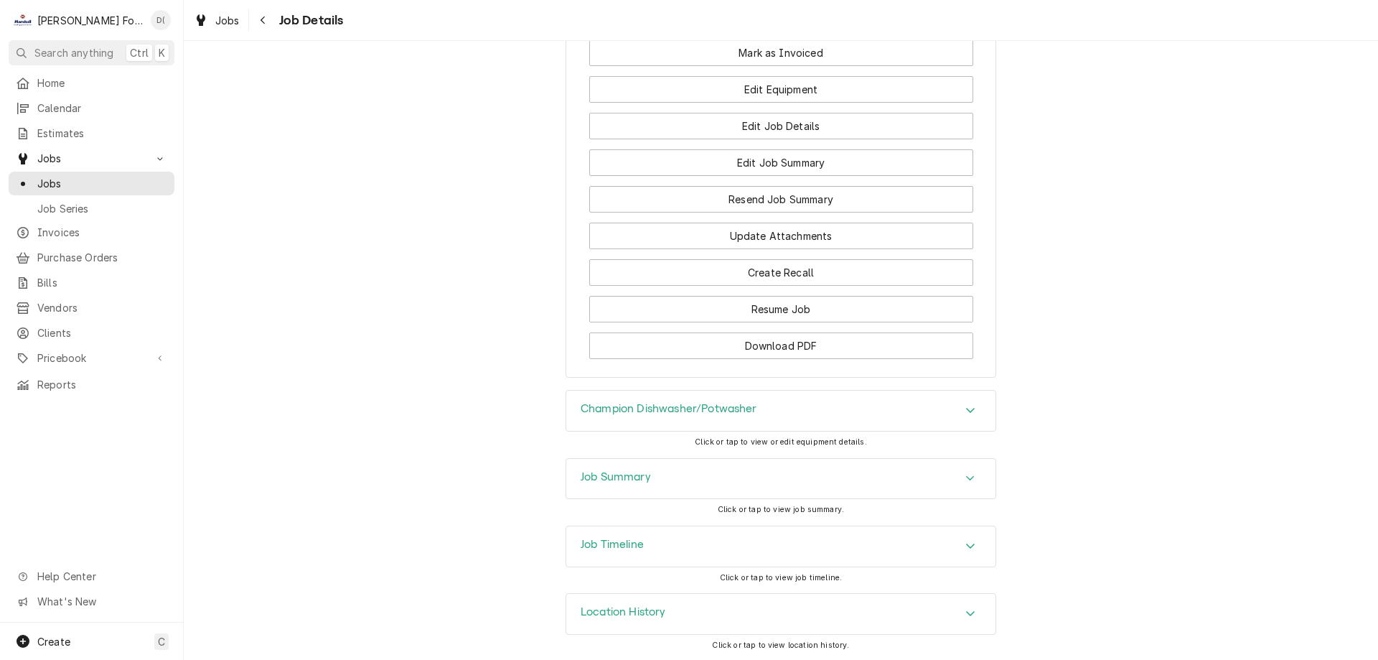
scroll to position [1166, 0]
click at [675, 474] on div "Job Summary" at bounding box center [780, 477] width 429 height 40
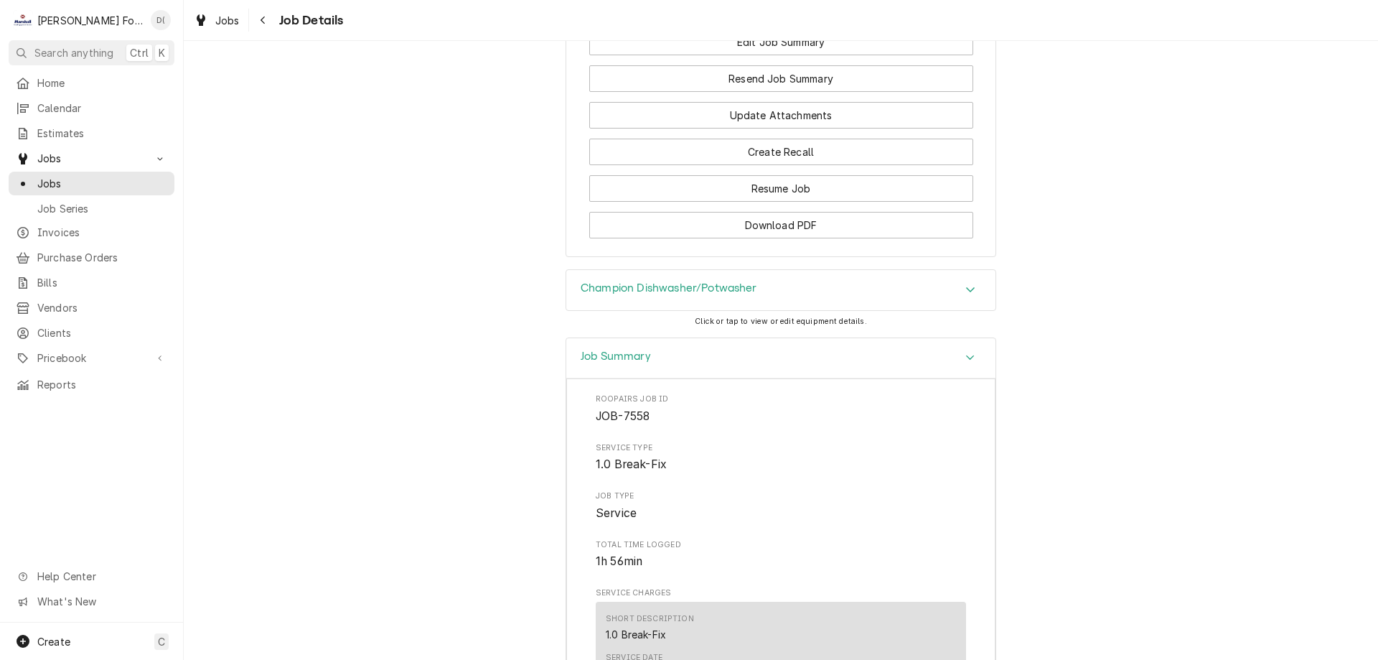
scroll to position [1197, 0]
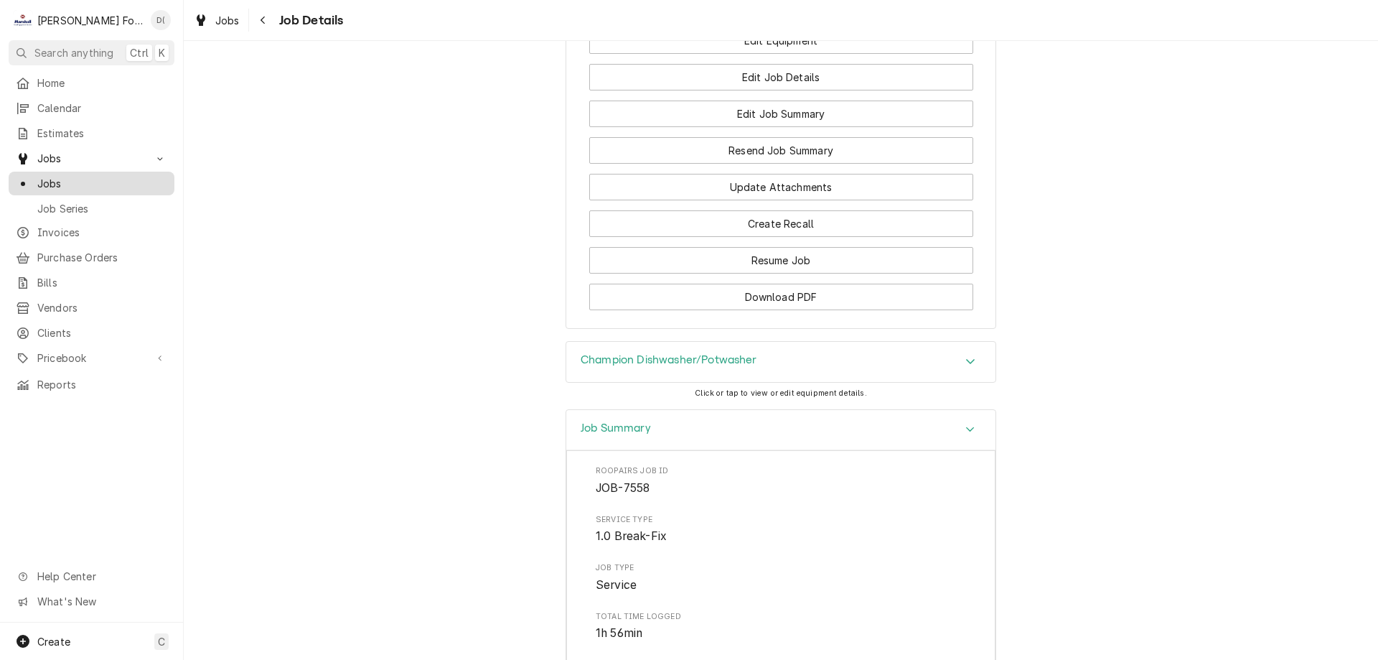
click at [119, 183] on span "Jobs" at bounding box center [102, 183] width 130 height 15
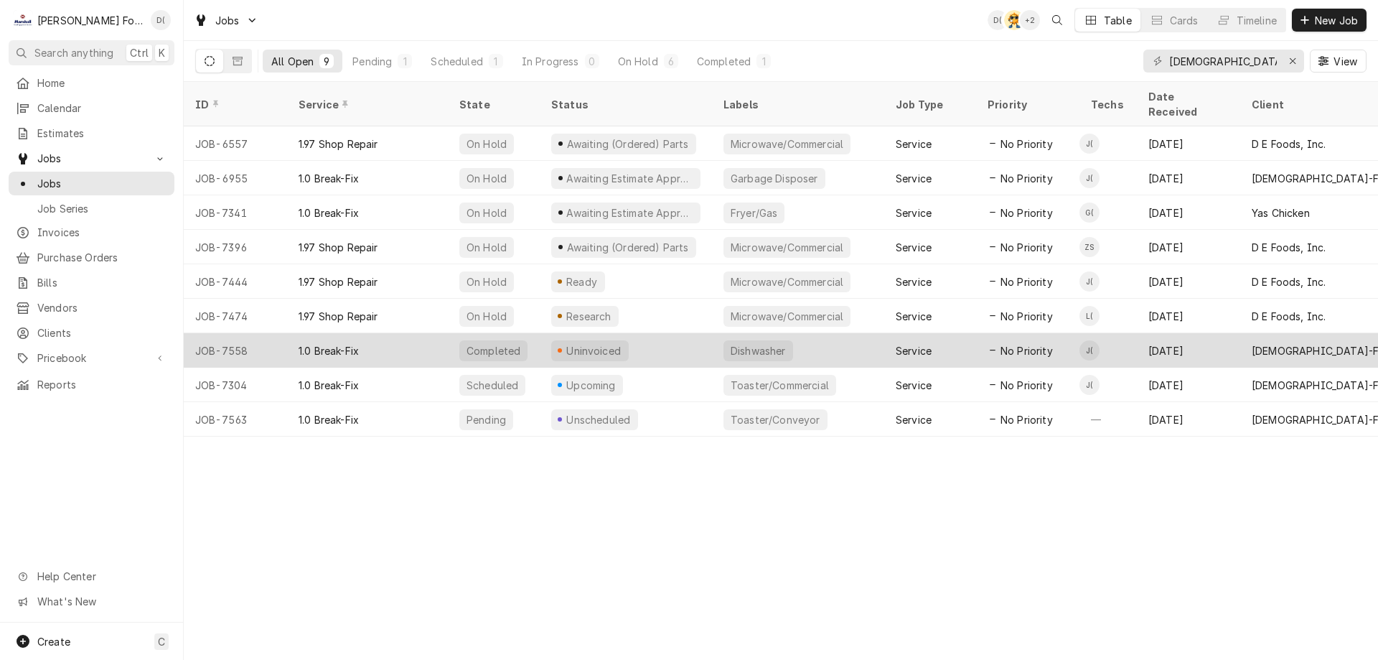
click at [651, 334] on div "Uninvoiced" at bounding box center [626, 350] width 172 height 34
click at [643, 334] on div "Uninvoiced" at bounding box center [626, 350] width 172 height 34
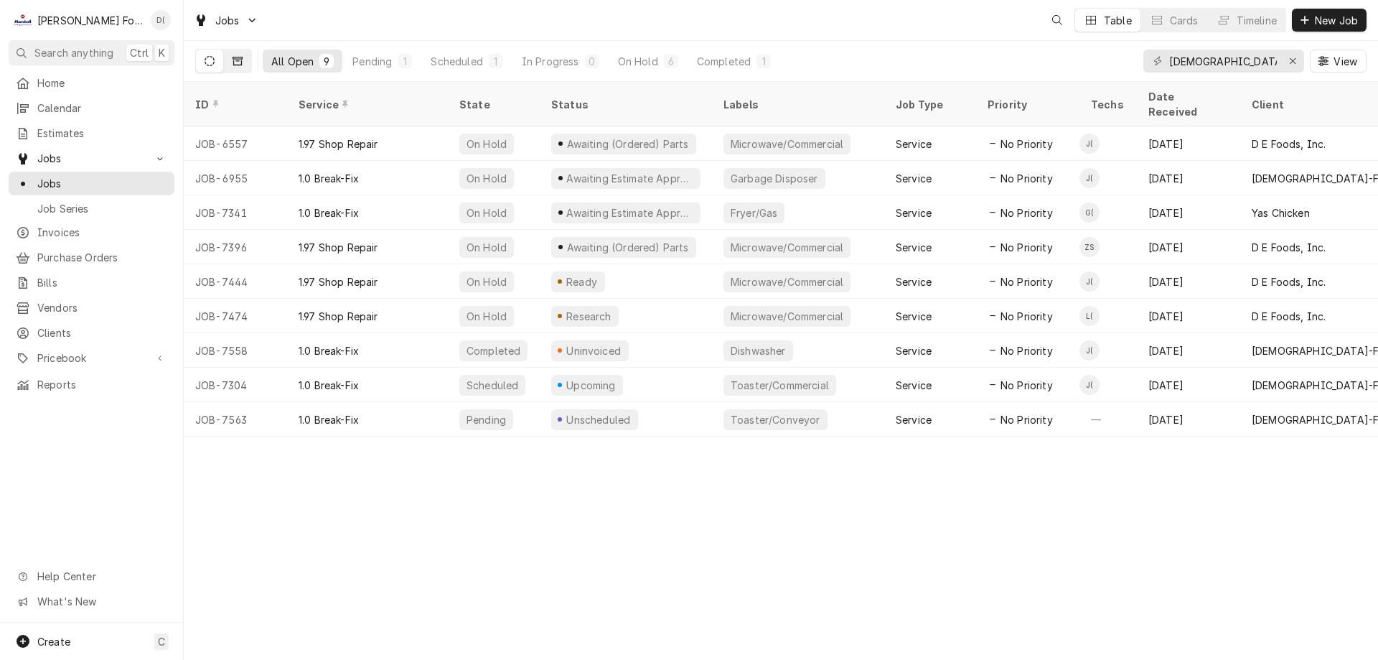
click at [245, 62] on button "Dynamic Content Wrapper" at bounding box center [237, 61] width 27 height 23
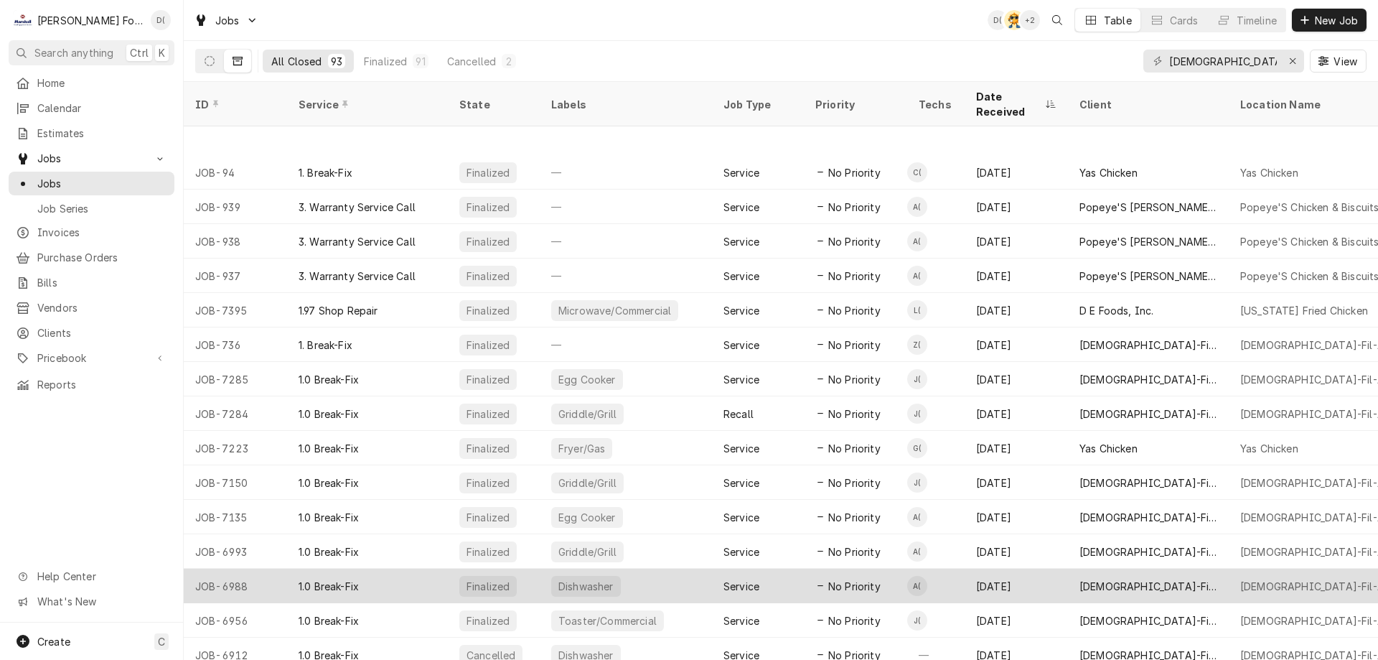
scroll to position [215, 0]
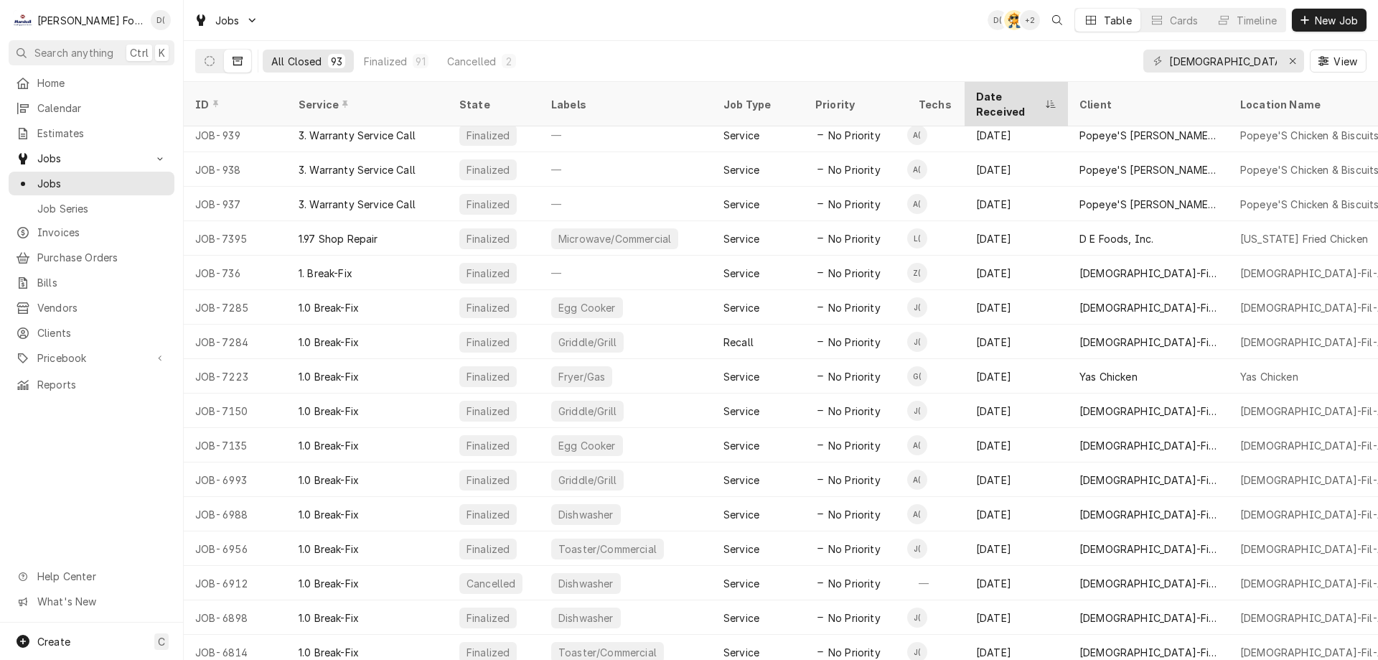
click at [1009, 93] on div "Date Received" at bounding box center [1009, 104] width 66 height 30
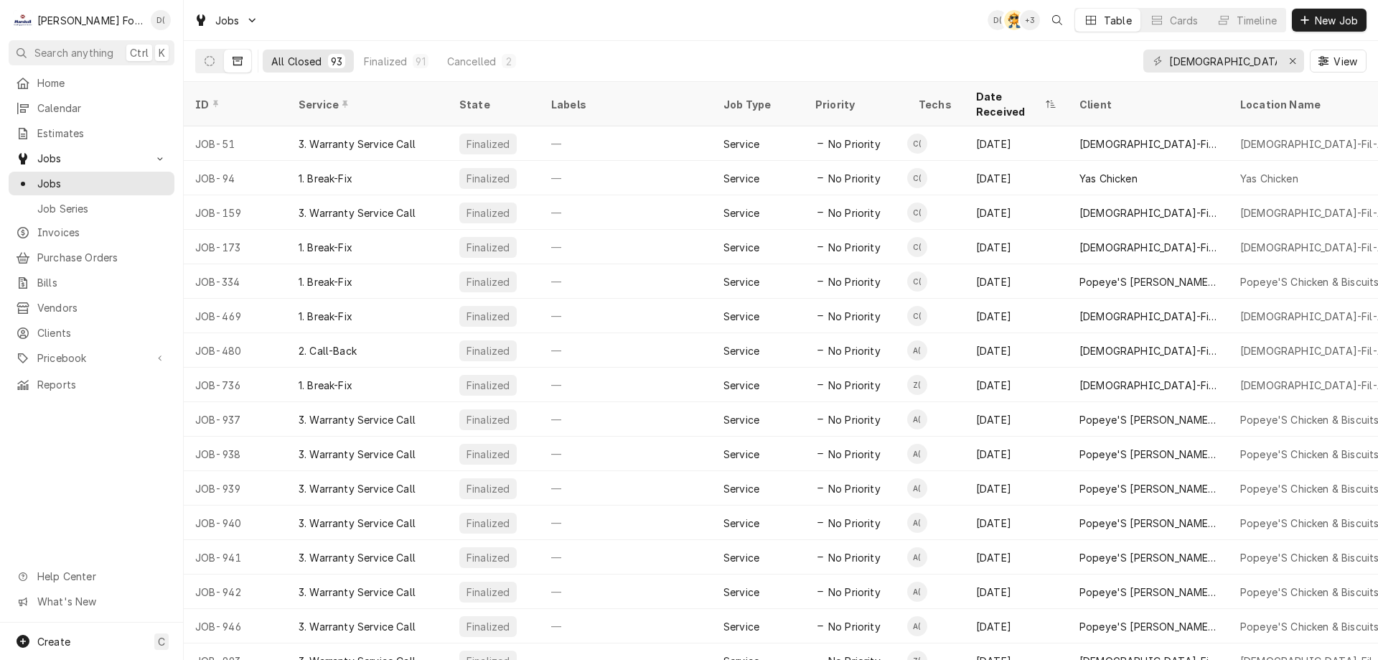
click at [1009, 93] on div "Date Received" at bounding box center [1009, 104] width 66 height 30
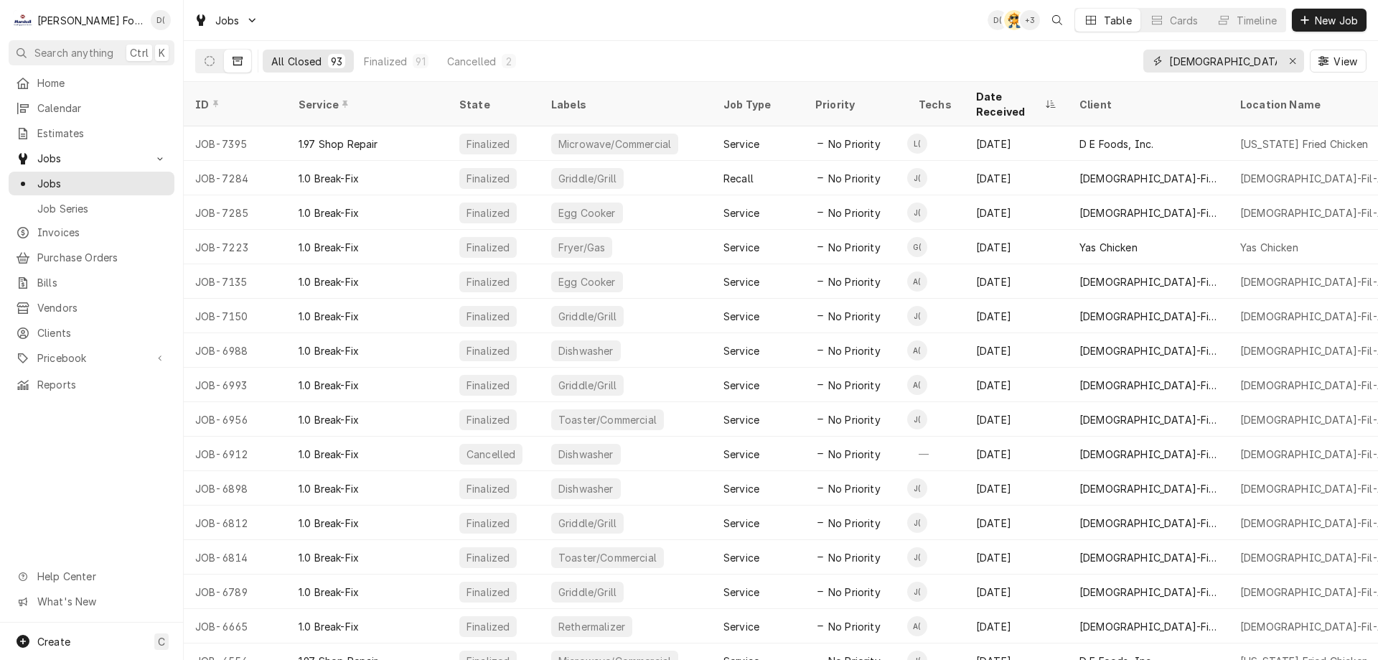
click at [1221, 65] on input "chick" at bounding box center [1223, 61] width 108 height 23
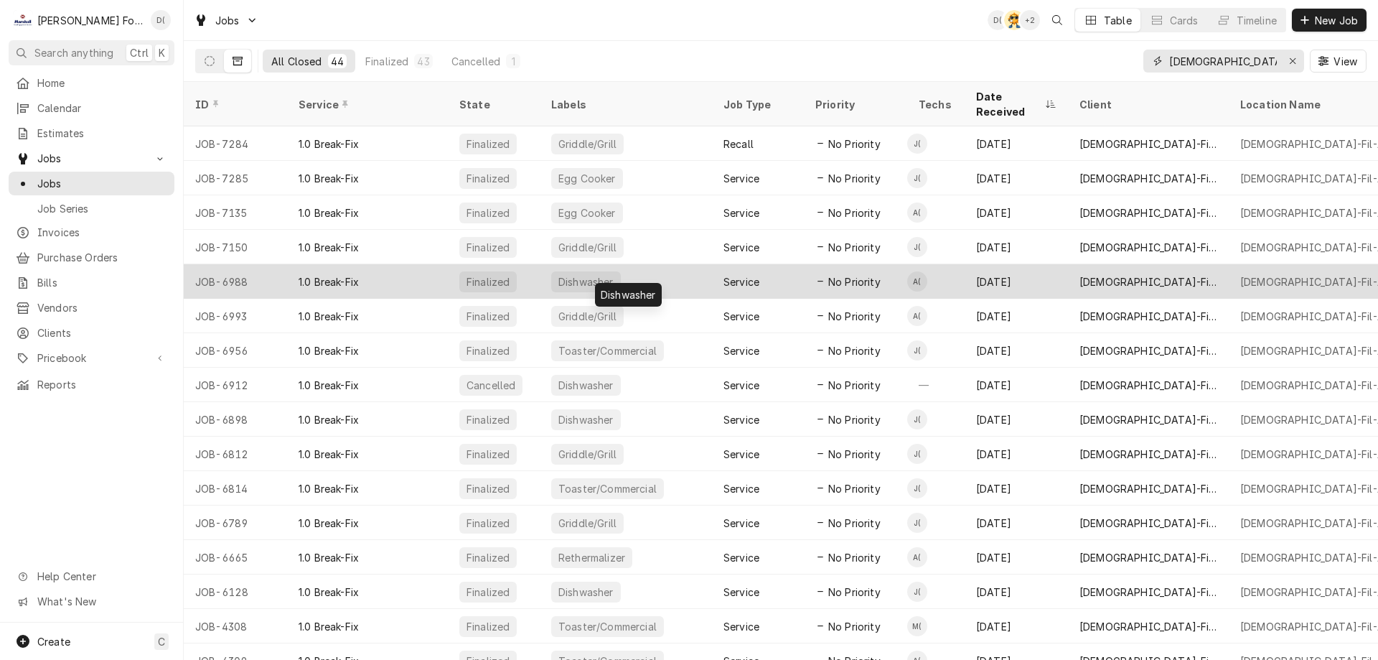
type input "[DEMOGRAPHIC_DATA]-fil-a"
click at [638, 267] on div "Dishwasher" at bounding box center [626, 281] width 172 height 34
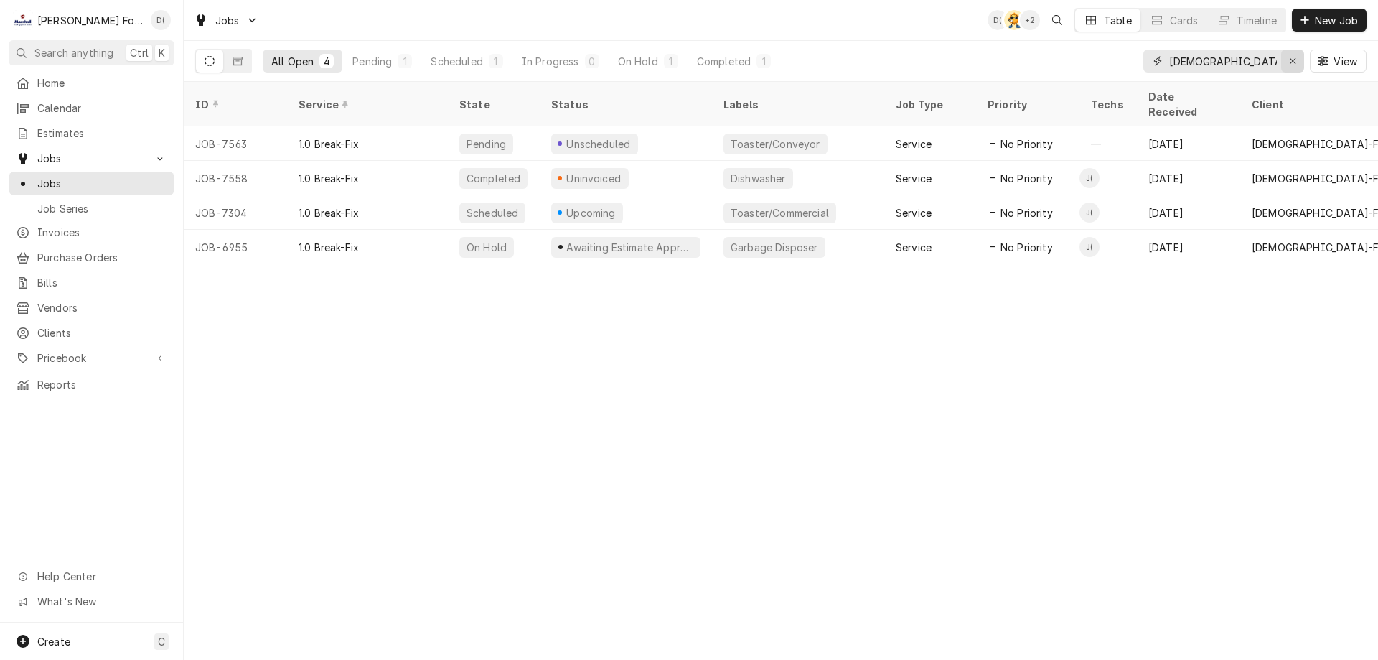
click at [1292, 63] on icon "Erase input" at bounding box center [1293, 61] width 8 height 10
click at [1250, 62] on input "Dynamic Content Wrapper" at bounding box center [1236, 61] width 135 height 23
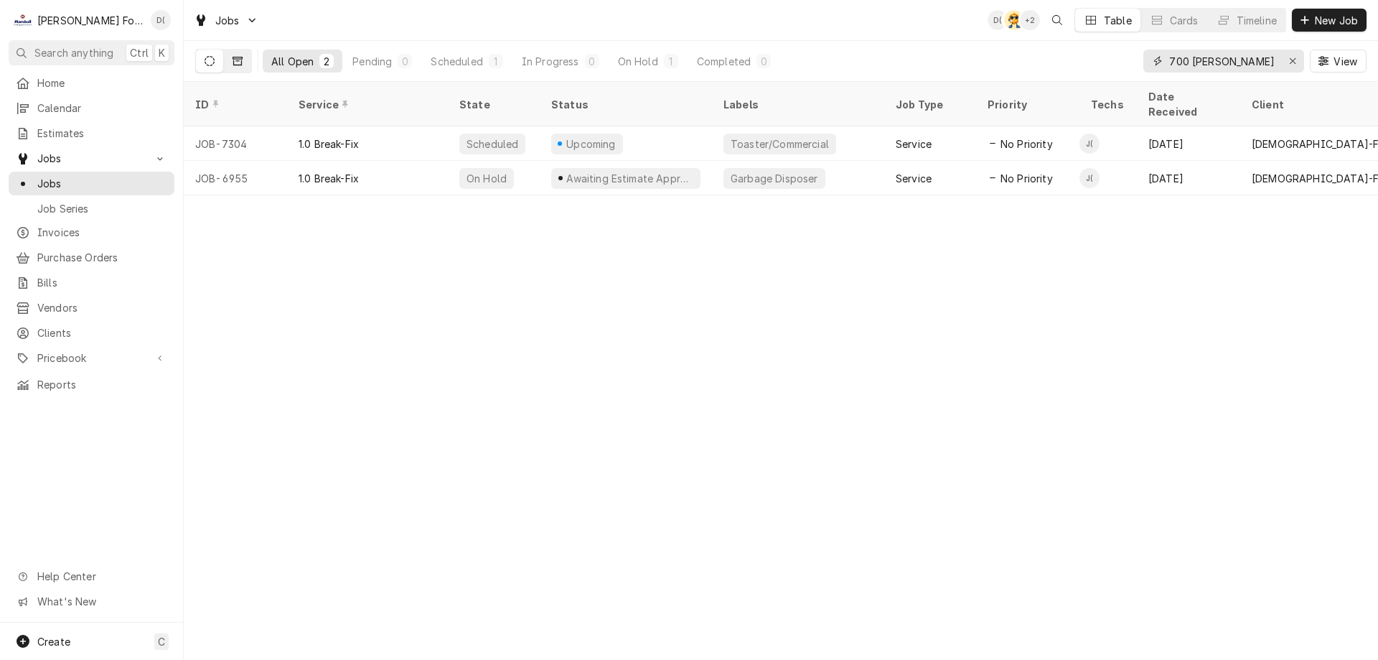
type input "700 [PERSON_NAME]"
click at [232, 65] on button "Dynamic Content Wrapper" at bounding box center [237, 61] width 27 height 23
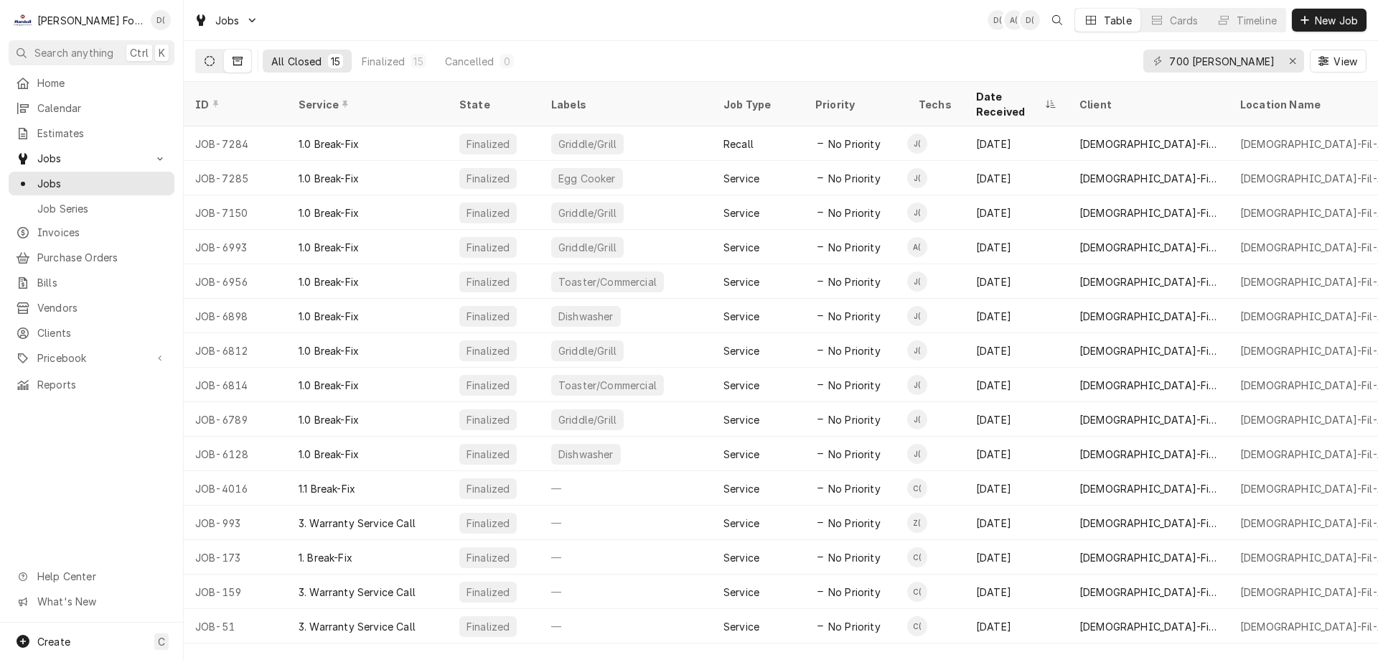
click at [219, 63] on button "Dynamic Content Wrapper" at bounding box center [209, 61] width 27 height 23
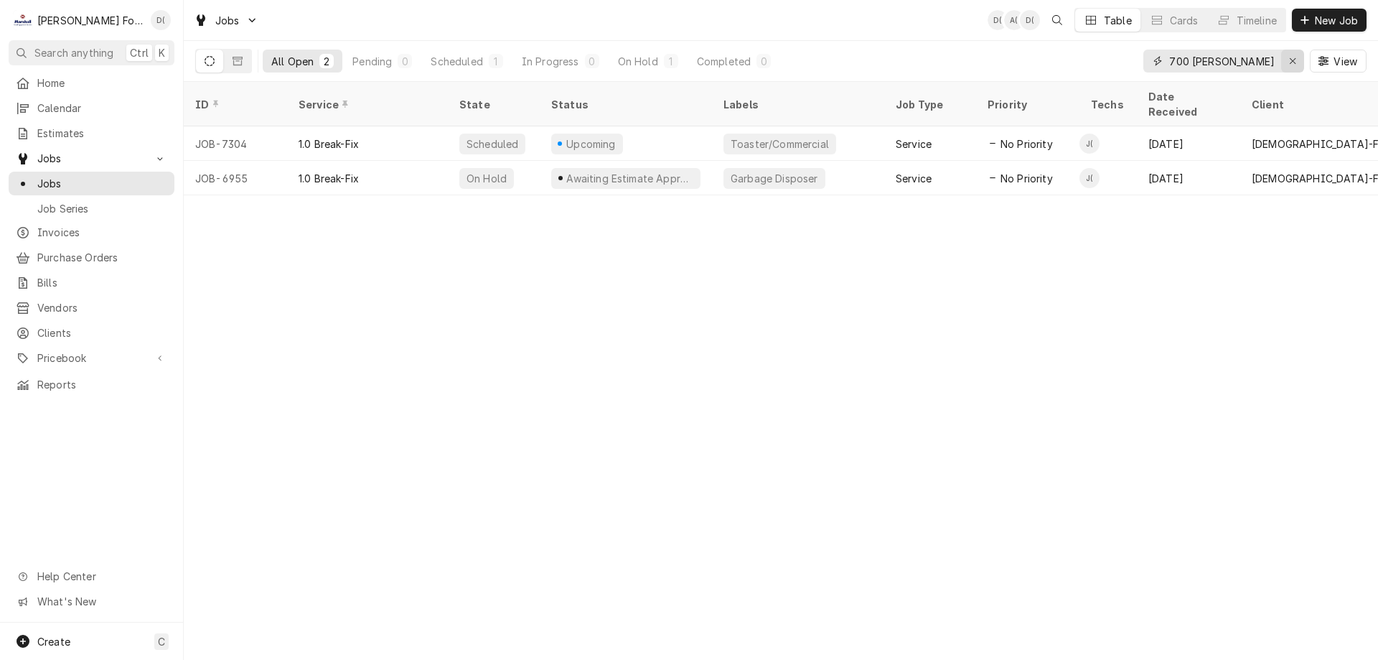
click at [1287, 59] on div "Erase input" at bounding box center [1293, 61] width 14 height 14
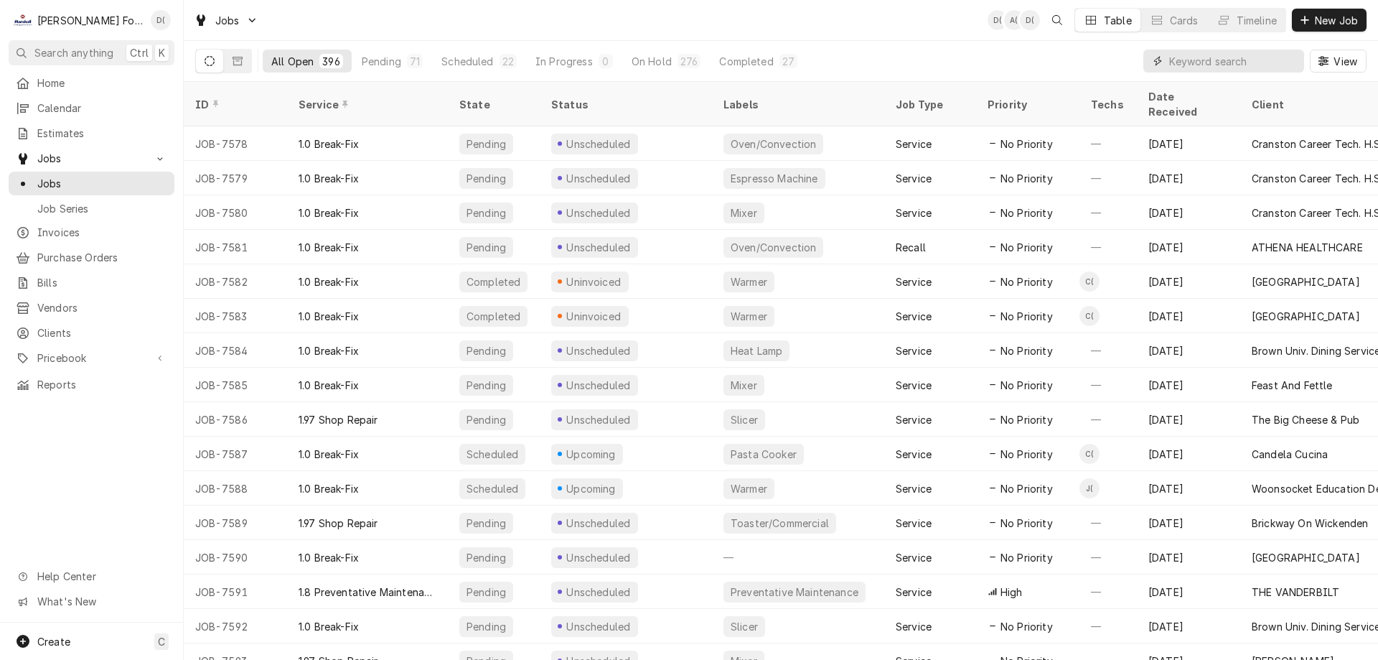
click at [1257, 58] on input "Dynamic Content Wrapper" at bounding box center [1233, 61] width 128 height 23
click at [1215, 70] on input "Dynamic Content Wrapper" at bounding box center [1233, 61] width 128 height 23
click at [1195, 62] on input "Dynamic Content Wrapper" at bounding box center [1233, 61] width 128 height 23
click at [246, 59] on button "Dynamic Content Wrapper" at bounding box center [237, 61] width 27 height 23
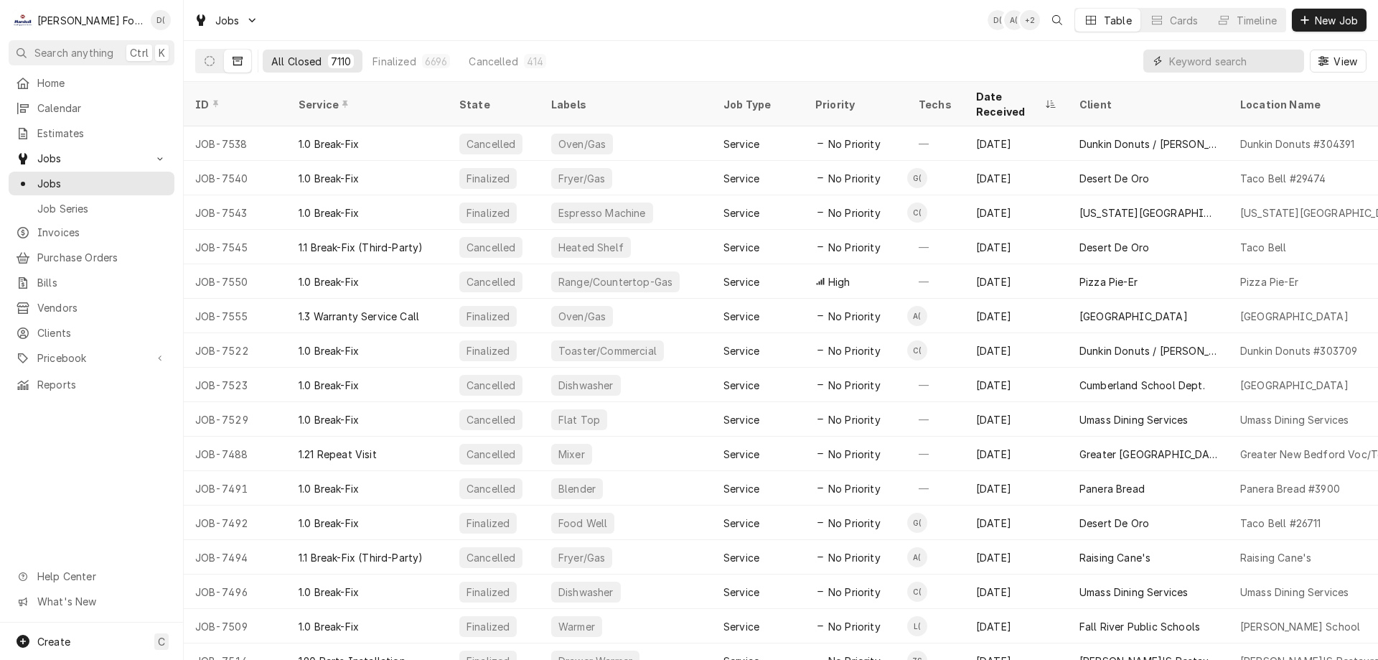
click at [1205, 62] on input "Dynamic Content Wrapper" at bounding box center [1233, 61] width 128 height 23
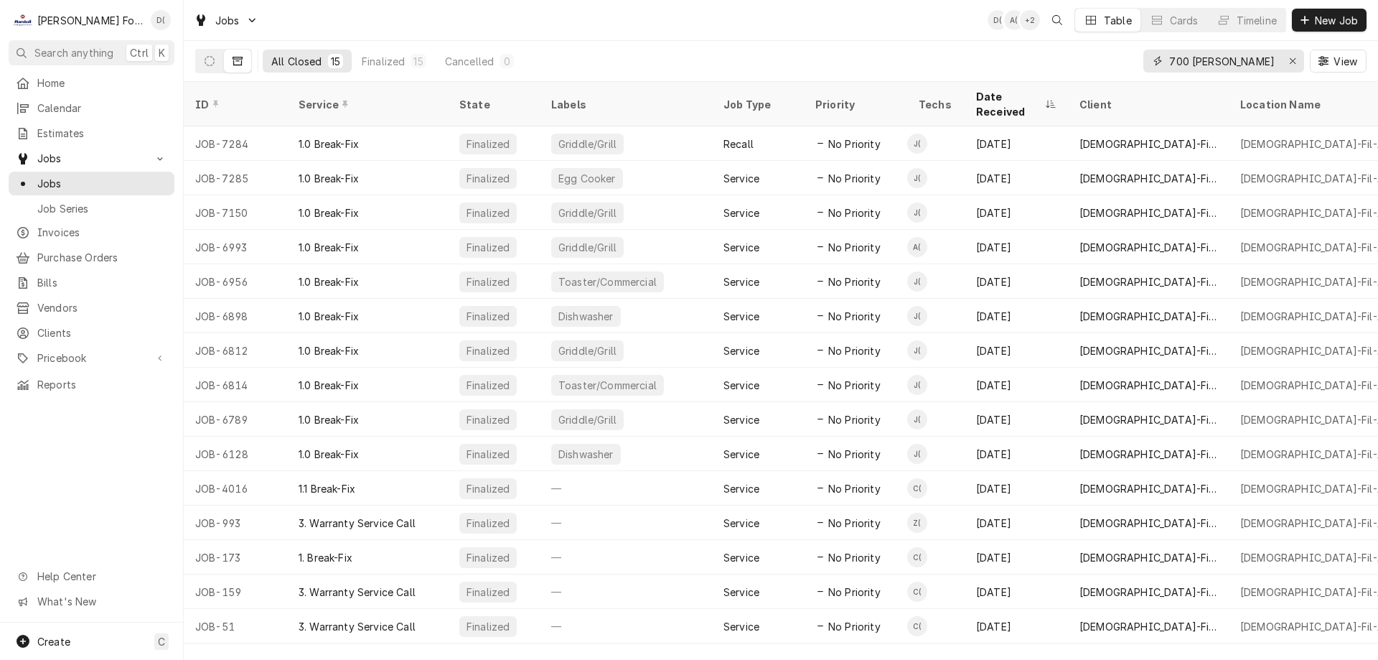
type input "700 william"
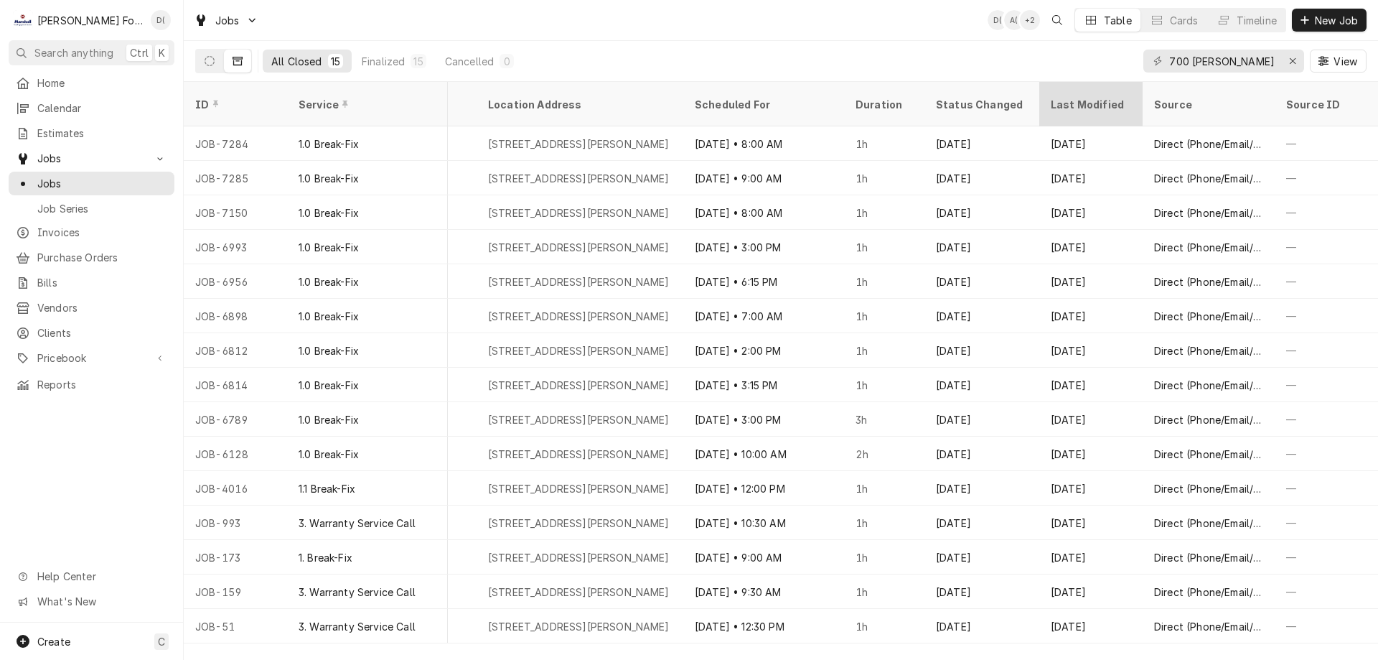
click at [1074, 89] on div "Last Modified" at bounding box center [1091, 104] width 98 height 39
click at [1084, 95] on div "Last Modified" at bounding box center [1084, 104] width 66 height 30
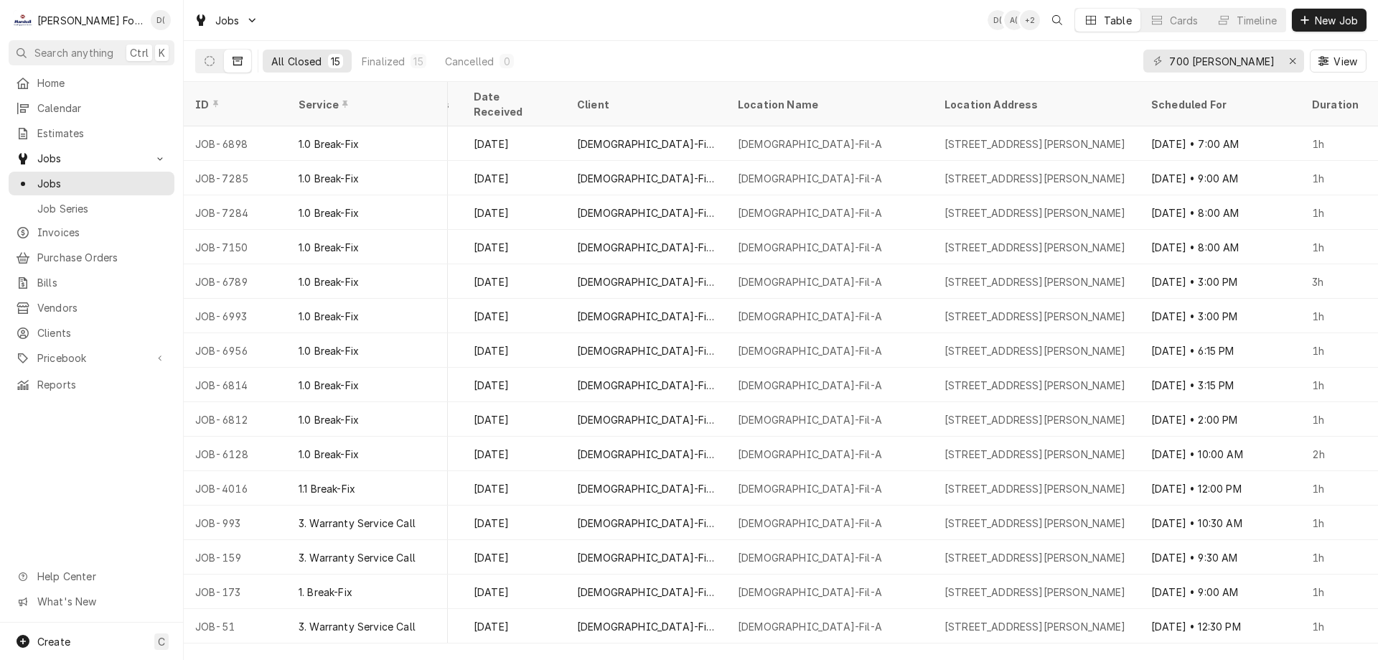
scroll to position [0, 523]
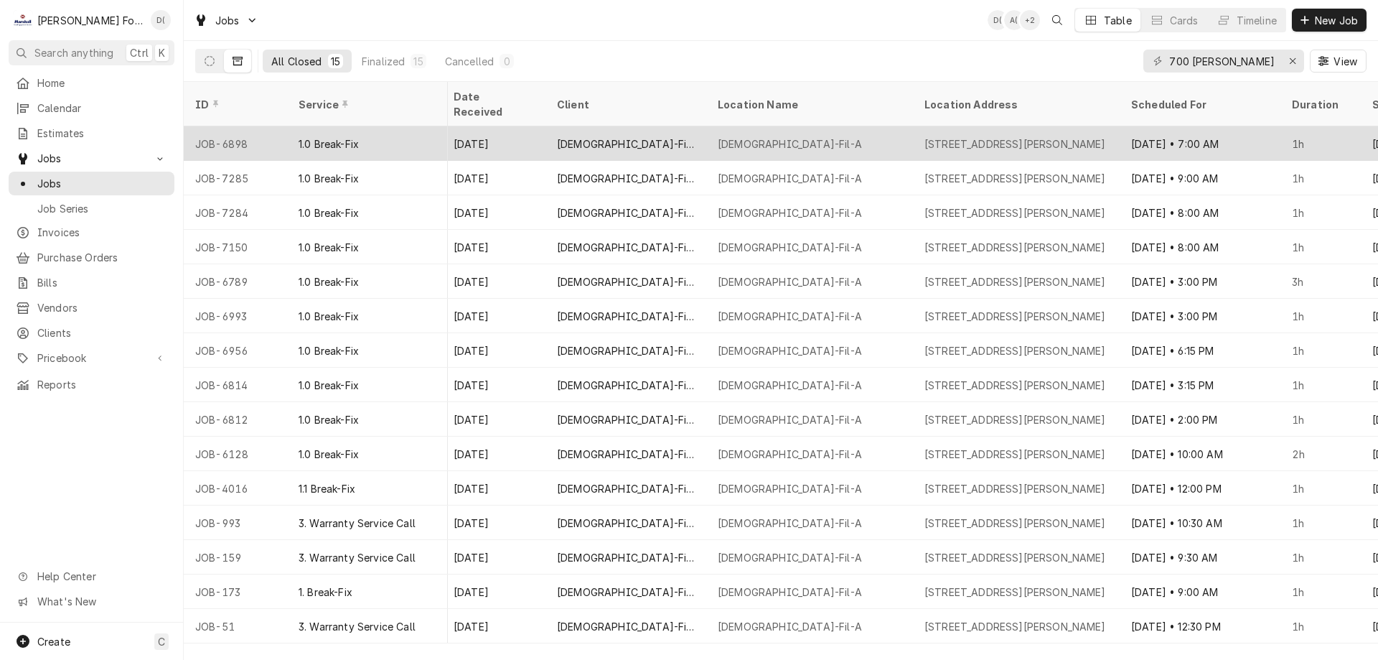
click at [388, 132] on div "1.0 Break-Fix" at bounding box center [367, 143] width 161 height 34
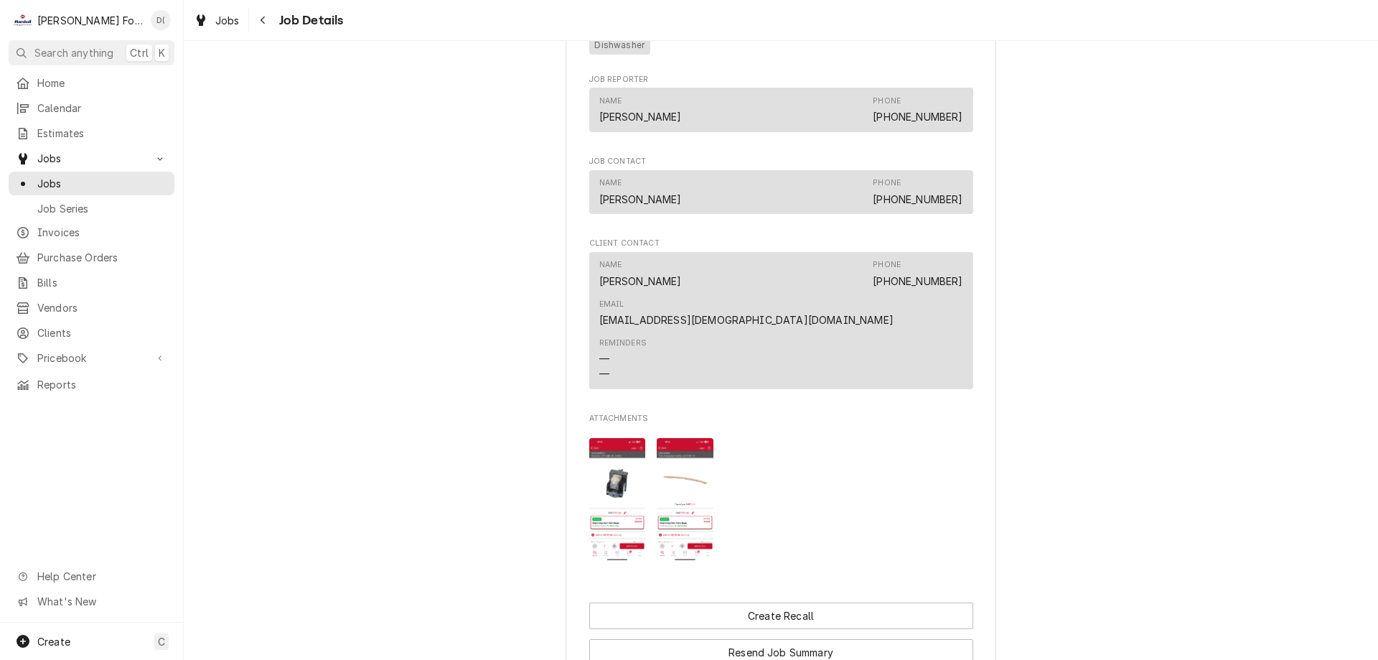
scroll to position [1148, 0]
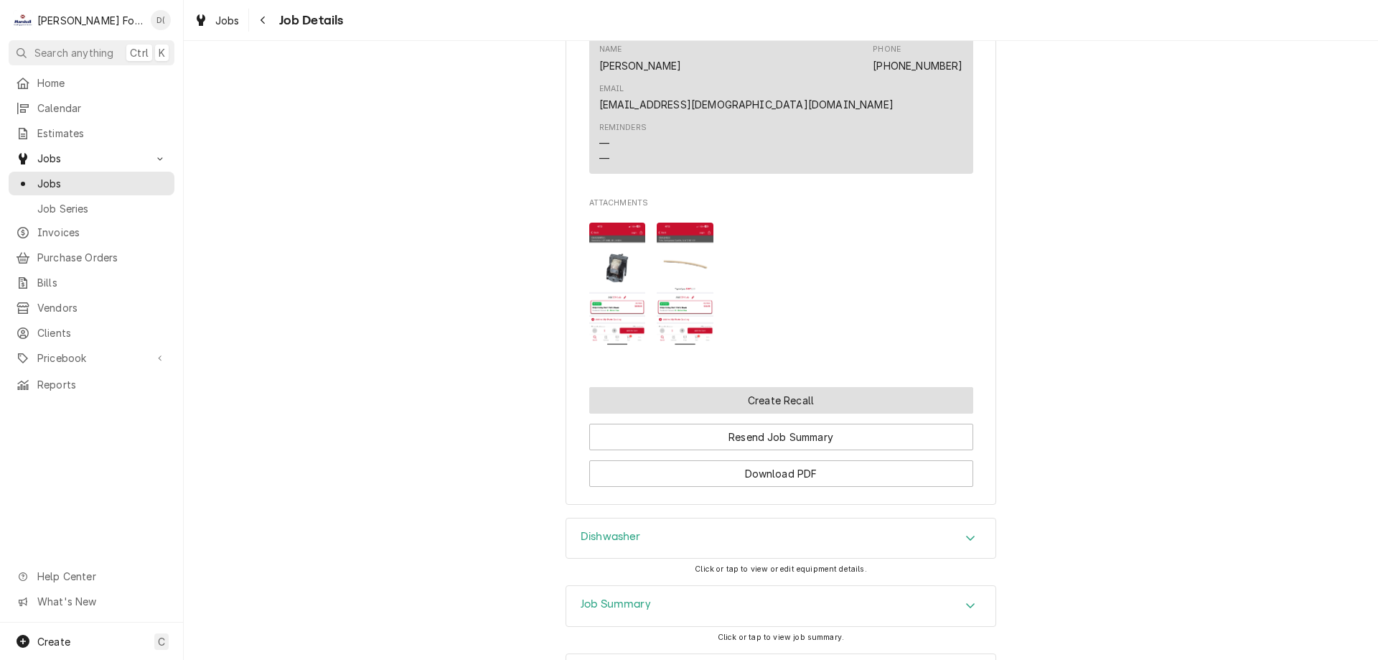
click at [768, 387] on button "Create Recall" at bounding box center [781, 400] width 384 height 27
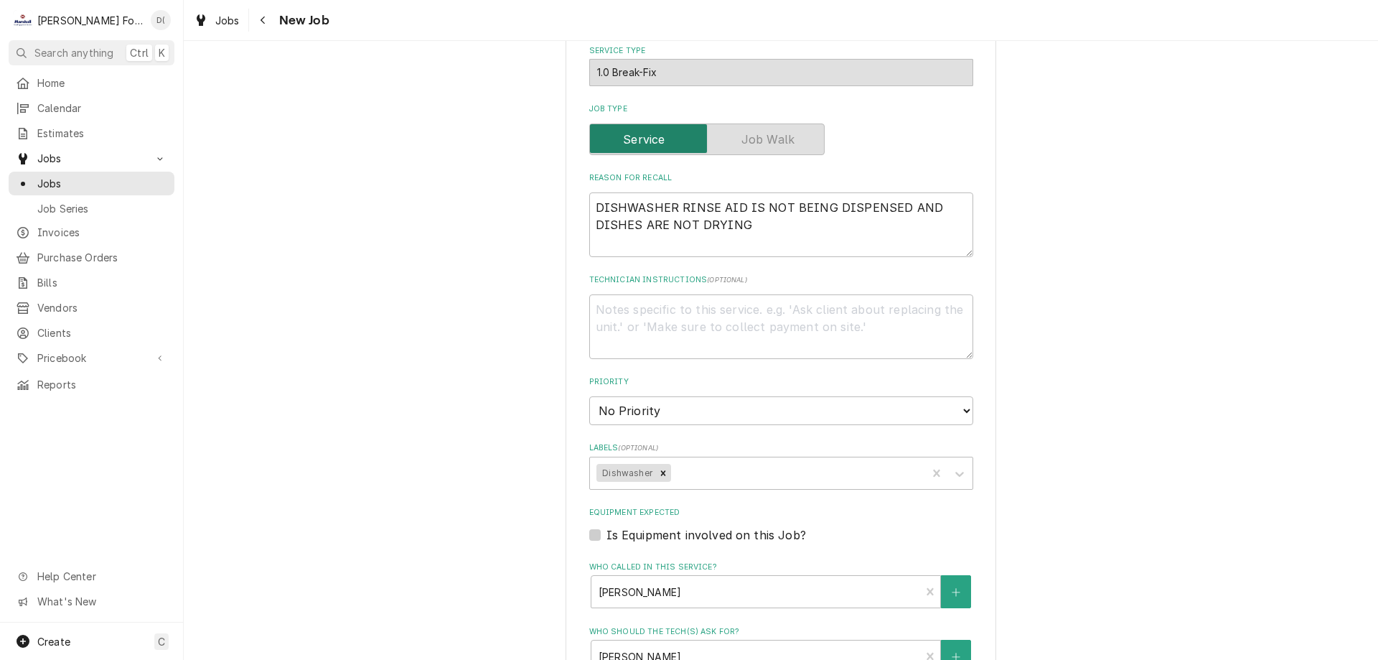
scroll to position [574, 0]
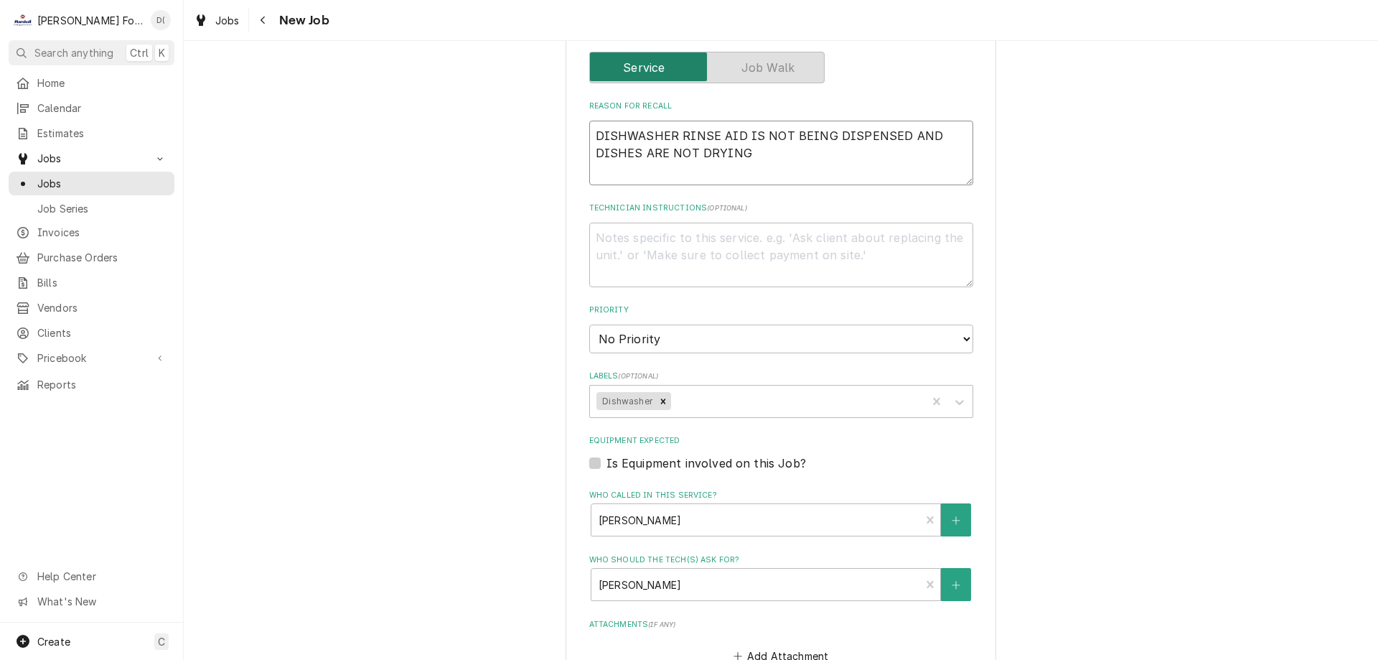
click at [772, 163] on textarea "DISHWASHER RINSE AID IS NOT BEING DISPENSED AND DISHES ARE NOT DRYING" at bounding box center [781, 153] width 384 height 65
type textarea "x"
type textarea "DISHWASHER RINSE AID IS NOT BEING DISPENSED AND DISHES ARE NOT DRYING"
type textarea "x"
type textarea "DISHWASHER RINSE AID IS NOT BEING DISPENSED AND DISHES ARE NOT DRYING"
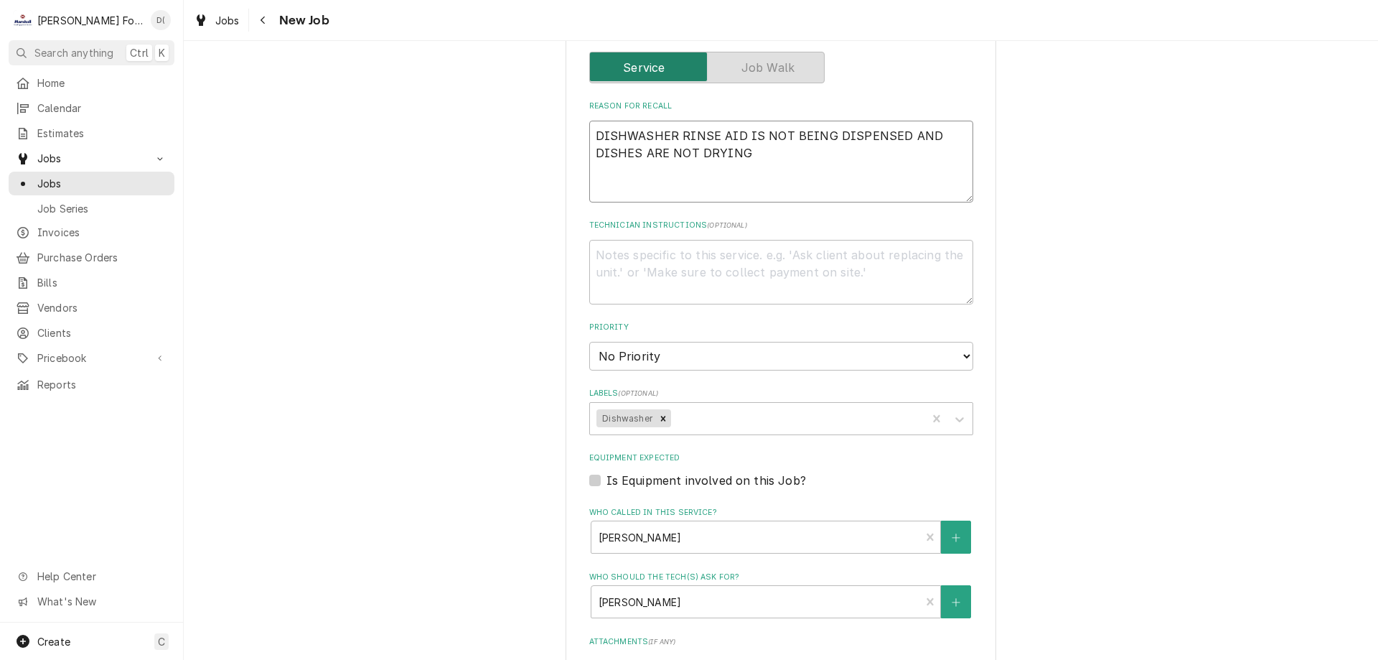
type textarea "x"
type textarea "DISHWASHER RINSE AID IS NOT BEING DISPENSED AND DISHES ARE NOT DRYING"
type textarea "x"
type textarea "DISHWASHER RINSE AID IS NOT BEING DISPENSED AND DISHES ARE NOT DRYING"
type textarea "x"
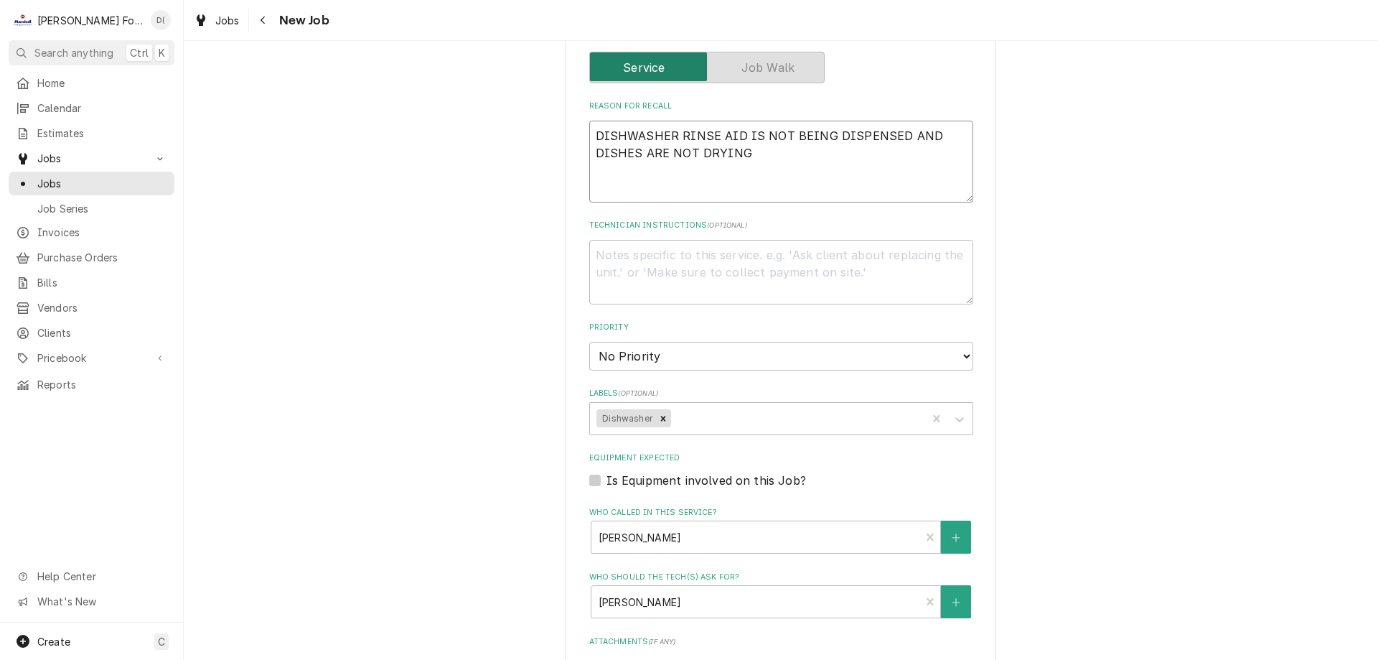
type textarea "DISHWASHER RINSE AID IS NOT BEING DISPENSED AND DISHES ARE NOT DRYING"
type textarea "x"
type textarea "DISHWASHER RINSE AID IS NOT BEING DISPENSED AND DISHES ARE NOT DRYING"
type textarea "x"
type textarea "DISHWASHER RINSE AID IS NOT BEING DISPENSED AND DISHES ARE NOT DRYING"
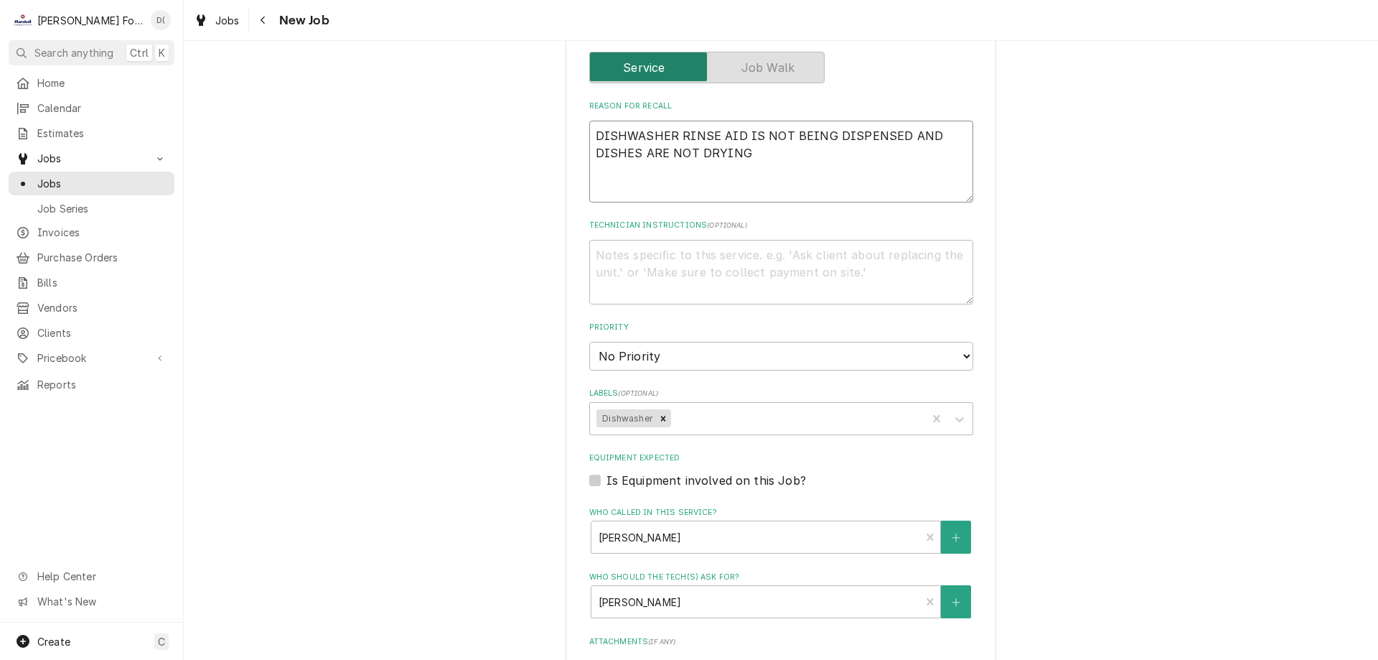
type textarea "x"
type textarea "DISHWASHER RINSE AID IS NOT BEING DISPENSED AND DISHES ARE NOT DRYING u"
type textarea "x"
type textarea "DISHWASHER RINSE AID IS NOT BEING DISPENSED AND DISHES ARE NOT DRYING un"
type textarea "x"
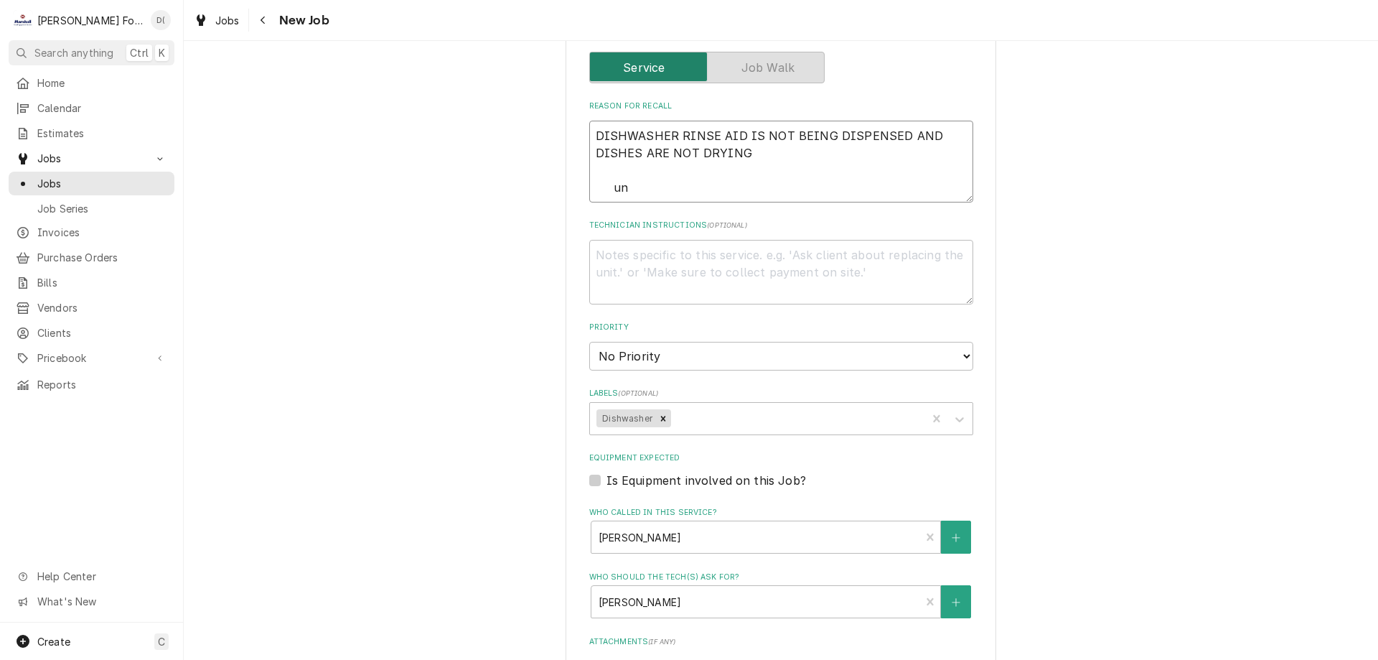
type textarea "DISHWASHER RINSE AID IS NOT BEING DISPENSED AND DISHES ARE NOT DRYING uni"
type textarea "x"
type textarea "DISHWASHER RINSE AID IS NOT BEING DISPENSED AND DISHES ARE NOT DRYING unit"
type textarea "x"
type textarea "DISHWASHER RINSE AID IS NOT BEING DISPENSED AND DISHES ARE NOT DRYING unit"
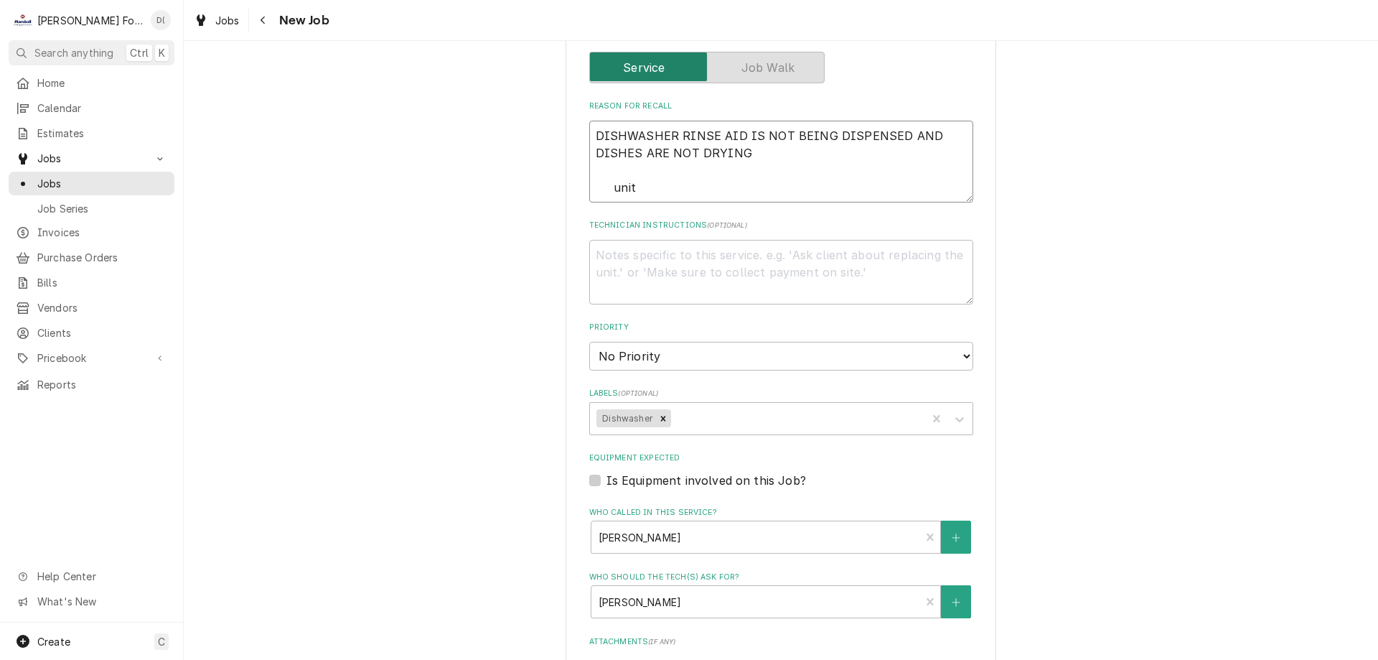
type textarea "x"
type textarea "DISHWASHER RINSE AID IS NOT BEING DISPENSED AND DISHES ARE NOT DRYING unit n"
type textarea "x"
type textarea "DISHWASHER RINSE AID IS NOT BEING DISPENSED AND DISHES ARE NOT DRYING unit no"
type textarea "x"
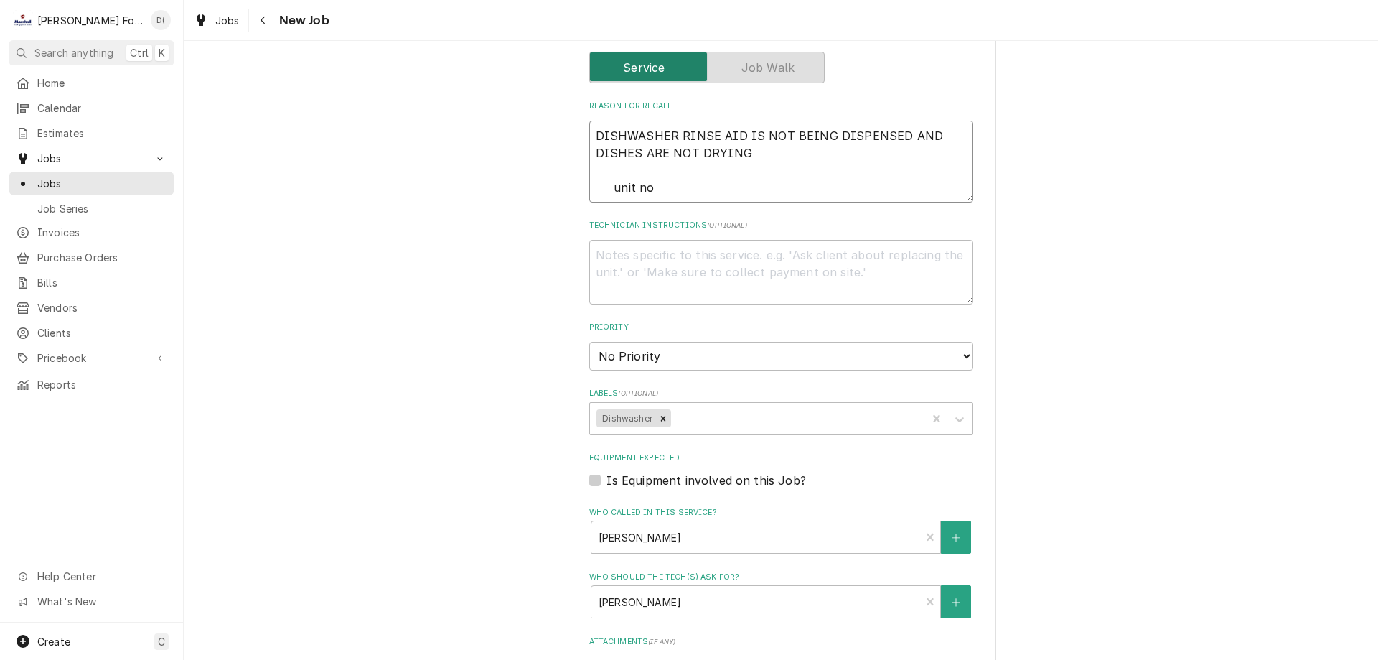
type textarea "DISHWASHER RINSE AID IS NOT BEING DISPENSED AND DISHES ARE NOT DRYING unit not"
type textarea "x"
type textarea "DISHWASHER RINSE AID IS NOT BEING DISPENSED AND DISHES ARE NOT DRYING unit not"
type textarea "x"
type textarea "DISHWASHER RINSE AID IS NOT BEING DISPENSED AND DISHES ARE NOT DRYING unit not d"
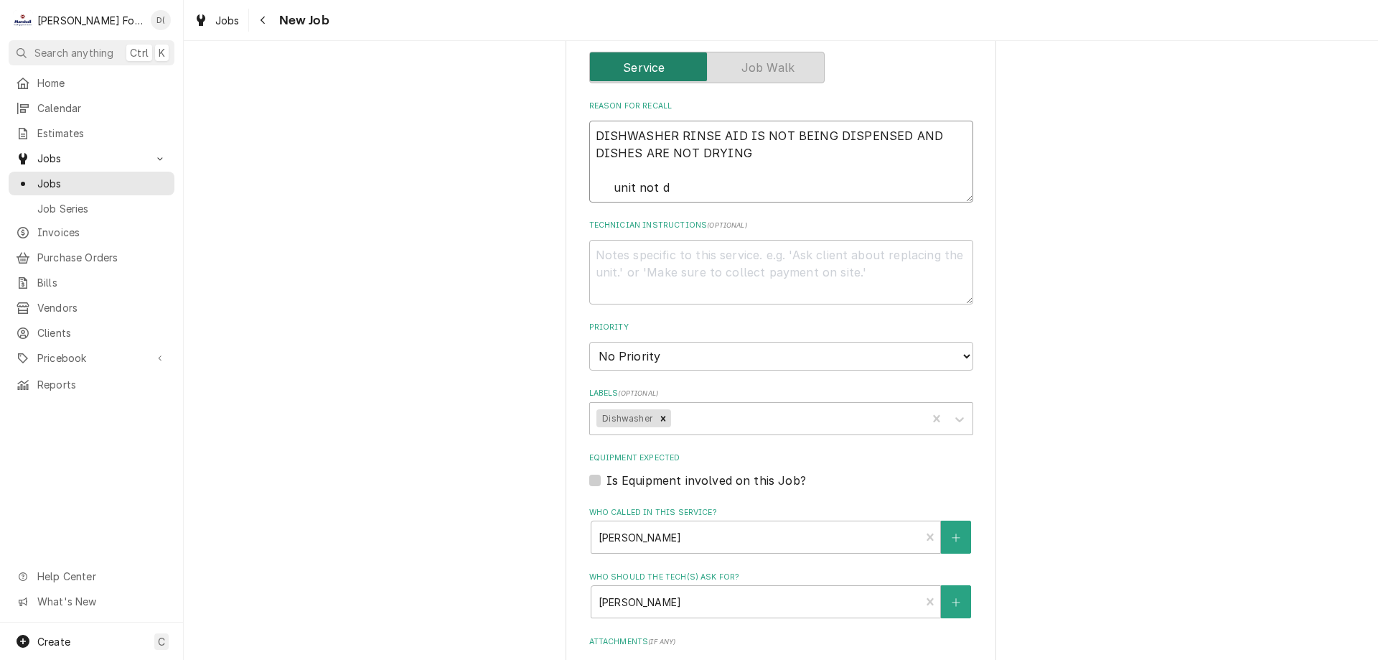
type textarea "x"
type textarea "DISHWASHER RINSE AID IS NOT BEING DISPENSED AND DISHES ARE NOT DRYING unit not …"
type textarea "x"
type textarea "DISHWASHER RINSE AID IS NOT BEING DISPENSED AND DISHES ARE NOT DRYING unit not …"
type textarea "x"
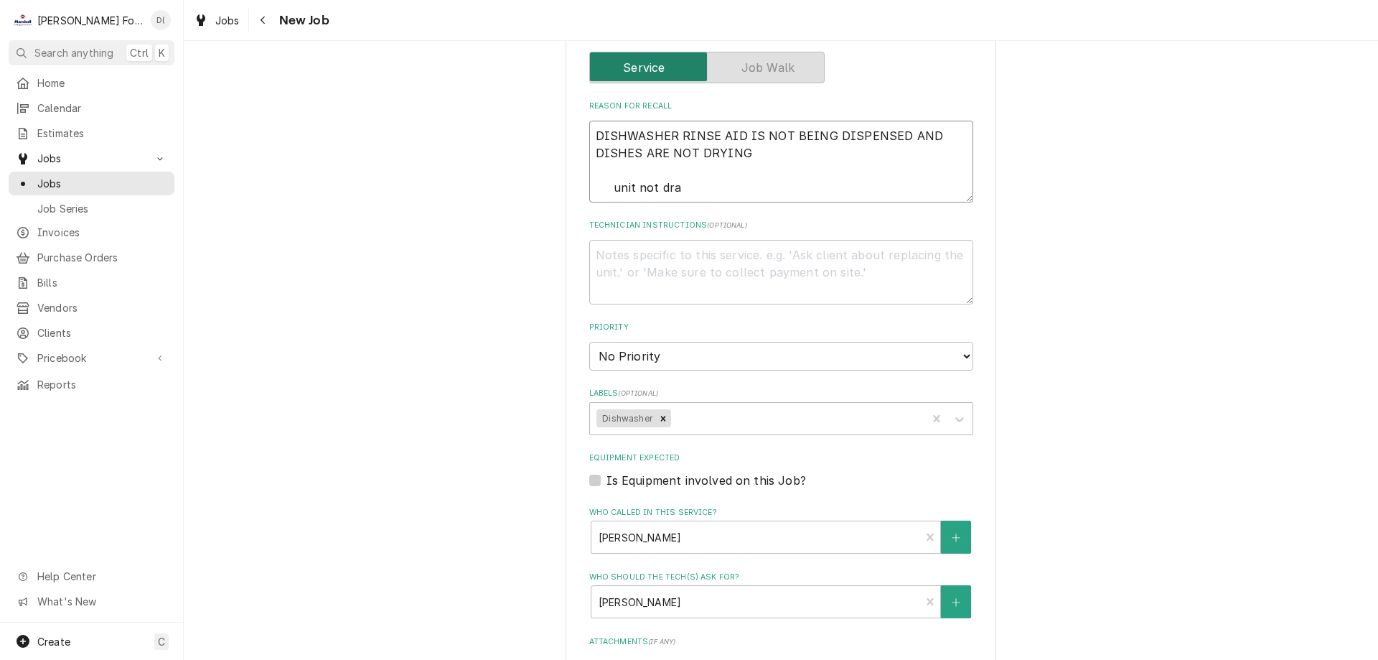
type textarea "DISHWASHER RINSE AID IS NOT BEING DISPENSED AND DISHES ARE NOT DRYING unit not …"
type textarea "x"
type textarea "DISHWASHER RINSE AID IS NOT BEING DISPENSED AND DISHES ARE NOT DRYING unit not …"
type textarea "x"
type textarea "DISHWASHER RINSE AID IS NOT BEING DISPENSED AND DISHES ARE NOT DRYING unit not …"
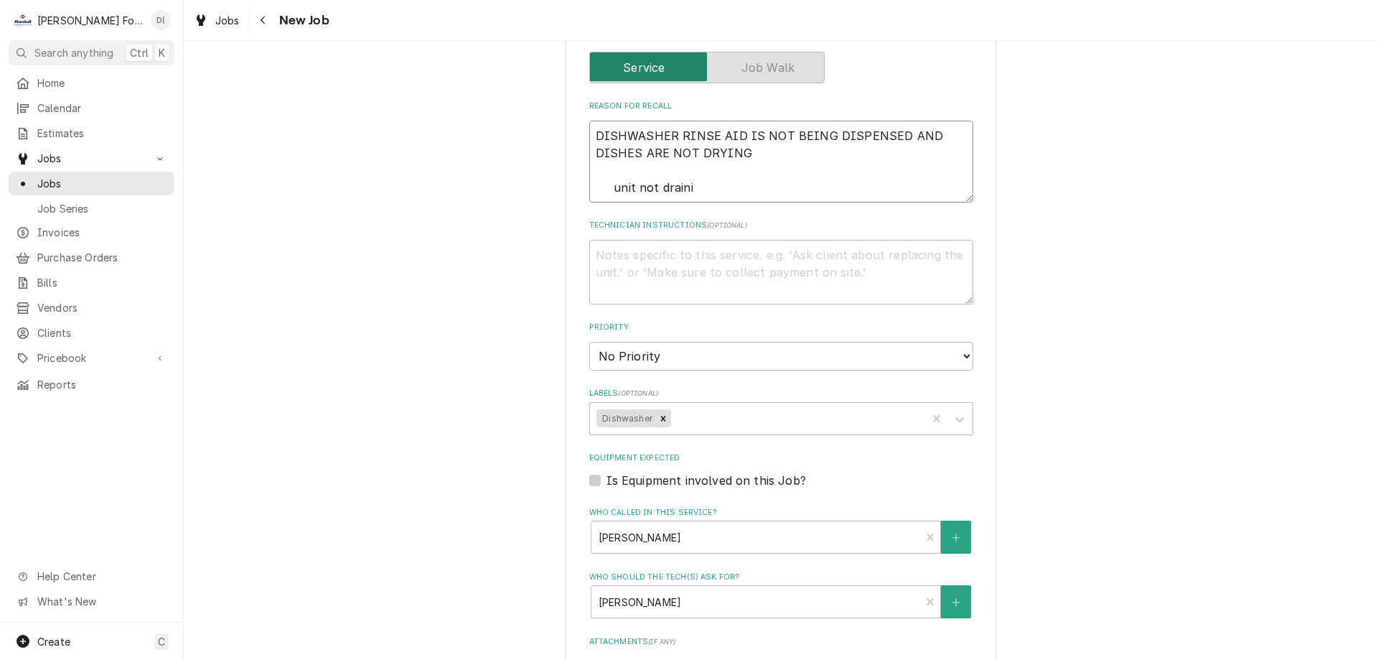
type textarea "x"
type textarea "DISHWASHER RINSE AID IS NOT BEING DISPENSED AND DISHES ARE NOT DRYING unit not …"
type textarea "x"
type textarea "DISHWASHER RINSE AID IS NOT BEING DISPENSED AND DISHES ARE NOT DRYING unit not …"
type textarea "x"
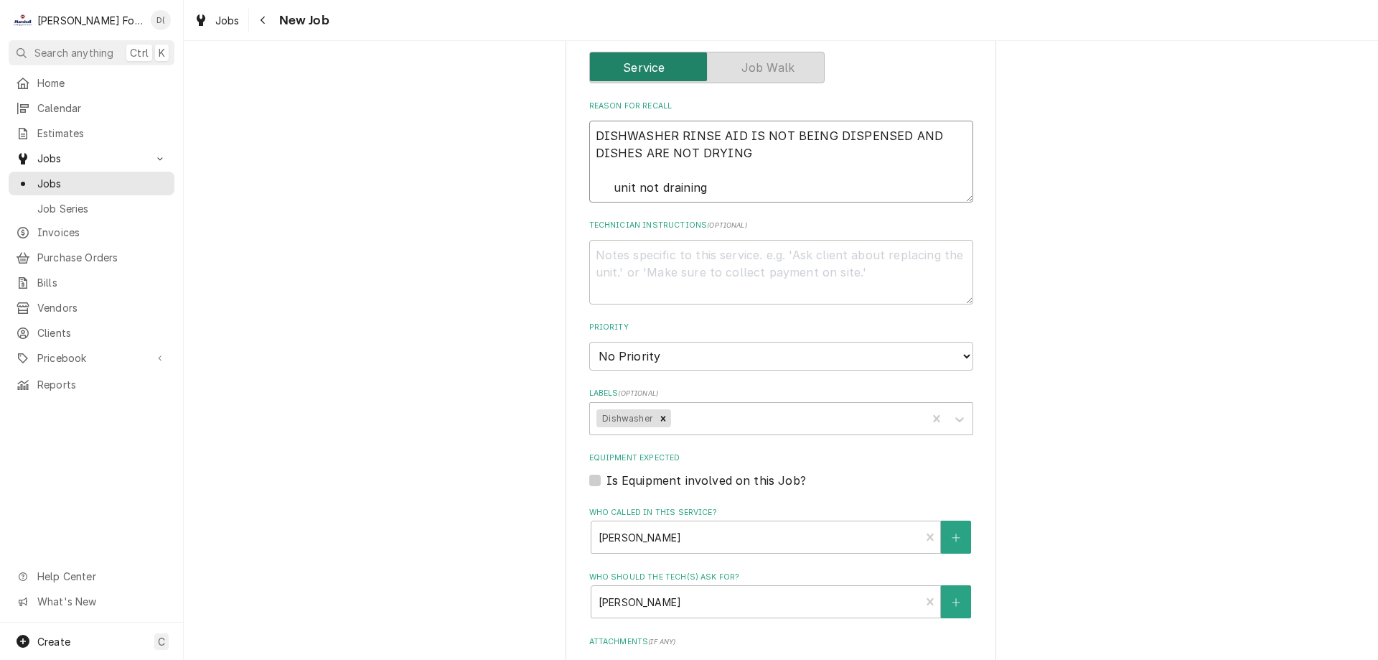
type textarea "DISHWASHER RINSE AID IS NOT BEING DISPENSED AND DISHES ARE NOT DRYING unit not …"
type textarea "x"
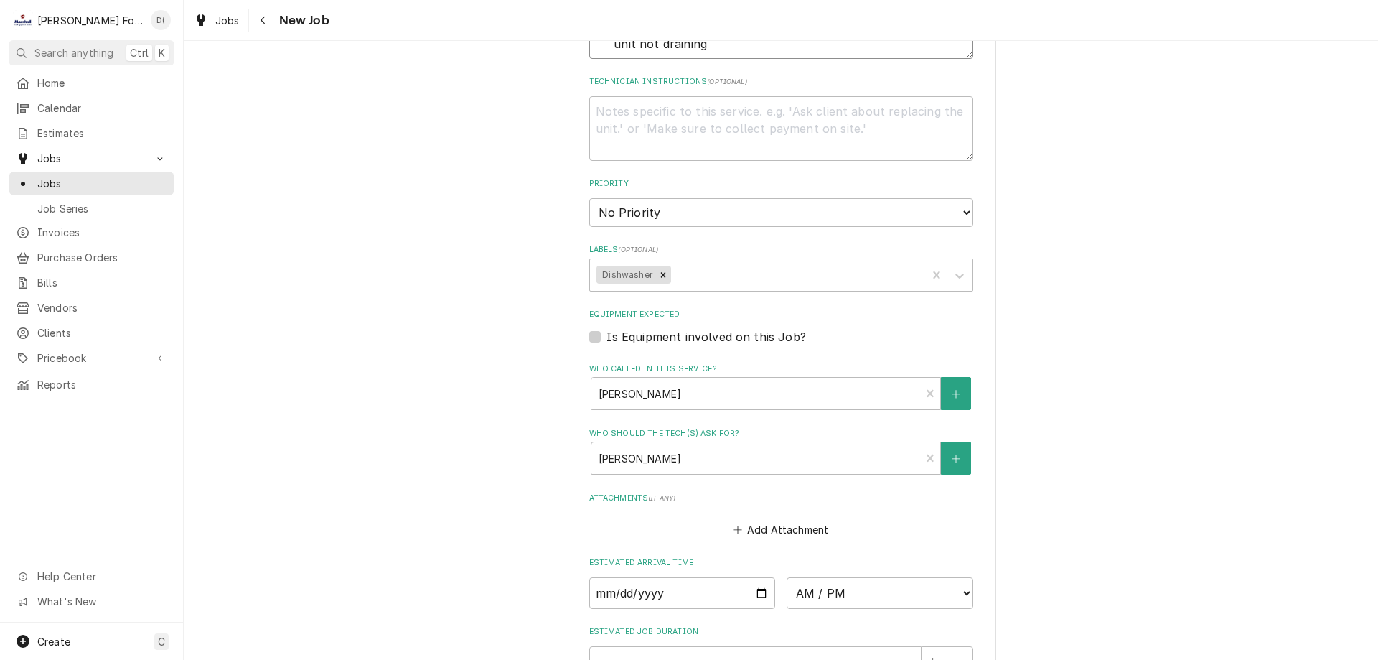
scroll to position [925, 0]
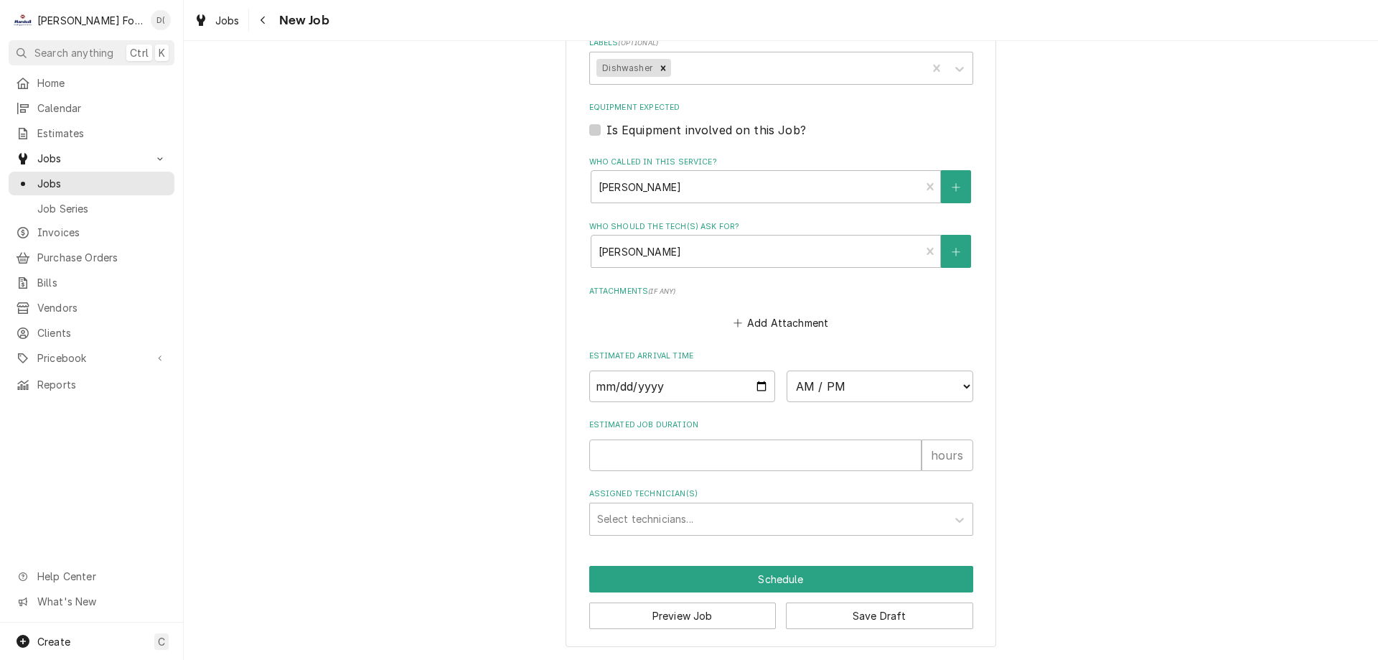
type textarea "DISHWASHER RINSE AID IS NOT BEING DISPENSED AND DISHES ARE NOT DRYING unit not …"
click at [754, 388] on input "Date" at bounding box center [682, 386] width 187 height 32
type textarea "x"
type input "2025-09-26"
click at [823, 392] on select "AM / PM 6:00 AM 6:15 AM 6:30 AM 6:45 AM 7:00 AM 7:15 AM 7:30 AM 7:45 AM 8:00 AM…" at bounding box center [880, 386] width 187 height 32
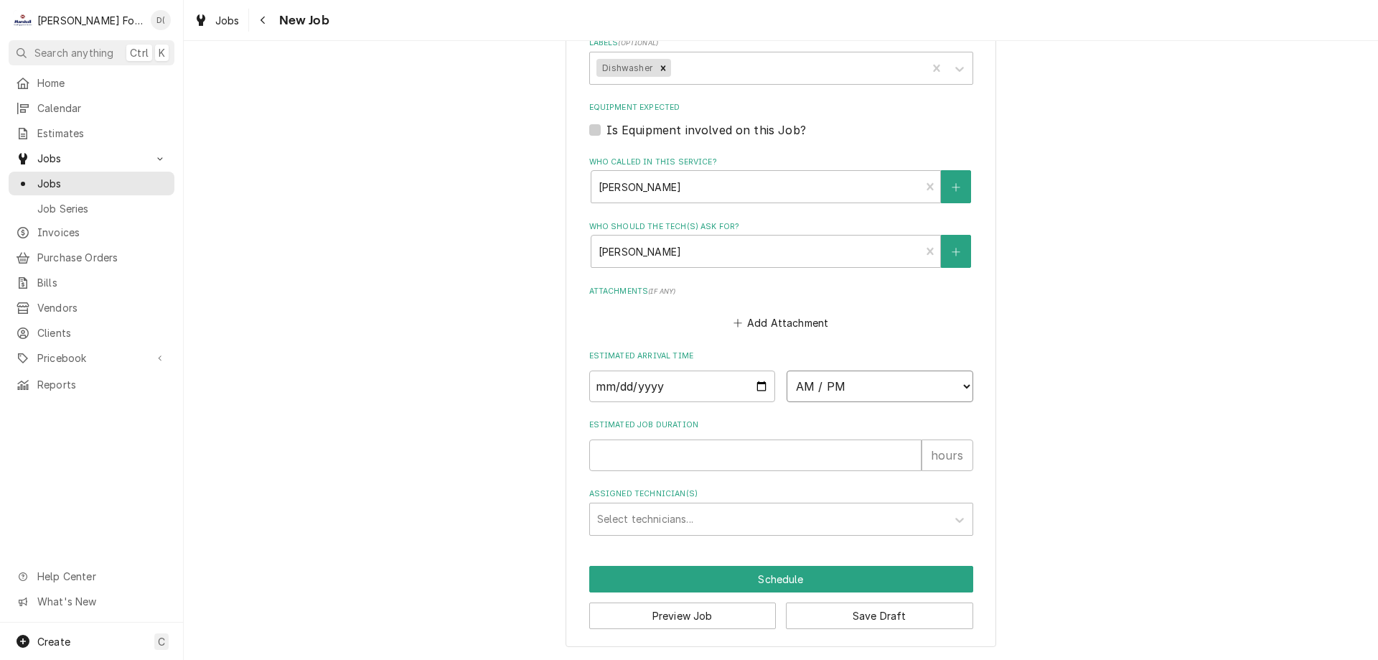
type textarea "x"
select select "17:30:00"
click at [787, 370] on select "AM / PM 6:00 AM 6:15 AM 6:30 AM 6:45 AM 7:00 AM 7:15 AM 7:30 AM 7:45 AM 8:00 AM…" at bounding box center [880, 386] width 187 height 32
click at [673, 457] on input "Estimated Job Duration" at bounding box center [755, 455] width 332 height 32
type textarea "x"
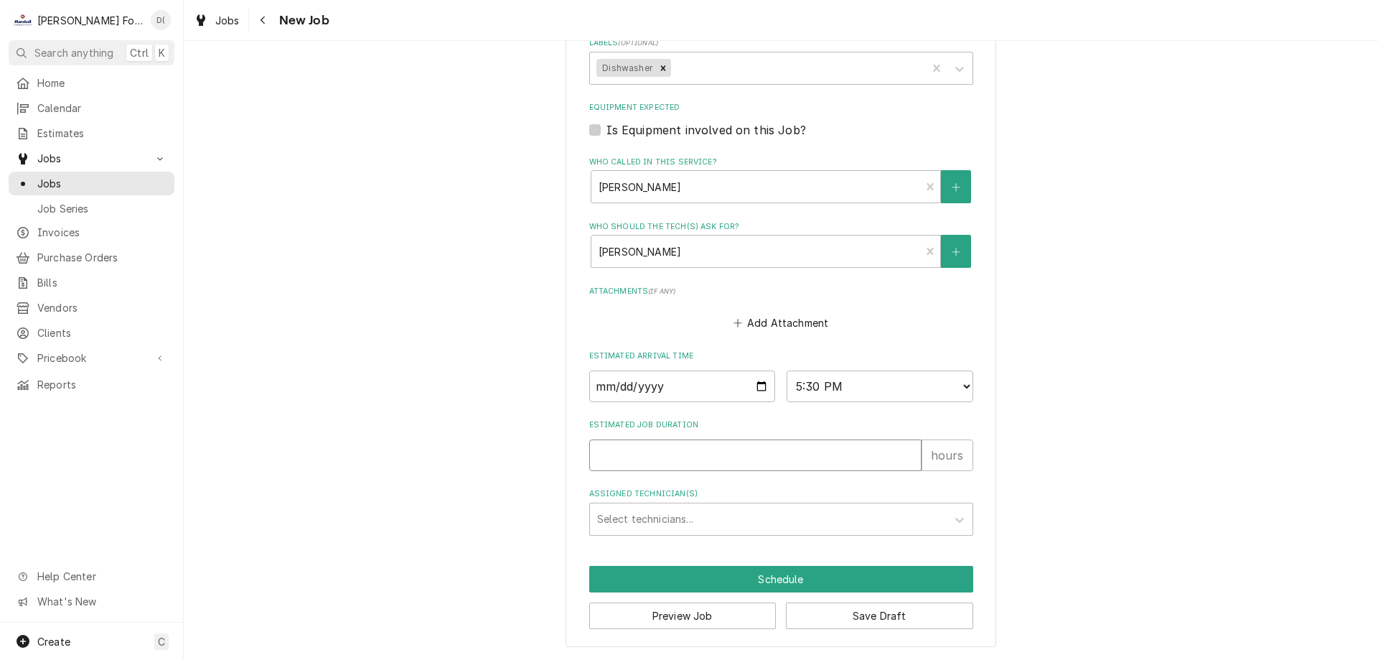
type input "1"
type textarea "x"
type input "1"
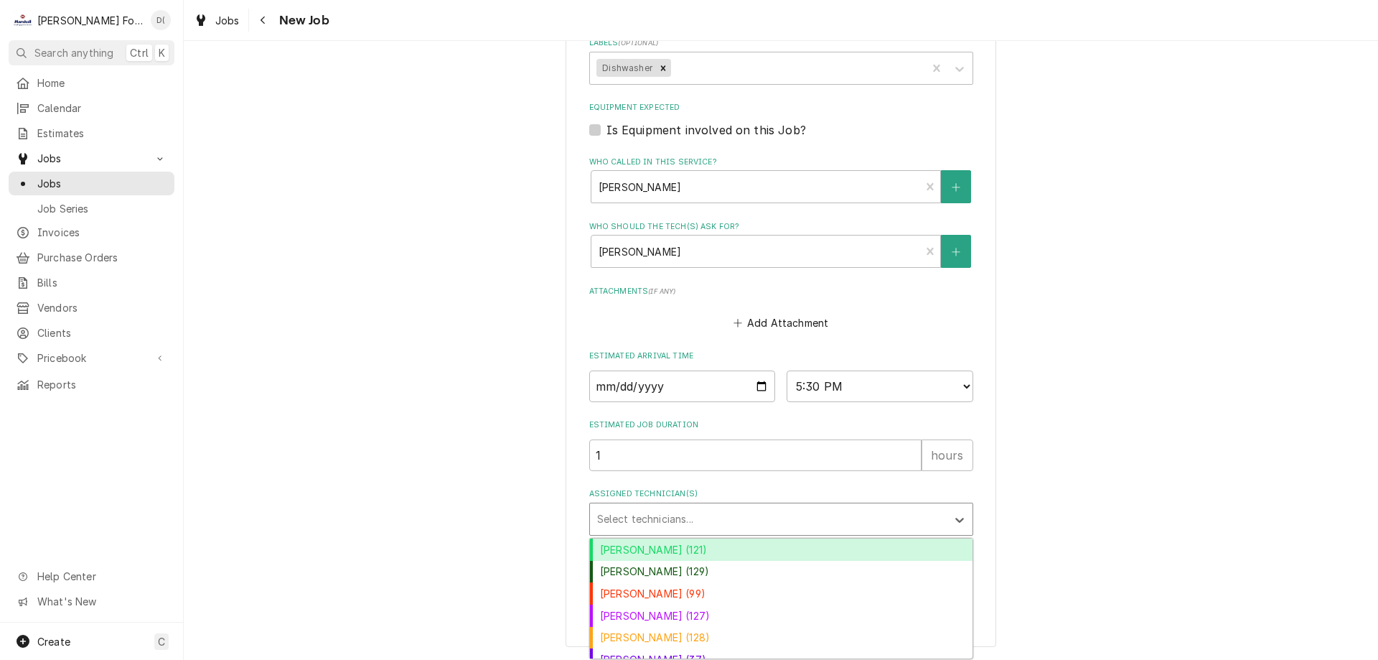
click at [662, 510] on div "Assigned Technician(s)" at bounding box center [768, 519] width 342 height 26
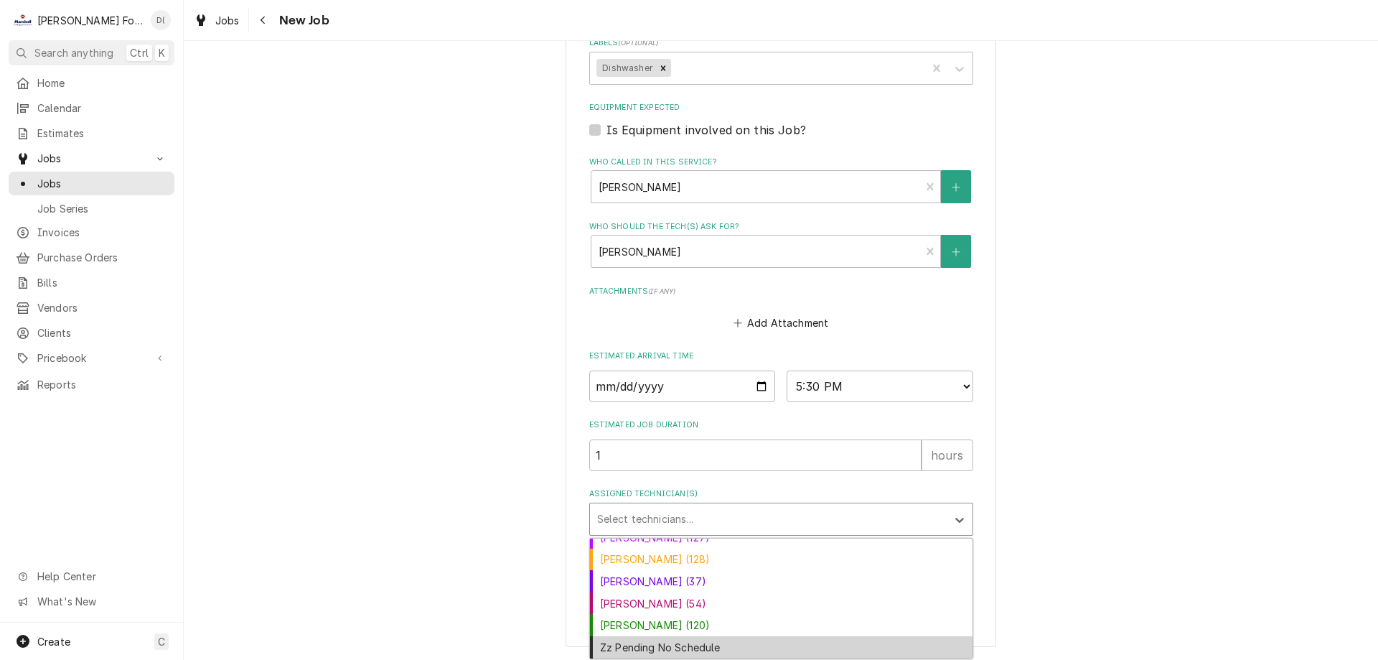
click at [687, 643] on div "Zz Pending No Schedule" at bounding box center [781, 647] width 383 height 22
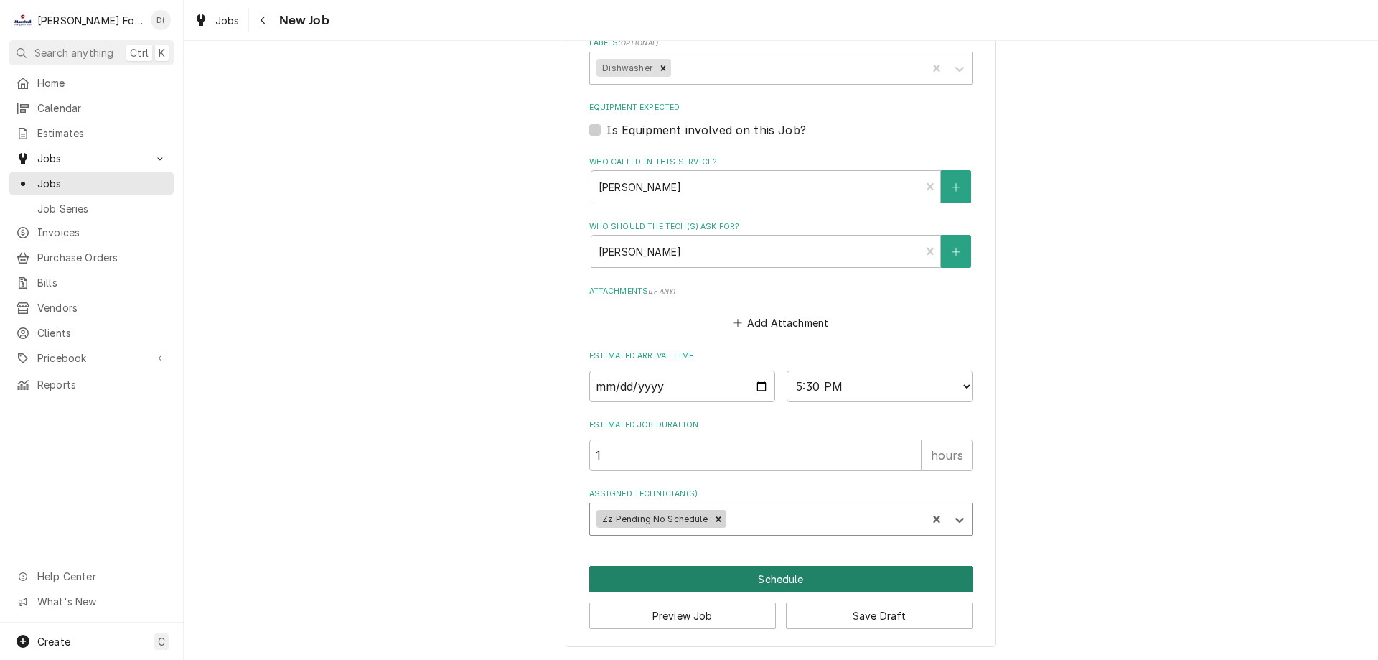
click at [746, 572] on button "Schedule" at bounding box center [781, 579] width 384 height 27
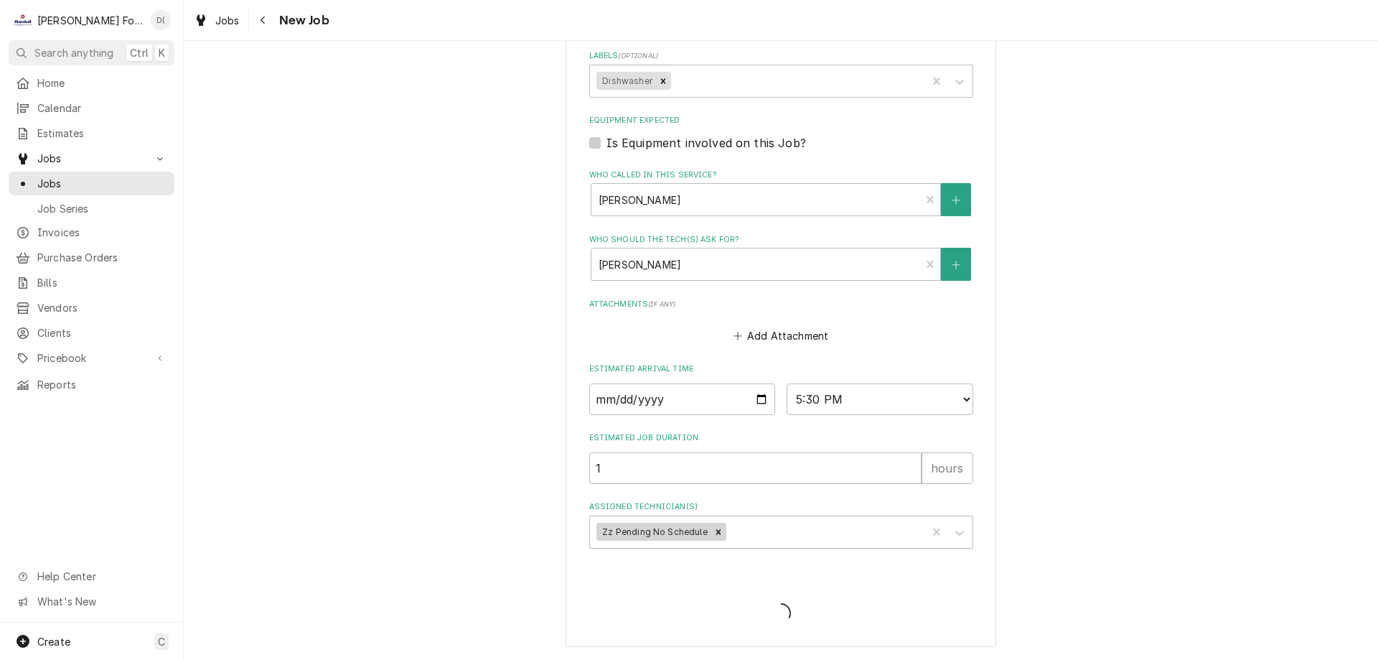
type textarea "x"
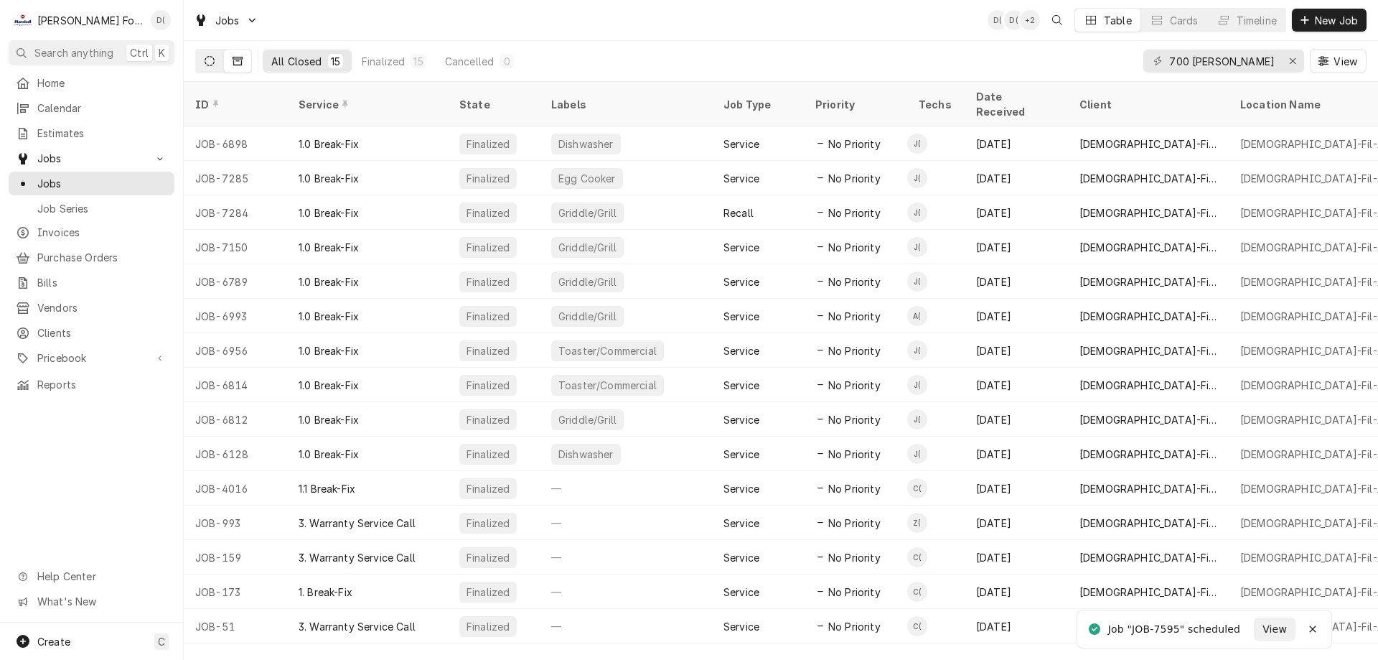
click at [210, 67] on button "Dynamic Content Wrapper" at bounding box center [209, 61] width 27 height 23
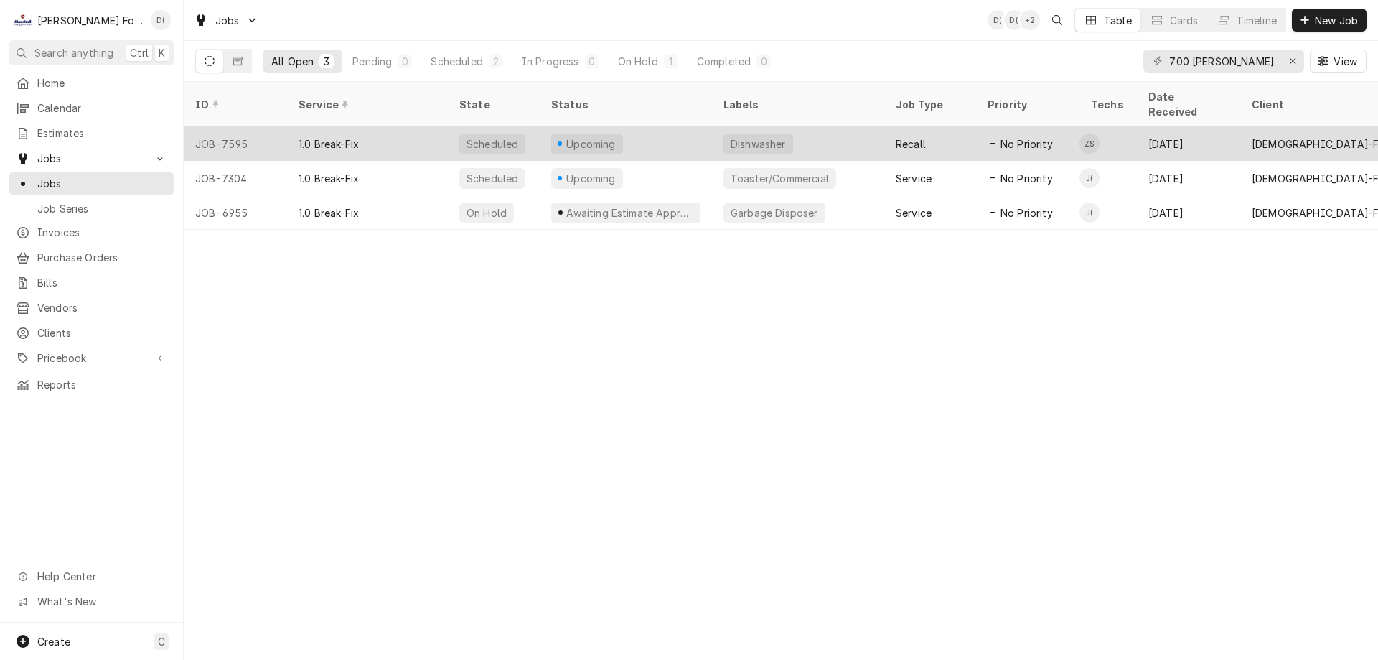
click at [644, 134] on div "Upcoming" at bounding box center [626, 143] width 172 height 34
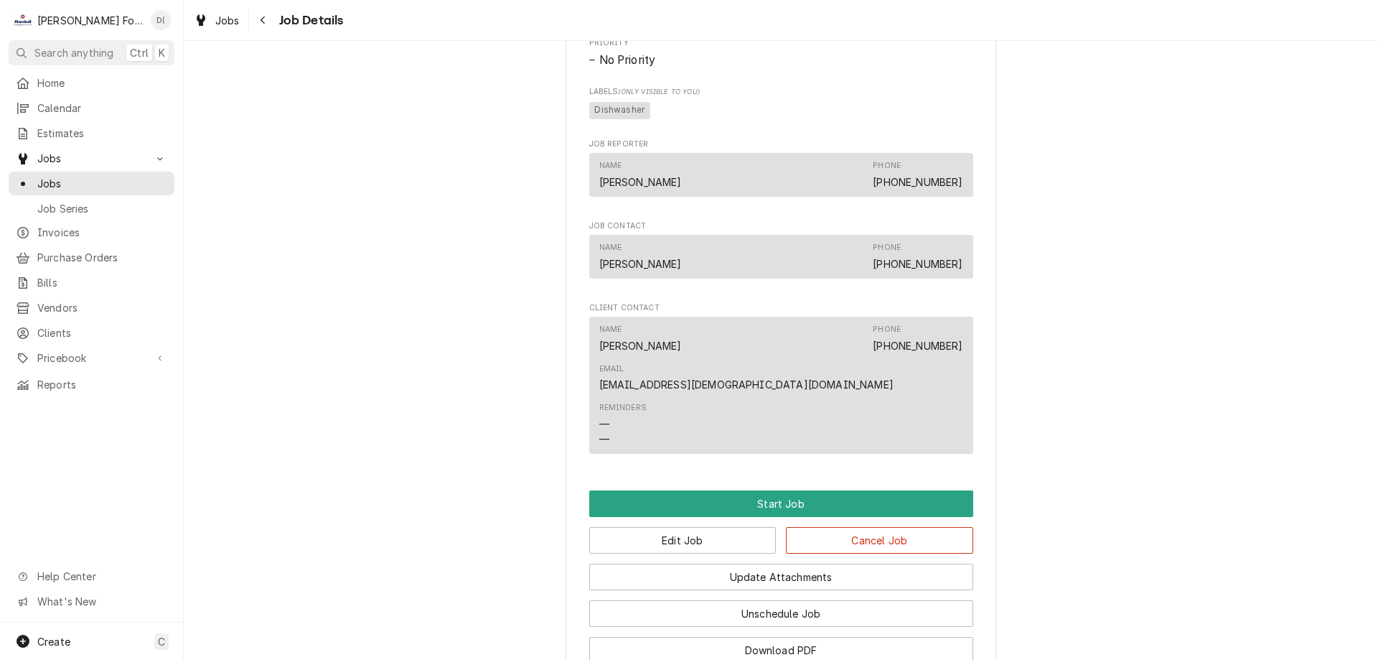
scroll to position [1077, 0]
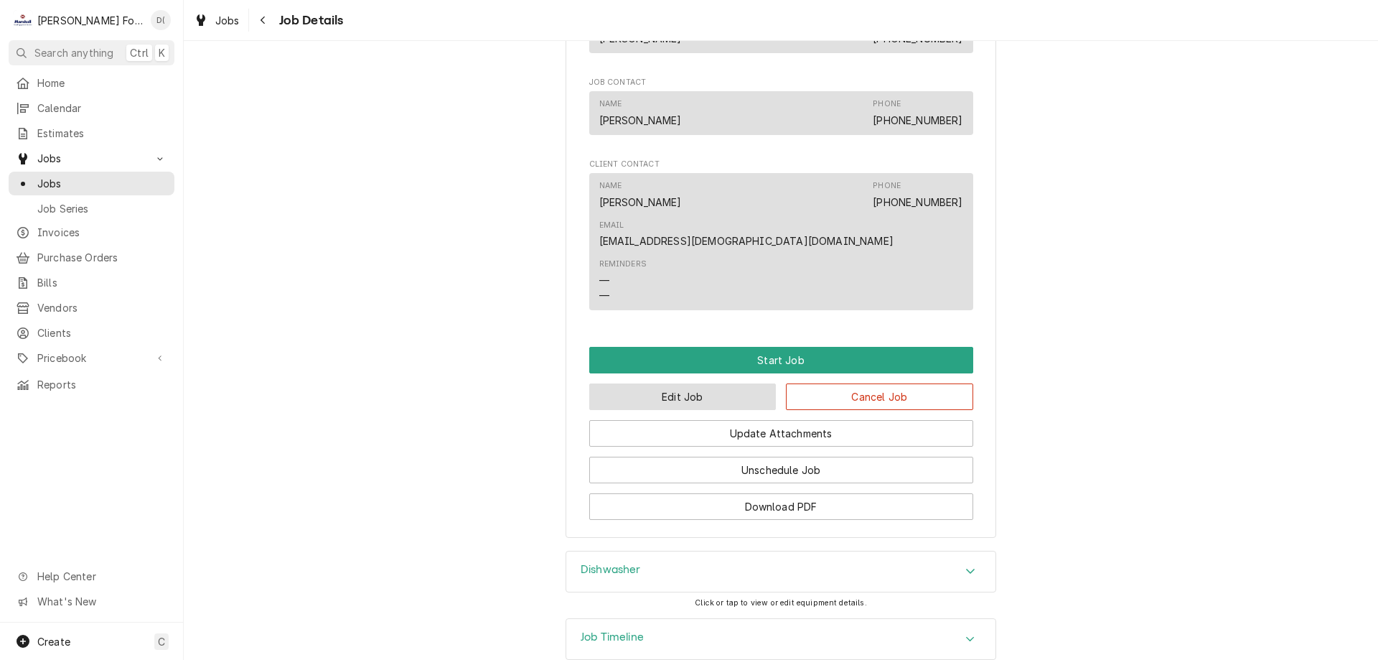
click at [712, 383] on button "Edit Job" at bounding box center [682, 396] width 187 height 27
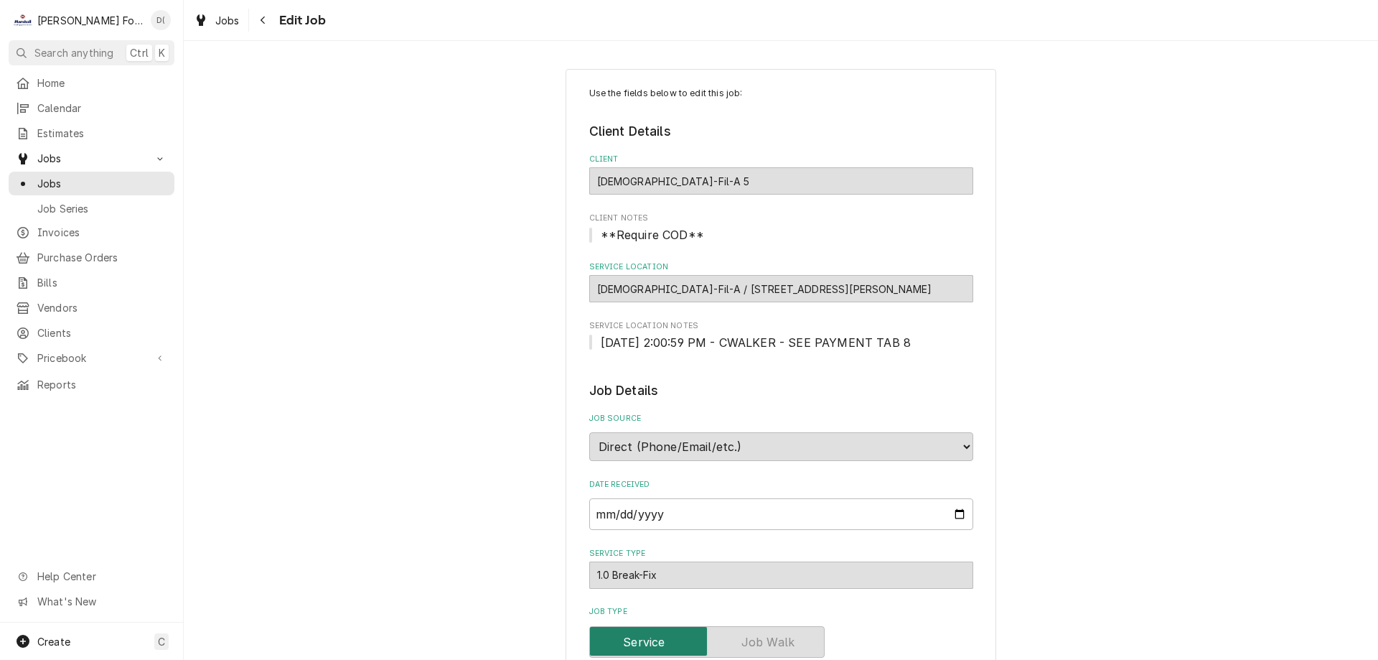
type textarea "x"
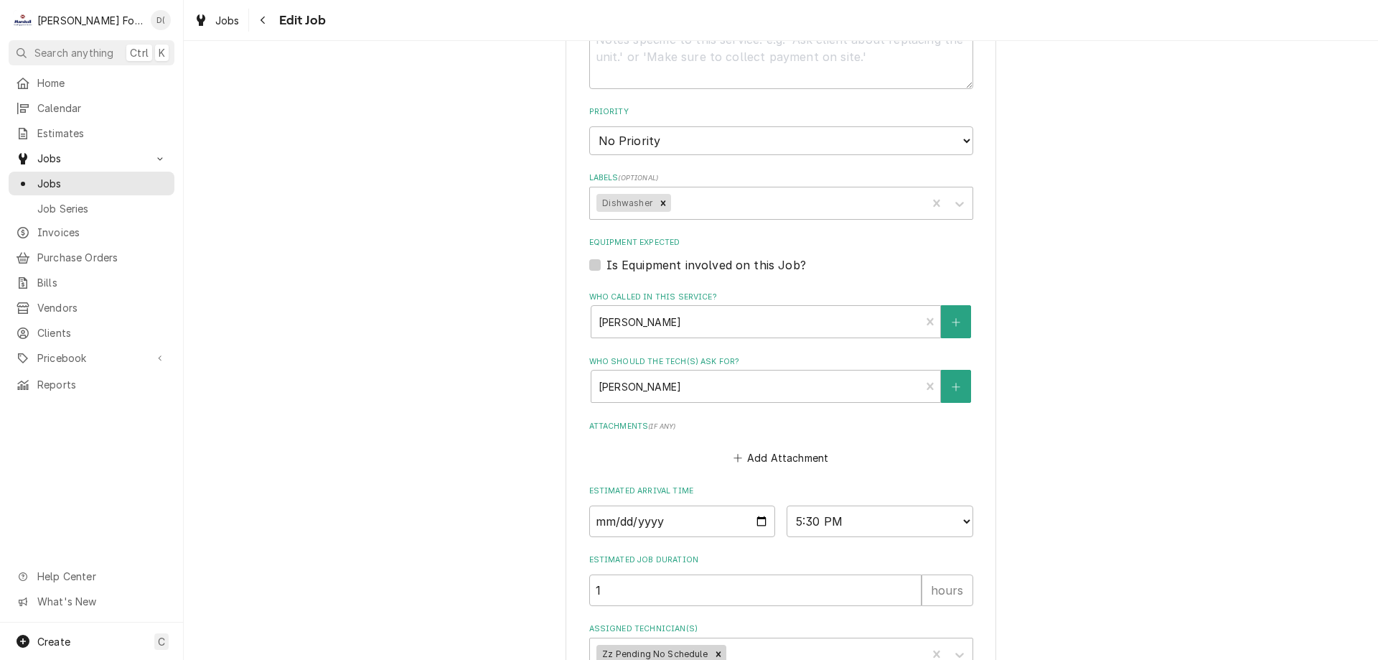
scroll to position [888, 0]
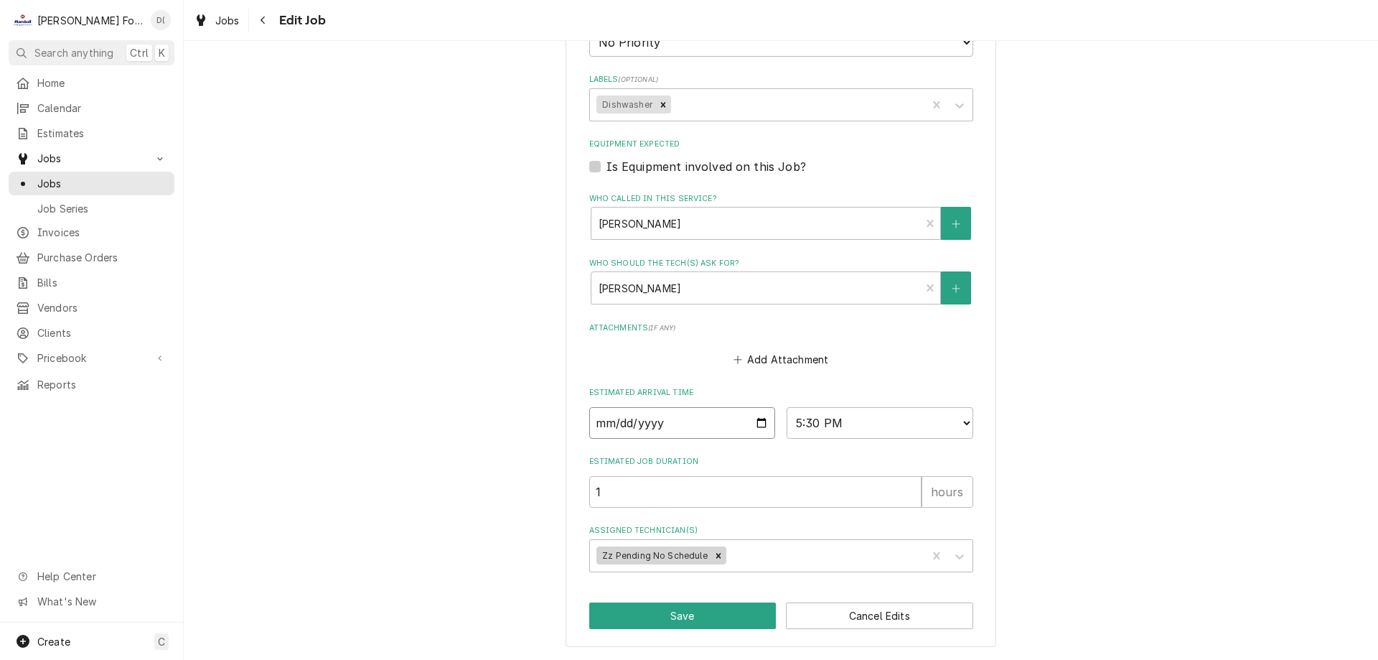
click at [757, 421] on input "[DATE]" at bounding box center [682, 423] width 187 height 32
type input "[DATE]"
type textarea "x"
click at [892, 426] on select "AM / PM 6:00 AM 6:15 AM 6:30 AM 6:45 AM 7:00 AM 7:15 AM 7:30 AM 7:45 AM 8:00 AM…" at bounding box center [880, 423] width 187 height 32
select select "07:30:00"
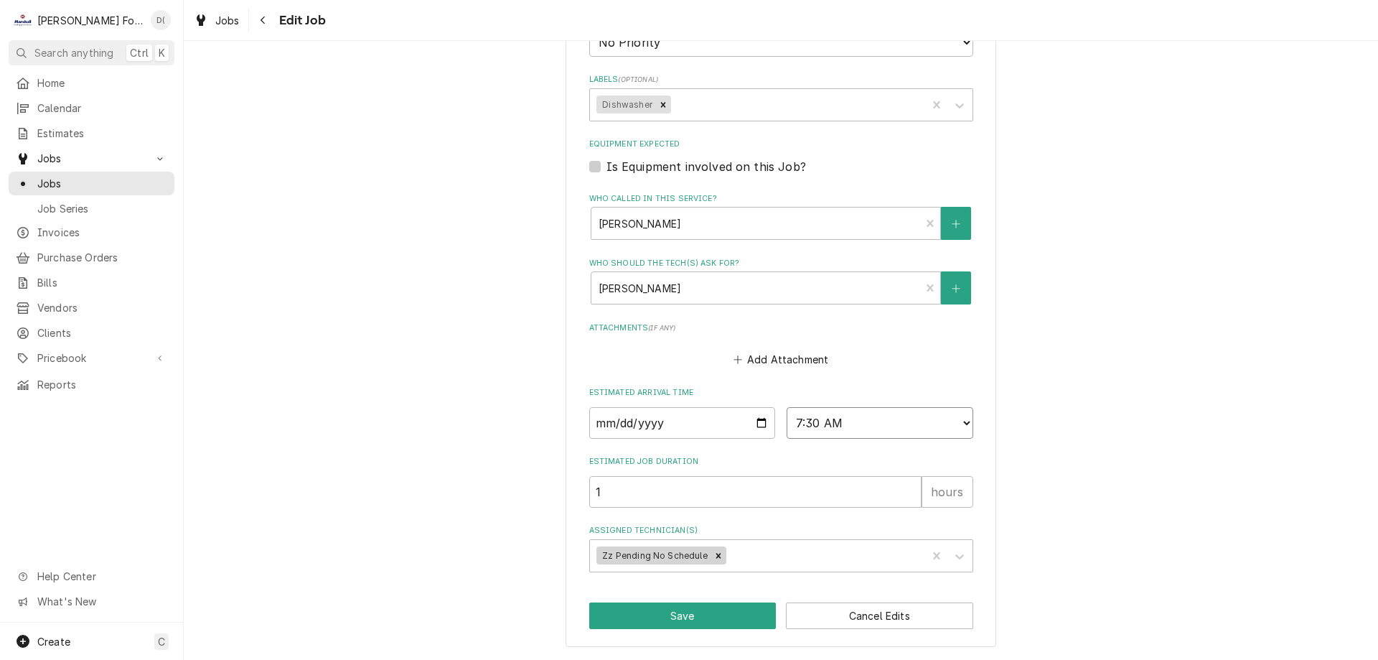
click at [787, 407] on select "AM / PM 6:00 AM 6:15 AM 6:30 AM 6:45 AM 7:00 AM 7:15 AM 7:30 AM 7:45 AM 8:00 AM…" at bounding box center [880, 423] width 187 height 32
click at [821, 558] on div "Assigned Technician(s)" at bounding box center [824, 556] width 191 height 26
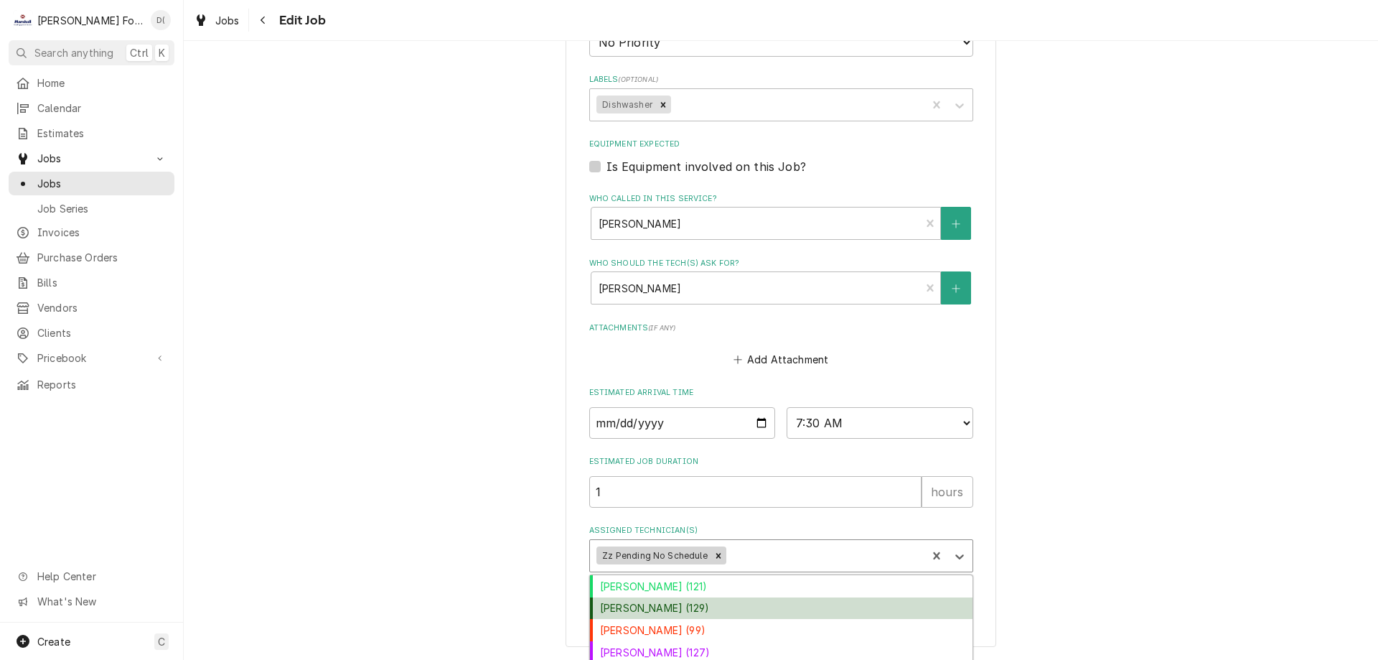
scroll to position [980, 0]
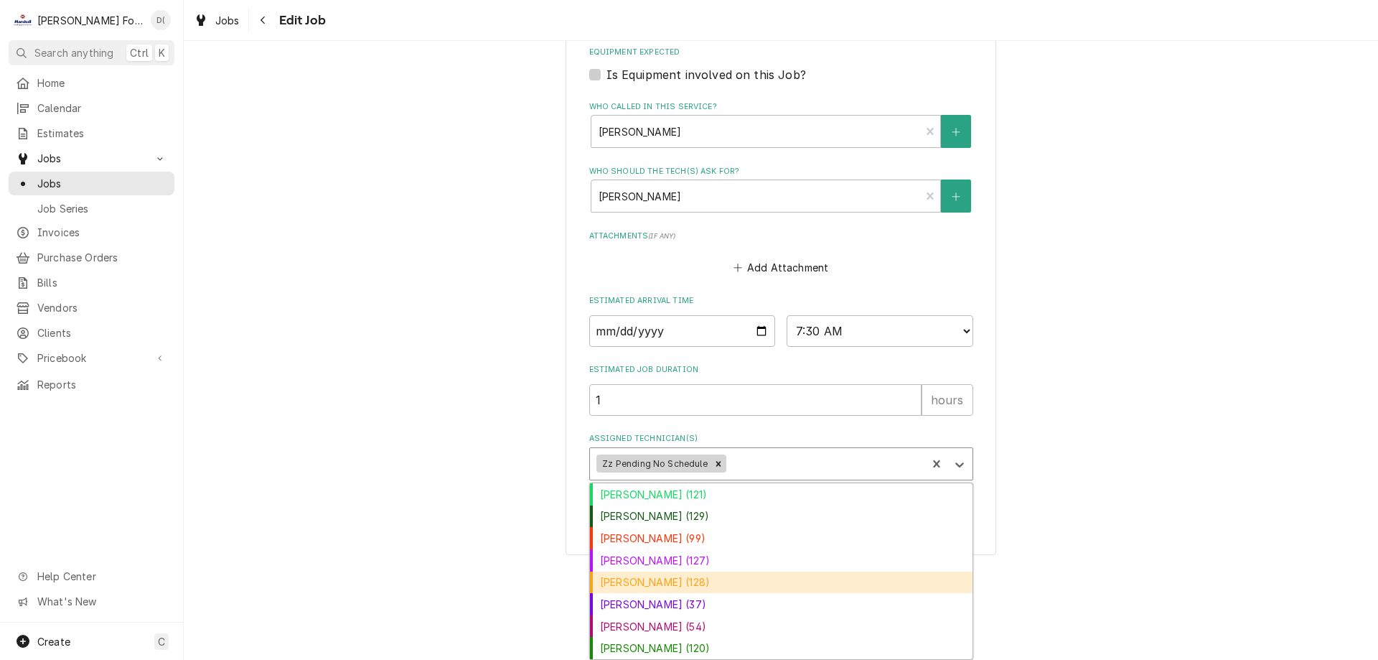
click at [646, 580] on div "[PERSON_NAME] (128)" at bounding box center [781, 582] width 383 height 22
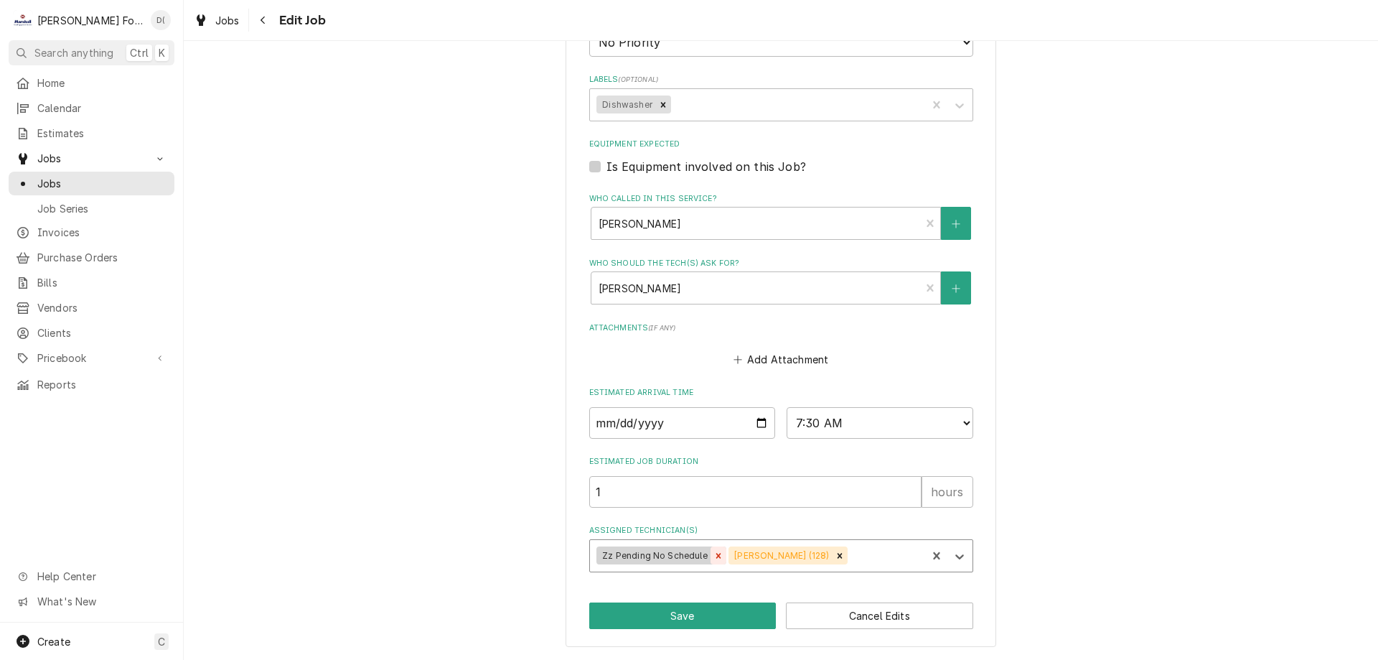
click at [713, 555] on icon "Remove Zz Pending No Schedule" at bounding box center [718, 556] width 10 height 10
click at [664, 609] on button "Save" at bounding box center [682, 615] width 187 height 27
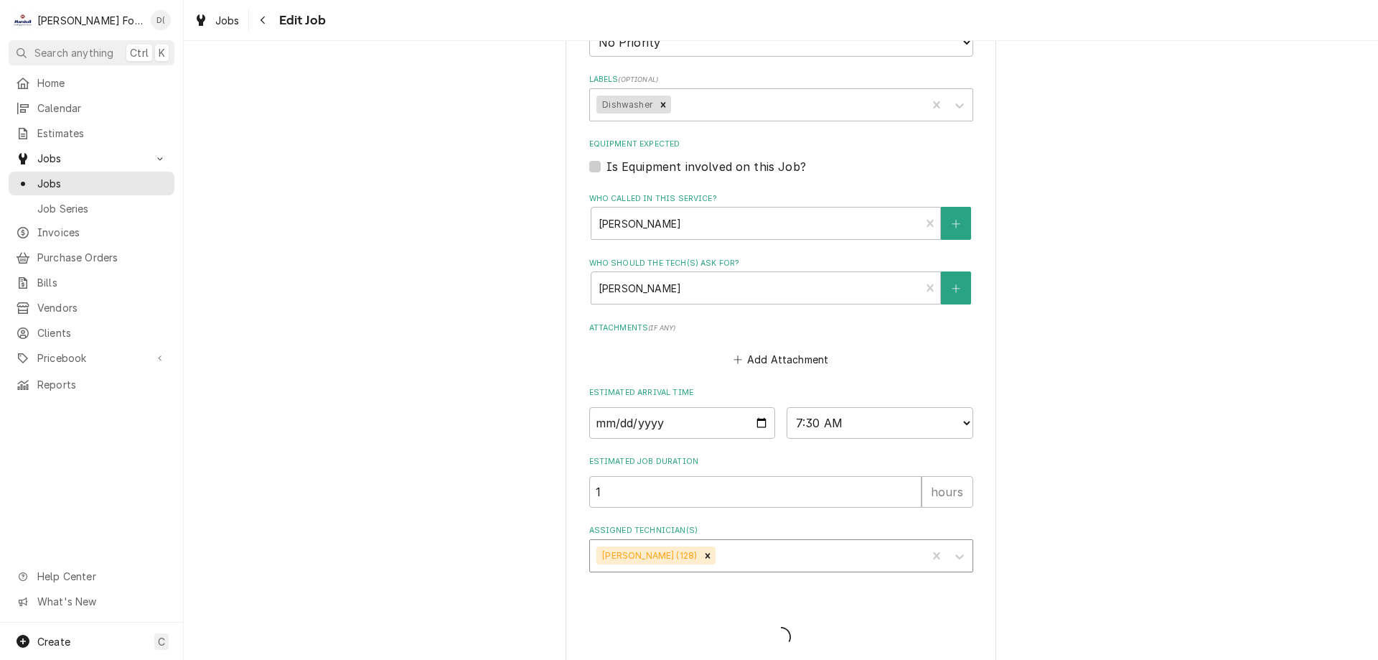
type textarea "x"
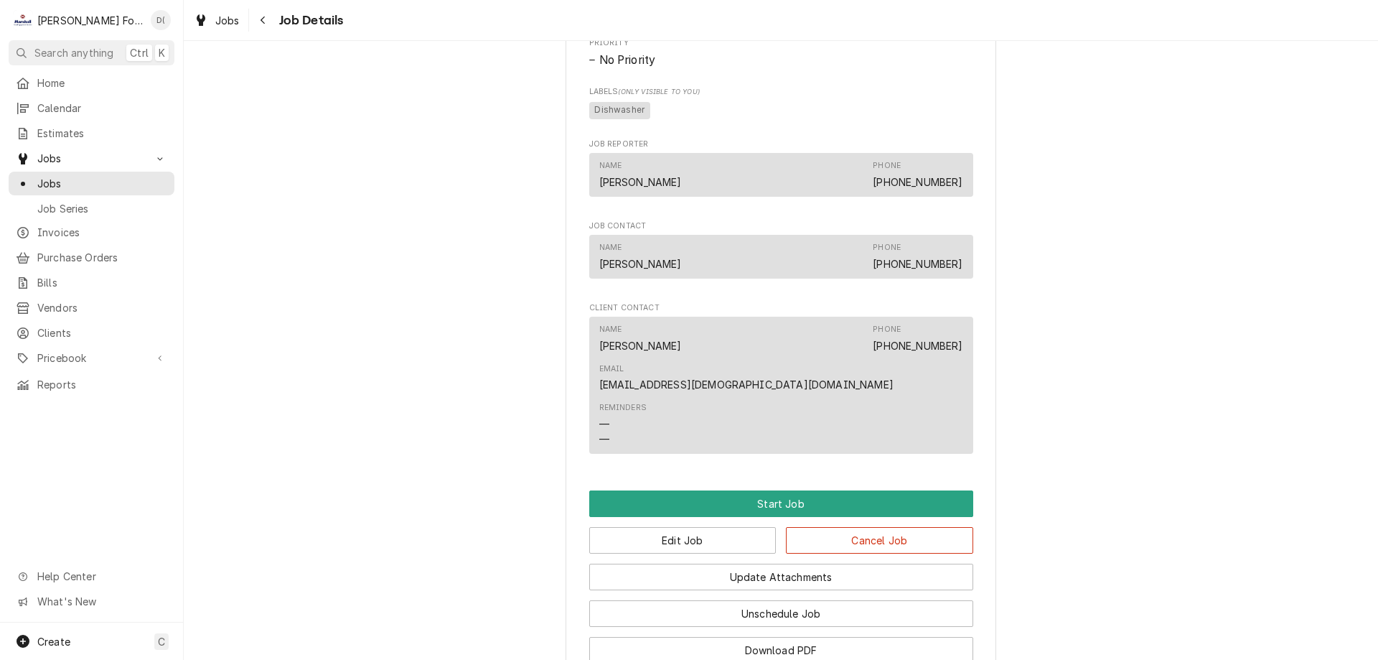
scroll to position [1077, 0]
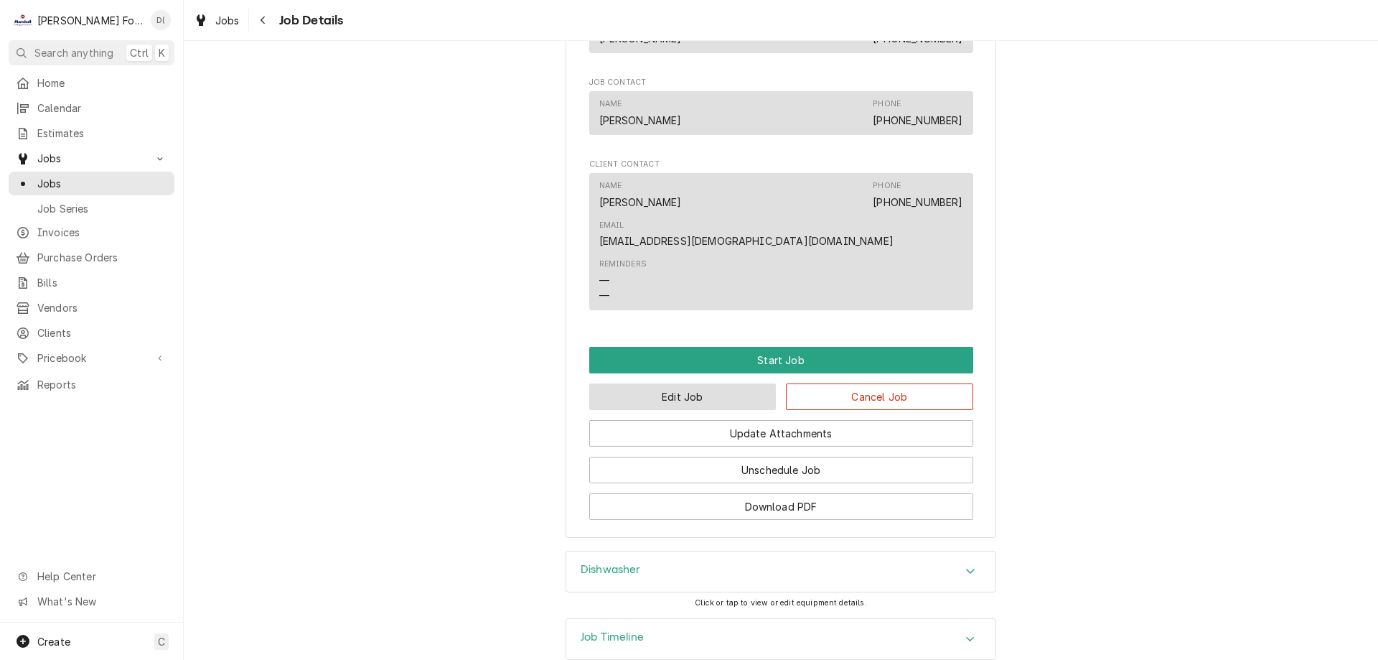
click at [669, 383] on button "Edit Job" at bounding box center [682, 396] width 187 height 27
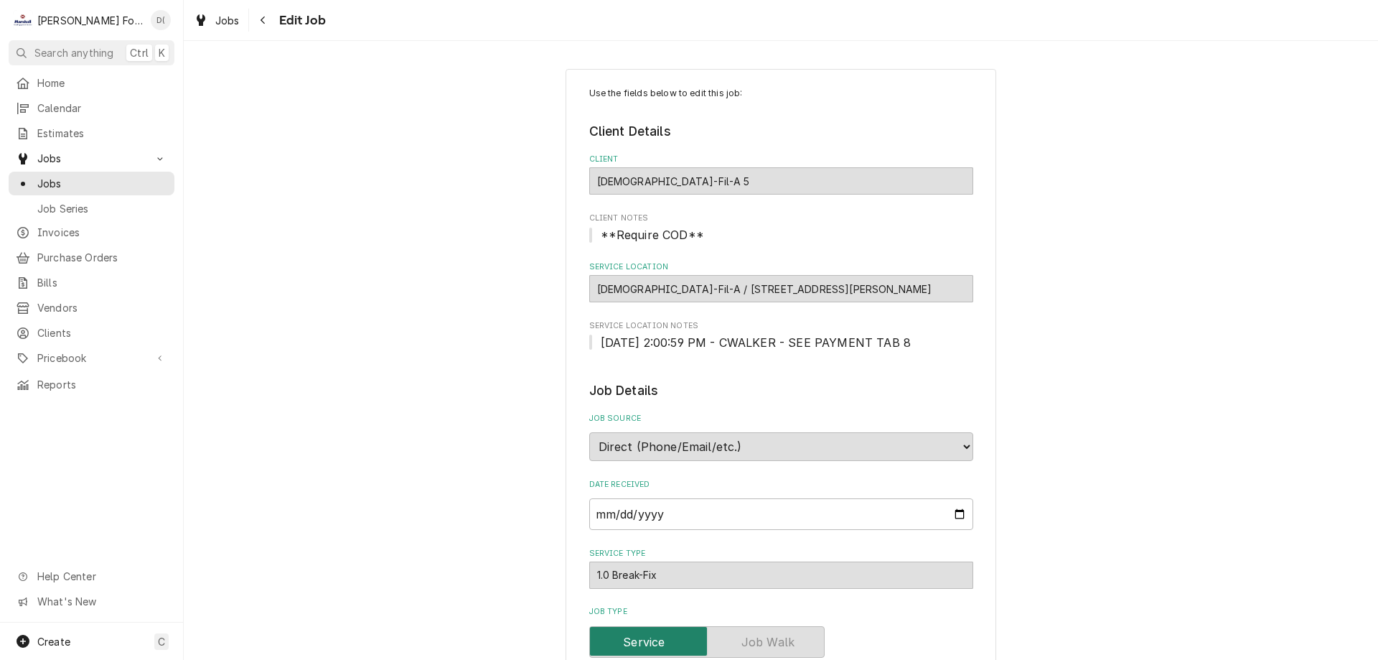
type textarea "x"
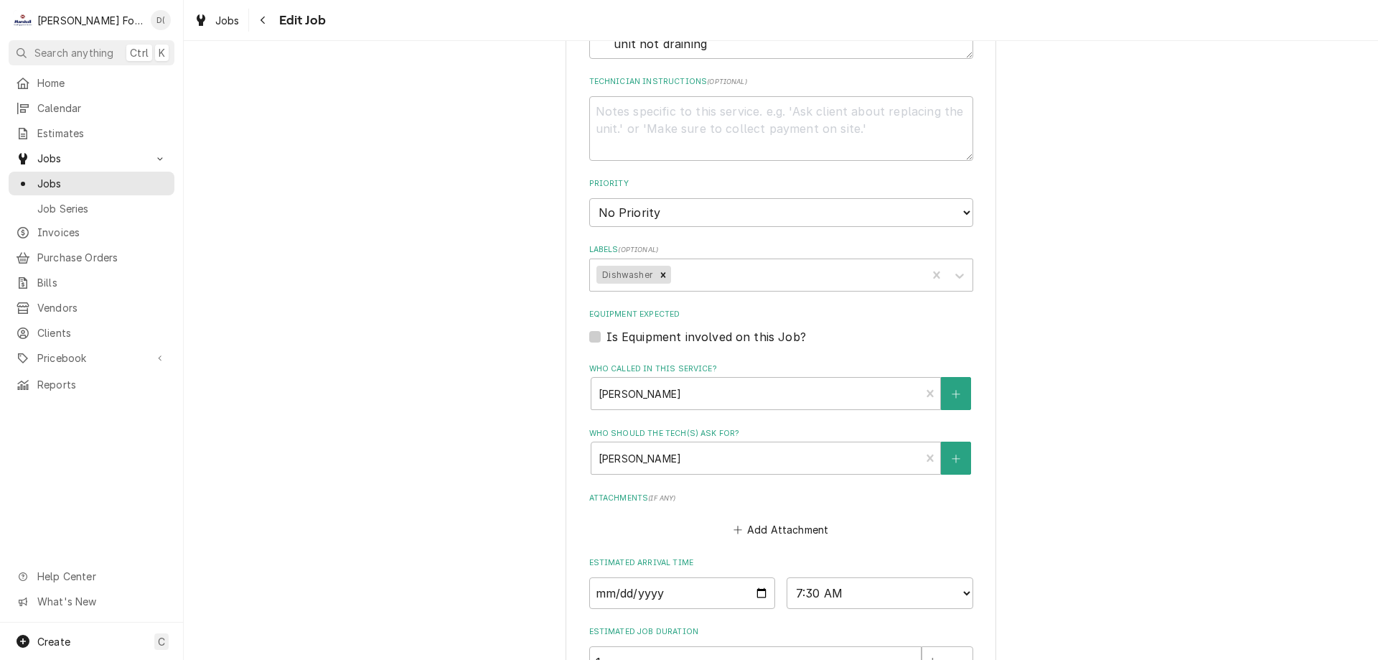
scroll to position [888, 0]
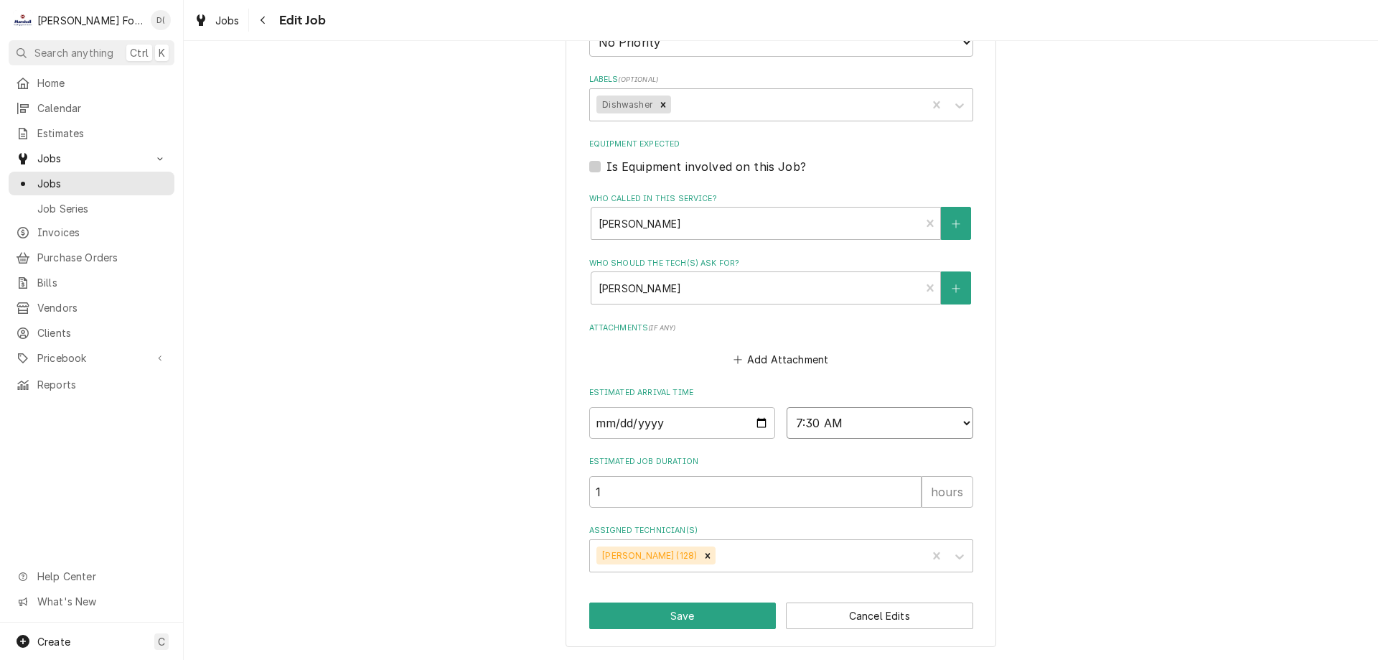
click at [956, 426] on select "AM / PM 6:00 AM 6:15 AM 6:30 AM 6:45 AM 7:00 AM 7:15 AM 7:30 AM 7:45 AM 8:00 AM…" at bounding box center [880, 423] width 187 height 32
select select "14:00:00"
click at [787, 407] on select "AM / PM 6:00 AM 6:15 AM 6:30 AM 6:45 AM 7:00 AM 7:15 AM 7:30 AM 7:45 AM 8:00 AM…" at bounding box center [880, 423] width 187 height 32
click at [665, 612] on button "Save" at bounding box center [682, 615] width 187 height 27
type textarea "x"
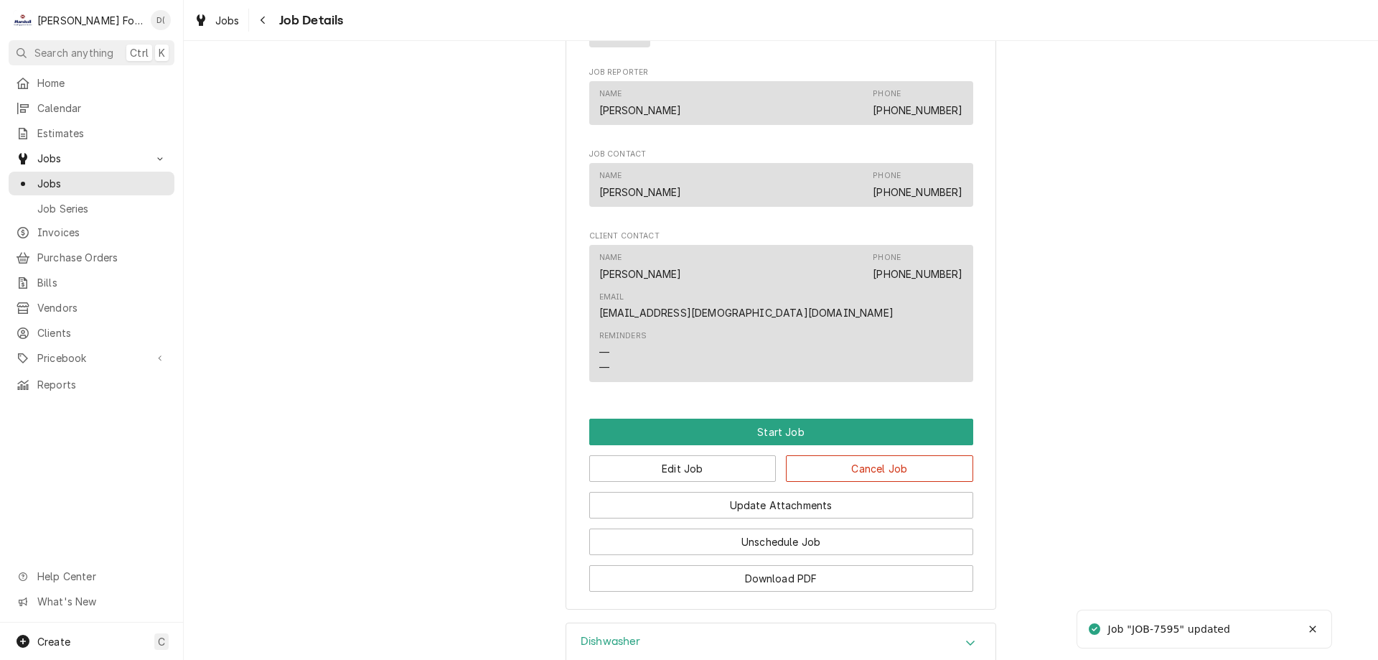
scroll to position [1148, 0]
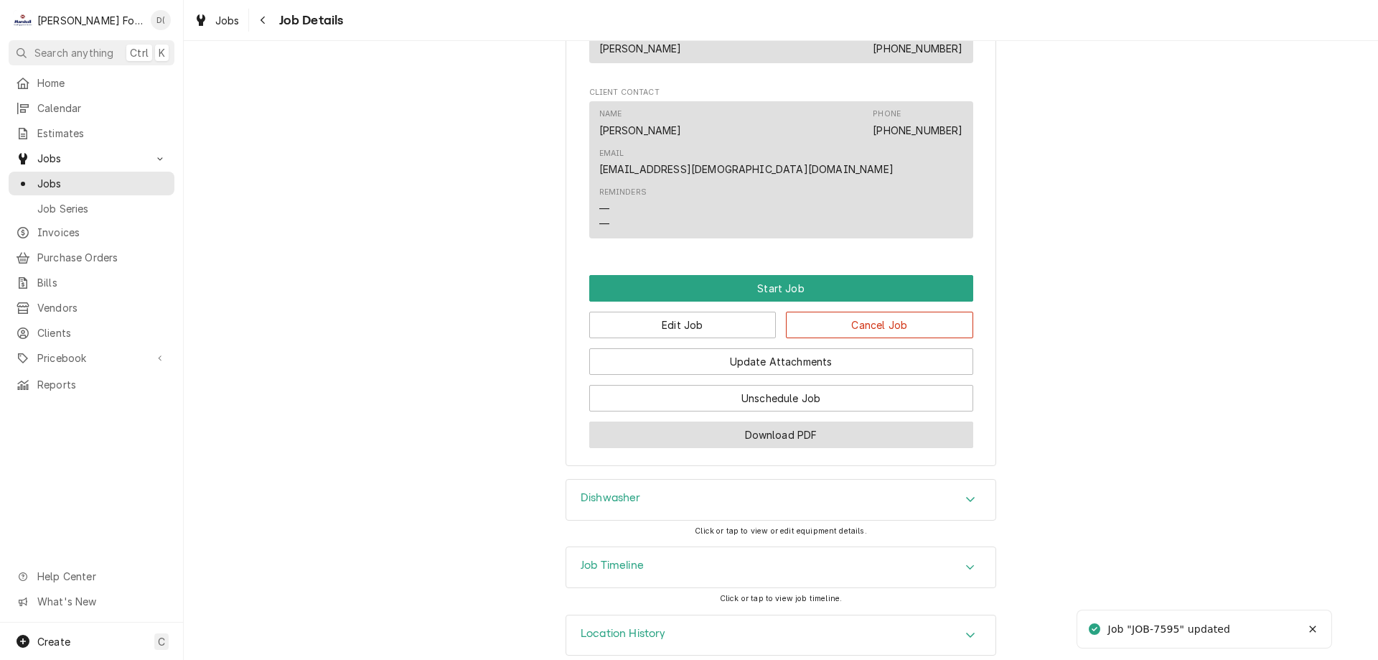
click at [720, 421] on button "Download PDF" at bounding box center [781, 434] width 384 height 27
